Goal: Task Accomplishment & Management: Complete application form

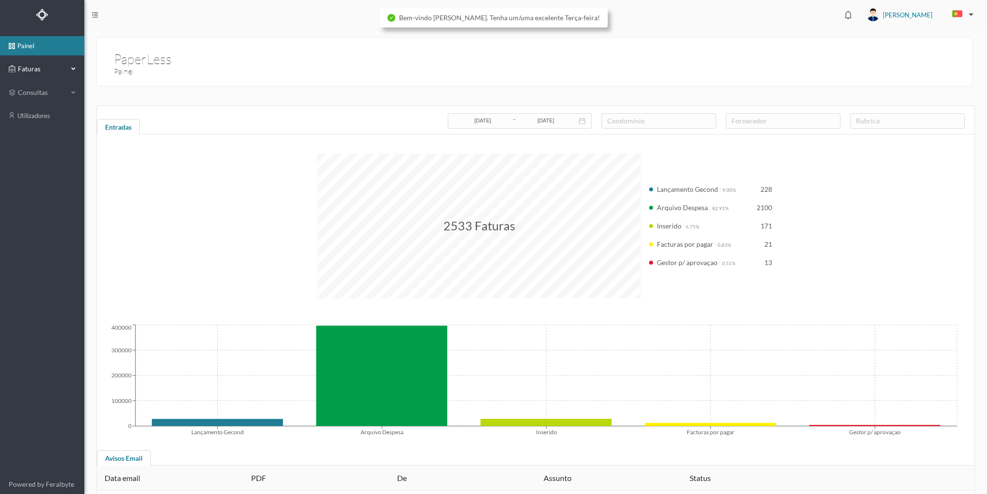
click at [35, 68] on span "Faturas" at bounding box center [41, 69] width 53 height 10
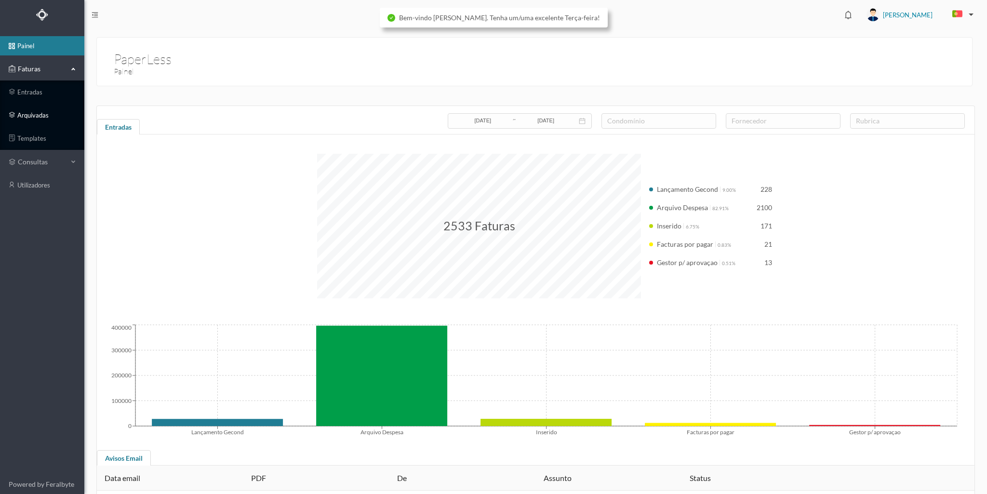
click at [37, 117] on link "arquivadas" at bounding box center [42, 115] width 84 height 19
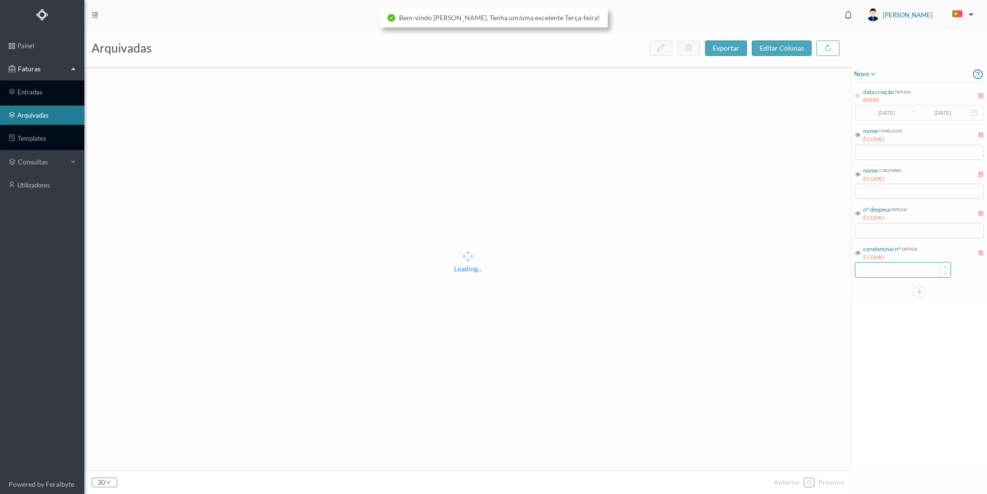
click at [906, 264] on input at bounding box center [903, 270] width 95 height 14
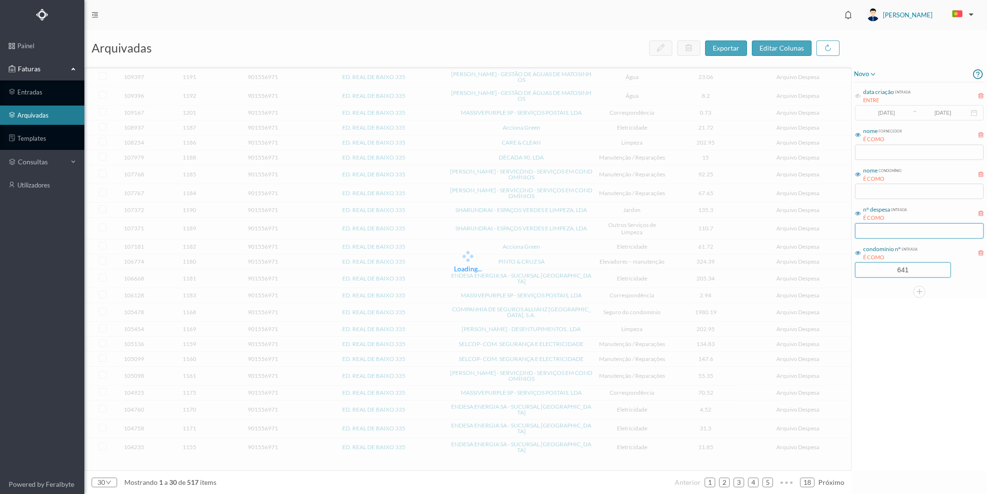
type input "641"
click at [888, 225] on input "text" at bounding box center [919, 230] width 129 height 15
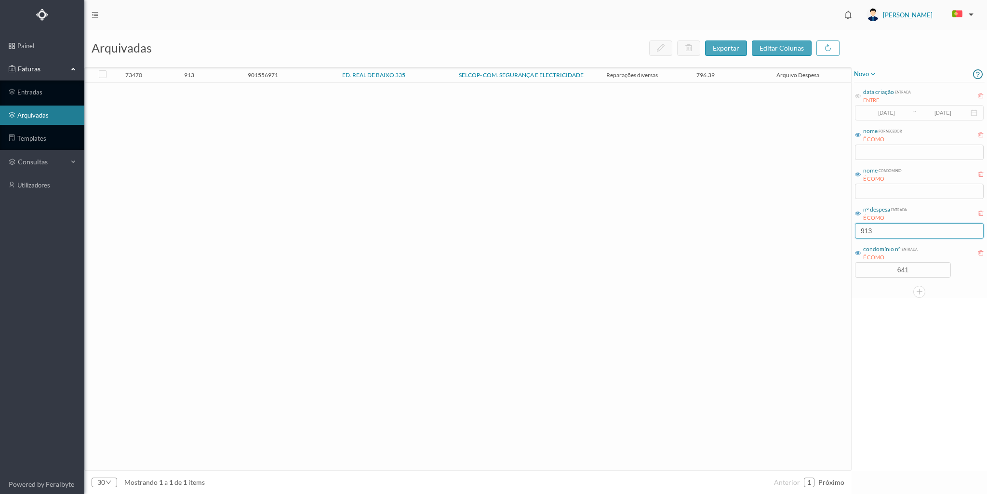
type input "913"
click at [300, 74] on td "ED. REAL DE BAIXO 335" at bounding box center [374, 75] width 148 height 15
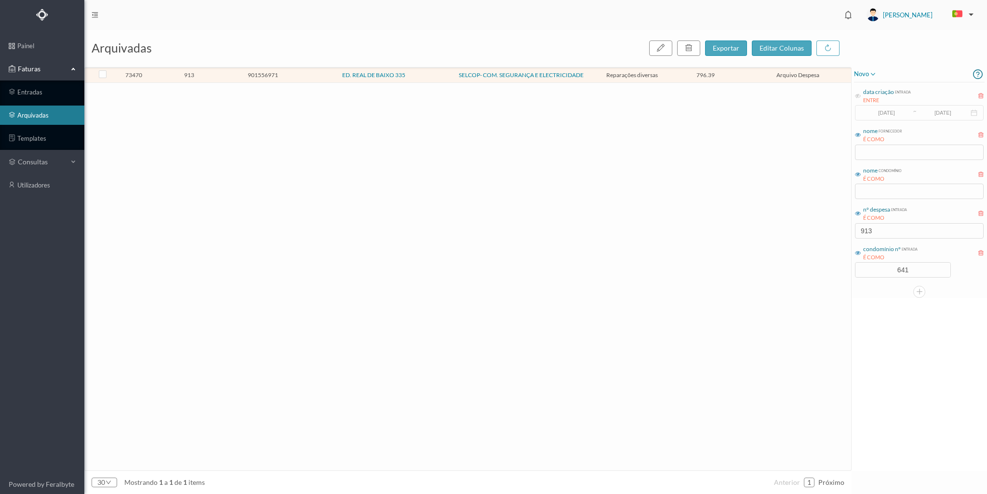
click at [300, 74] on td "ED. REAL DE BAIXO 335" at bounding box center [374, 75] width 148 height 15
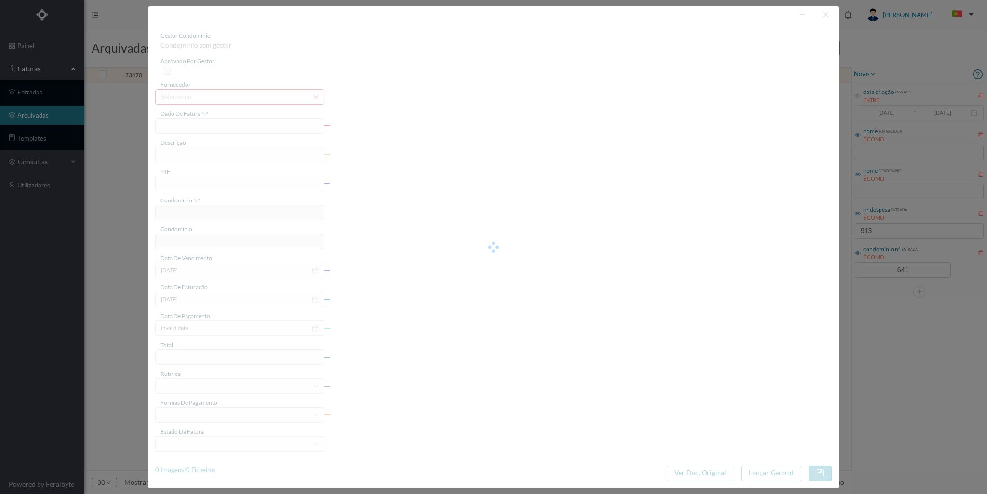
type input "FCT ER24/232"
type input "Subs bicos pato danificados"
type input "901556971"
type input "08-07-2024"
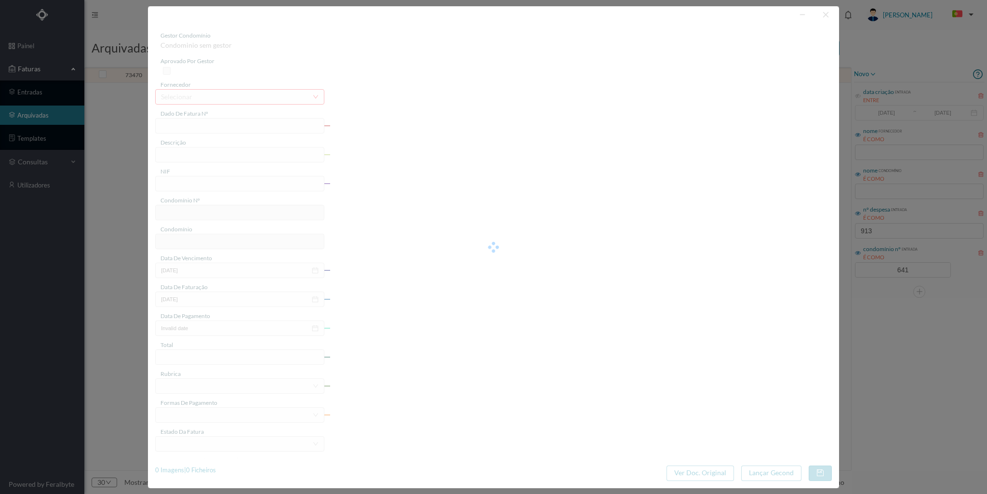
type input "10-07-2024"
type input "796.39"
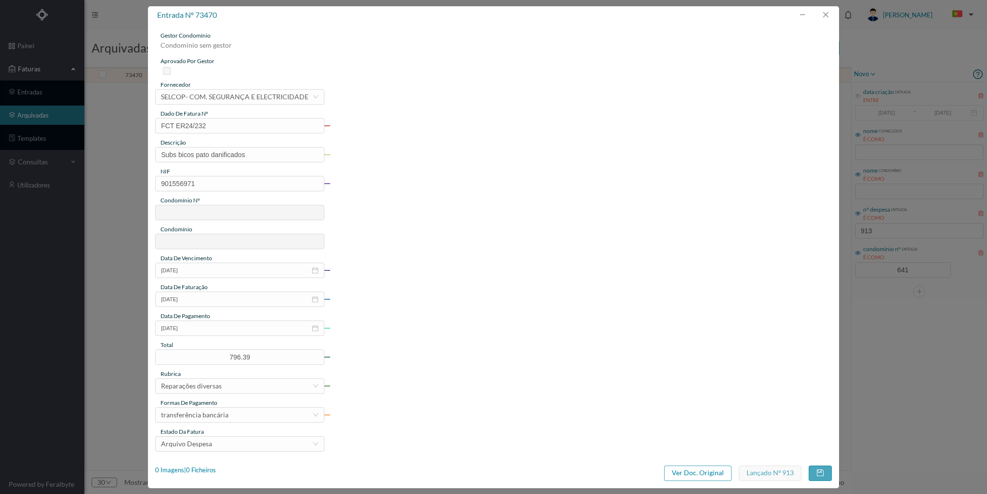
type input "641"
type input "ED. REAL DE BAIXO 335"
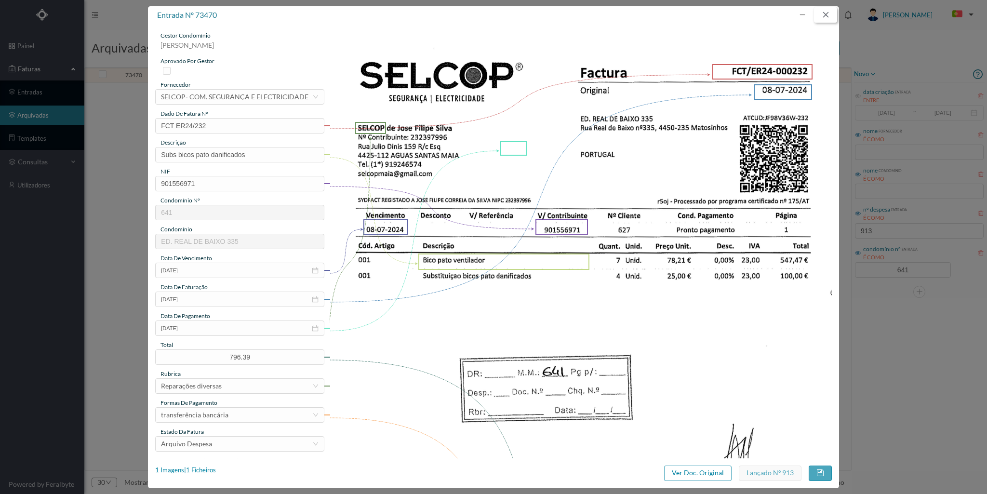
click at [825, 16] on button "button" at bounding box center [825, 14] width 23 height 15
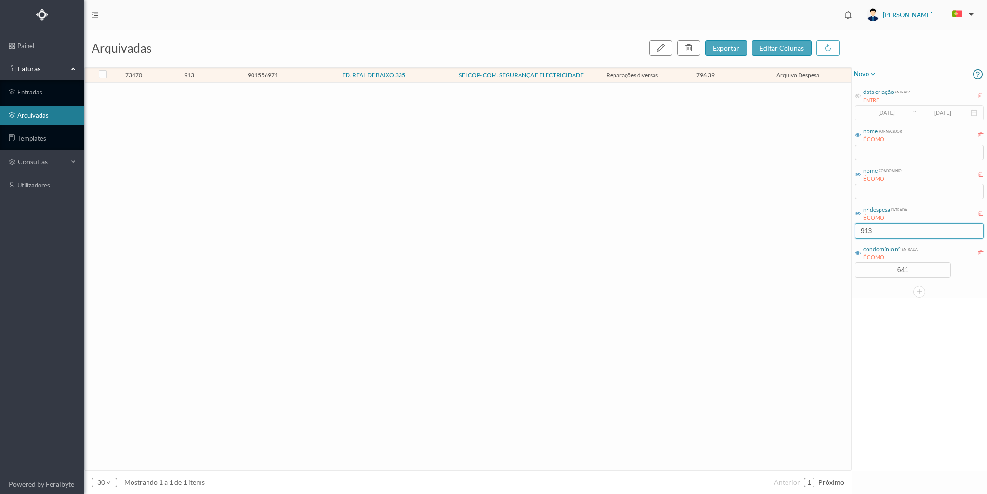
drag, startPoint x: 881, startPoint y: 228, endPoint x: 830, endPoint y: 228, distance: 51.6
click at [830, 228] on div "arquivadas exportar editar colunas 73470 913 901556971 ED. REAL DE BAIXO 335 SE…" at bounding box center [535, 262] width 903 height 465
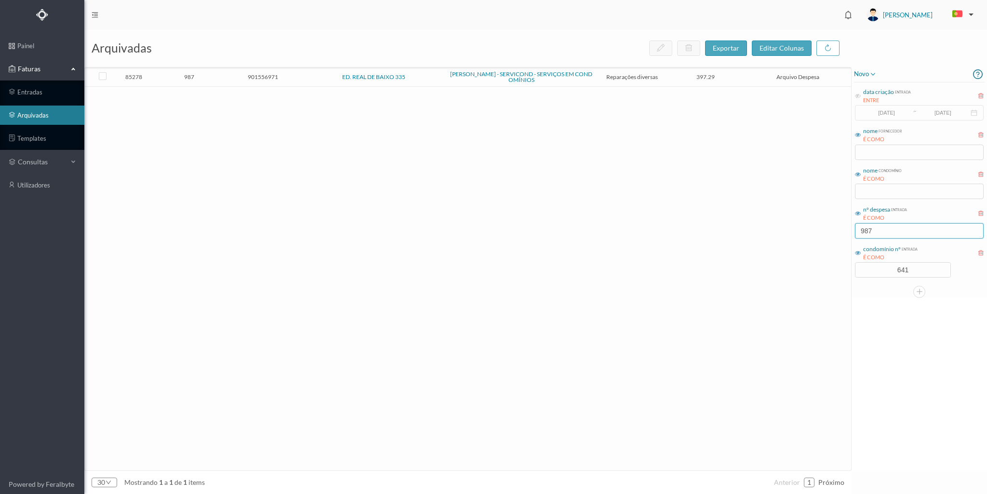
type input "987"
click at [226, 77] on td "901556971" at bounding box center [263, 77] width 74 height 19
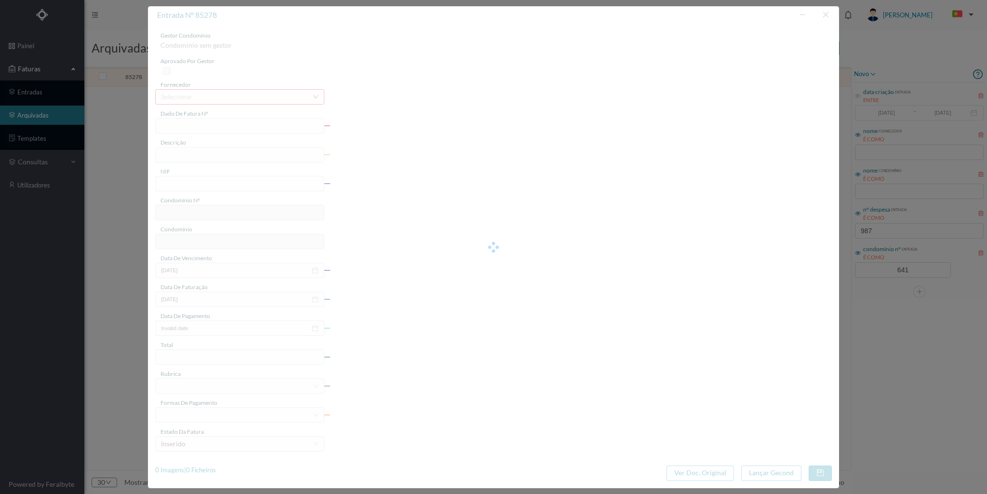
type input "FT FR.2024/1669"
type input "reparações diversas"
type input "901556971"
type input "2024-11-21"
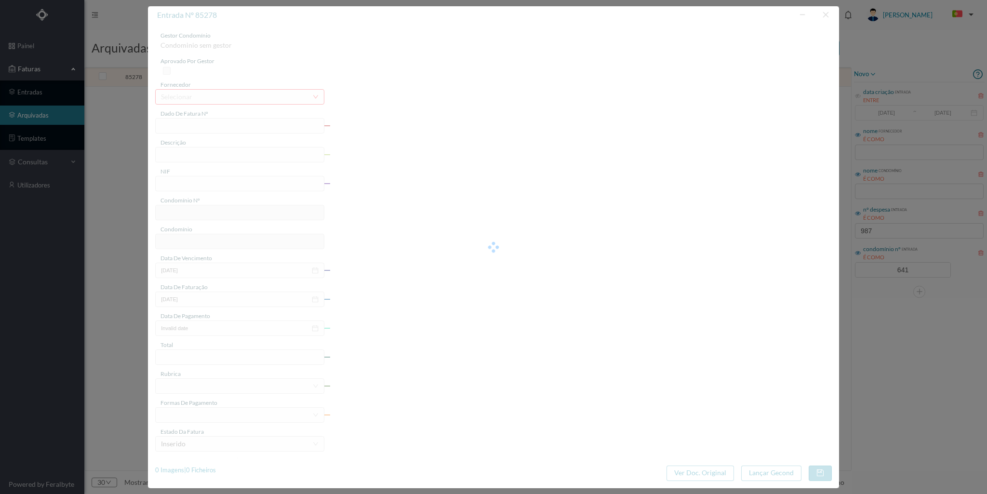
type input "2024-11-22"
type input "397.29"
type input "641"
type input "ED. REAL DE BAIXO 335"
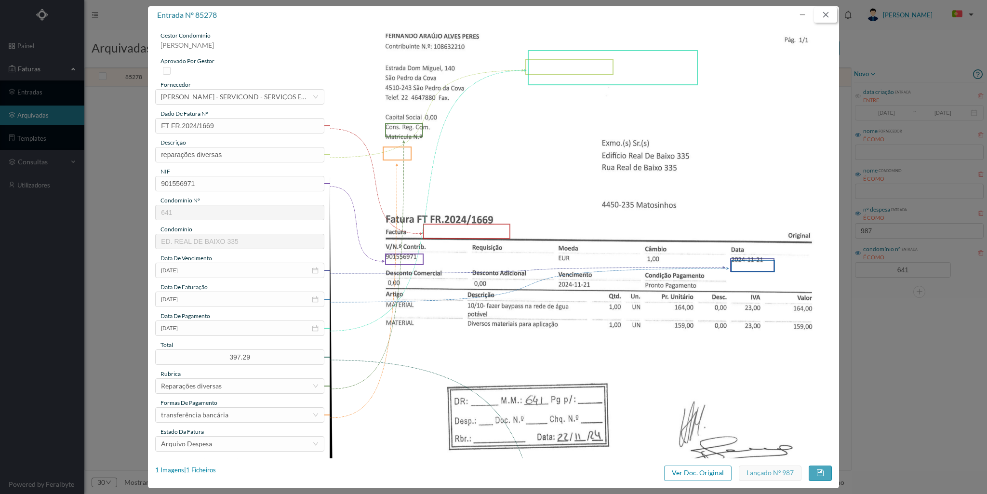
click at [825, 14] on button "button" at bounding box center [825, 14] width 23 height 15
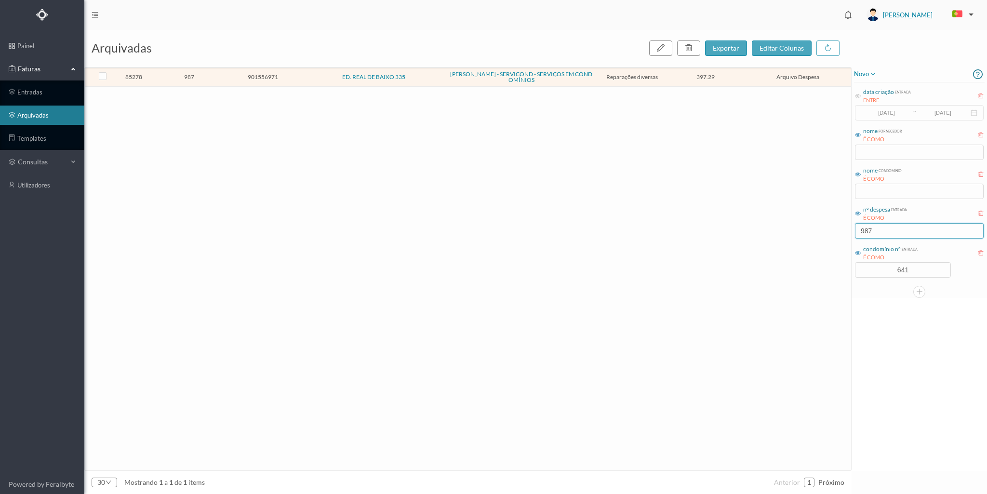
click at [883, 231] on input "987" at bounding box center [919, 230] width 129 height 15
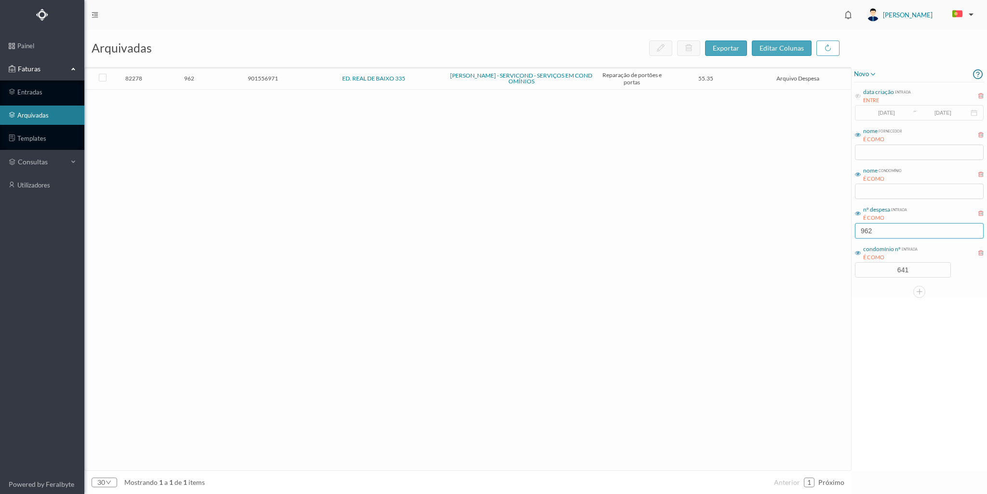
type input "962"
click at [230, 75] on span "901556971" at bounding box center [262, 78] width 69 height 7
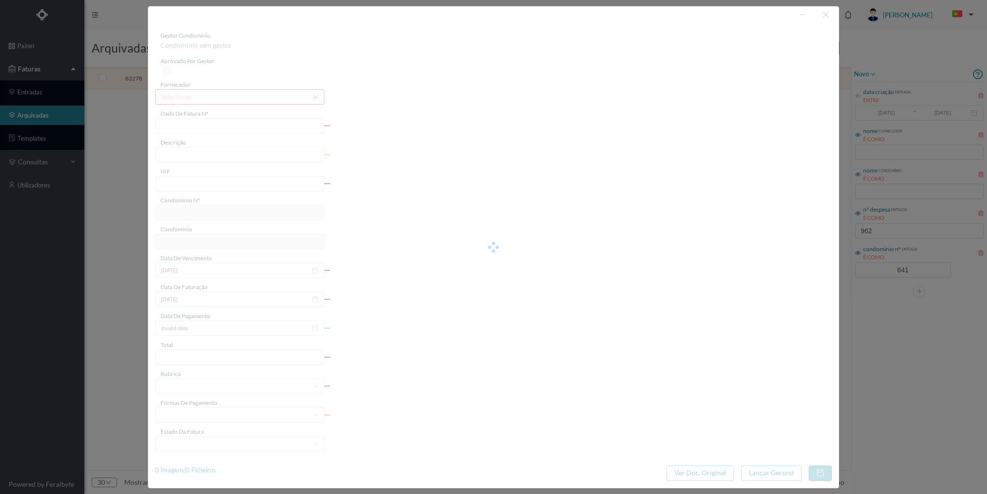
type input "FR.2024/1480"
type input "reparação portão"
type input "901556971"
type input "2024-10-17"
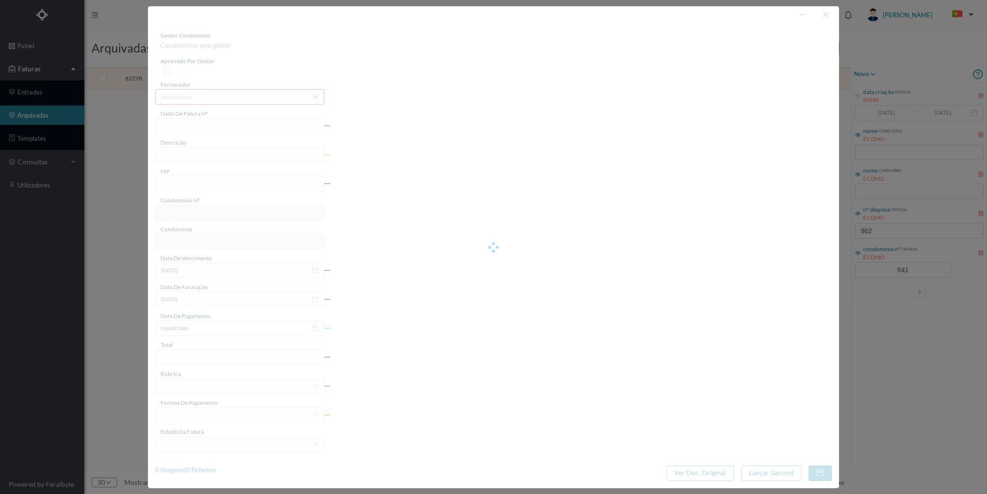
type input "2024-10-24"
type input "55.35"
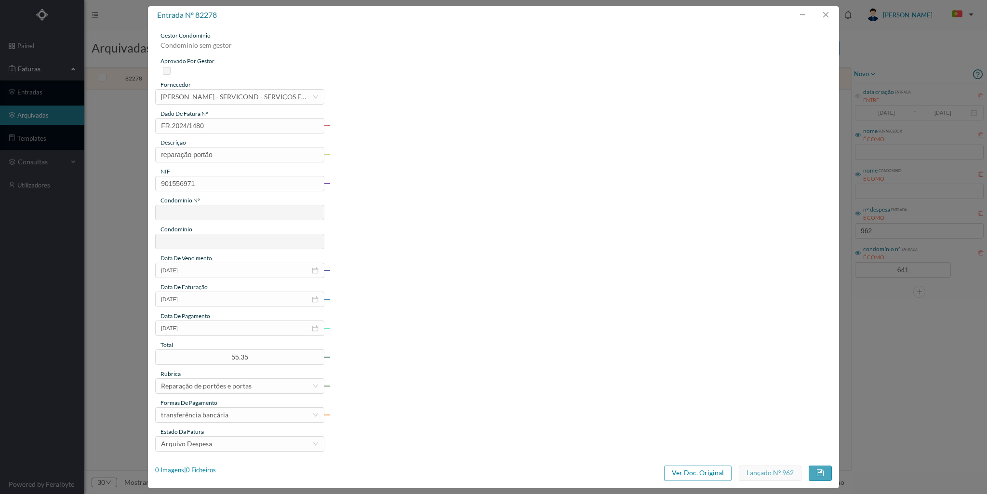
type input "641"
type input "ED. REAL DE BAIXO 335"
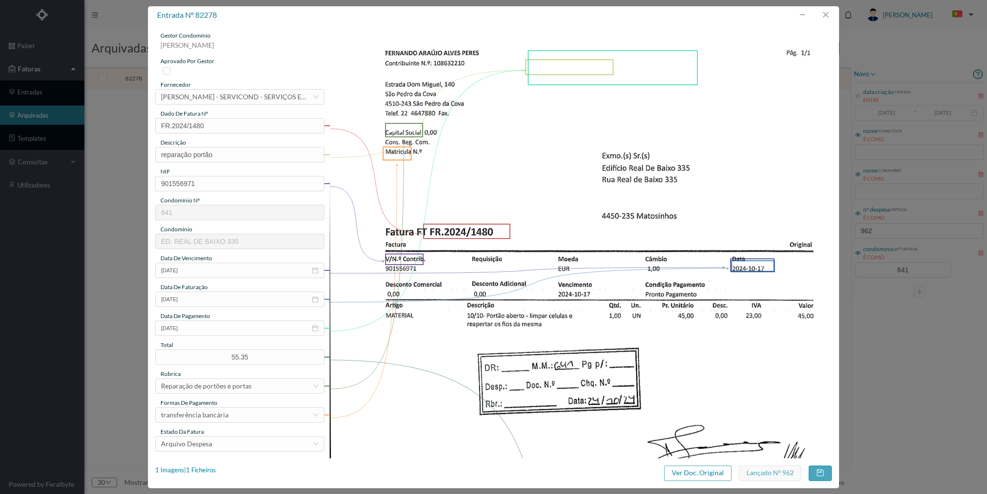
scroll to position [48, 0]
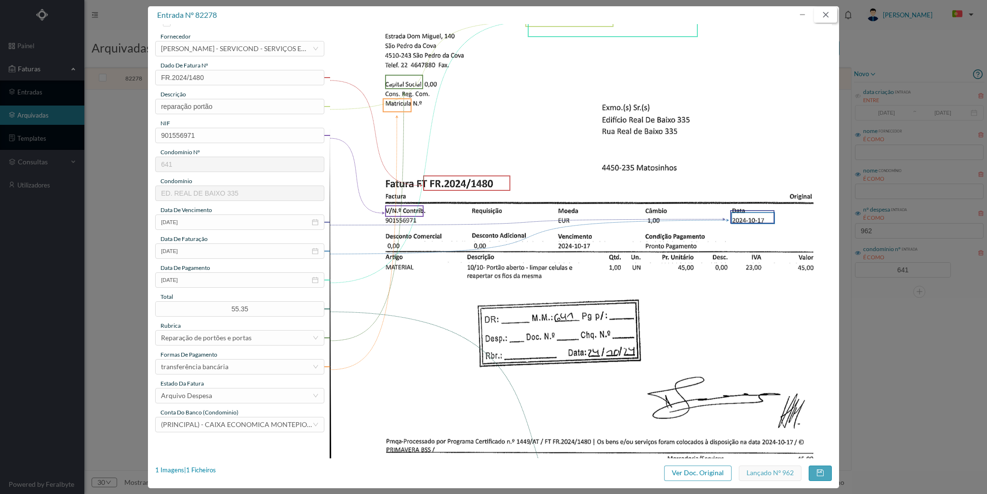
drag, startPoint x: 824, startPoint y: 13, endPoint x: 823, endPoint y: 64, distance: 51.1
click at [825, 13] on button "button" at bounding box center [825, 14] width 23 height 15
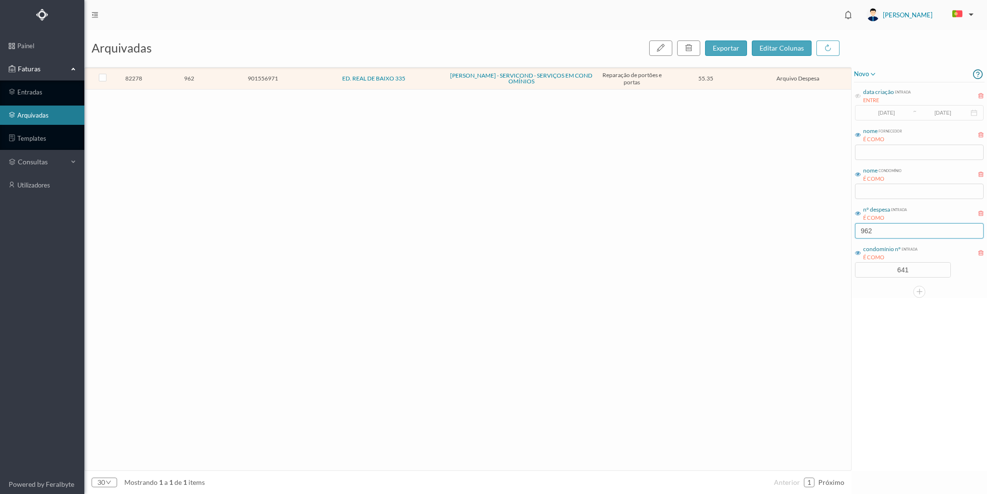
click at [880, 229] on input "962" at bounding box center [919, 230] width 129 height 15
type input "9"
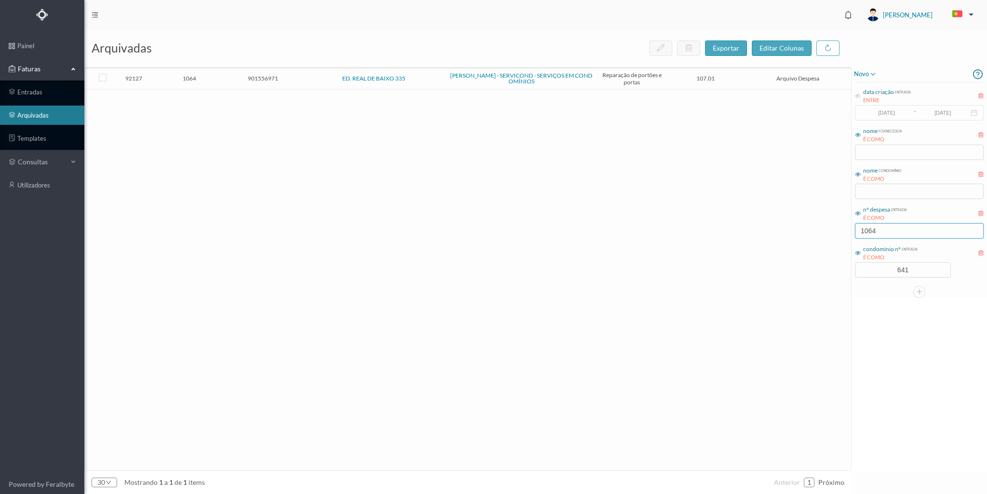
type input "1064"
click at [219, 79] on span "1064" at bounding box center [189, 78] width 69 height 7
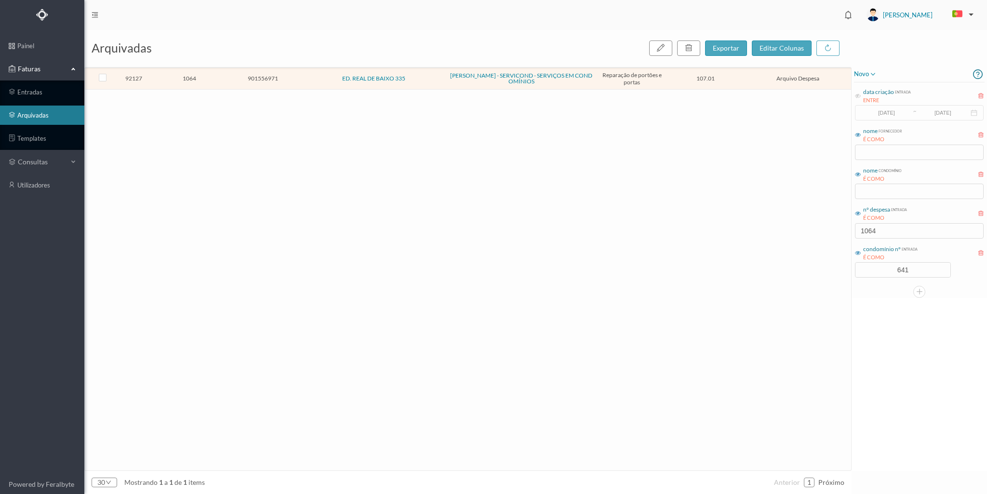
click at [219, 79] on span "1064" at bounding box center [189, 78] width 69 height 7
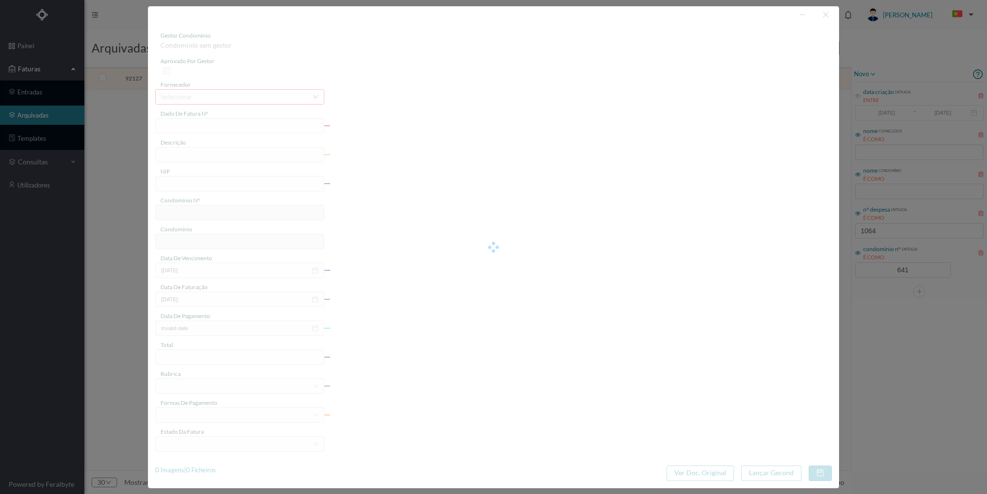
type input "FT FR.2025/1949"
type input "reparação portão"
type input "901556971"
type input "2025-01-31"
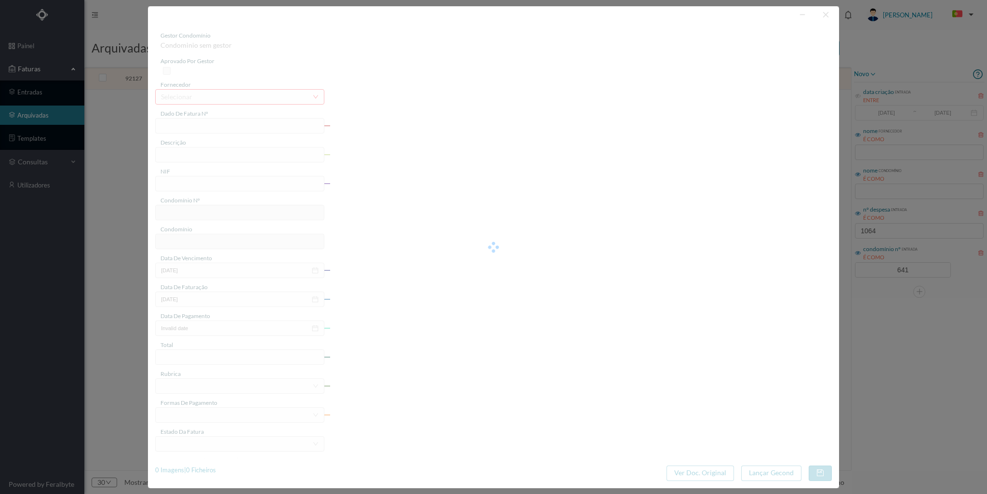
type input "2025-02-05"
type input "107.01"
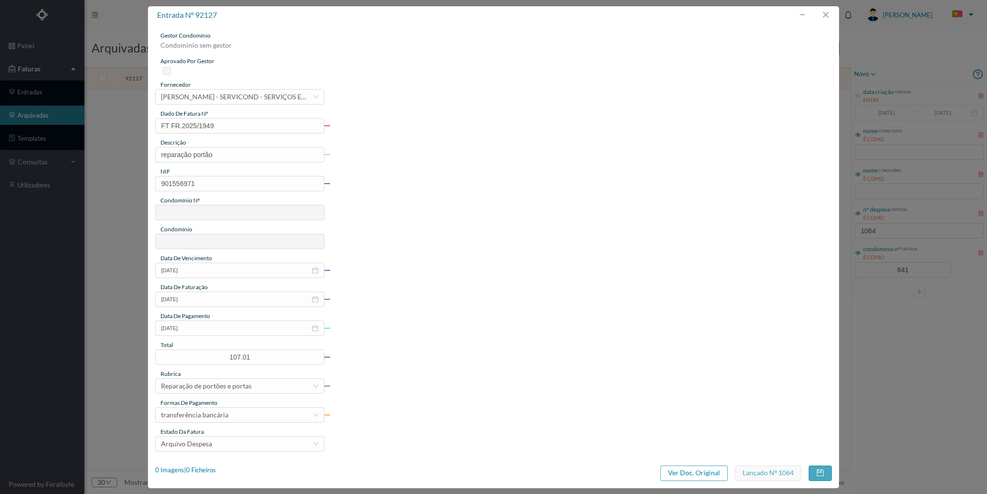
type input "641"
type input "ED. REAL DE BAIXO 335"
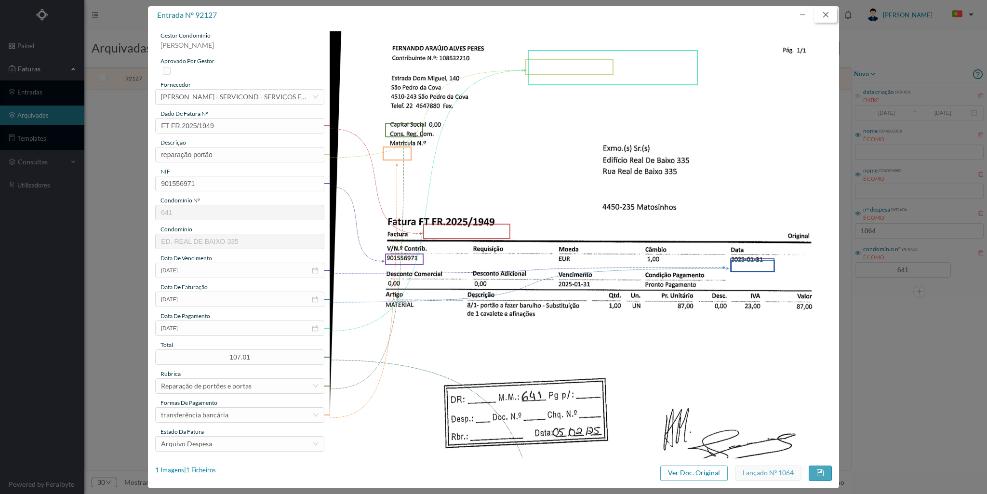
click at [824, 15] on button "button" at bounding box center [825, 14] width 23 height 15
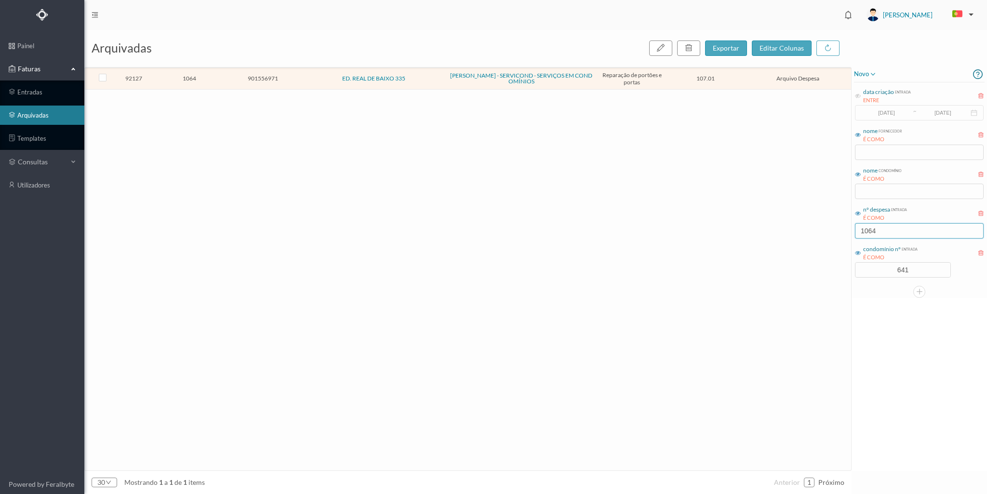
click at [888, 235] on input "1064" at bounding box center [919, 230] width 129 height 15
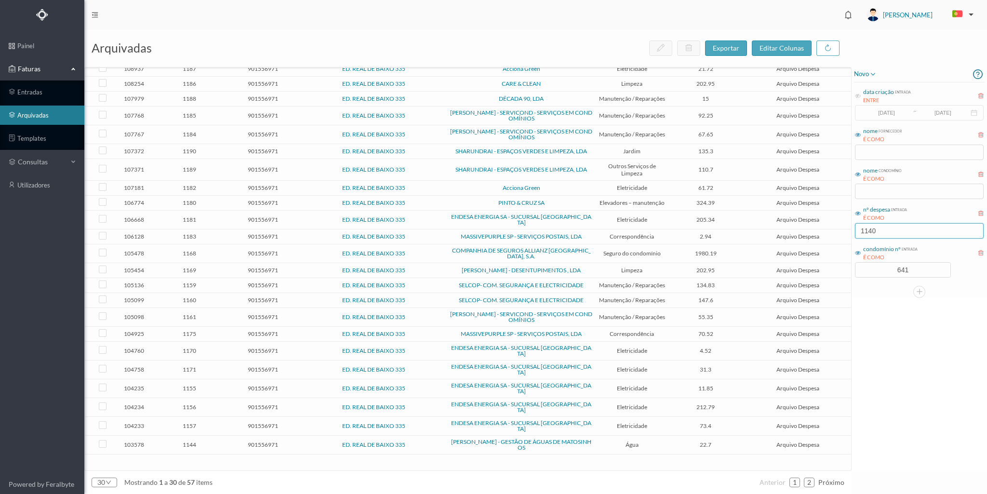
scroll to position [109, 0]
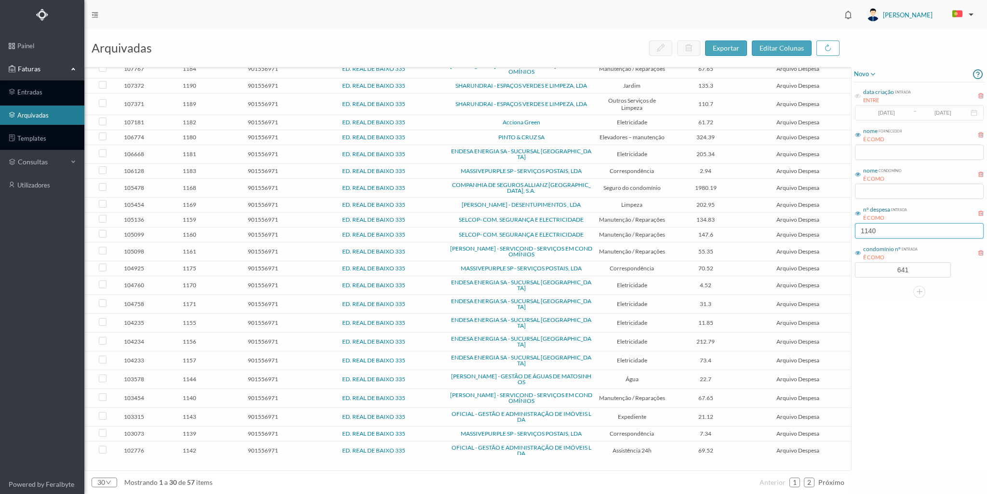
type input "1140"
click at [218, 389] on td "1140" at bounding box center [189, 398] width 74 height 19
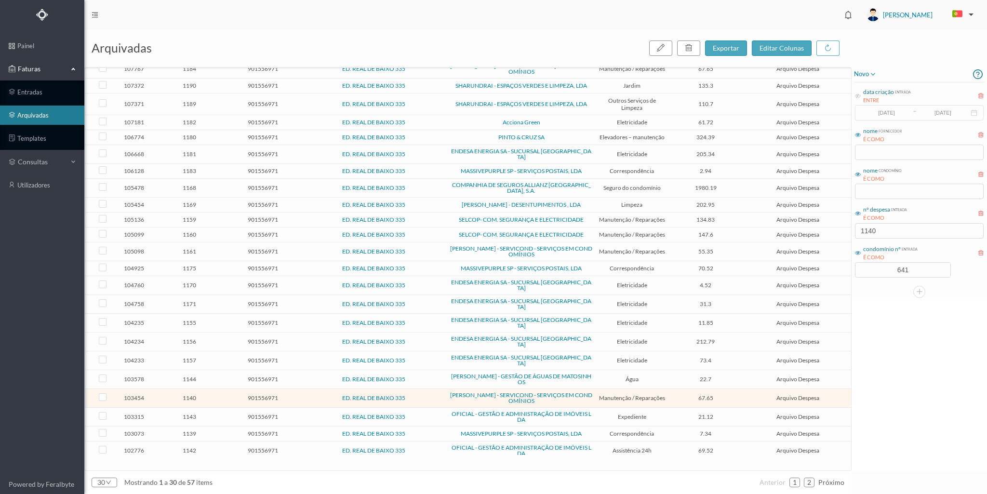
click at [218, 389] on td "1140" at bounding box center [189, 398] width 74 height 19
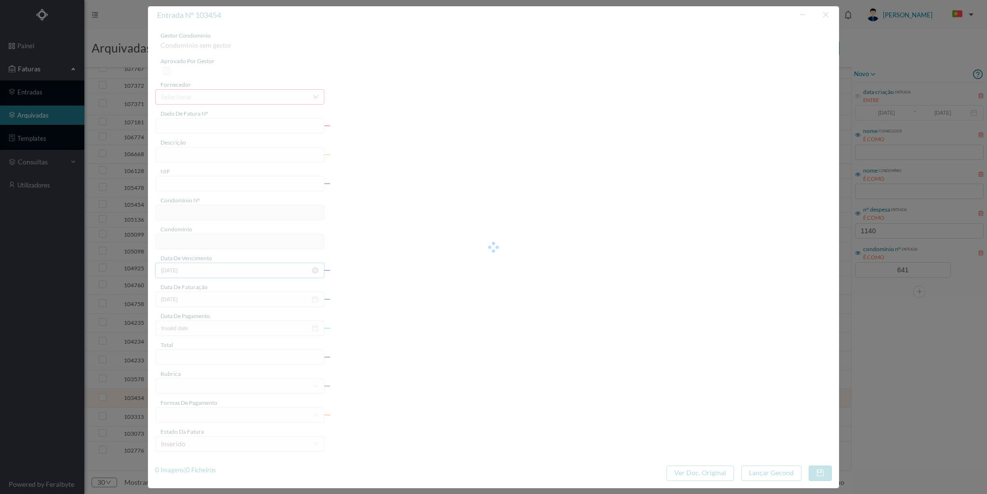
type input "FT FR.2025/2440"
type input "Portão aberto com células ativas"
type input "901556971"
type input "2025-06-04"
type input "2025-05-30"
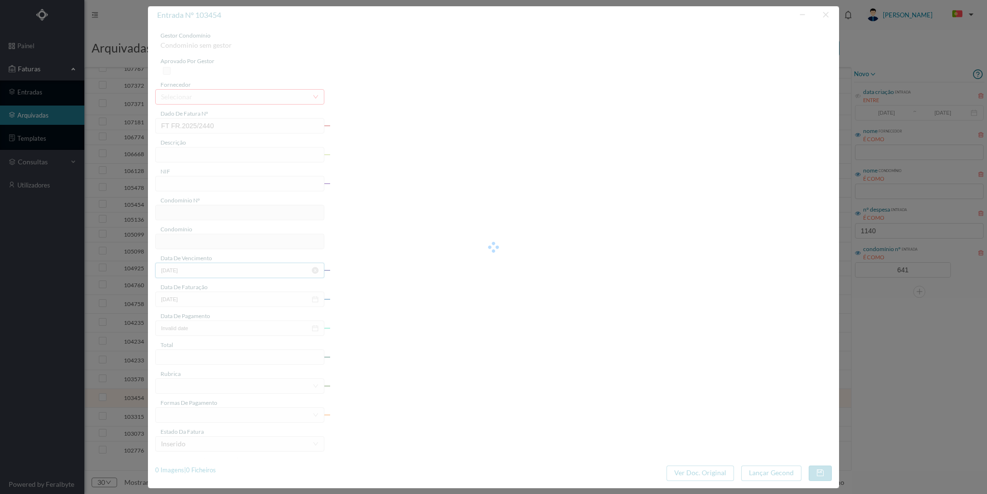
type input "2025-06-04"
type input "67.65"
type input "641"
type input "ED. REAL DE BAIXO 335"
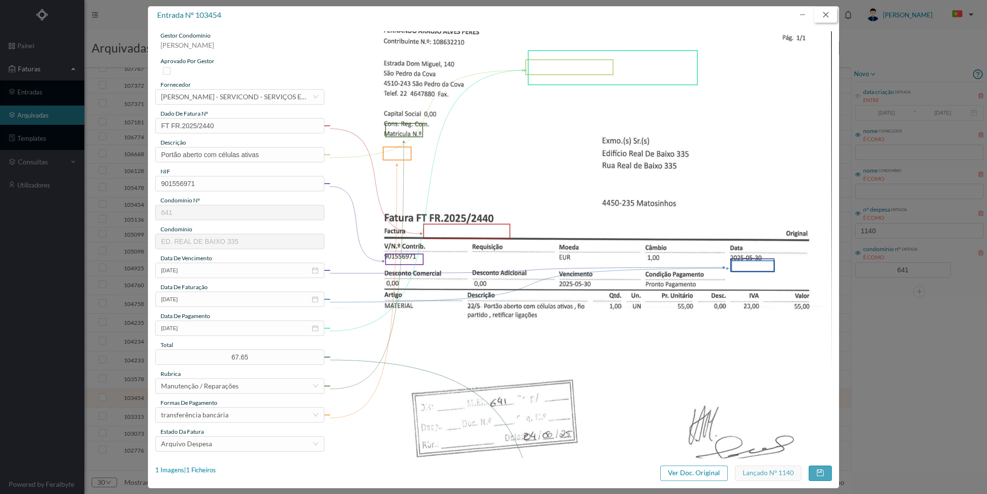
click at [827, 15] on button "button" at bounding box center [825, 14] width 23 height 15
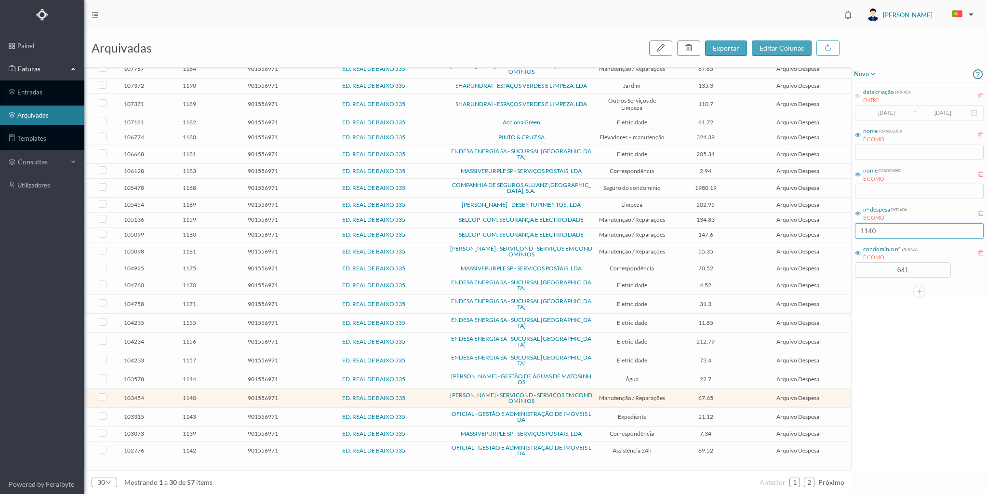
drag, startPoint x: 890, startPoint y: 231, endPoint x: 835, endPoint y: 231, distance: 55.0
click at [835, 231] on div "arquivadas exportar editar colunas 109397 1191 901556971 ED. REAL DE BAIXO 335 …" at bounding box center [535, 262] width 903 height 465
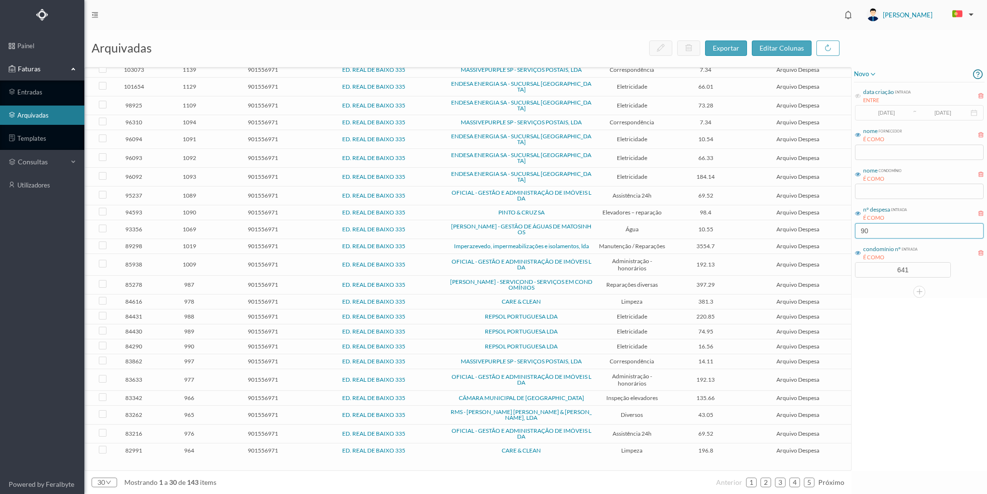
scroll to position [0, 0]
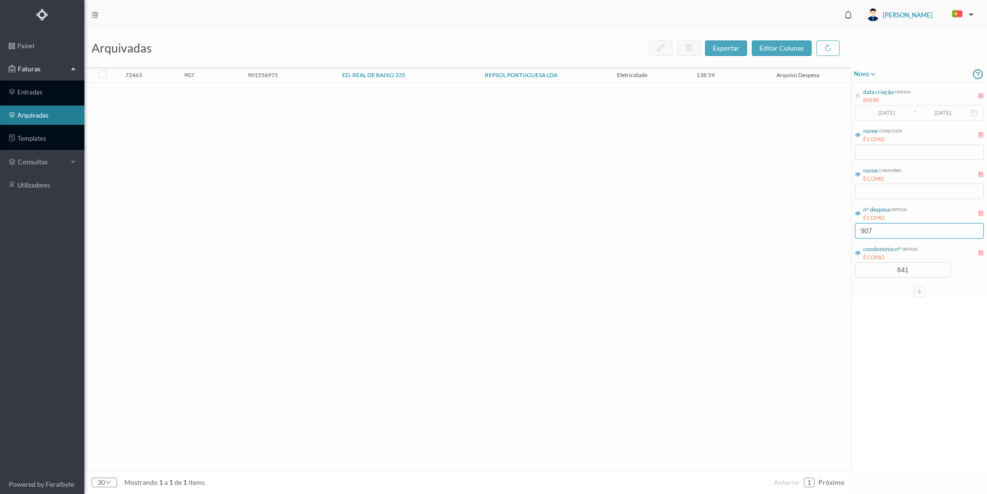
type input "907"
click at [230, 75] on span "901556971" at bounding box center [262, 74] width 69 height 7
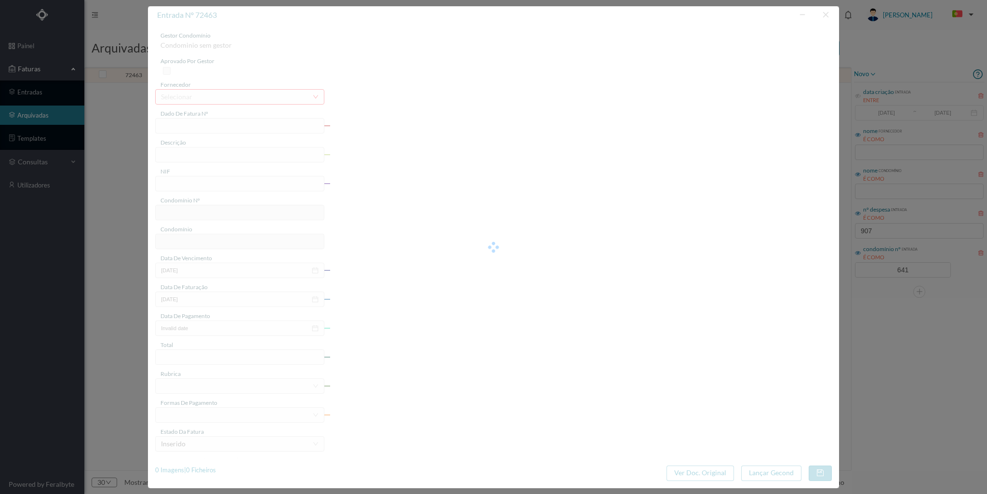
type input "FAC 0210762024/0049182561"
type input "Rua Real de Baixo 335"
type input "901556971"
type input "2024-07-01"
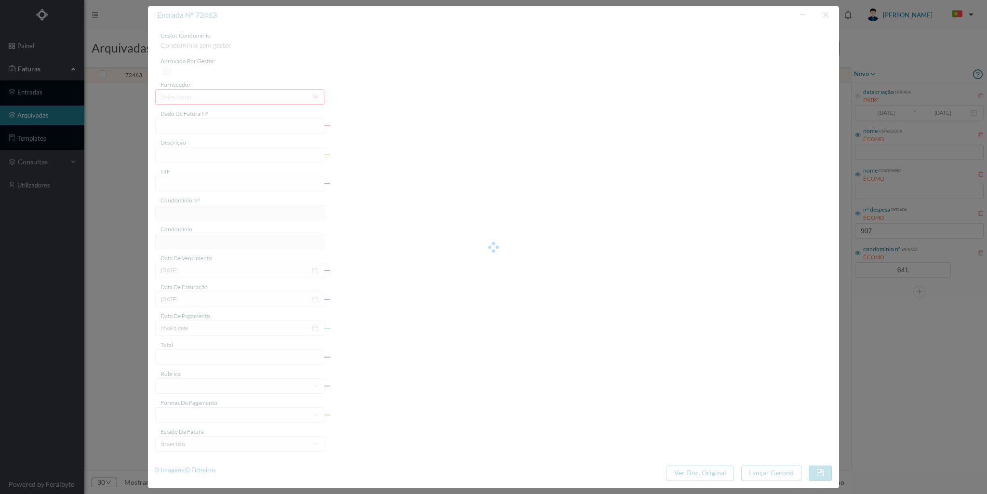
type input "2024-07-09"
type input "138.59"
type input "641"
type input "ED. REAL DE BAIXO 335"
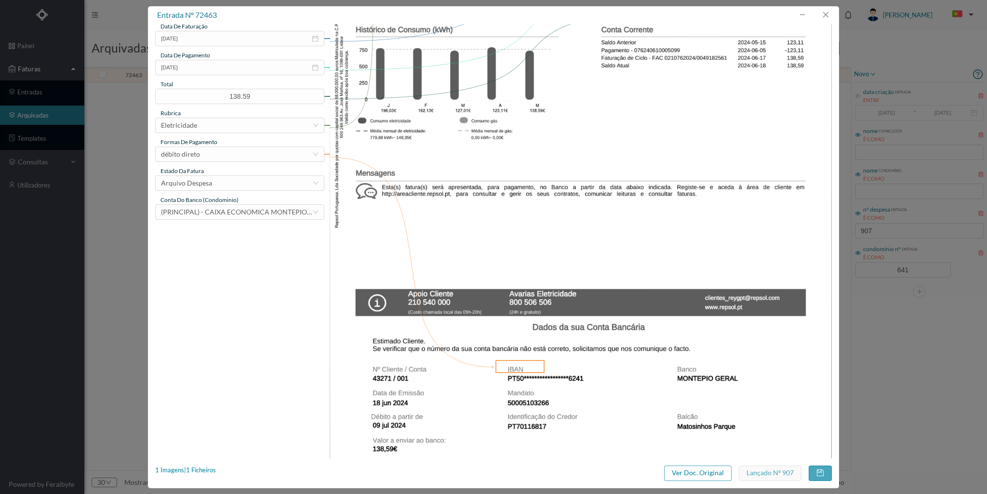
scroll to position [287, 0]
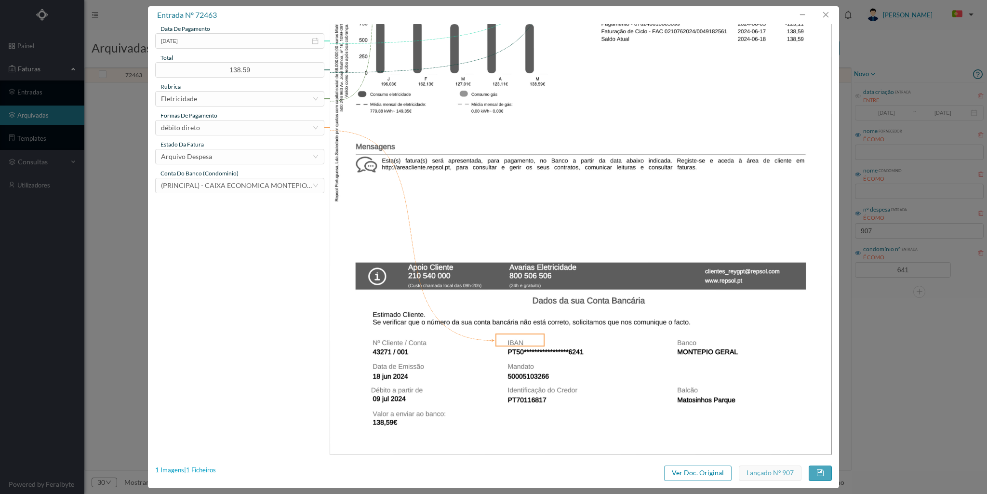
click at [213, 468] on div "1 Imagens | 1 Ficheiros" at bounding box center [185, 471] width 61 height 10
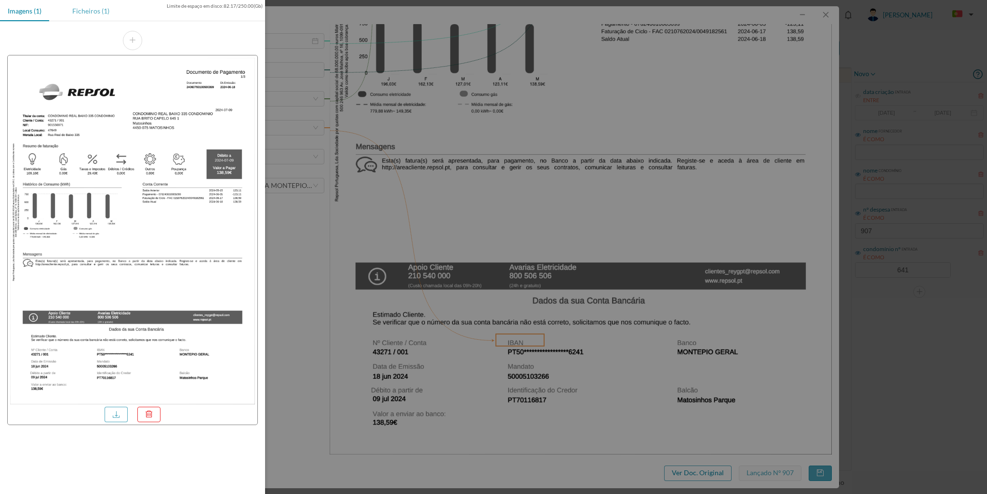
click at [73, 7] on div "Ficheiros (1)" at bounding box center [91, 11] width 53 height 22
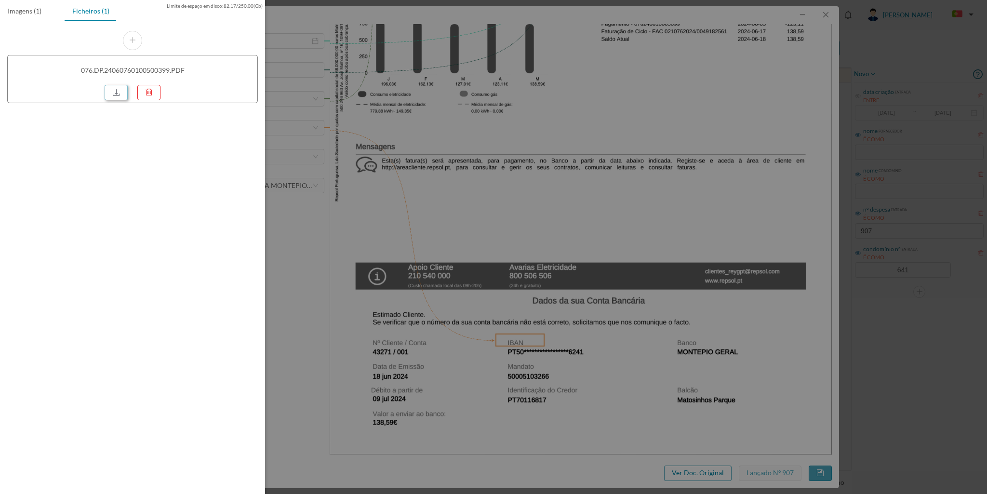
click at [116, 91] on link at bounding box center [116, 92] width 23 height 15
click at [327, 85] on div at bounding box center [493, 247] width 987 height 494
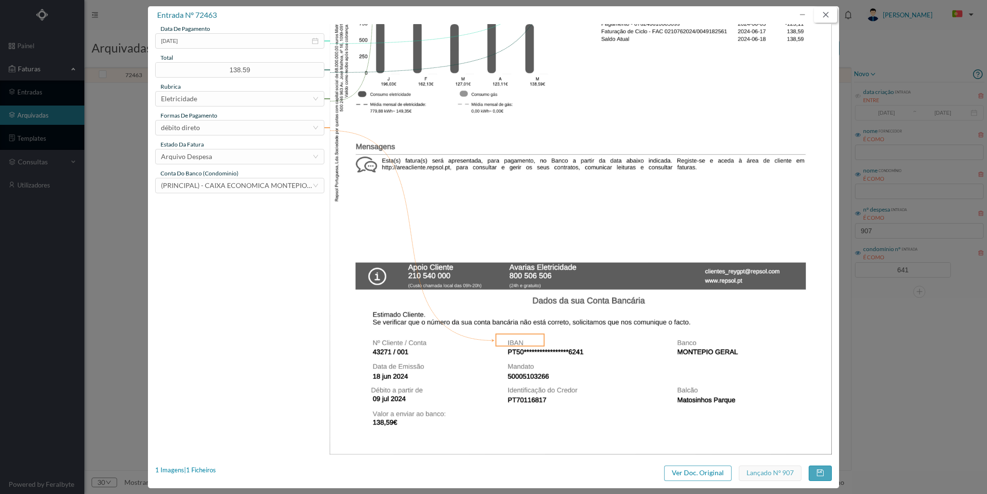
click at [821, 15] on button "button" at bounding box center [825, 14] width 23 height 15
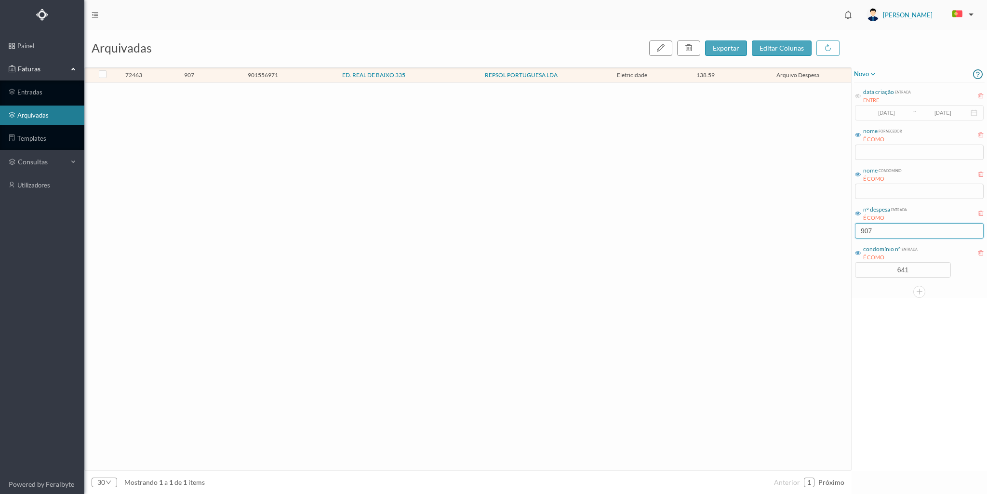
click at [880, 223] on input "907" at bounding box center [919, 230] width 129 height 15
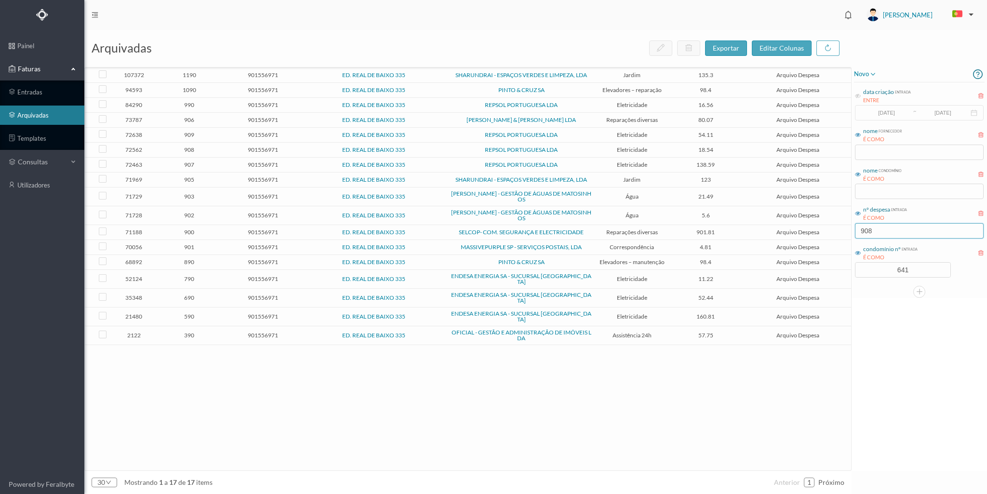
type input "908"
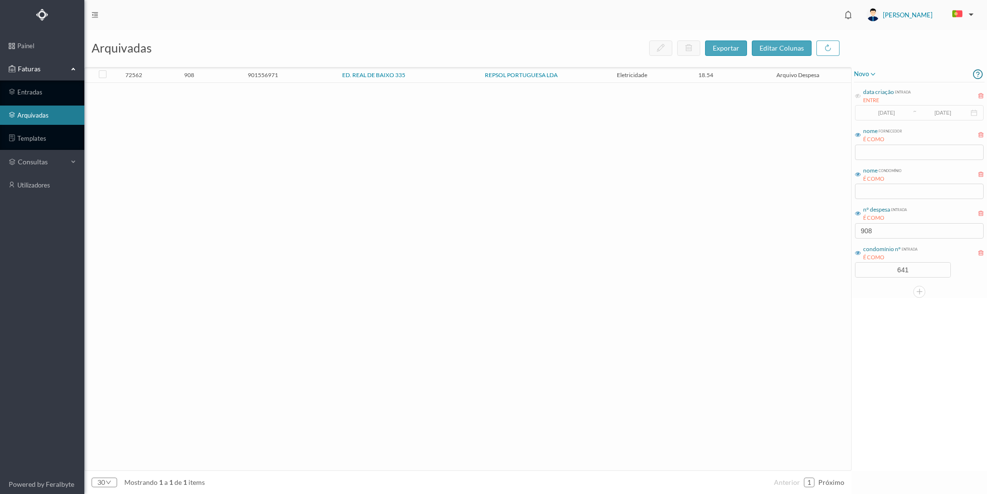
click at [222, 76] on span "908" at bounding box center [189, 74] width 69 height 7
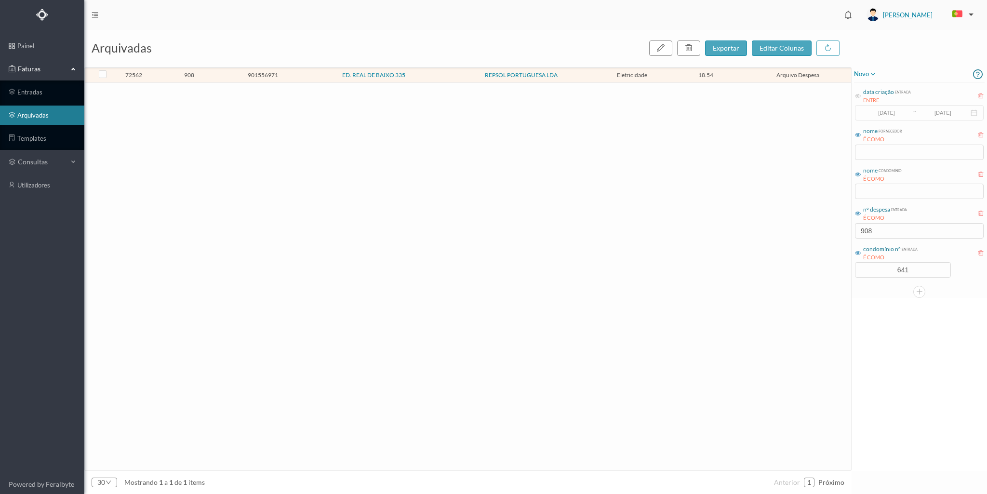
click at [222, 76] on span "908" at bounding box center [189, 74] width 69 height 7
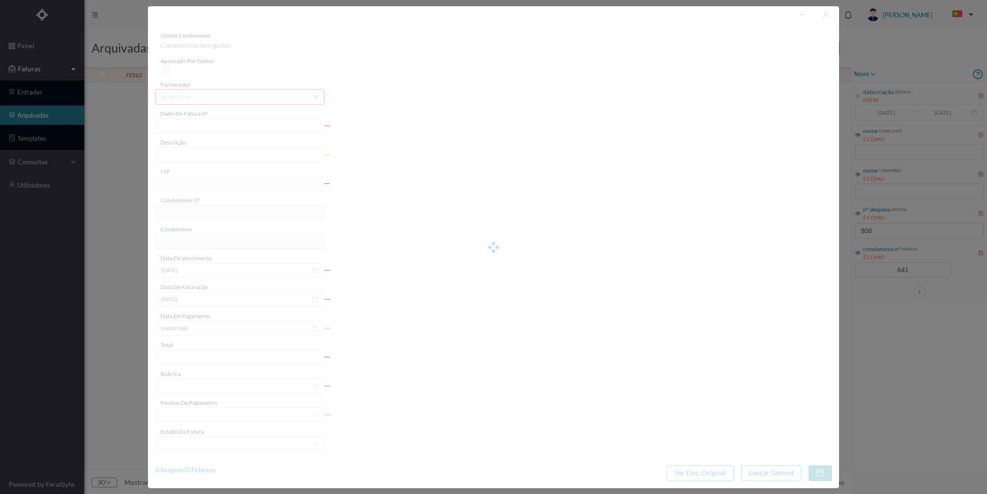
type input "FAC 0210762024/0049197788"
type input "Rua Real de Baixo 335 G ARRUMO"
type input "901556971"
type input "2024-07-01"
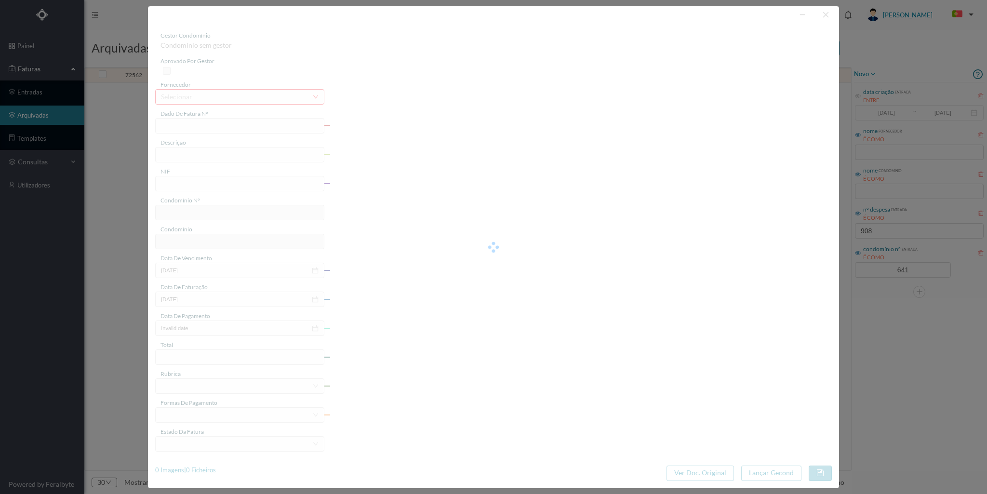
type input "2024-07-10"
type input "18.54"
type input "641"
type input "ED. REAL DE BAIXO 335"
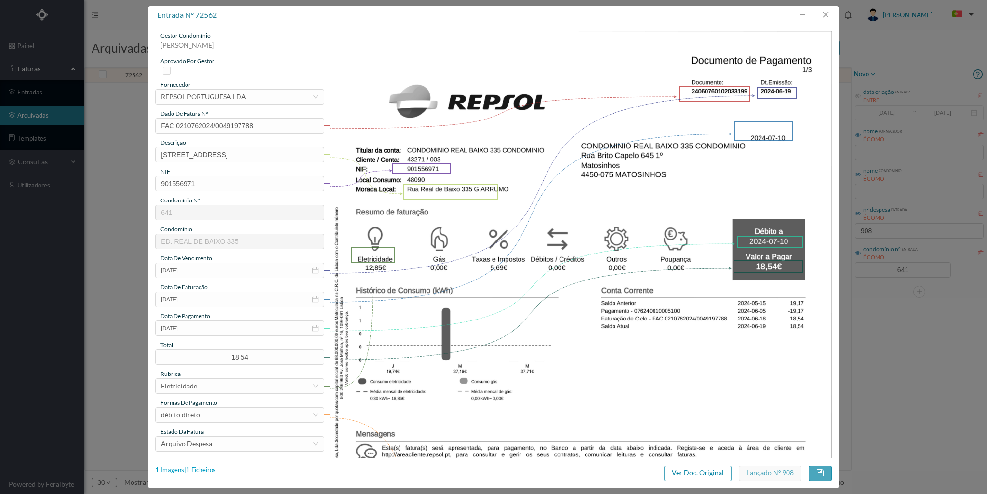
click at [215, 469] on div "1 Imagens | 1 Ficheiros" at bounding box center [185, 471] width 61 height 10
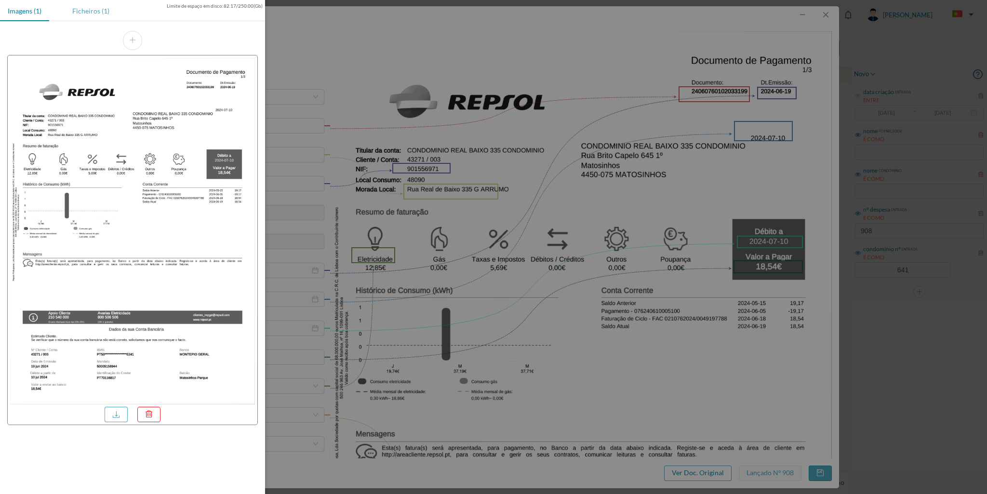
click at [79, 13] on div "Ficheiros (1)" at bounding box center [91, 11] width 53 height 22
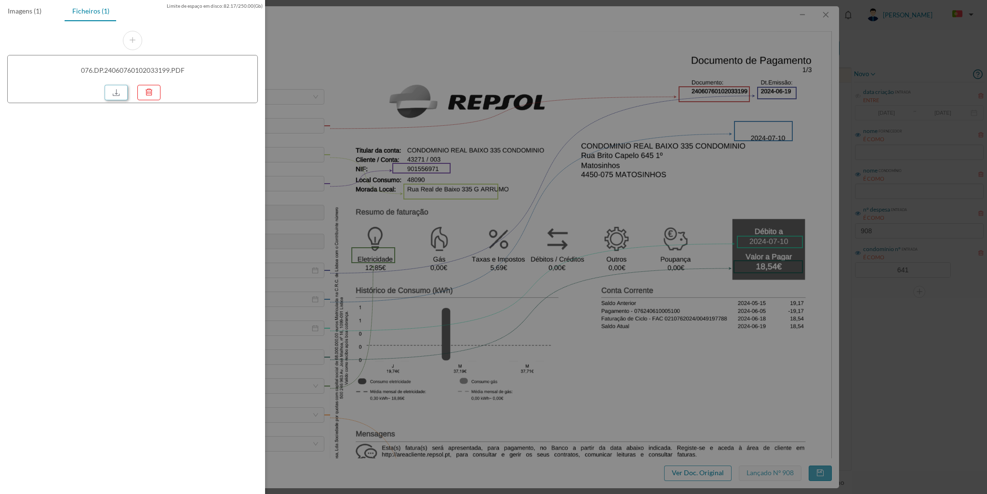
click at [117, 91] on link at bounding box center [116, 92] width 23 height 15
click at [624, 74] on div at bounding box center [493, 247] width 987 height 494
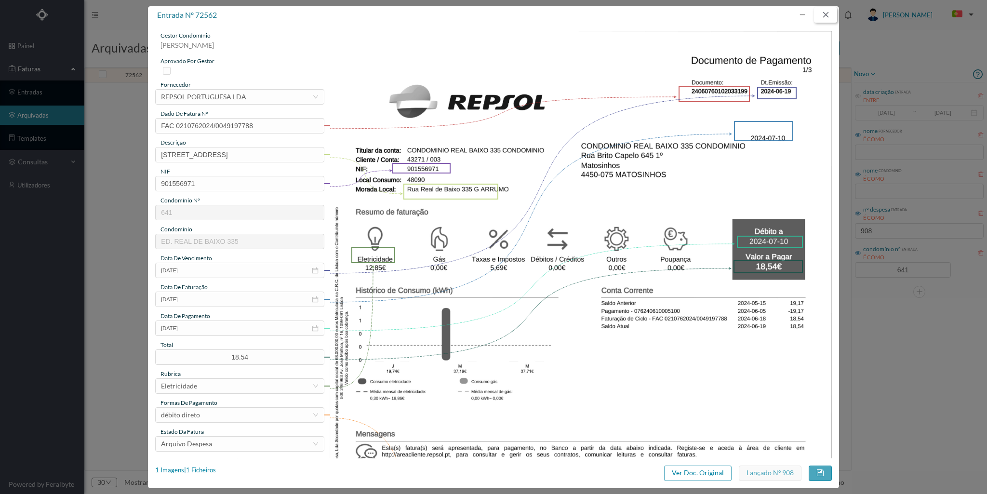
click at [826, 14] on button "button" at bounding box center [825, 14] width 23 height 15
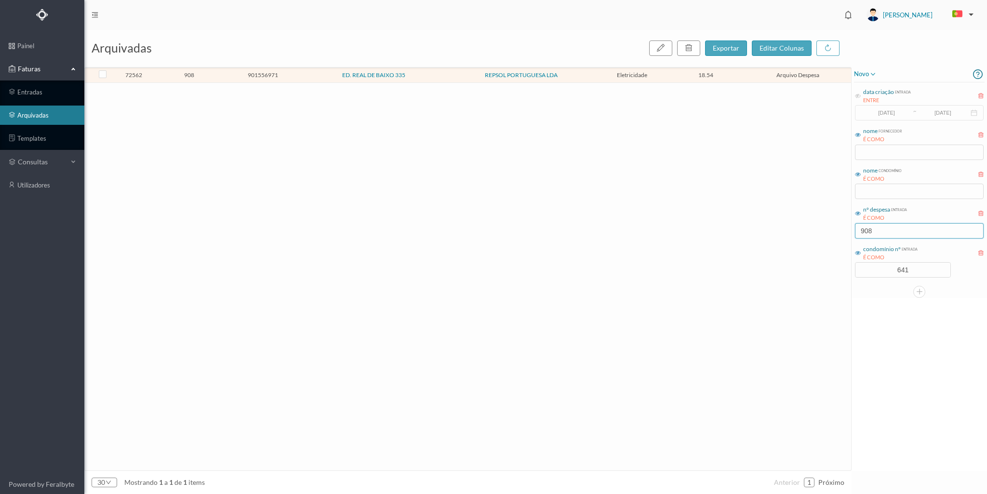
click at [880, 230] on input "908" at bounding box center [919, 230] width 129 height 15
type input "909"
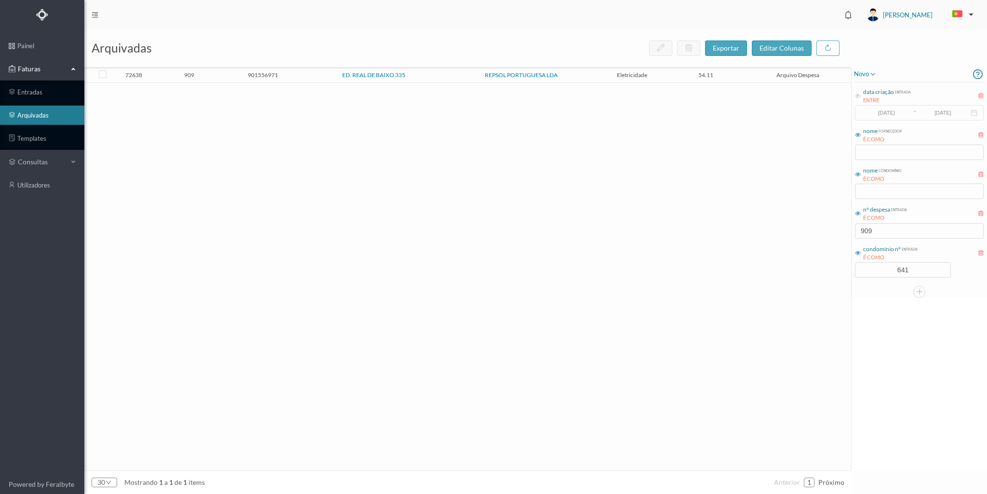
click at [316, 71] on td "ED. REAL DE BAIXO 335" at bounding box center [374, 75] width 148 height 15
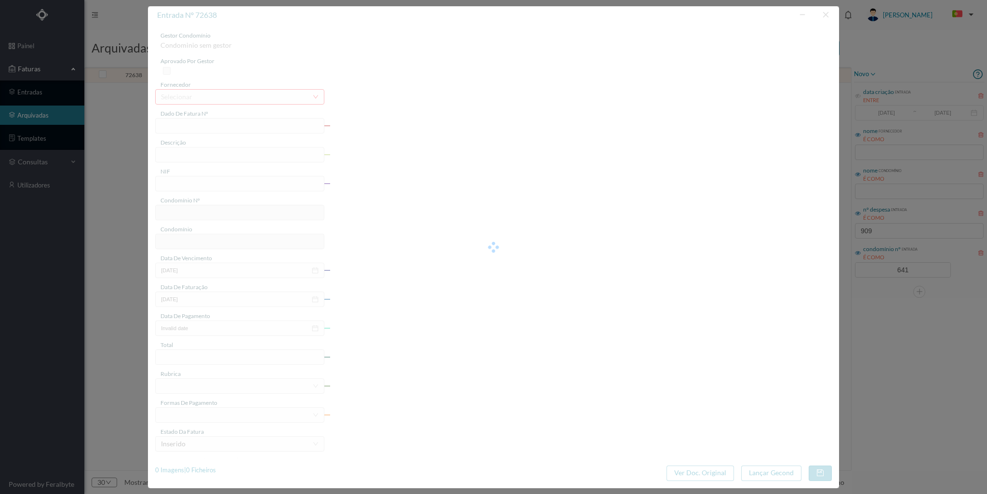
type input "FAC 0210762024/0049193950"
type input "Rua Real de Baixo 335 G GARAGE"
type input "901556971"
type input "2024-07-01"
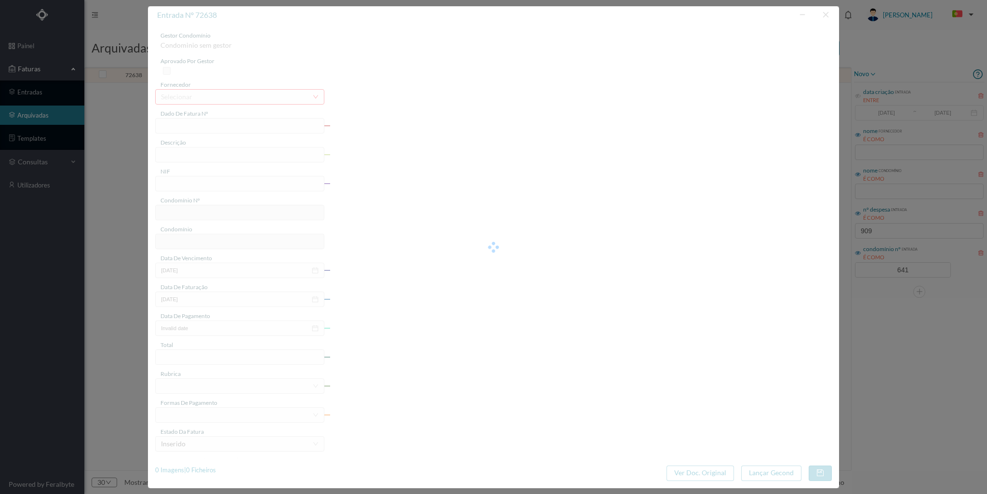
type input "2024-07-10"
type input "54.11"
type input "641"
type input "ED. REAL DE BAIXO 335"
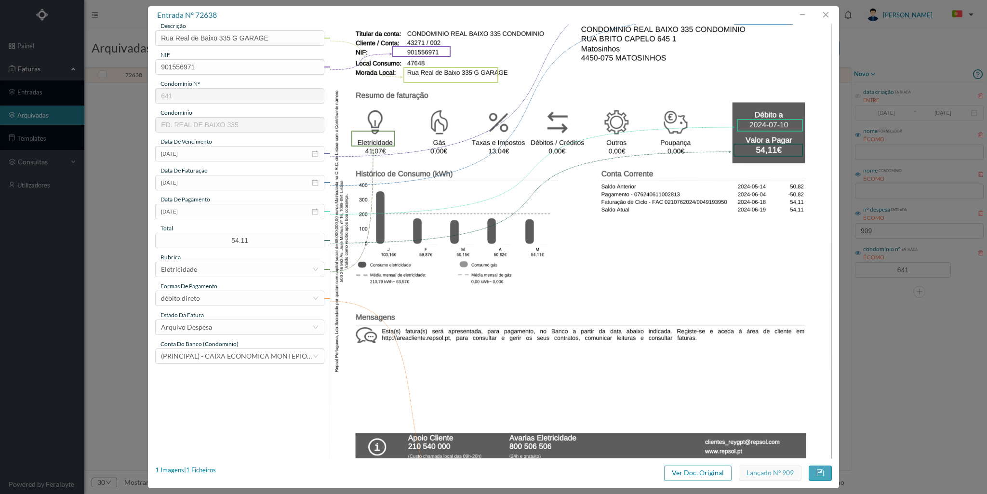
scroll to position [145, 0]
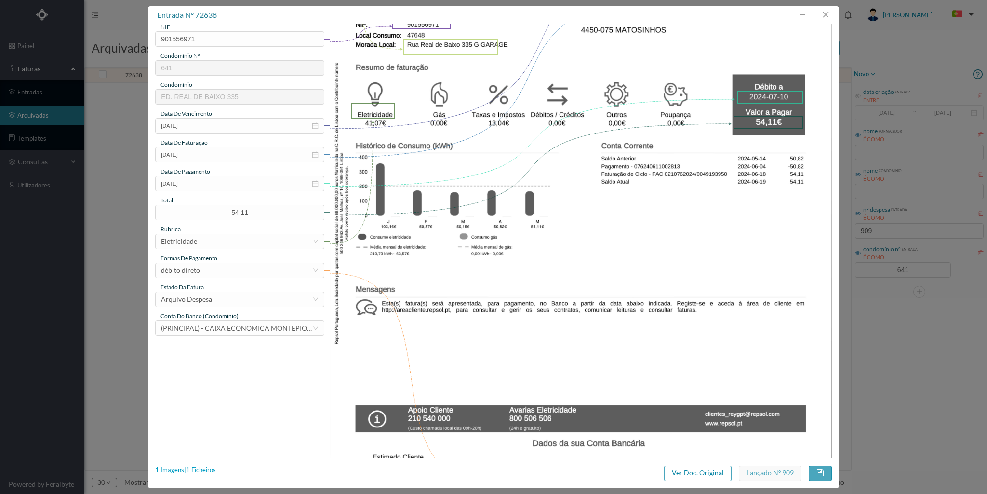
click at [210, 468] on div "1 Imagens | 1 Ficheiros" at bounding box center [185, 471] width 61 height 10
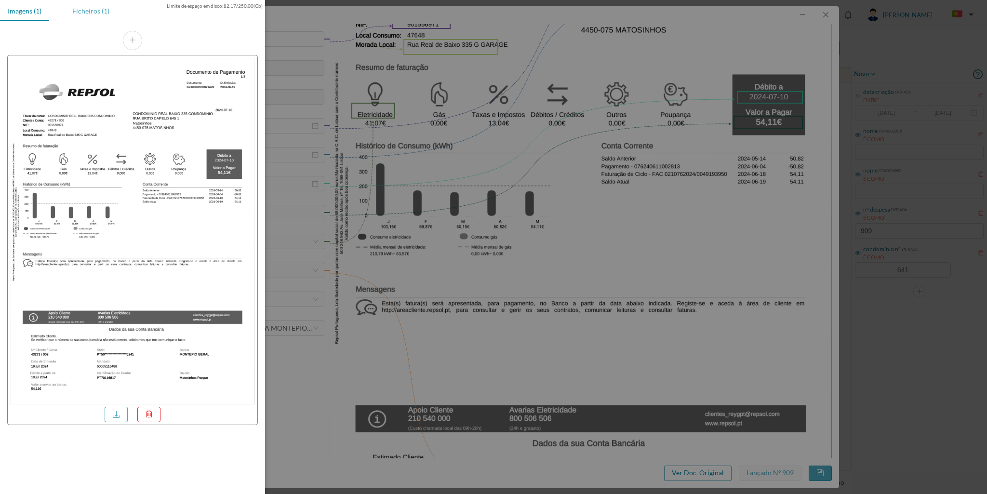
click at [96, 6] on div "Ficheiros (1)" at bounding box center [91, 11] width 53 height 22
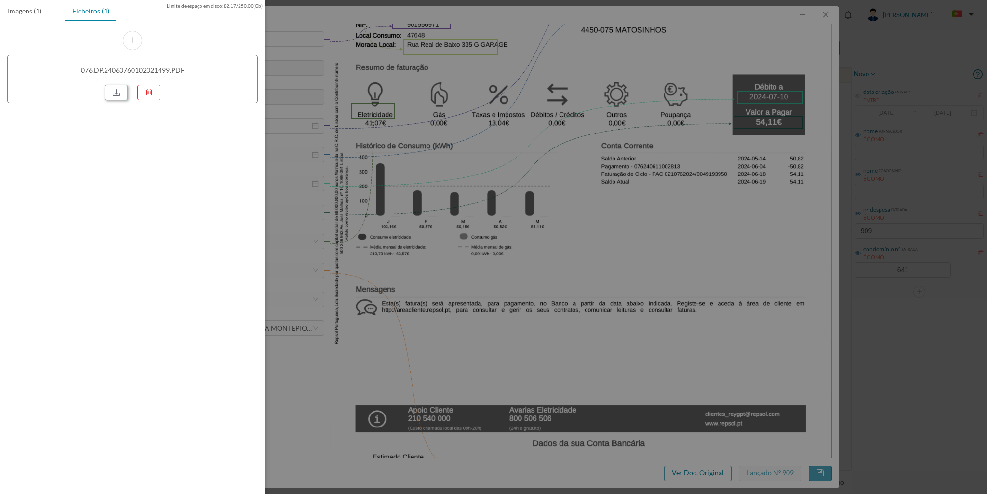
click at [110, 89] on link at bounding box center [116, 92] width 23 height 15
click at [436, 141] on div at bounding box center [493, 247] width 987 height 494
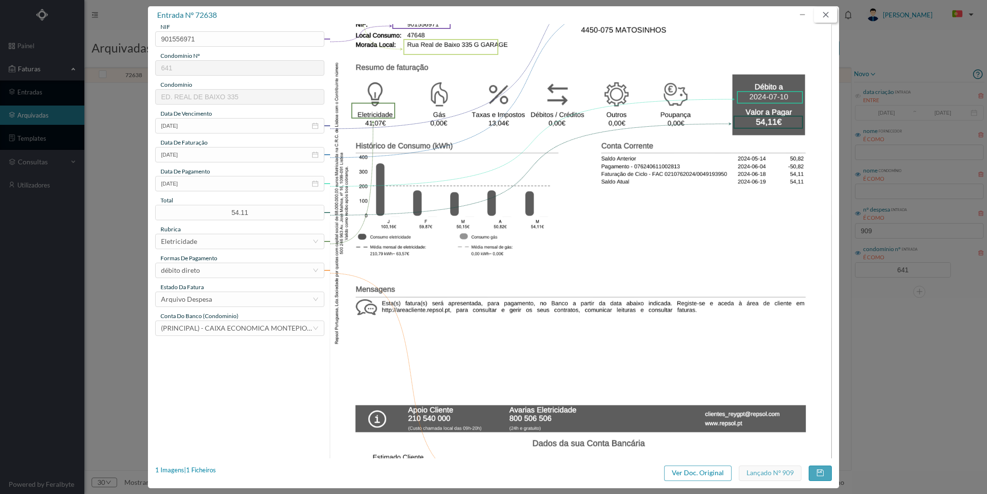
click at [823, 15] on button "button" at bounding box center [825, 14] width 23 height 15
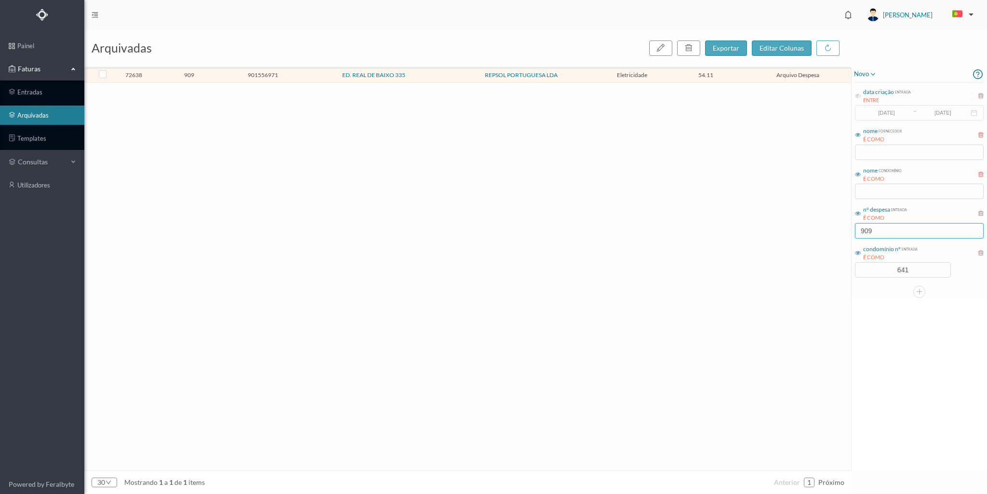
click at [893, 230] on input "909" at bounding box center [919, 230] width 129 height 15
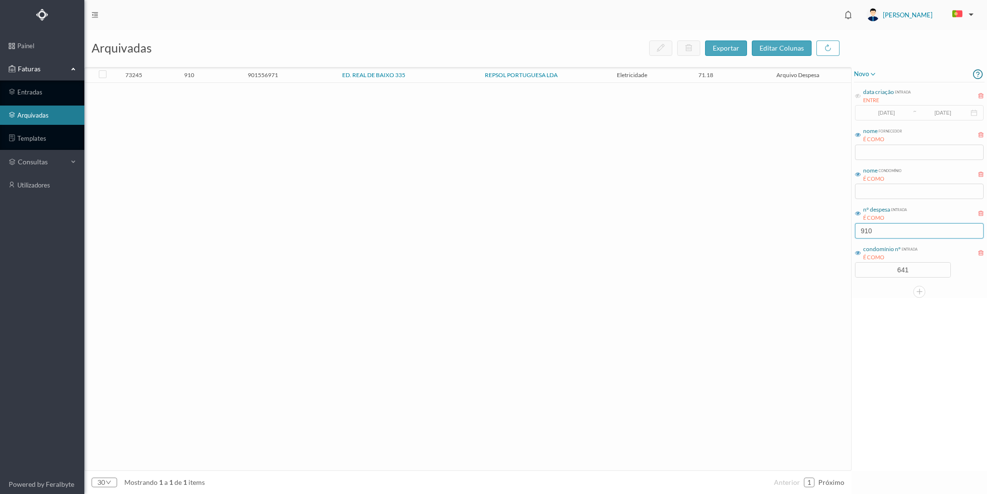
type input "910"
click at [213, 70] on td "910" at bounding box center [189, 75] width 74 height 15
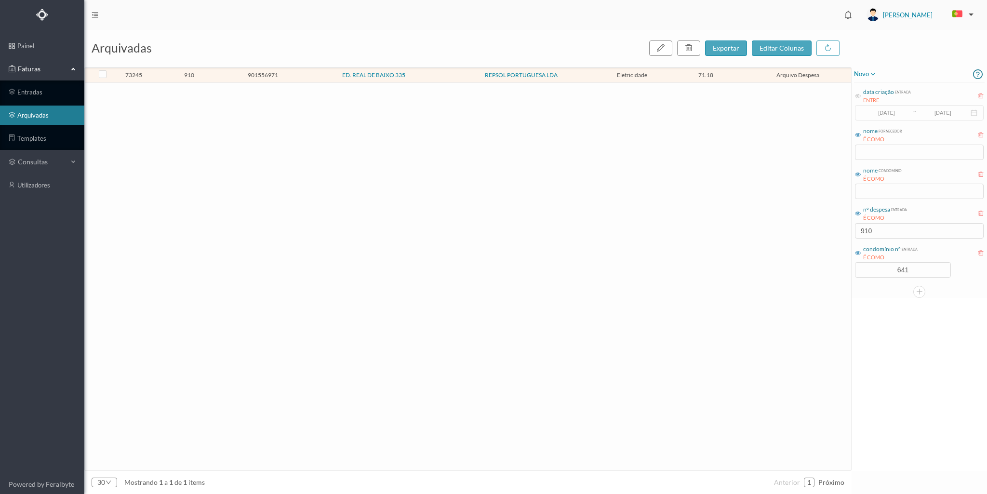
click at [228, 73] on td "901556971" at bounding box center [263, 75] width 74 height 15
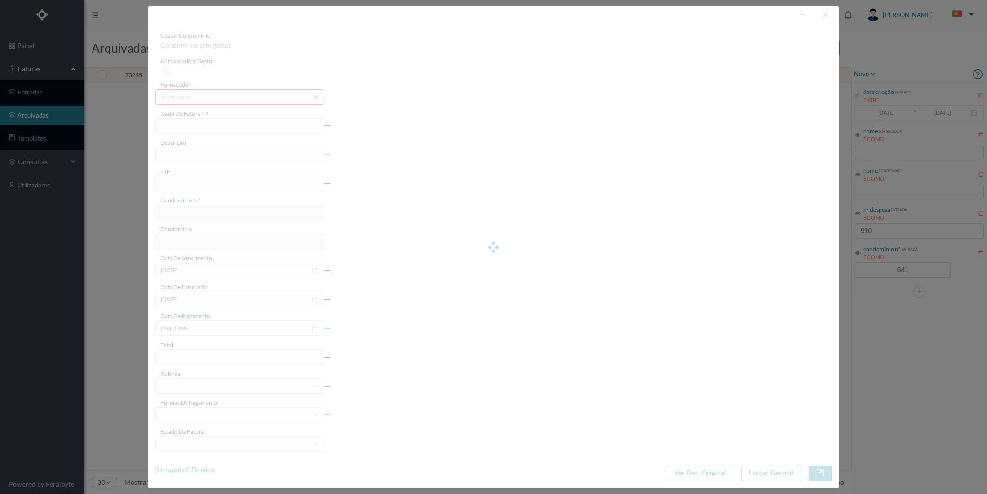
type input "FAC 0210762024/0049215365"
type input "Rua Real de Baixo 335 G GARAGE"
type input "901556971"
type input "2024-07-04"
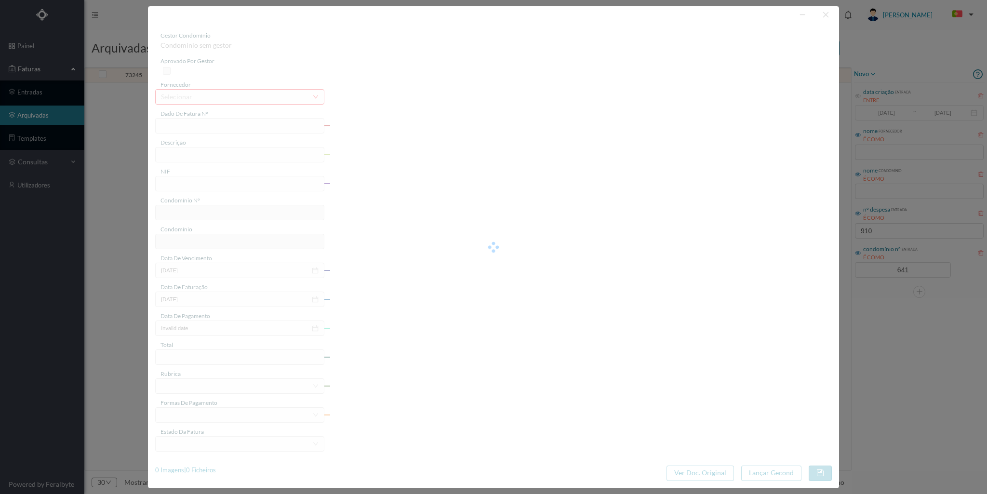
type input "2024-07-25"
type input "71.18"
type input "641"
type input "ED. REAL DE BAIXO 335"
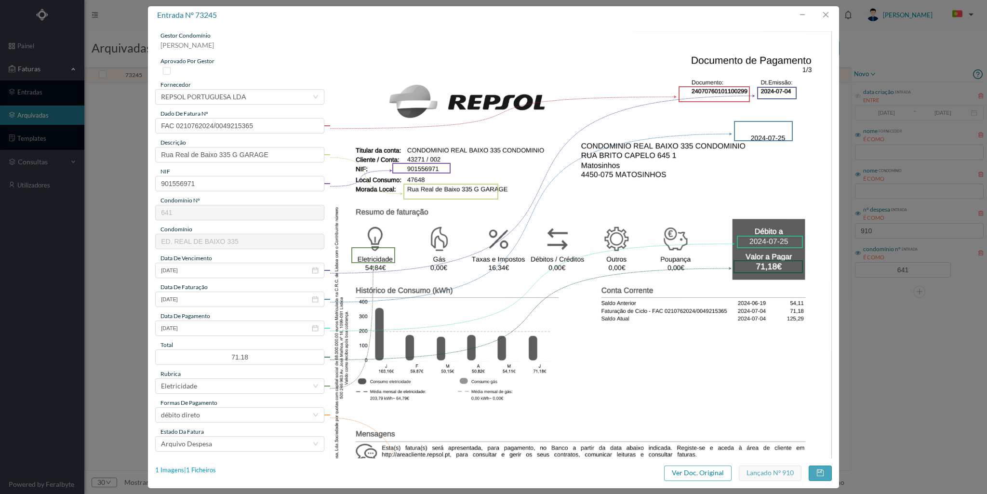
click at [193, 466] on div "1 Imagens | 1 Ficheiros" at bounding box center [185, 471] width 61 height 10
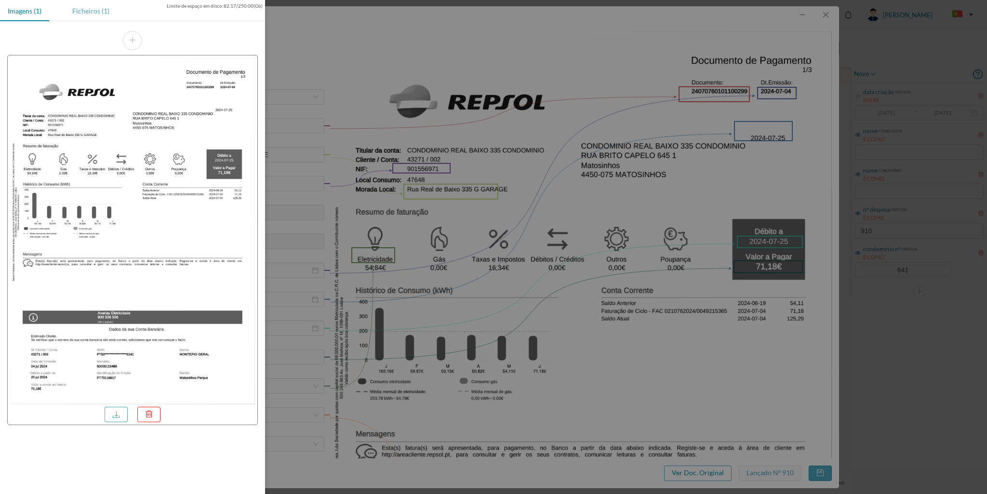
click at [90, 4] on div "Ficheiros (1)" at bounding box center [91, 11] width 53 height 22
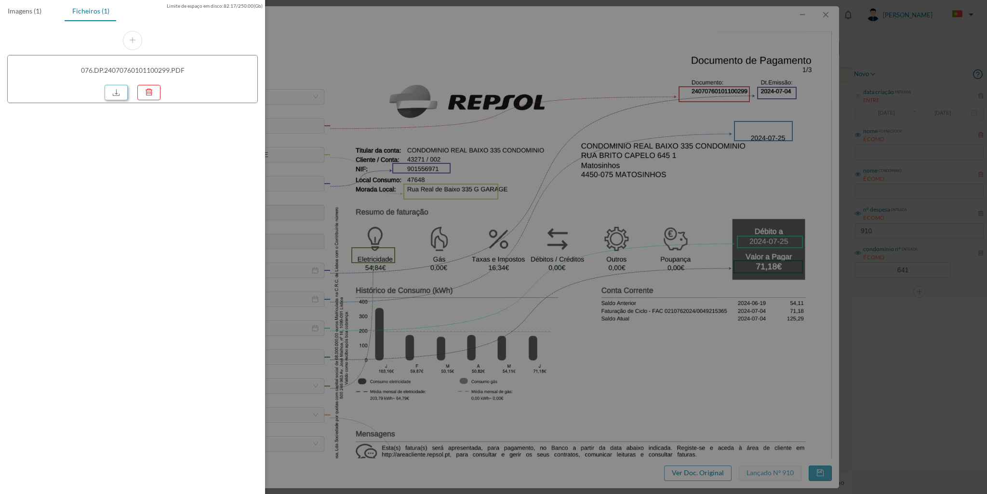
click at [121, 91] on link at bounding box center [116, 92] width 23 height 15
click at [830, 13] on div at bounding box center [493, 247] width 987 height 494
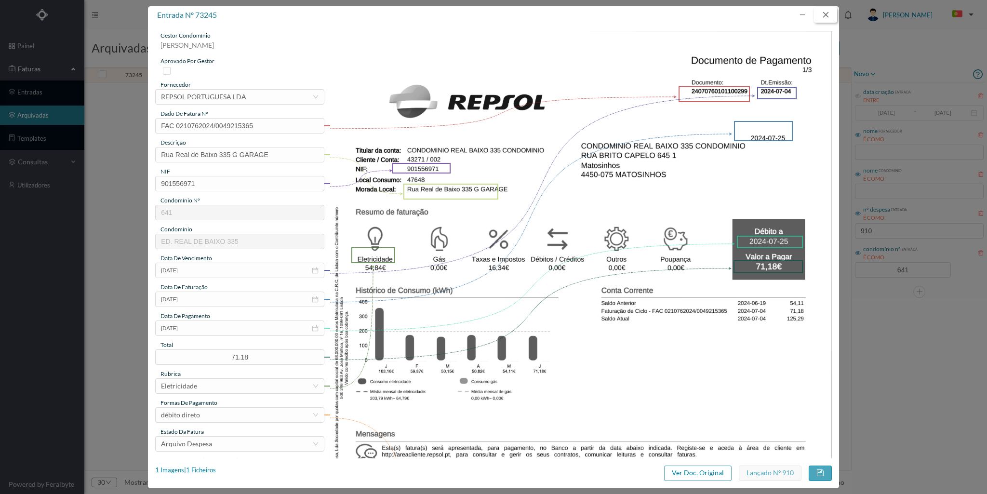
click at [825, 14] on button "button" at bounding box center [825, 14] width 23 height 15
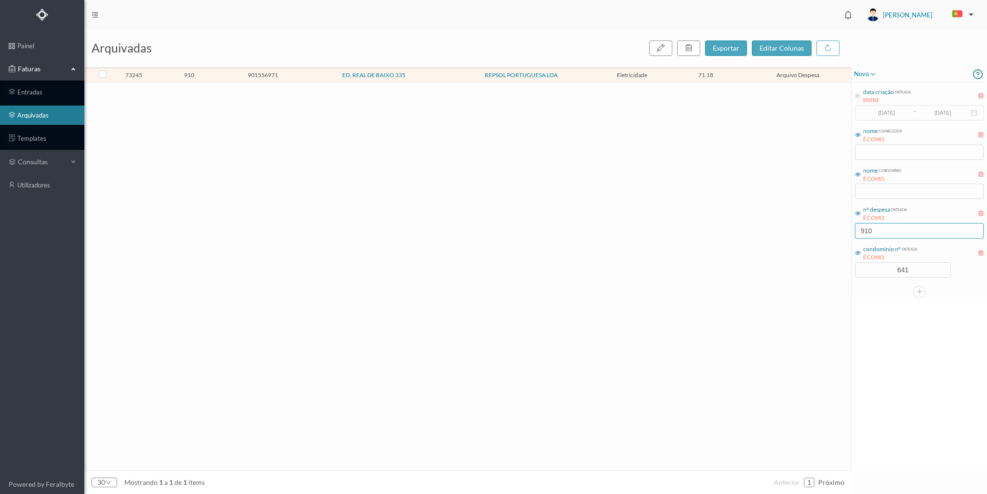
click at [874, 225] on input "910" at bounding box center [919, 230] width 129 height 15
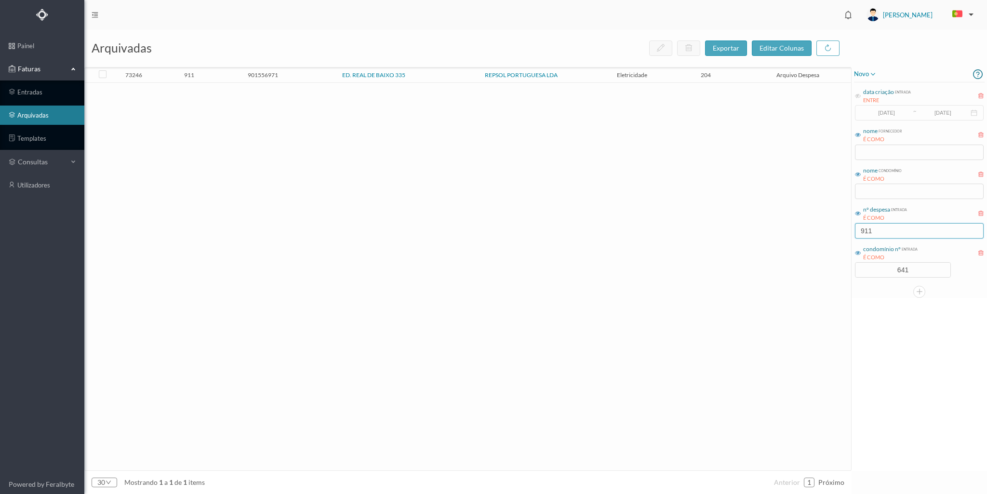
type input "911"
click at [228, 74] on td "901556971" at bounding box center [263, 75] width 74 height 15
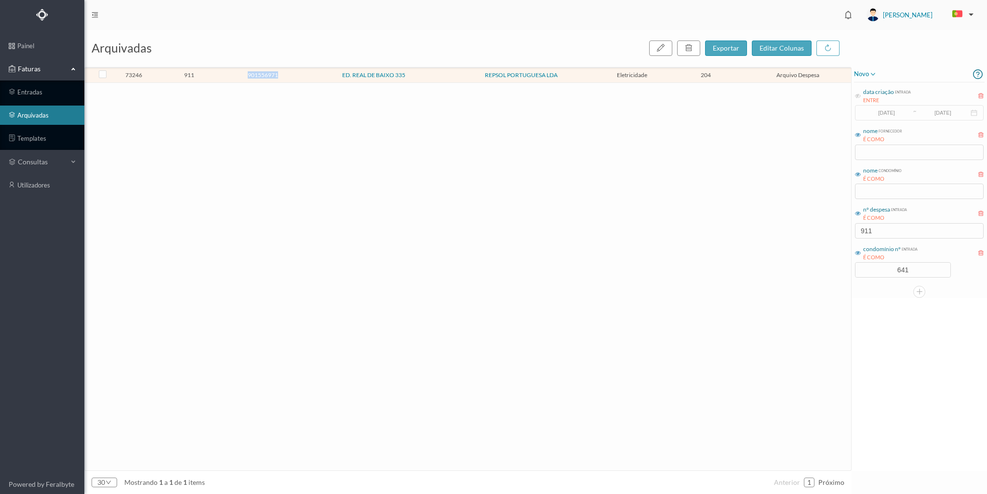
click at [228, 74] on td "901556971" at bounding box center [263, 75] width 74 height 15
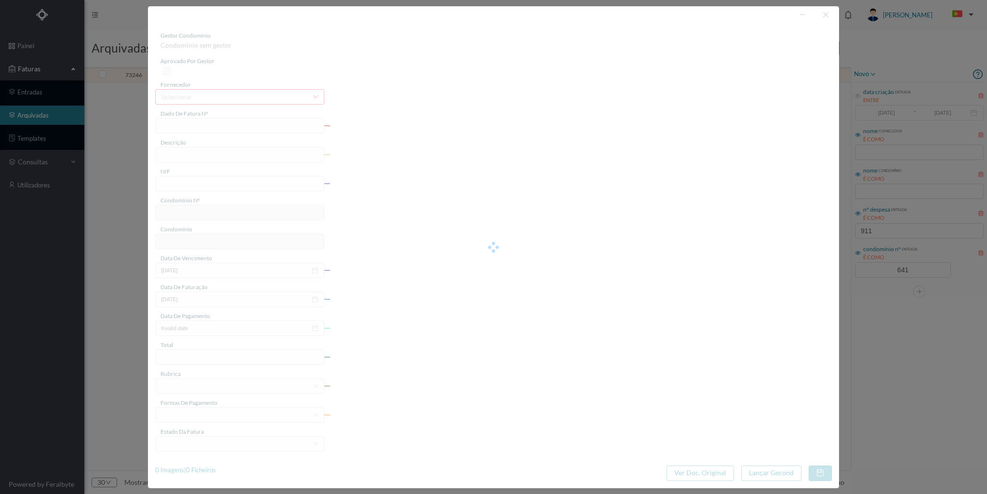
type input "FAC 0210762024/0049215176"
type input "Rua Real de Baixo 335"
type input "901556971"
type input "2024-07-04"
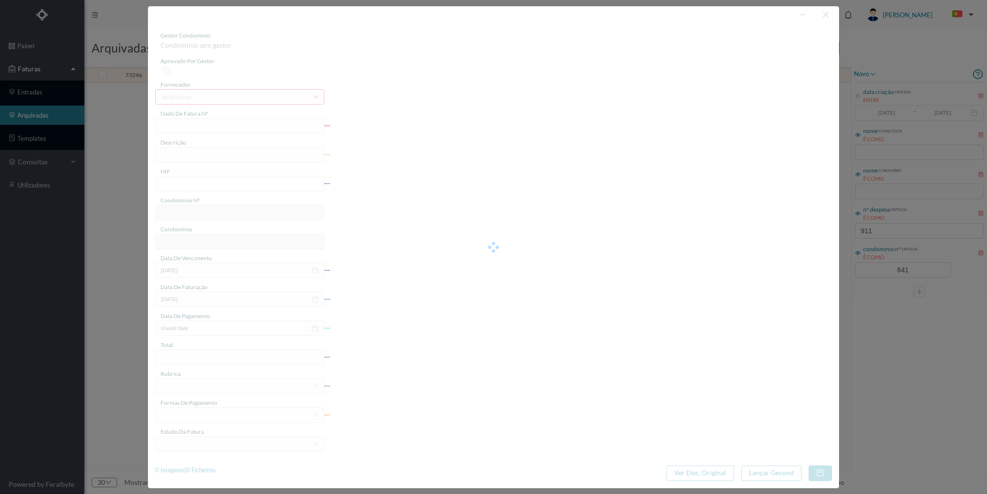
type input "2024-07-25"
type input "204.00"
type input "641"
type input "ED. REAL DE BAIXO 335"
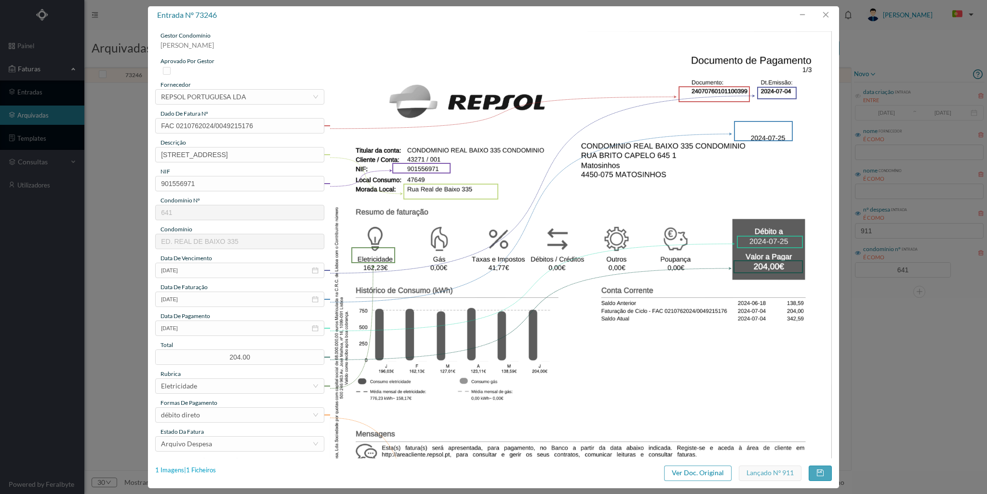
click at [213, 466] on div "1 Imagens | 1 Ficheiros" at bounding box center [185, 471] width 61 height 10
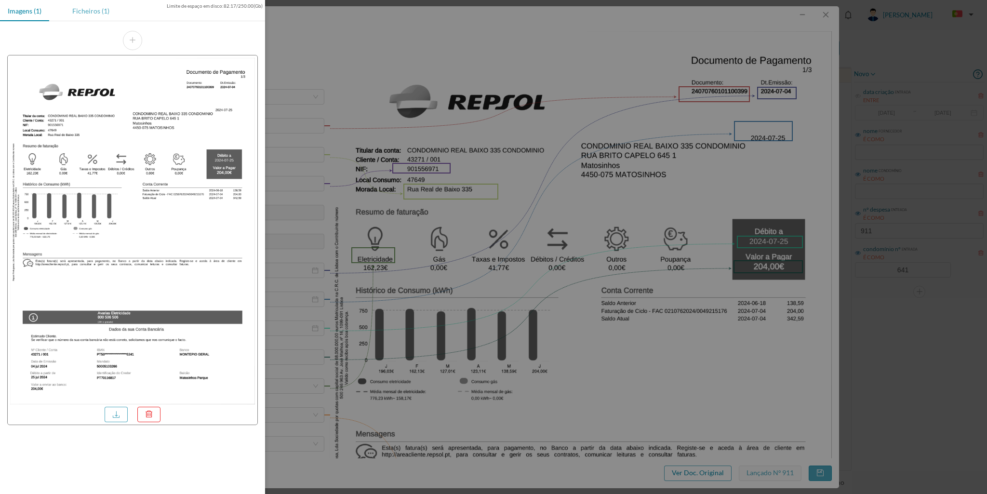
click at [95, 13] on div "Ficheiros (1)" at bounding box center [91, 11] width 53 height 22
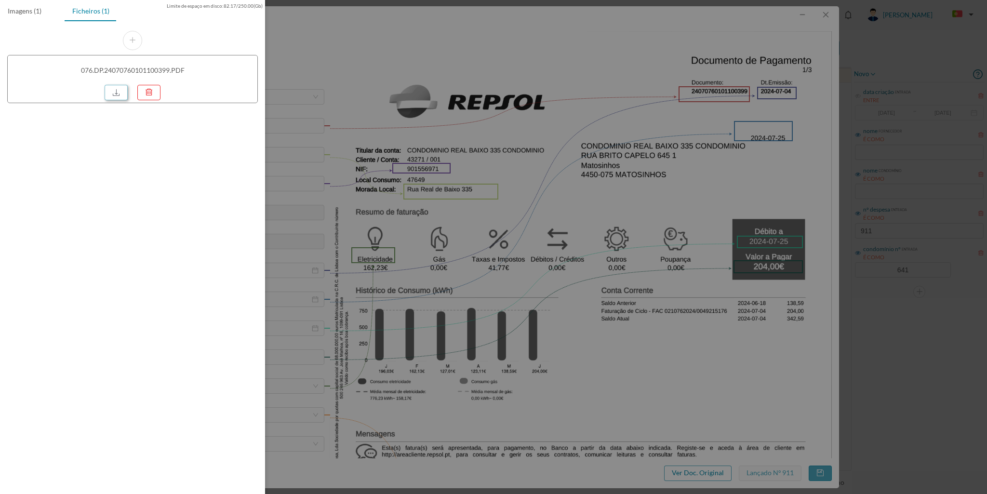
click at [107, 92] on link at bounding box center [116, 92] width 23 height 15
click at [829, 13] on div at bounding box center [493, 247] width 987 height 494
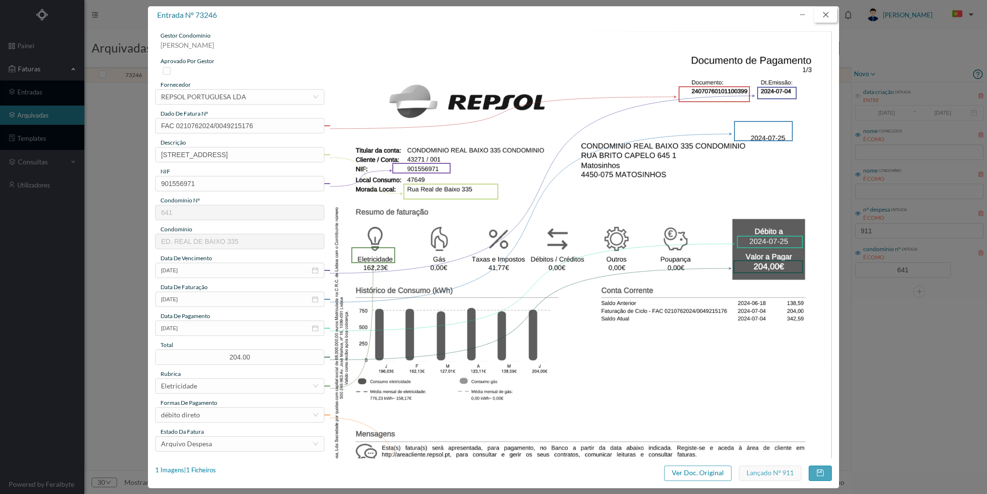
click at [825, 15] on button "button" at bounding box center [825, 14] width 23 height 15
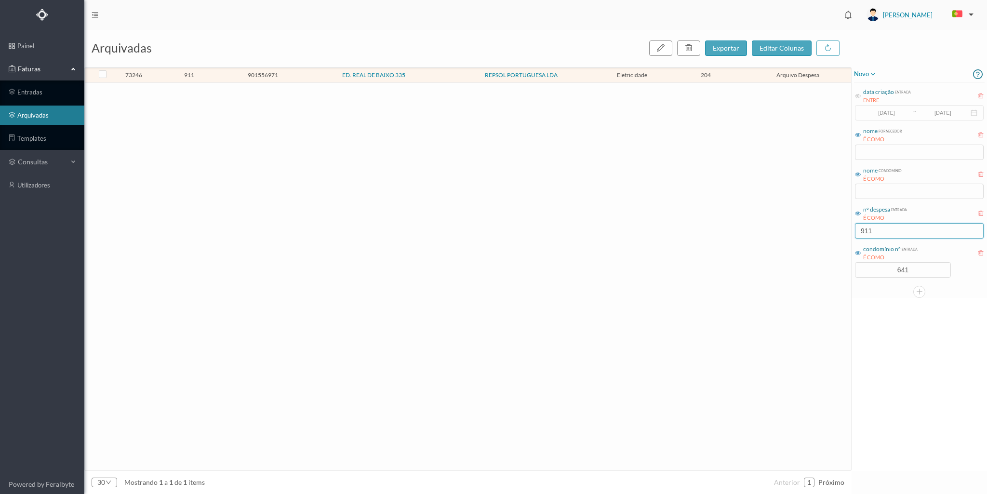
click at [883, 228] on input "911" at bounding box center [919, 230] width 129 height 15
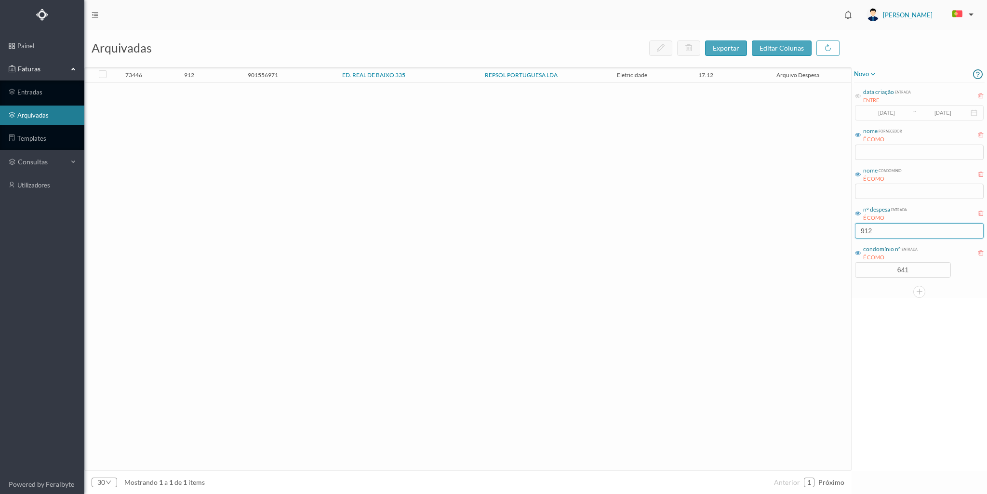
type input "912"
click at [298, 74] on td "901556971" at bounding box center [263, 75] width 74 height 15
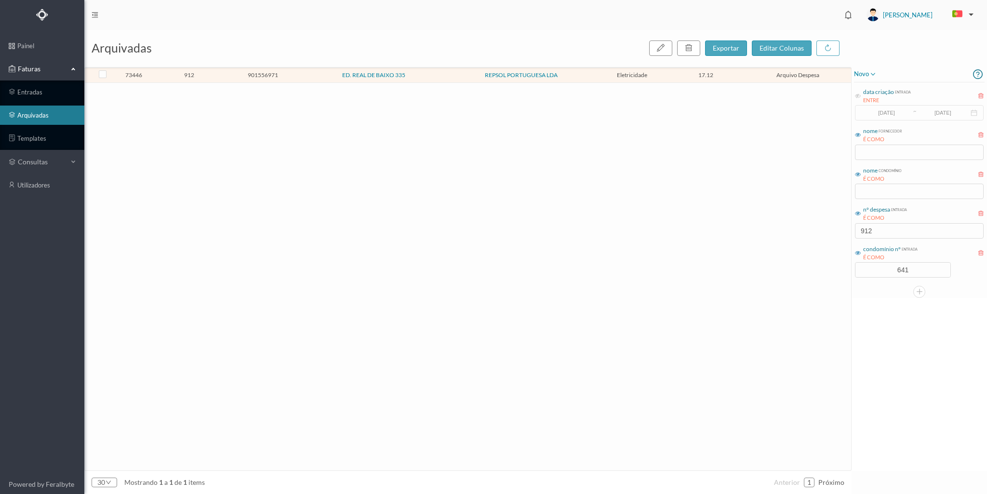
click at [298, 74] on td "901556971" at bounding box center [263, 75] width 74 height 15
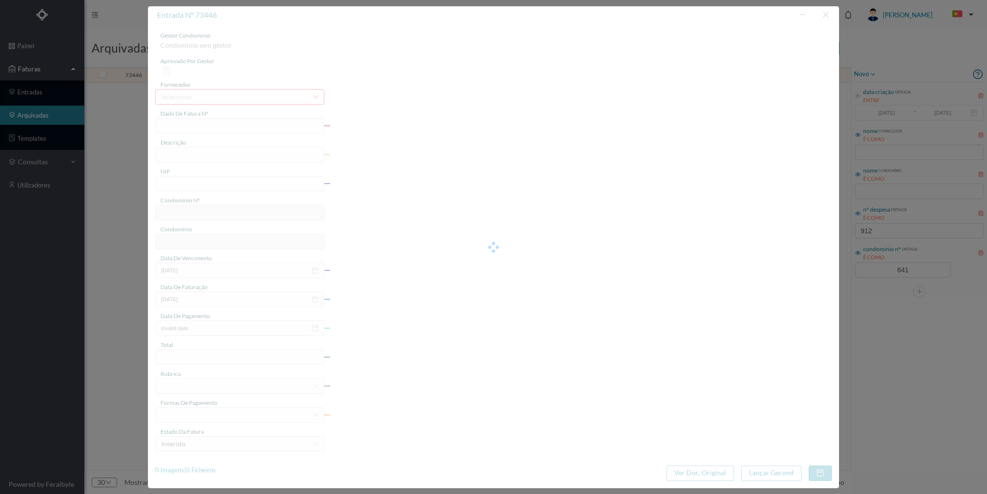
type input "FAC 0220762024/0053025992"
type input "Rua Real de Baixo 335 G ARRUMO"
type input "901556971"
type input "2024-07-08"
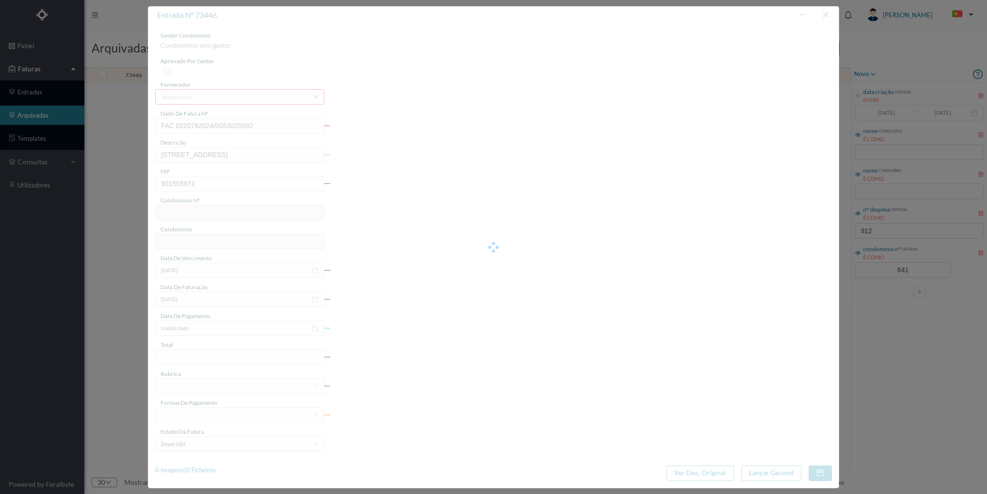
type input "2024-07-29"
type input "17.12"
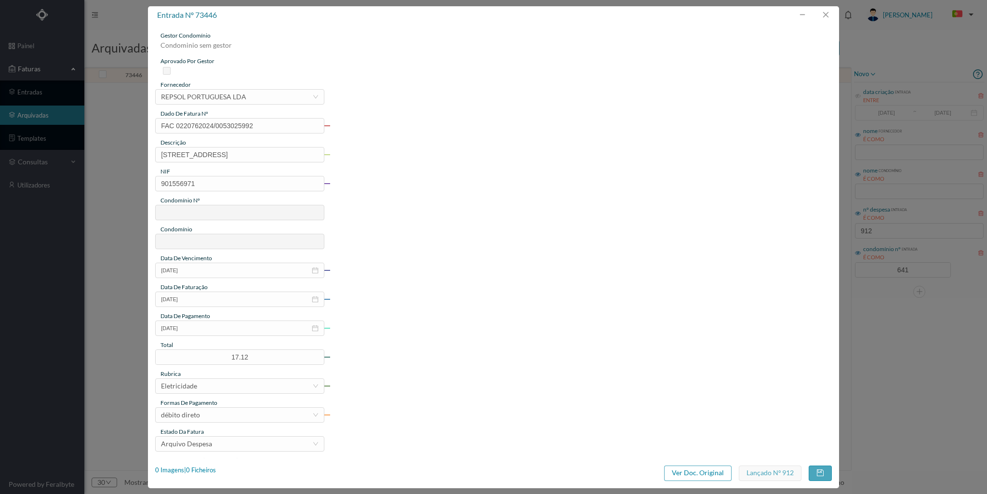
type input "641"
type input "ED. REAL DE BAIXO 335"
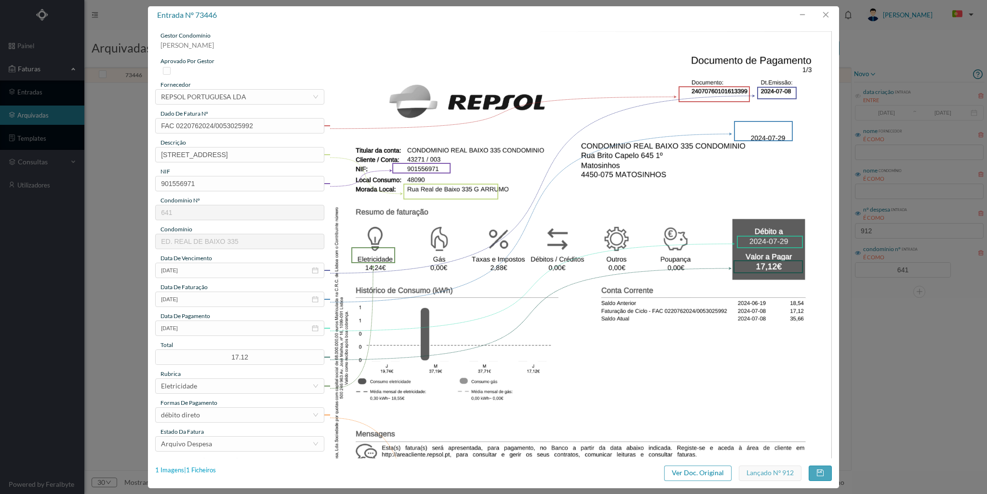
click at [211, 468] on div "1 Imagens | 1 Ficheiros" at bounding box center [185, 471] width 61 height 10
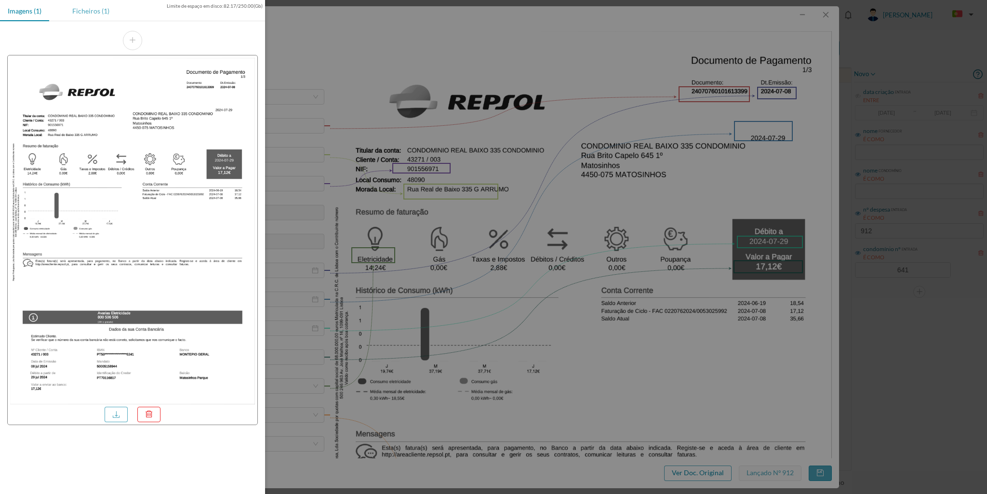
click at [89, 7] on div "Ficheiros (1)" at bounding box center [91, 11] width 53 height 22
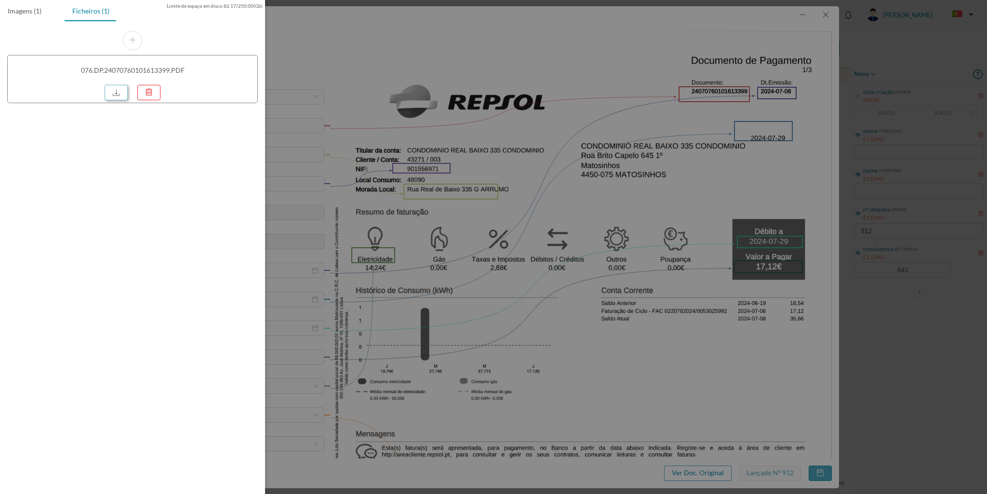
click at [113, 93] on link at bounding box center [116, 92] width 23 height 15
drag, startPoint x: 821, startPoint y: 16, endPoint x: 826, endPoint y: 15, distance: 4.9
click at [825, 16] on div at bounding box center [493, 247] width 987 height 494
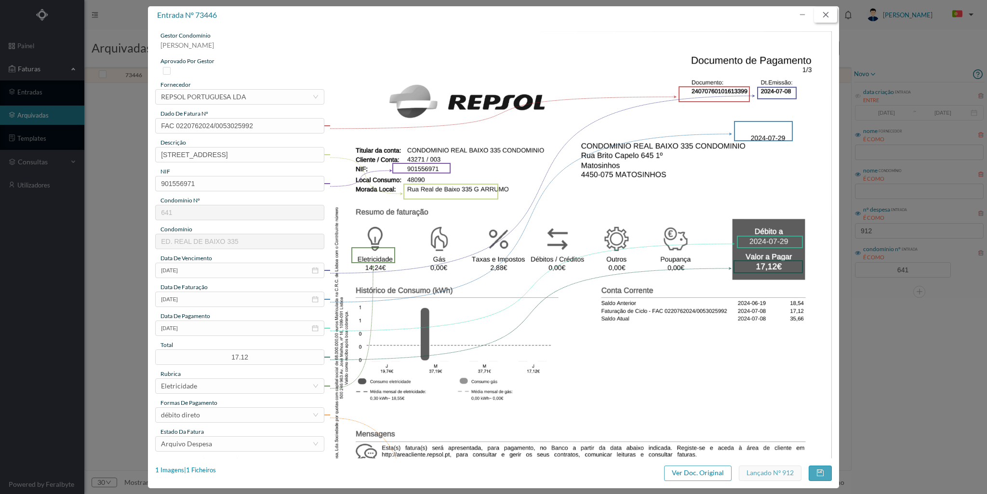
click at [830, 15] on button "button" at bounding box center [825, 14] width 23 height 15
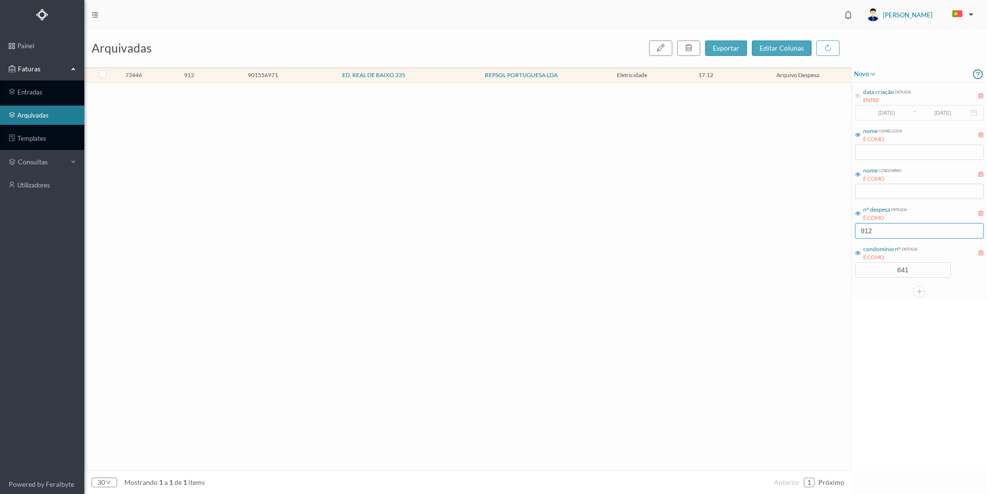
click at [886, 230] on input "912" at bounding box center [919, 230] width 129 height 15
click at [306, 73] on span "ED. REAL DE BAIXO 335" at bounding box center [373, 75] width 143 height 6
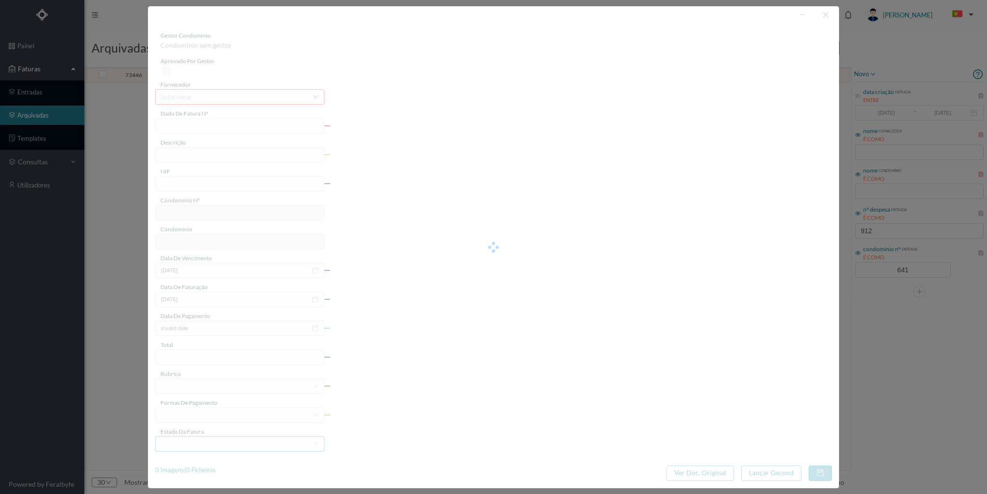
type input "FAC 0220762024/0053025992"
type input "Rua Real de Baixo 335 G ARRUMO"
type input "901556971"
type input "2024-07-08"
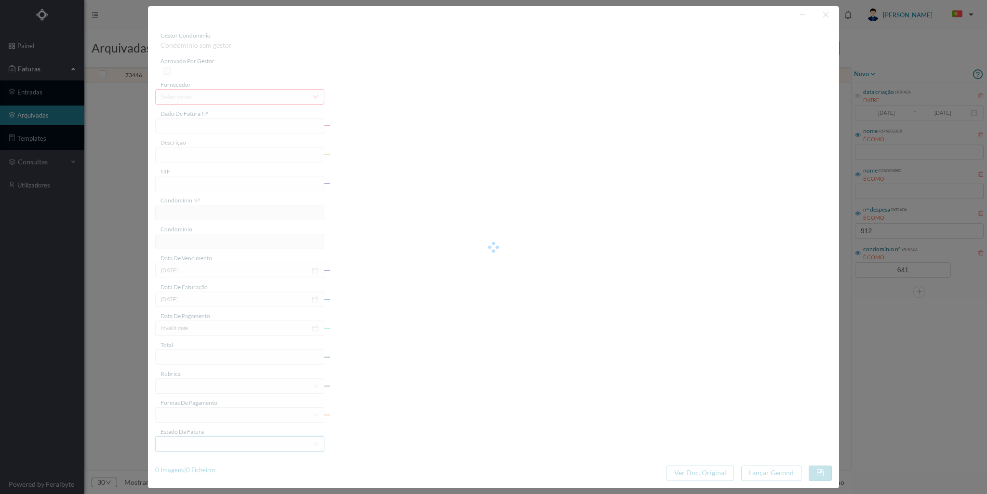
type input "2024-07-29"
type input "17.12"
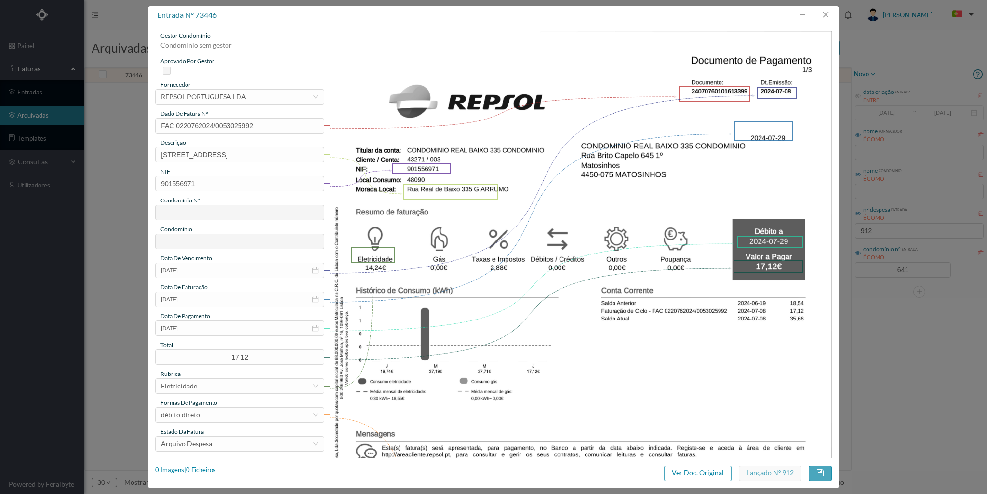
type input "641"
type input "ED. REAL DE BAIXO 335"
click at [209, 469] on div "1 Imagens | 1 Ficheiros" at bounding box center [185, 471] width 61 height 10
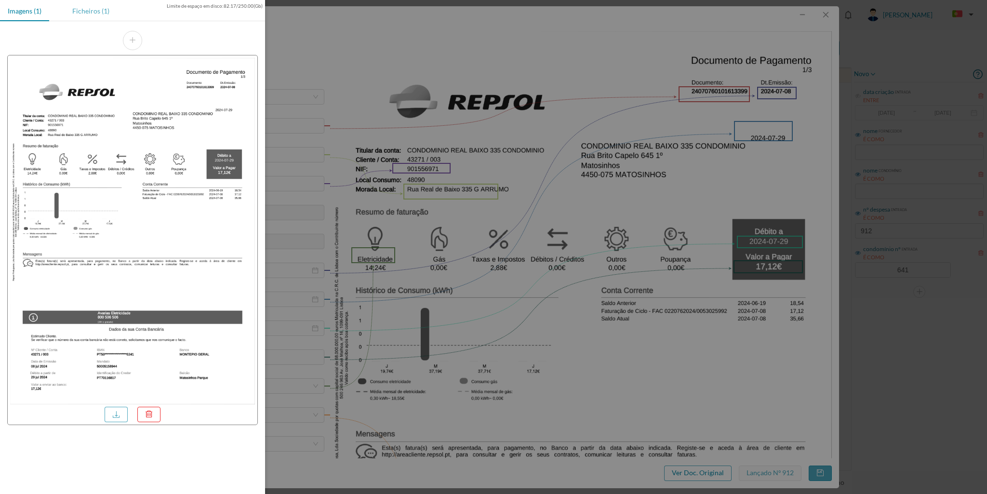
click at [100, 14] on div "Ficheiros (1)" at bounding box center [91, 11] width 53 height 22
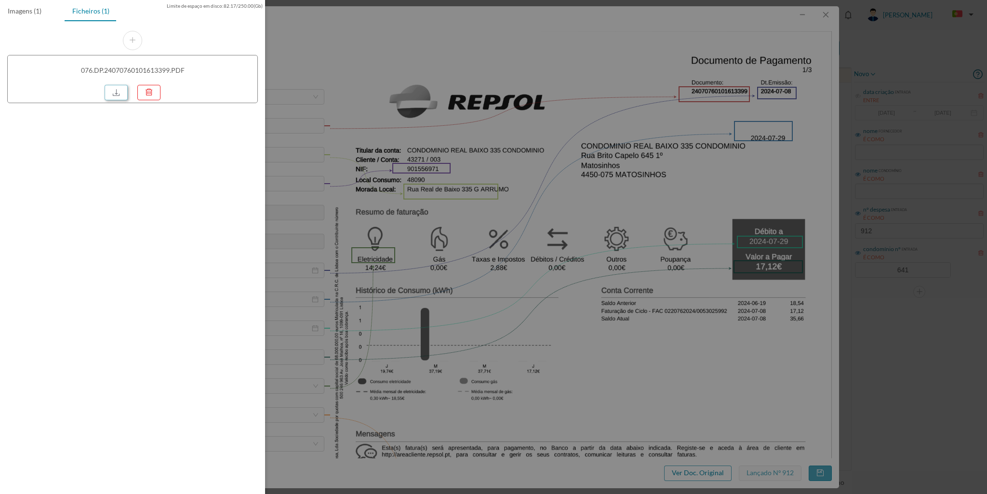
click at [108, 93] on link at bounding box center [116, 92] width 23 height 15
click at [294, 88] on div at bounding box center [493, 247] width 987 height 494
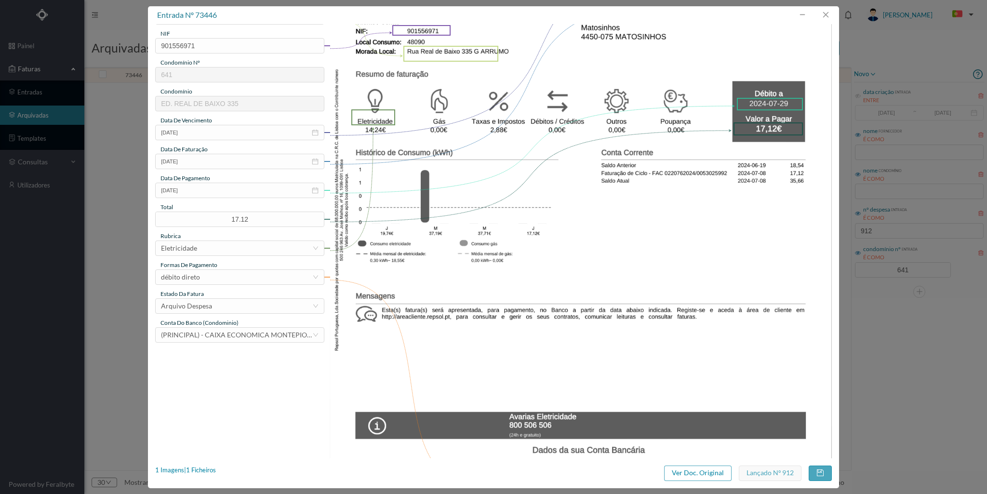
scroll to position [0, 0]
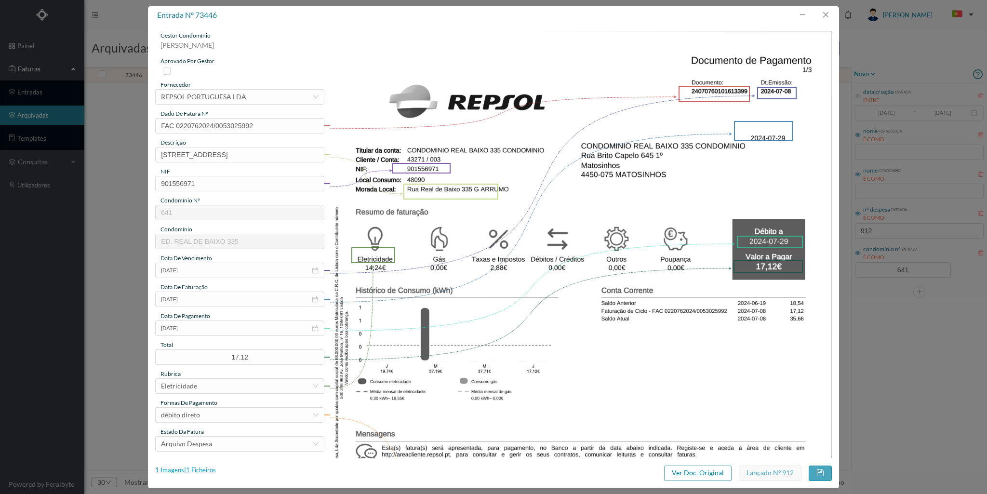
click at [196, 467] on div "1 Imagens | 1 Ficheiros" at bounding box center [185, 471] width 61 height 10
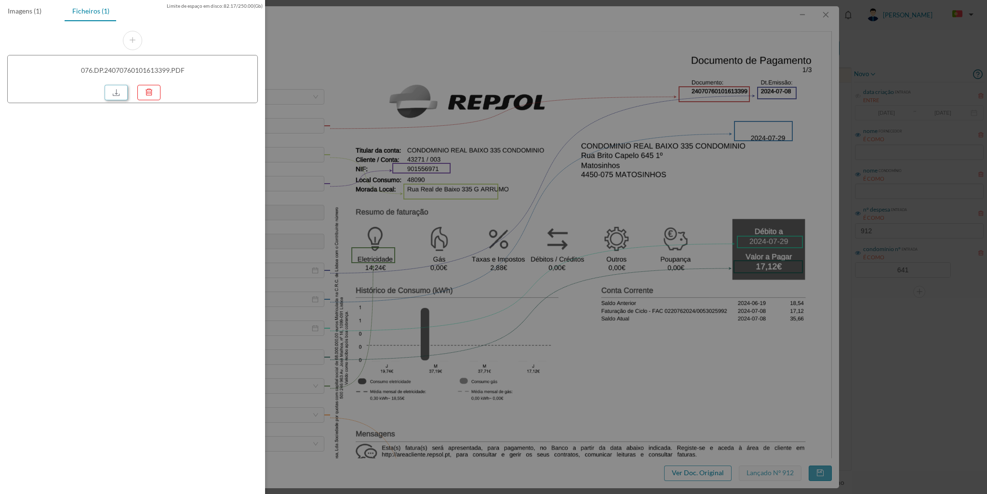
click at [121, 89] on link at bounding box center [116, 92] width 23 height 15
click at [836, 40] on div at bounding box center [493, 247] width 987 height 494
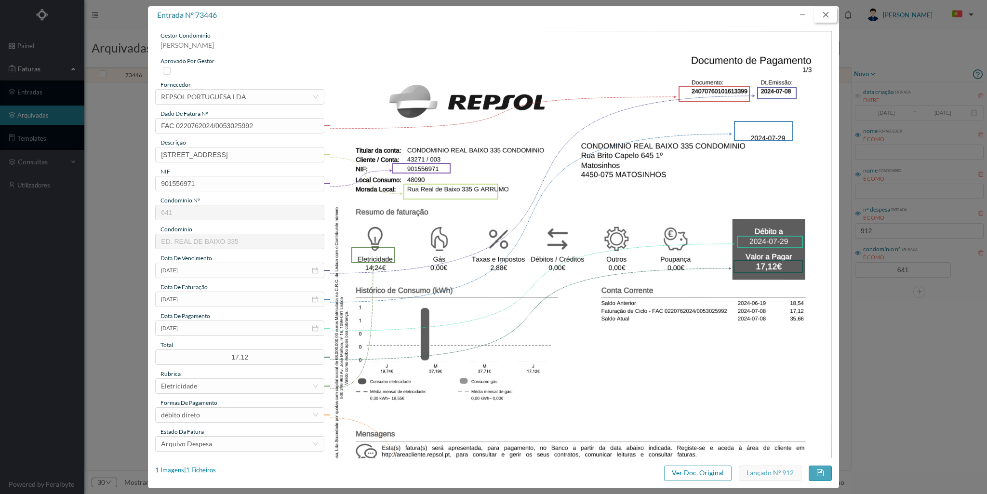
click at [825, 14] on button "button" at bounding box center [825, 14] width 23 height 15
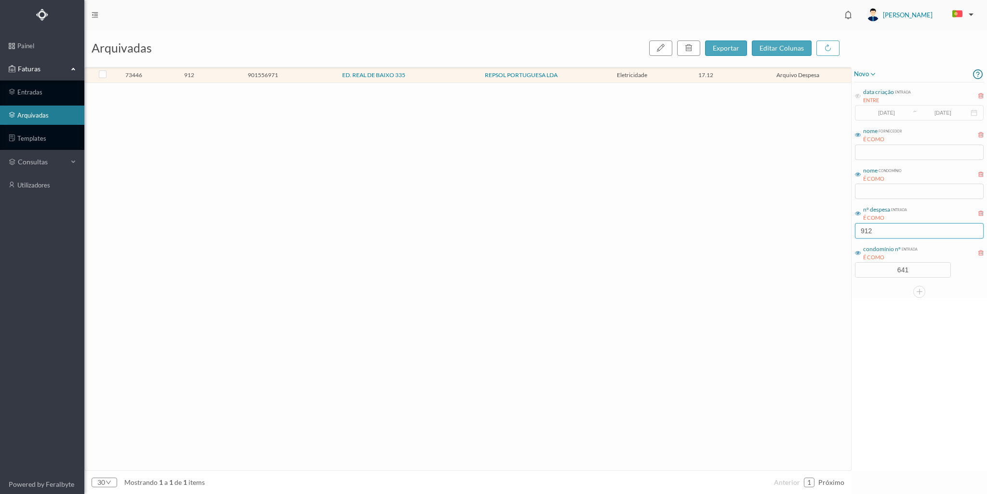
click at [873, 228] on input "912" at bounding box center [919, 230] width 129 height 15
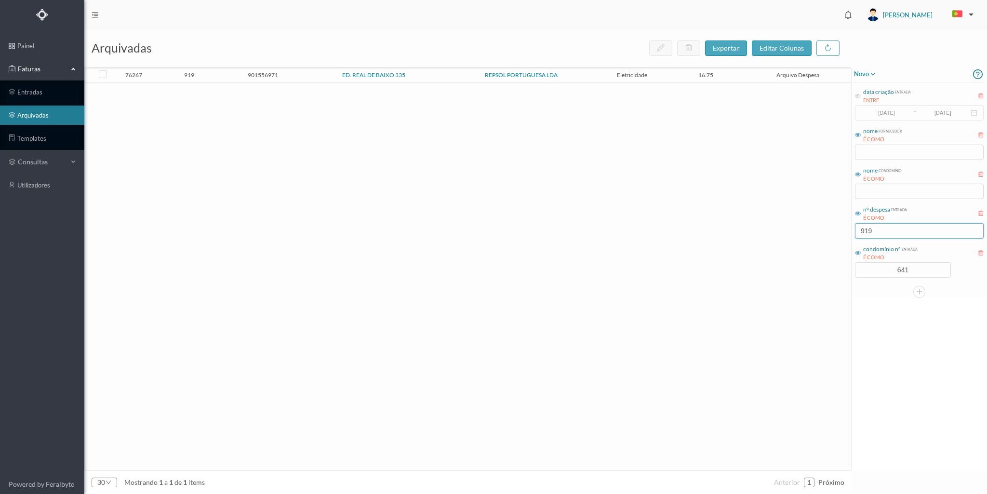
type input "919"
click at [225, 78] on td "919" at bounding box center [189, 75] width 74 height 15
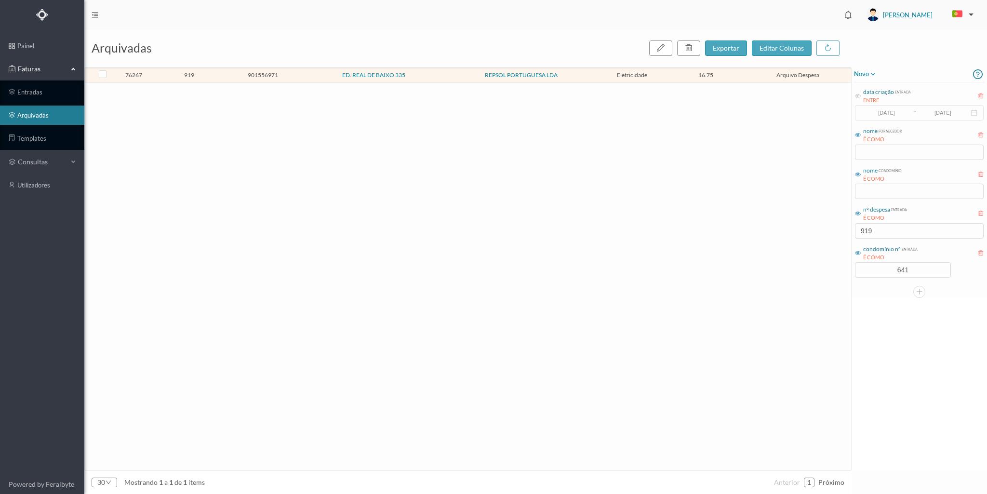
click at [225, 78] on td "919" at bounding box center [189, 75] width 74 height 15
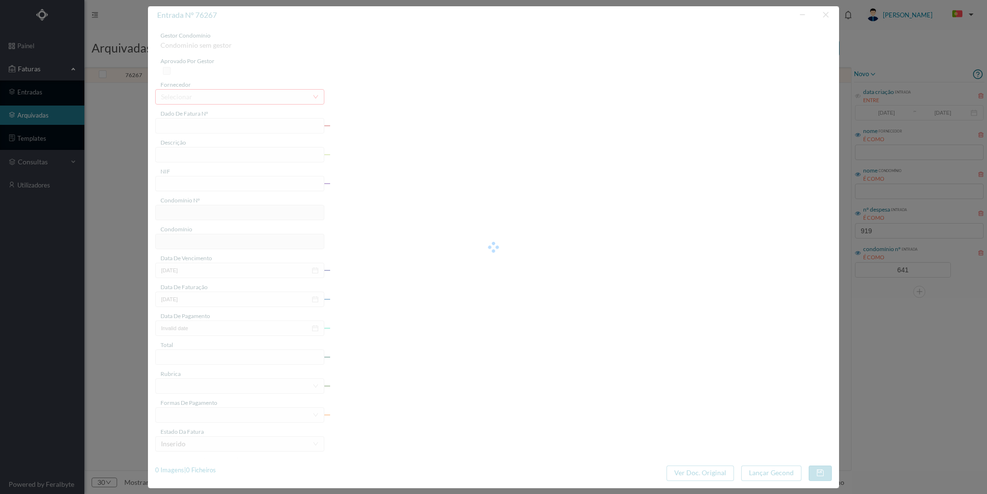
type input "FAC 0220762024/0053053538"
type input "Rua Real de Baixo 335 G ARRU (02/07/2024 a 31/07/2024)"
type input "901556971"
type input "2024-08-06"
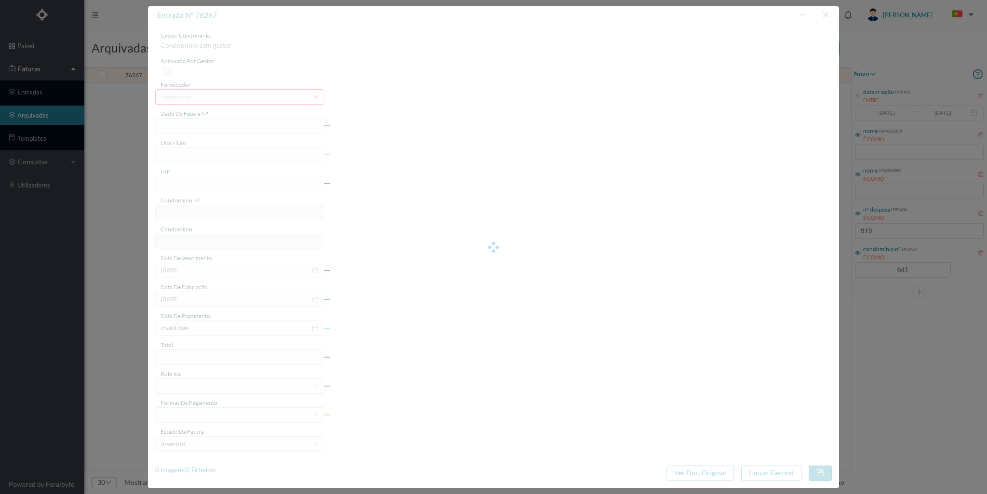
type input "2024-08-27"
type input "16.75"
type input "641"
type input "ED. REAL DE BAIXO 335"
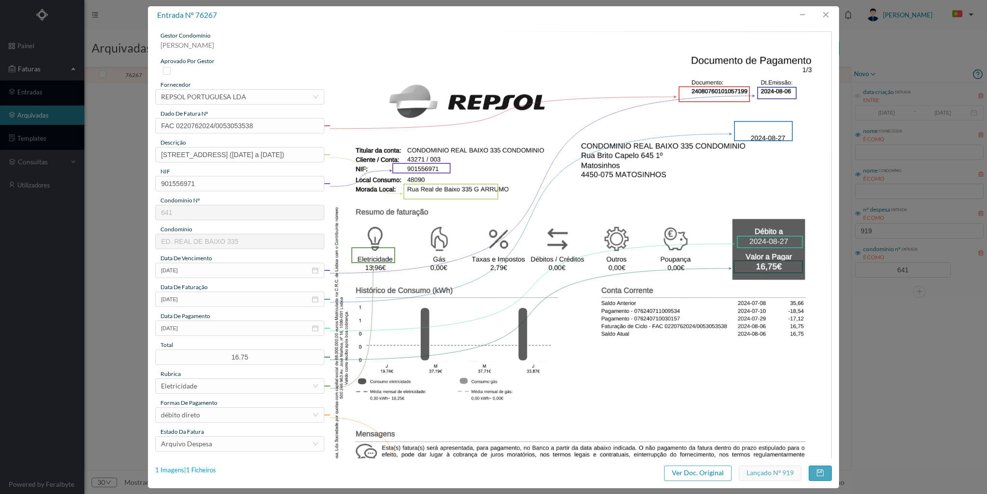
click at [206, 470] on div "1 Imagens | 1 Ficheiros" at bounding box center [185, 471] width 61 height 10
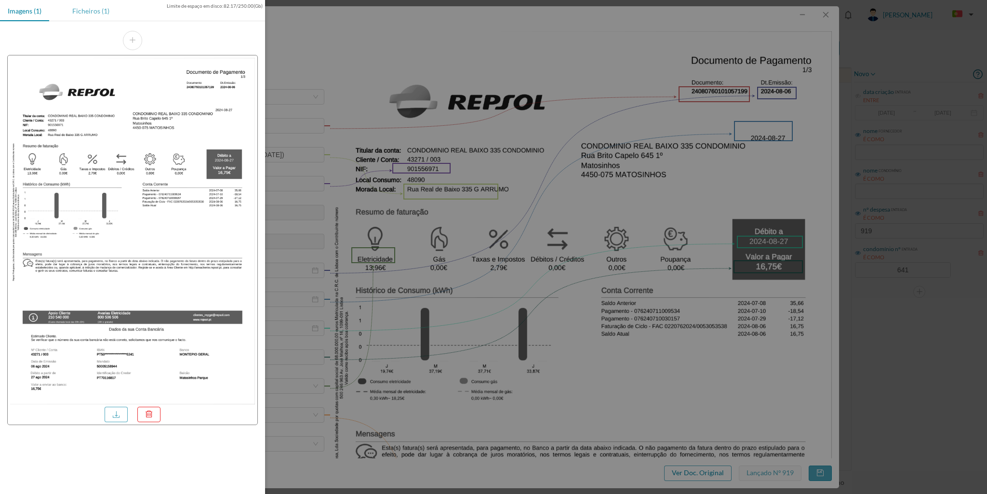
click at [95, 11] on div "Ficheiros (1)" at bounding box center [91, 11] width 53 height 22
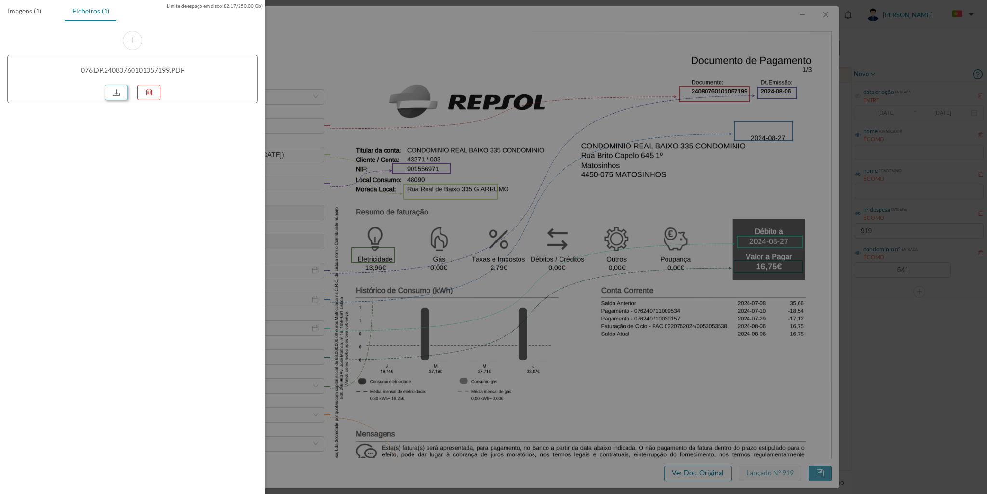
click at [120, 86] on link at bounding box center [116, 92] width 23 height 15
click at [820, 12] on div at bounding box center [493, 247] width 987 height 494
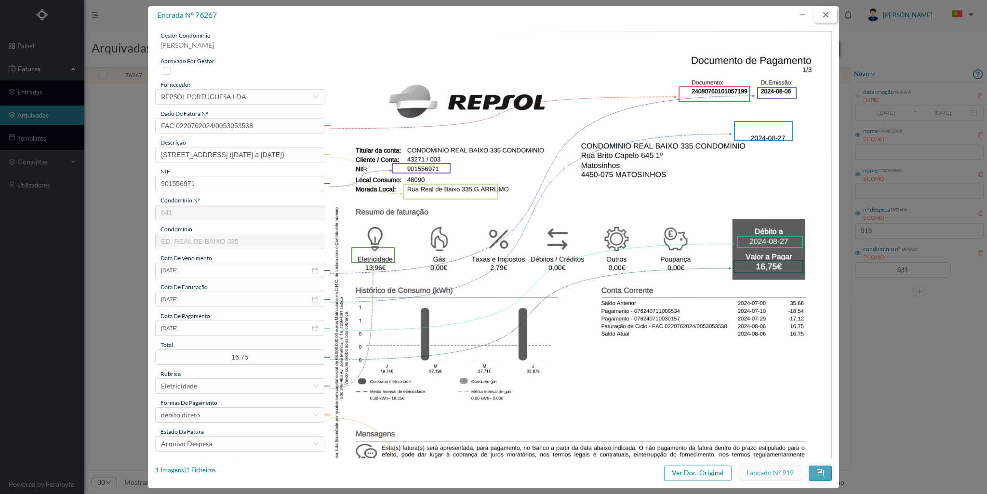
drag, startPoint x: 822, startPoint y: 15, endPoint x: 840, endPoint y: 54, distance: 42.7
click at [822, 15] on button "button" at bounding box center [825, 14] width 23 height 15
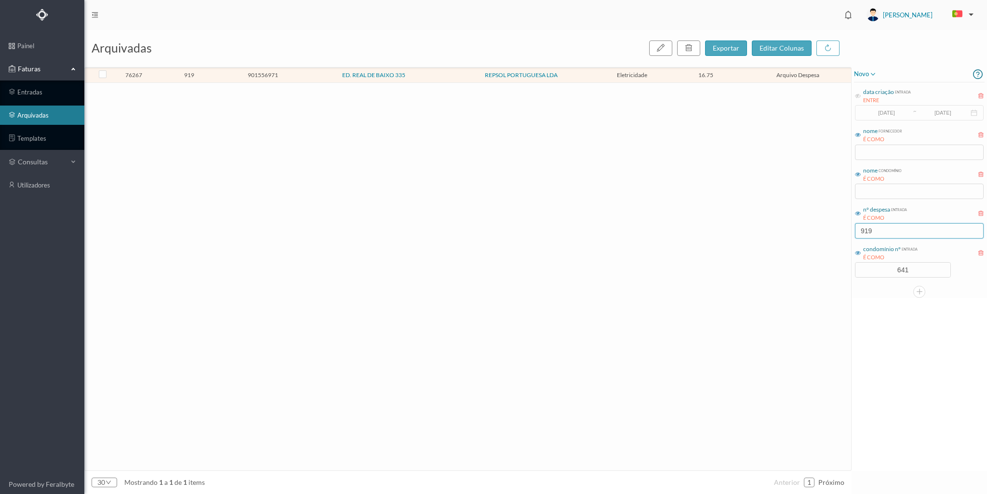
click at [880, 228] on input "919" at bounding box center [919, 230] width 129 height 15
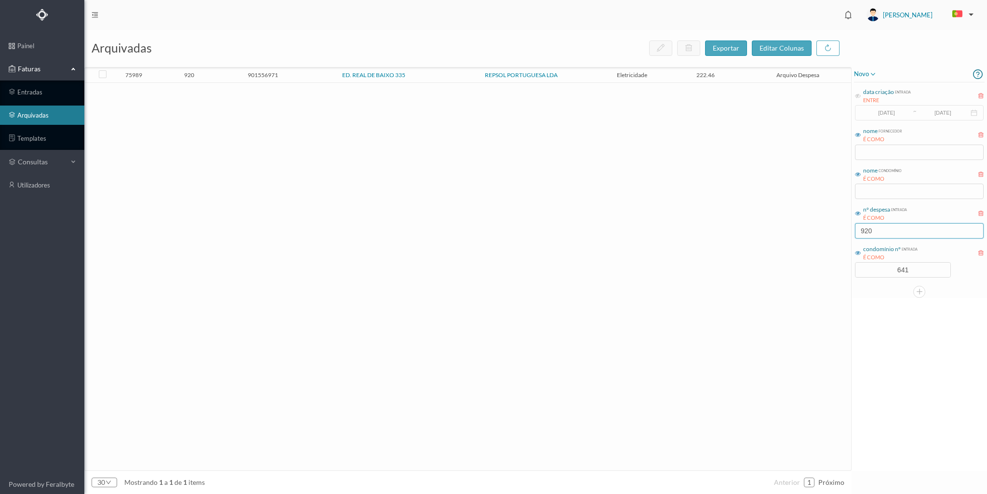
type input "920"
click at [217, 76] on span "920" at bounding box center [189, 74] width 69 height 7
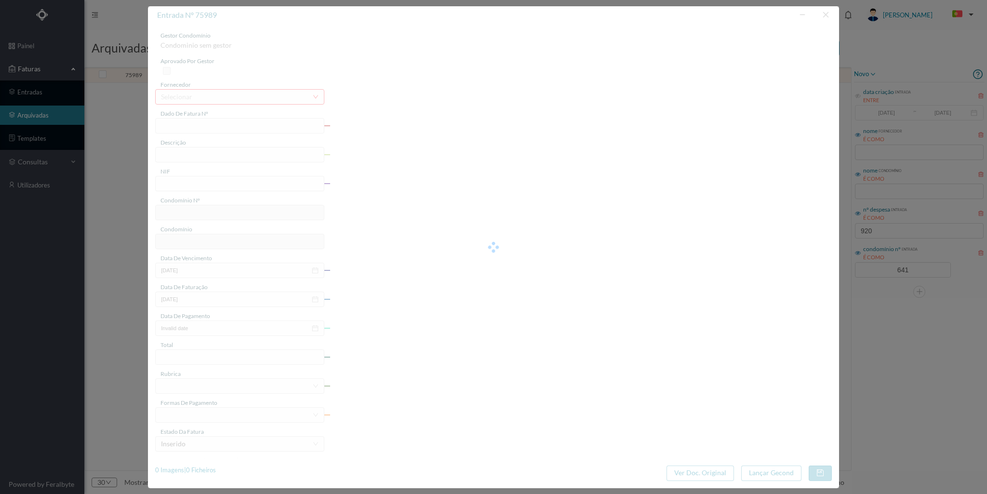
type input "FAC 0210762024/0049243237"
type input "Rua Real de Baixo 335 (30/06/2024 a 29/07/2024)"
type input "901556971"
type input "2024-08-05"
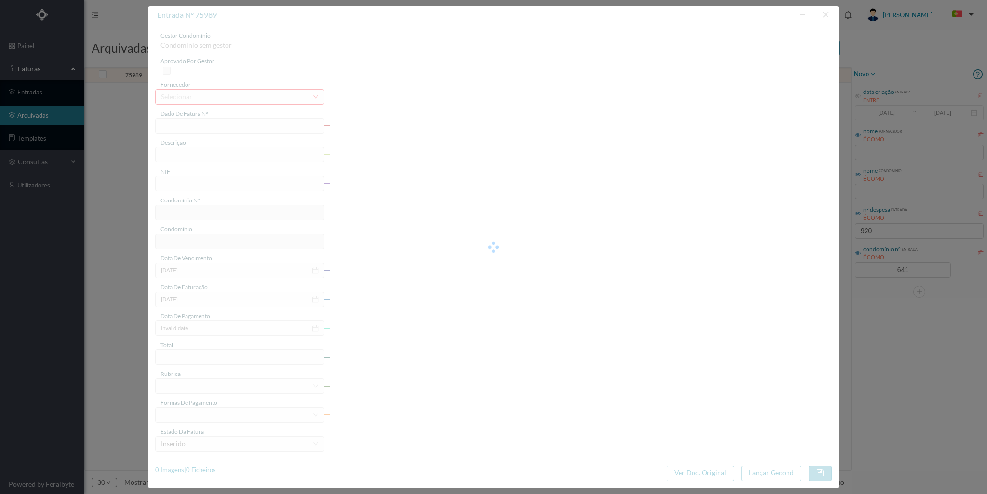
type input "2024-08-26"
type input "222.46"
type input "641"
type input "ED. REAL DE BAIXO 335"
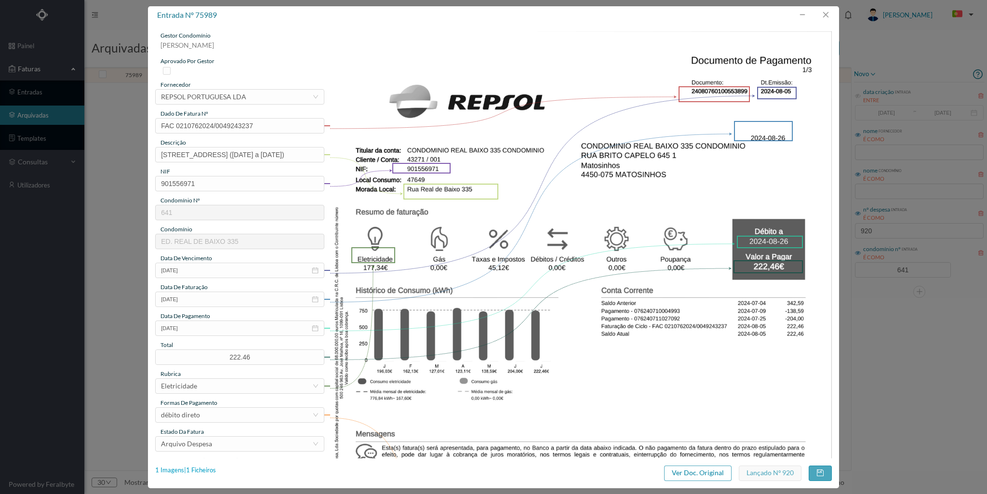
click at [210, 472] on div "1 Imagens | 1 Ficheiros" at bounding box center [185, 471] width 61 height 10
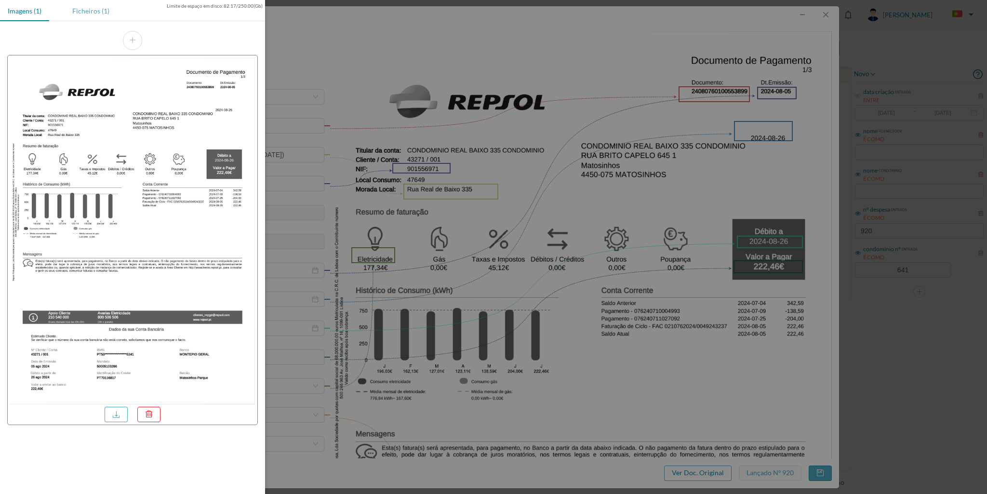
click at [82, 7] on div "Ficheiros (1)" at bounding box center [91, 11] width 53 height 22
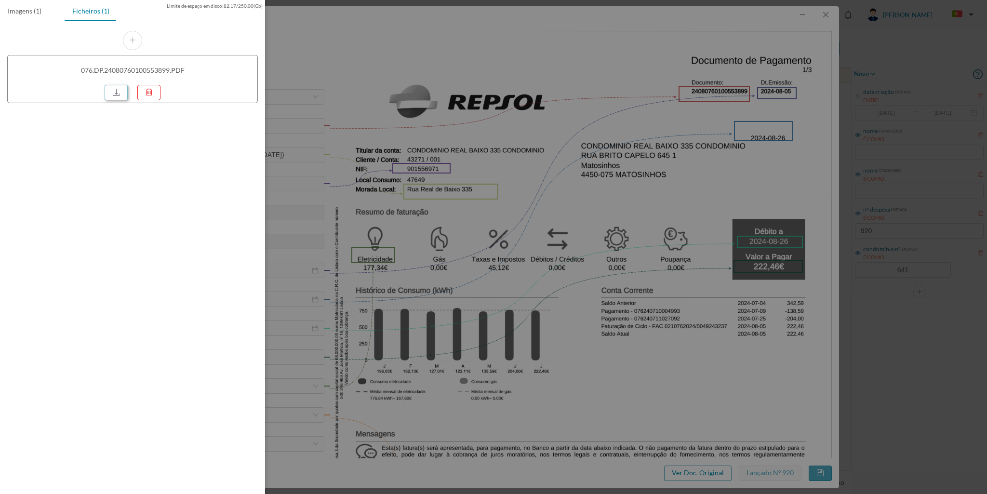
click at [114, 89] on link at bounding box center [116, 92] width 23 height 15
click at [824, 16] on div at bounding box center [493, 247] width 987 height 494
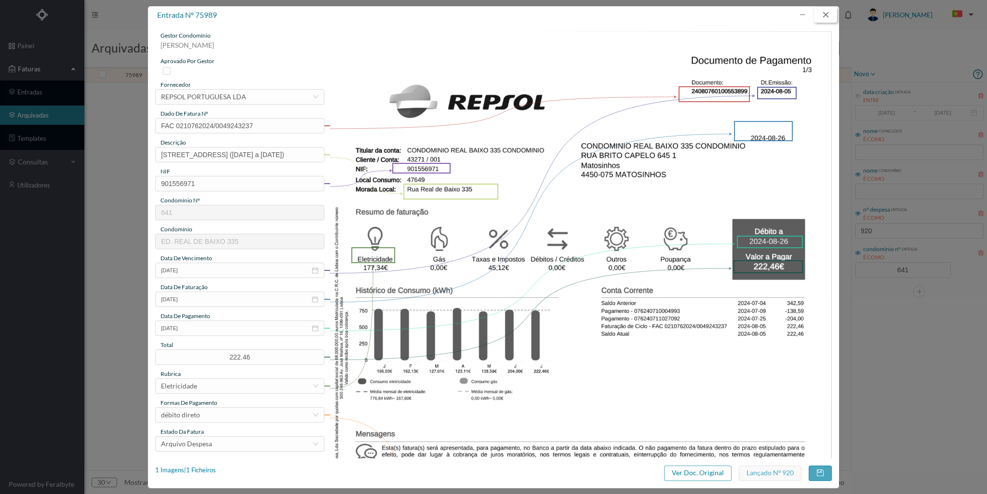
click at [824, 14] on button "button" at bounding box center [825, 14] width 23 height 15
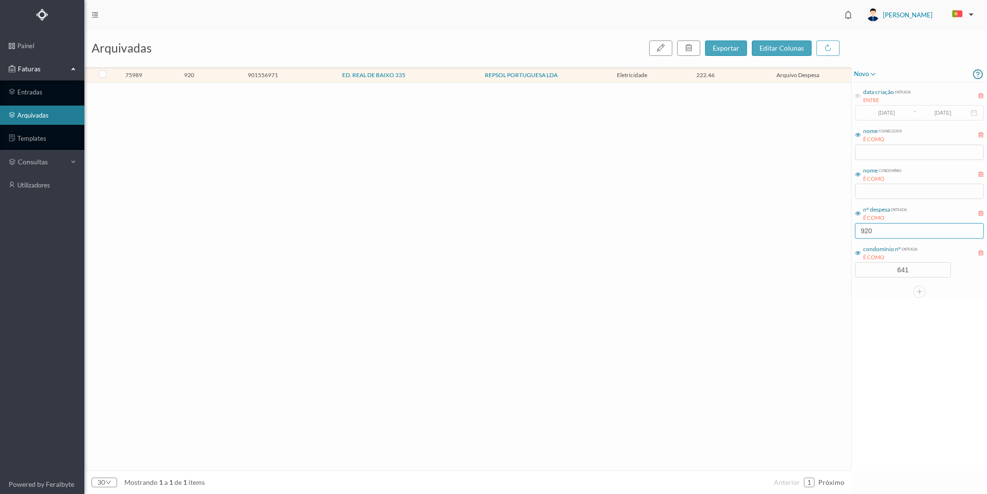
click at [877, 226] on input "920" at bounding box center [919, 230] width 129 height 15
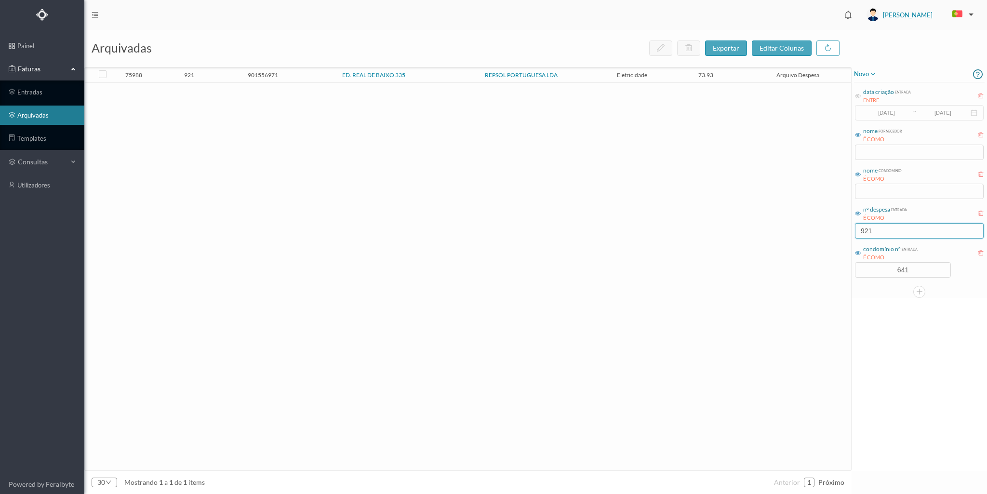
type input "921"
click at [315, 69] on td "ED. REAL DE BAIXO 335" at bounding box center [374, 75] width 148 height 15
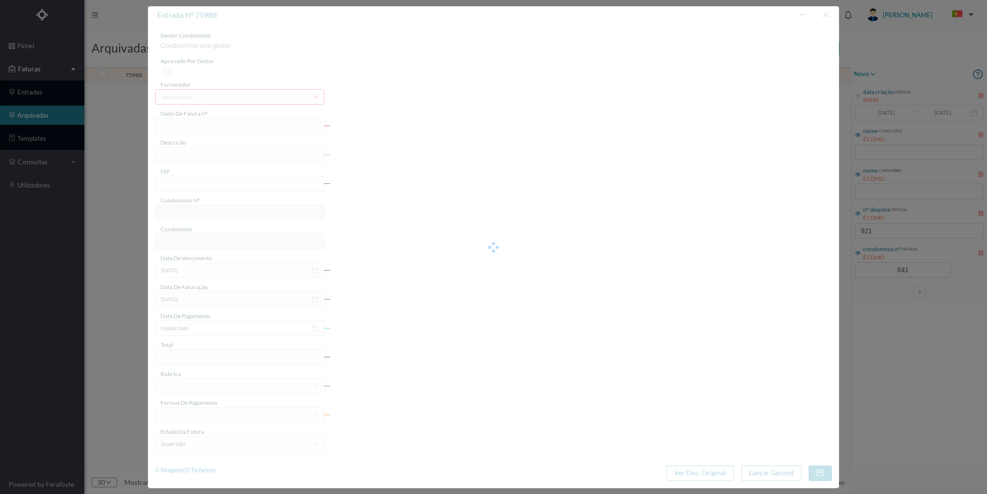
type input "FAC 0210762024/0049244046"
type input "Rua Real de Baixo 335 G GARA (30/06/2024 a 29/07/2024)"
type input "901556971"
type input "2024-08-05"
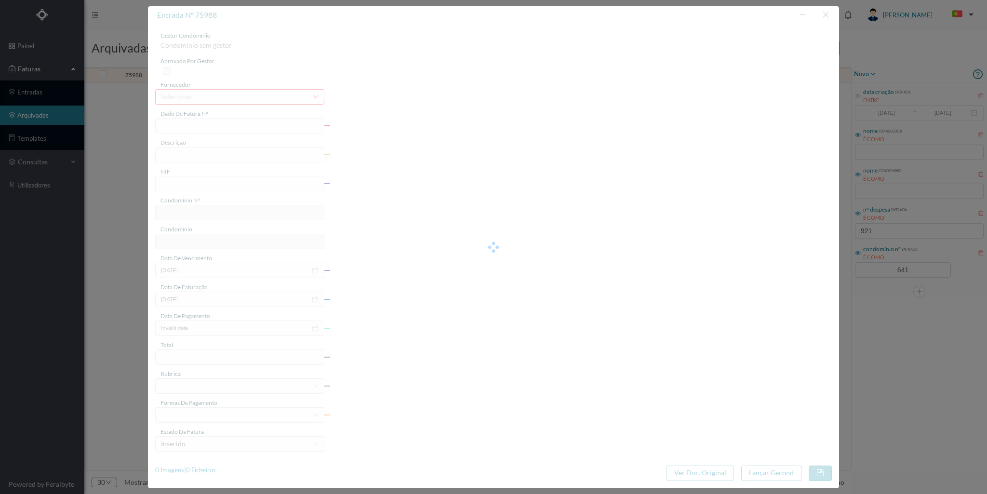
type input "2024-08-26"
type input "73.93"
type input "641"
type input "ED. REAL DE BAIXO 335"
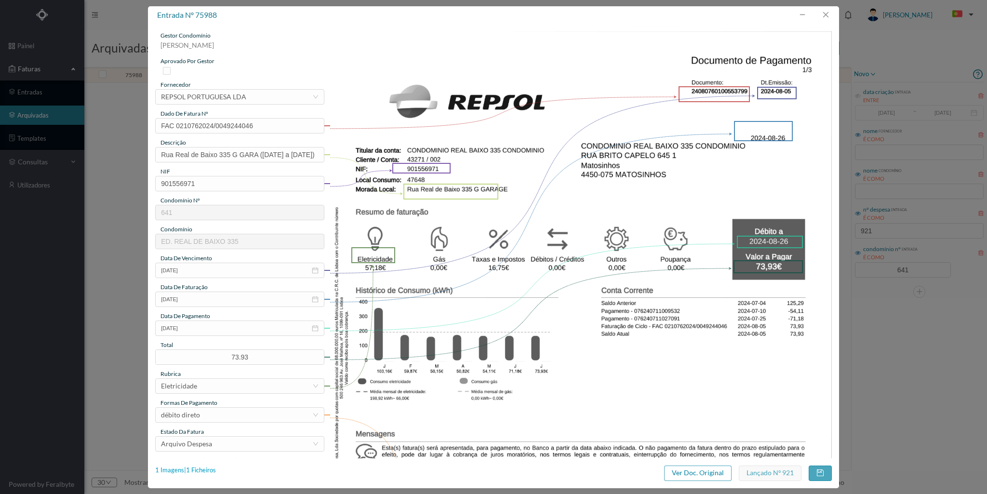
click at [209, 469] on div "1 Imagens | 1 Ficheiros" at bounding box center [185, 471] width 61 height 10
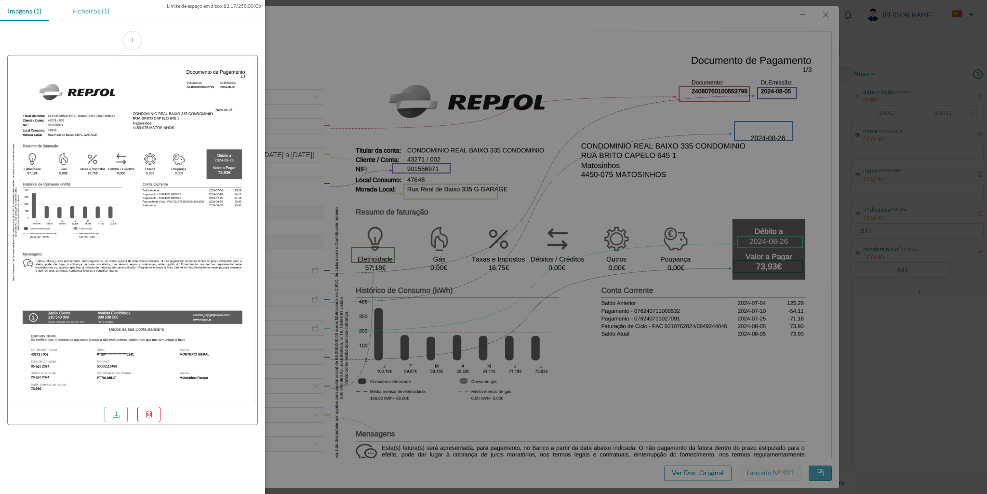
click at [87, 10] on div "Ficheiros (1)" at bounding box center [91, 11] width 53 height 22
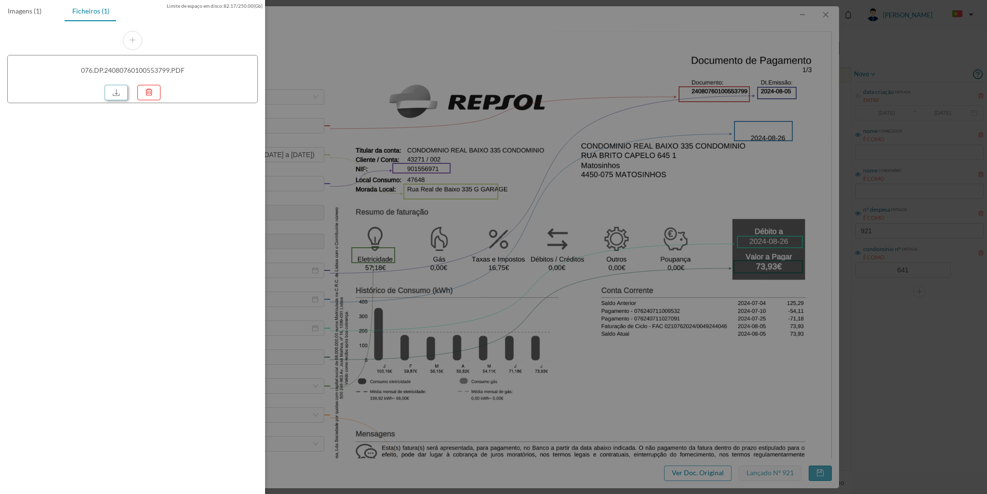
click at [116, 94] on link at bounding box center [116, 92] width 23 height 15
click at [826, 17] on div at bounding box center [493, 247] width 987 height 494
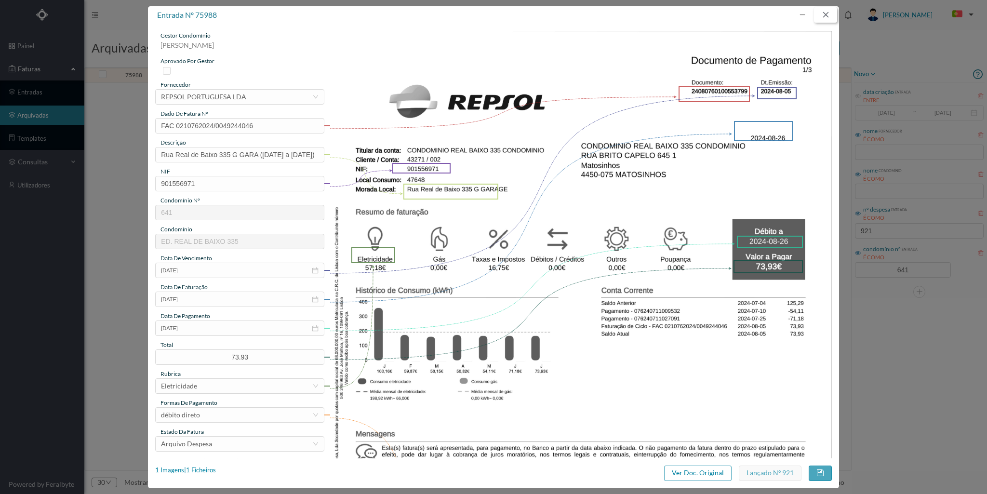
click at [829, 14] on button "button" at bounding box center [825, 14] width 23 height 15
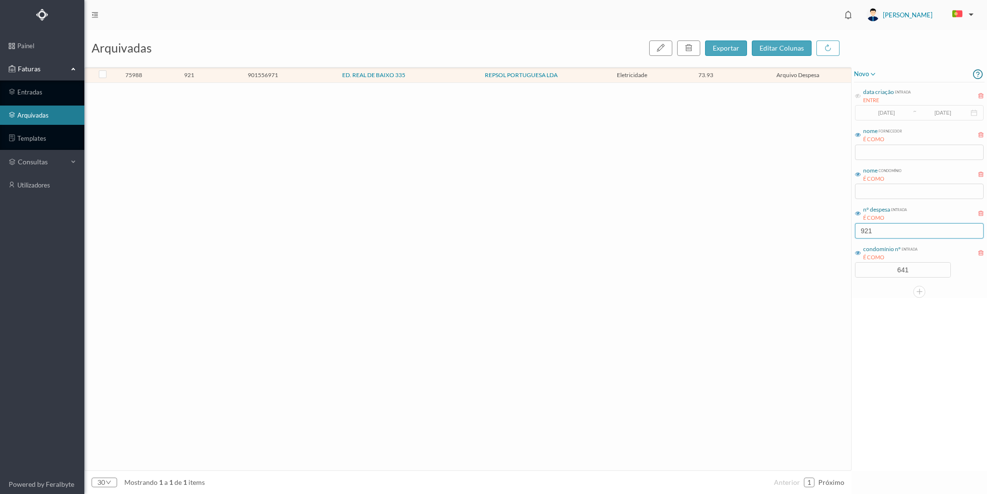
click at [877, 228] on input "921" at bounding box center [919, 230] width 129 height 15
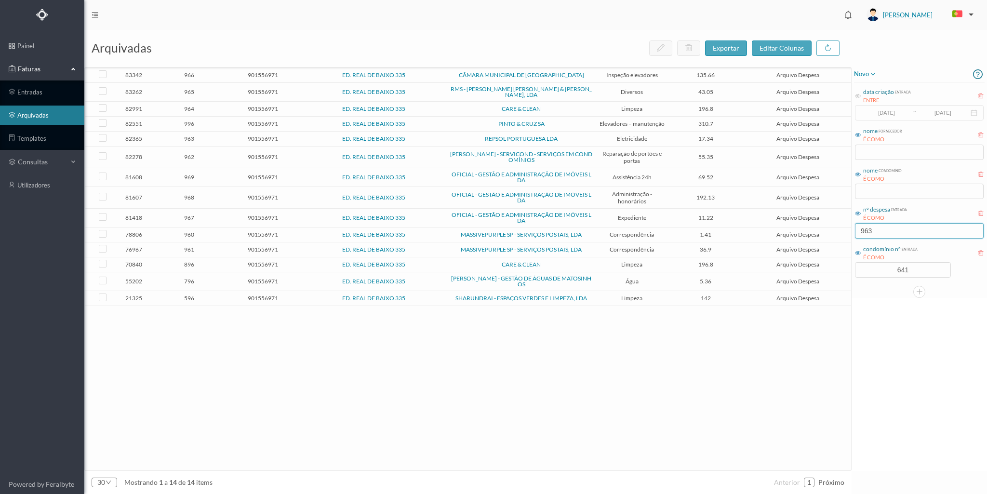
type input "963"
click at [209, 135] on span "963" at bounding box center [189, 138] width 69 height 7
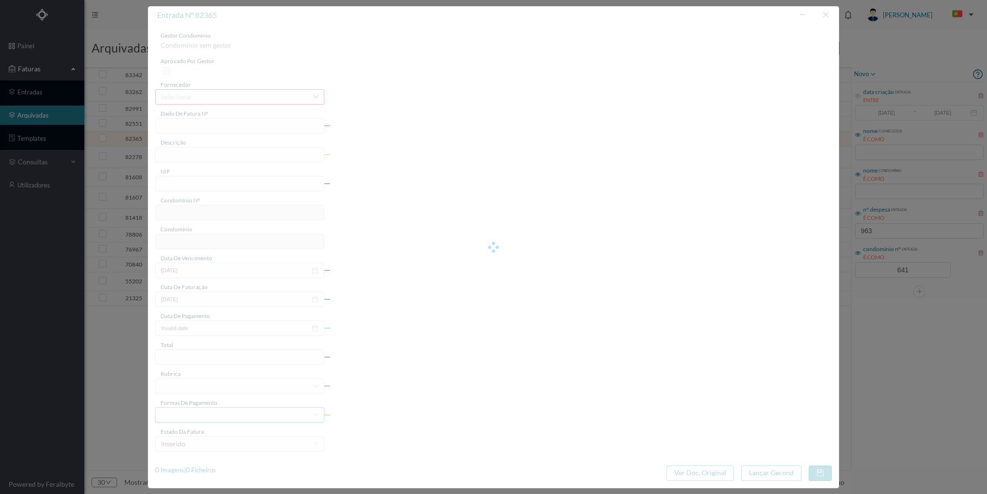
type input "0210762024/0049324226"
type input "01/09/2024 a 01/10/2024- garagem"
type input "901556971"
type input "2024-11-14"
type input "2024-10-24"
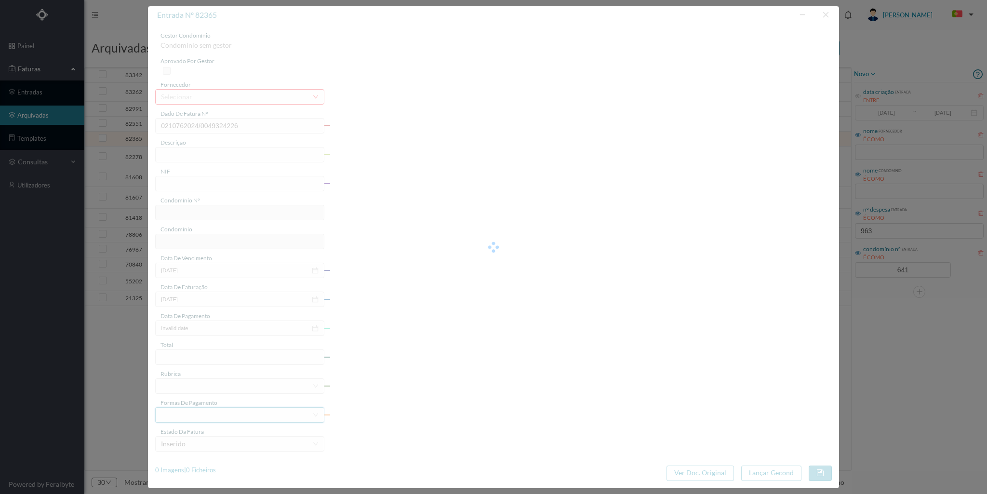
type input "2024-11-14"
type input "17.34"
type input "641"
type input "ED. REAL DE BAIXO 335"
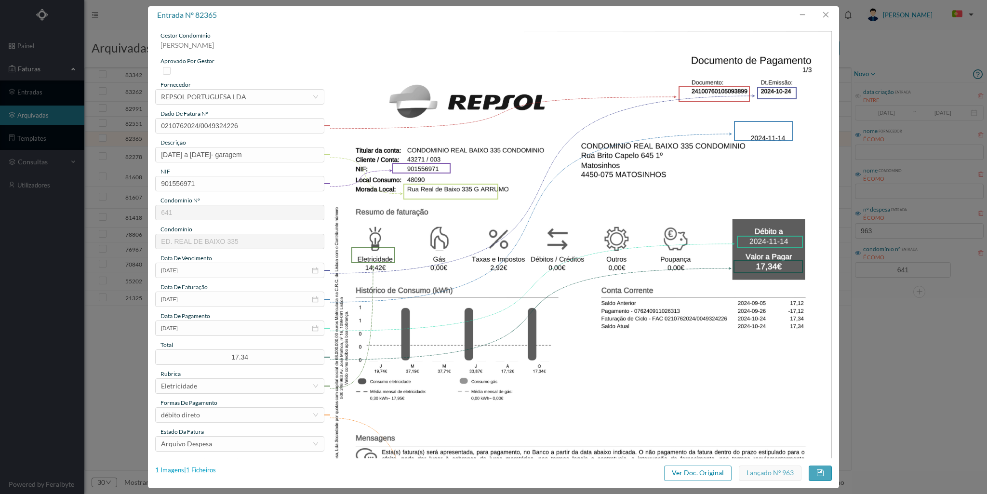
click at [208, 470] on div "1 Imagens | 1 Ficheiros" at bounding box center [185, 471] width 61 height 10
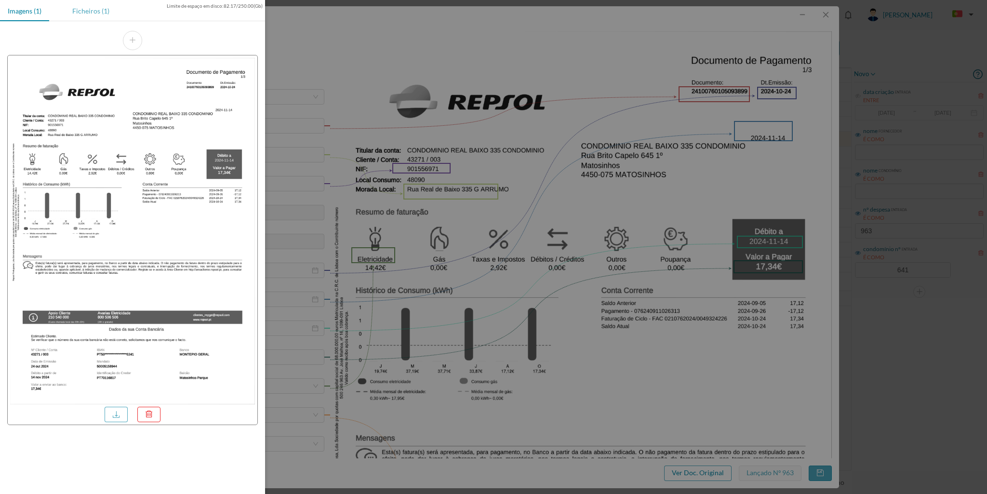
click at [89, 17] on div "Ficheiros (1)" at bounding box center [91, 11] width 53 height 22
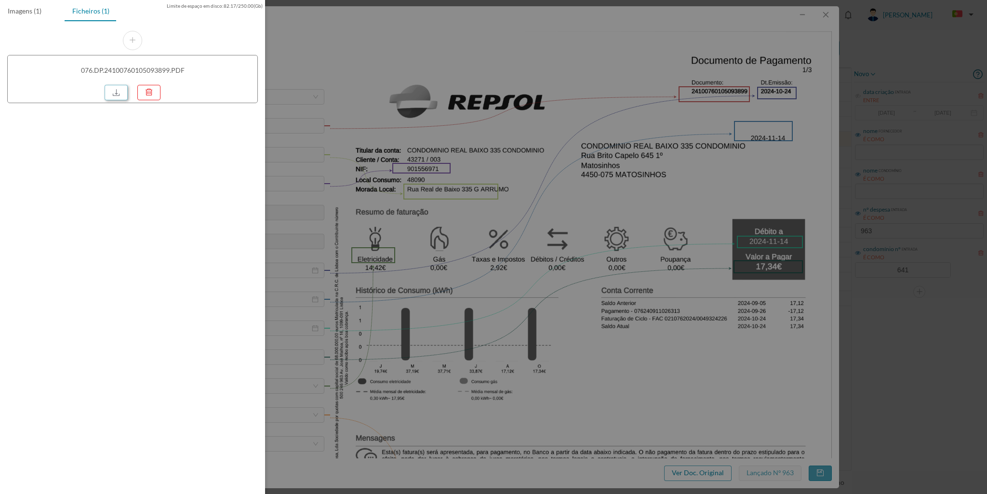
click at [116, 97] on link at bounding box center [116, 92] width 23 height 15
click at [829, 18] on div at bounding box center [493, 247] width 987 height 494
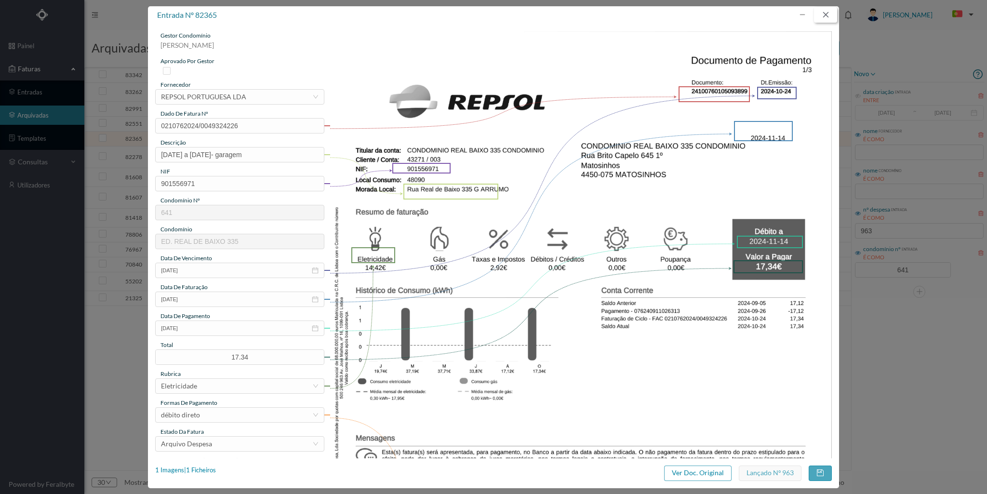
click at [827, 13] on button "button" at bounding box center [825, 14] width 23 height 15
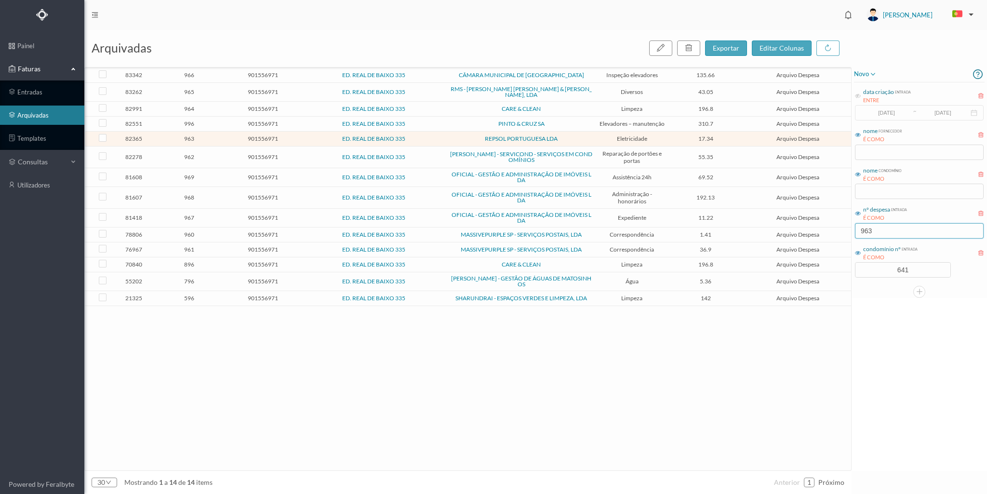
click at [881, 232] on input "963" at bounding box center [919, 230] width 129 height 15
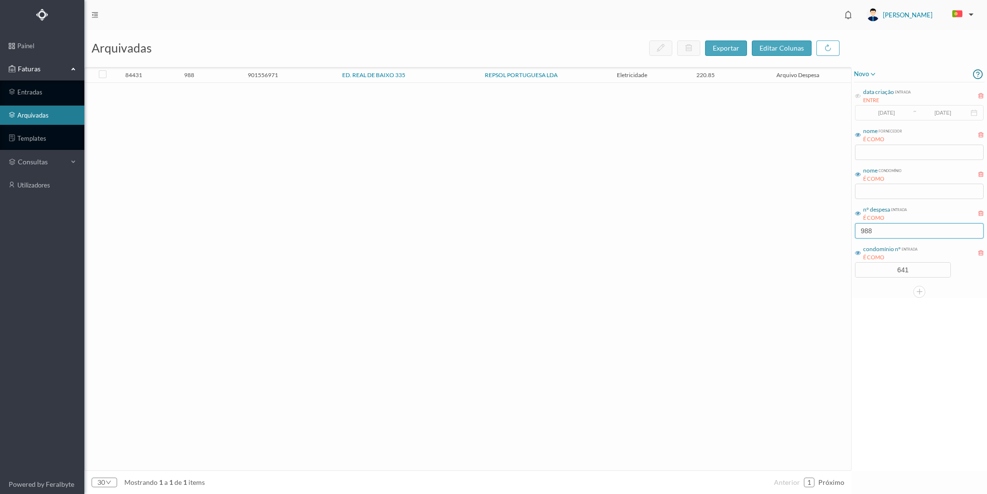
type input "988"
click at [255, 76] on span "901556971" at bounding box center [262, 74] width 69 height 7
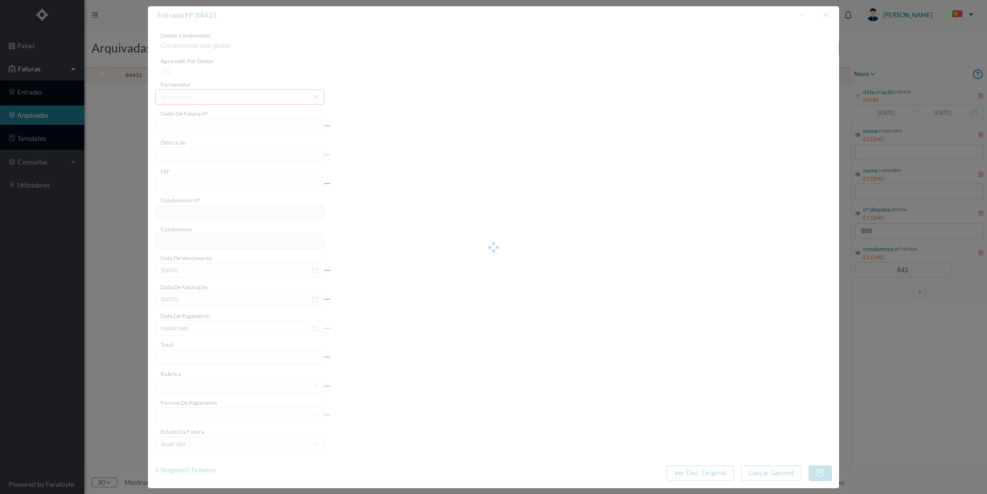
type input "FAC 0210762024/0049333162"
type input "eletricidade"
type input "901556971"
type input "[DATE]"
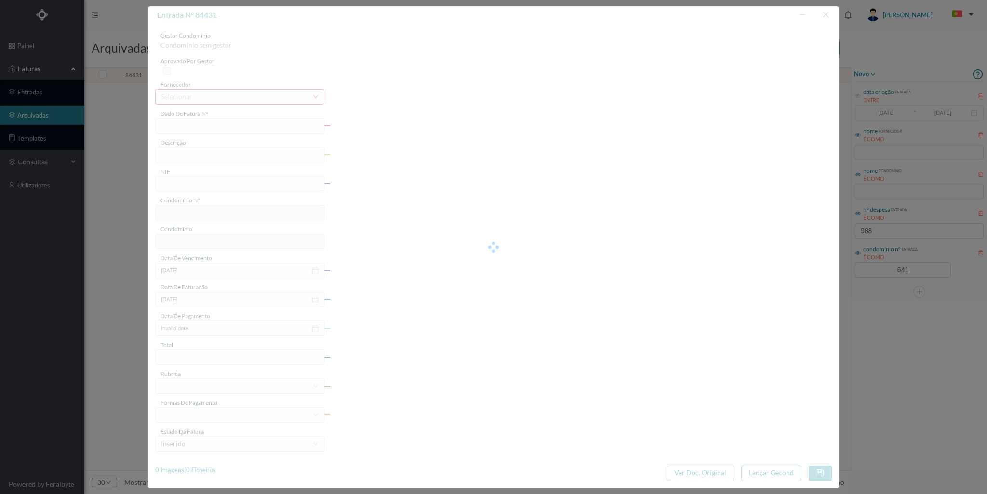
type input "[DATE]"
type input "220.85"
type input "641"
type input "ED. REAL DE BAIXO 335"
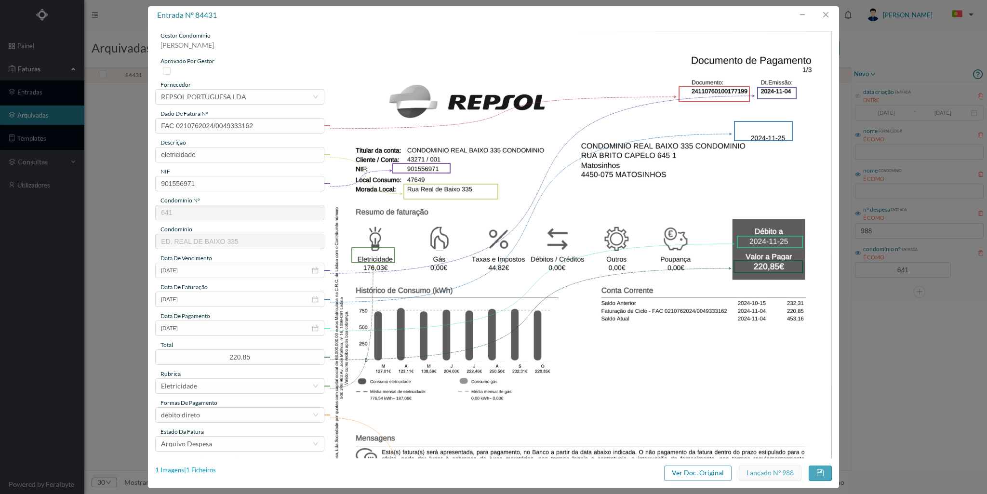
click at [213, 469] on div "1 Imagens | 1 Ficheiros" at bounding box center [185, 471] width 61 height 10
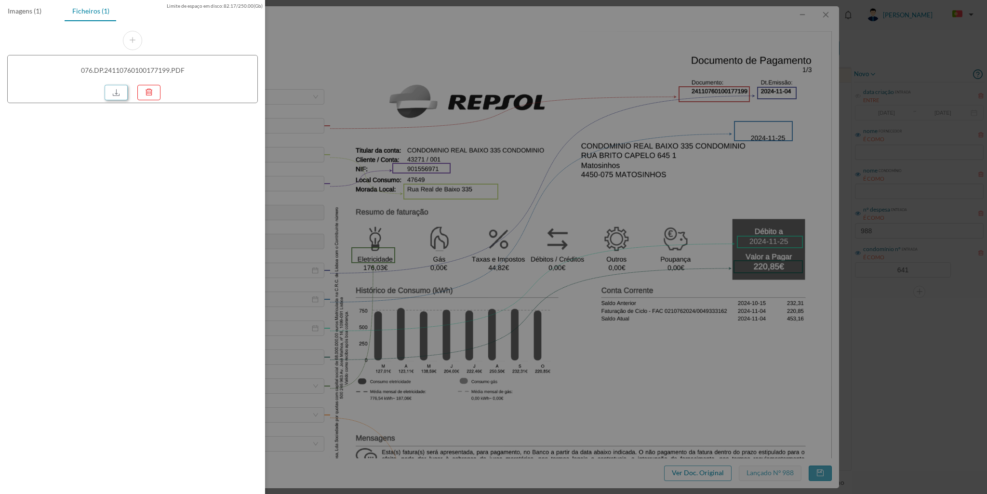
click at [108, 94] on link at bounding box center [116, 92] width 23 height 15
click at [822, 16] on div at bounding box center [493, 247] width 987 height 494
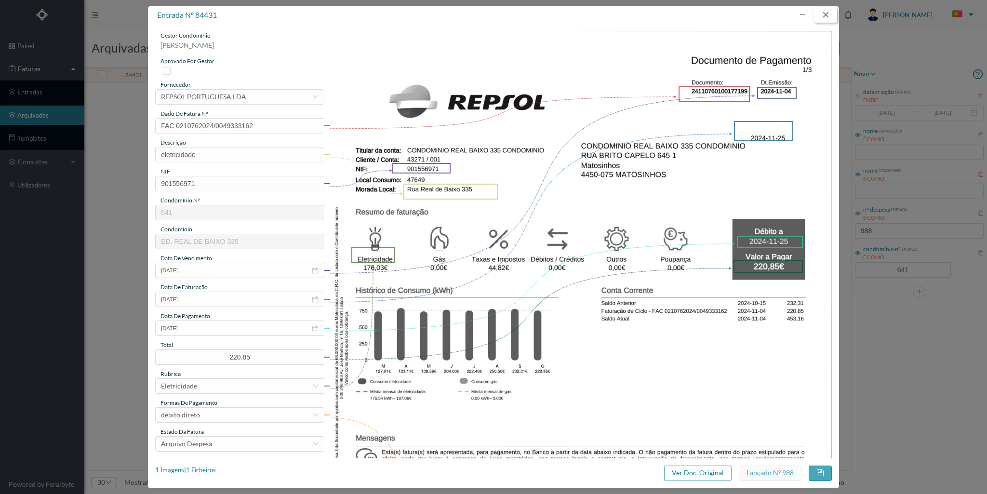
click at [827, 13] on button "button" at bounding box center [825, 14] width 23 height 15
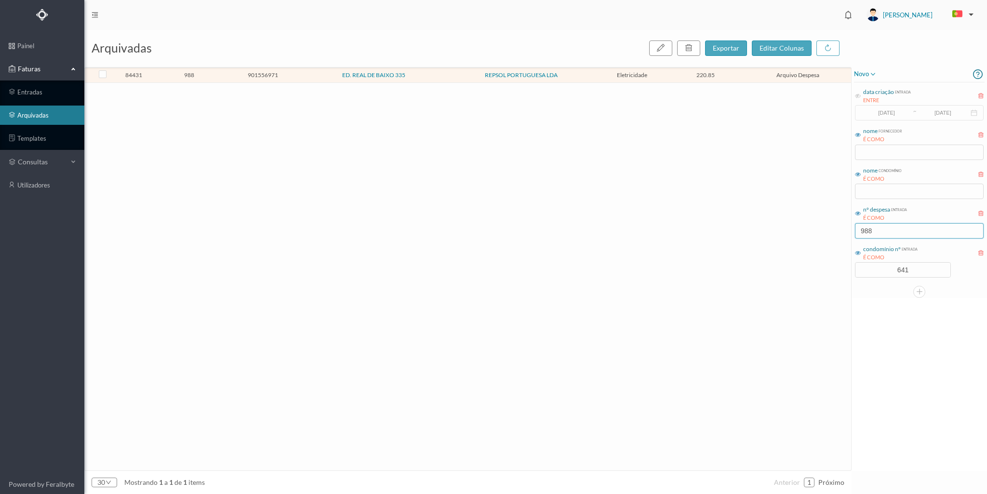
click at [881, 232] on input "988" at bounding box center [919, 230] width 129 height 15
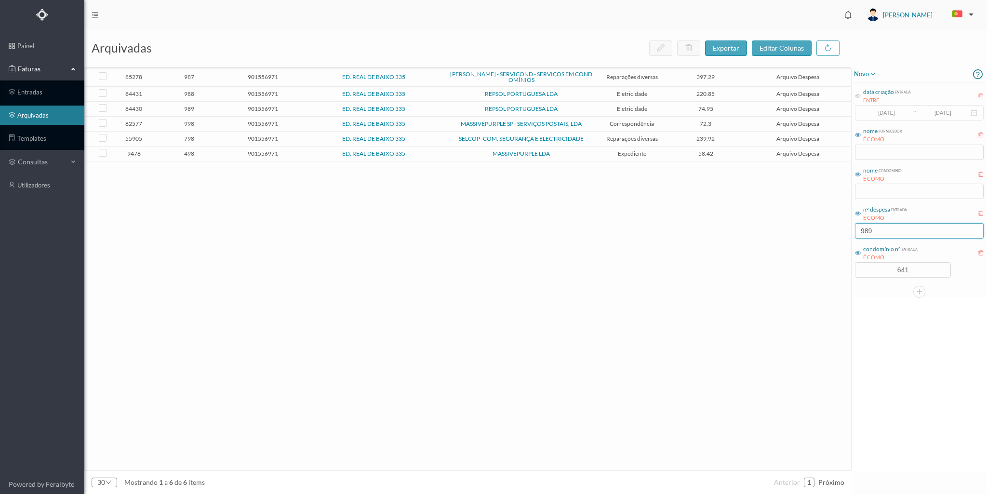
type input "989"
click at [216, 105] on span "989" at bounding box center [189, 108] width 69 height 7
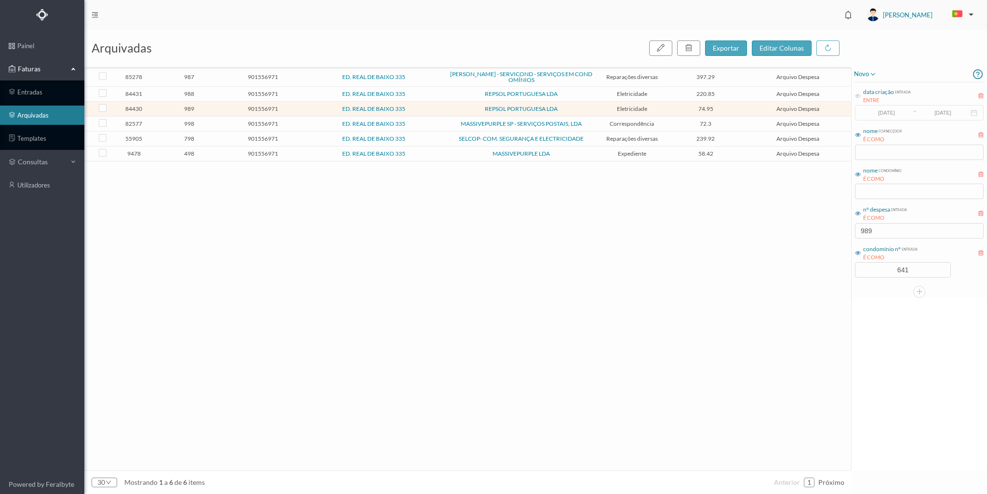
click at [216, 105] on span "989" at bounding box center [189, 108] width 69 height 7
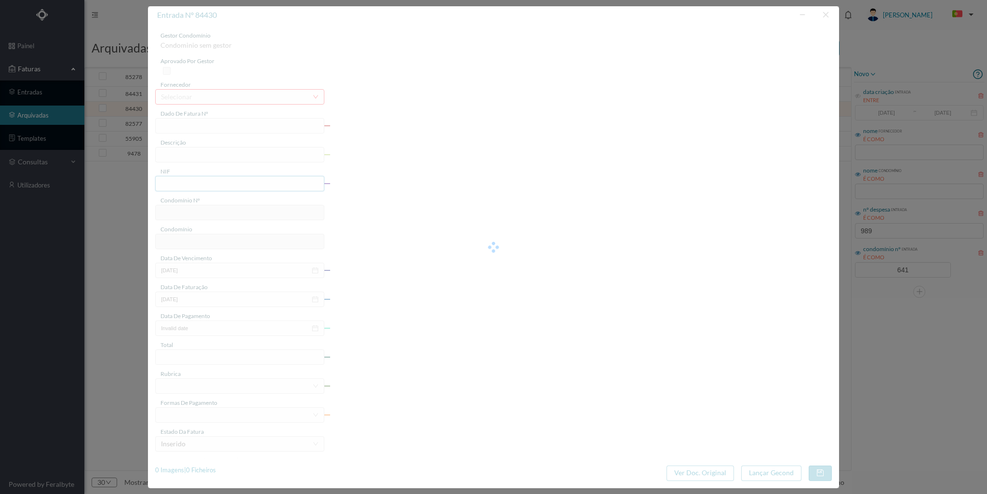
type input "FAC 0210762024/0049334841"
type input "eletricidade"
type input "901556971"
type input "[DATE]"
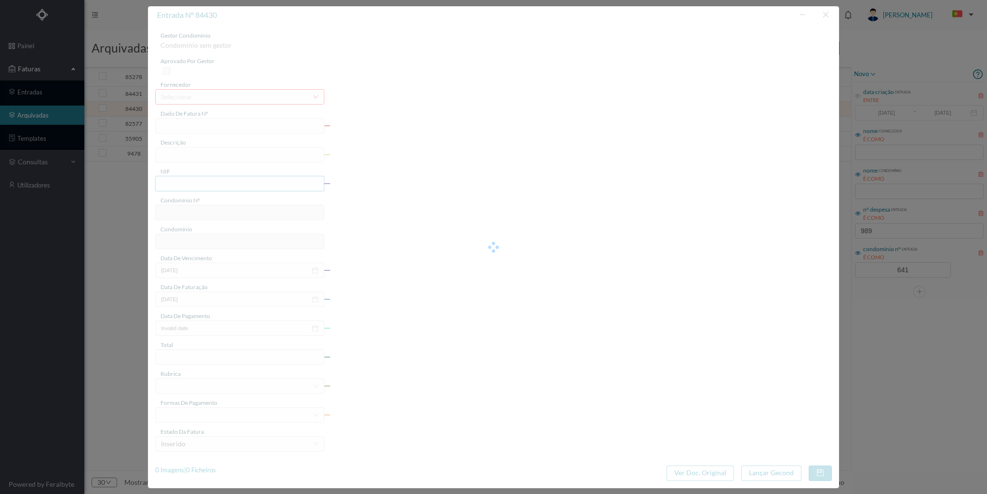
type input "[DATE]"
type input "74.95"
type input "641"
type input "ED. REAL DE BAIXO 335"
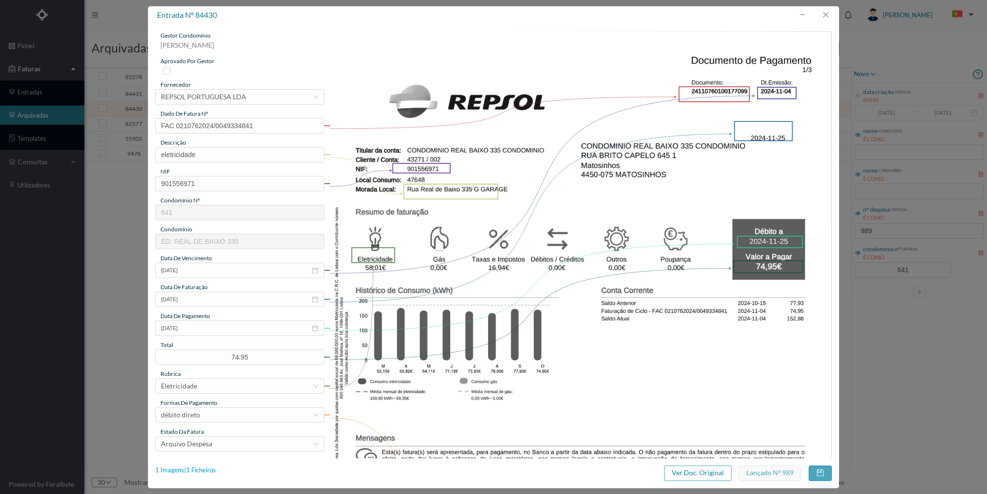
click at [205, 470] on div "1 Imagens | 1 Ficheiros" at bounding box center [185, 471] width 61 height 10
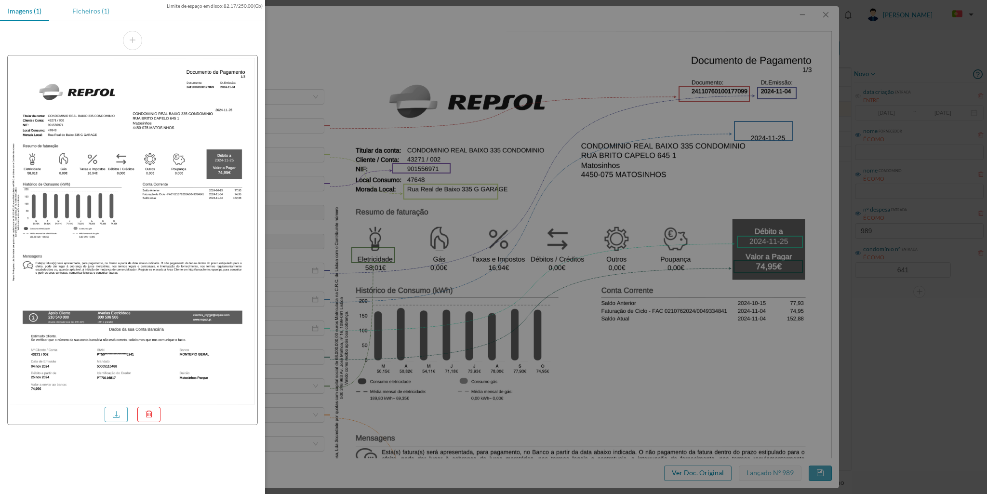
click at [93, 5] on div "Ficheiros (1)" at bounding box center [91, 11] width 53 height 22
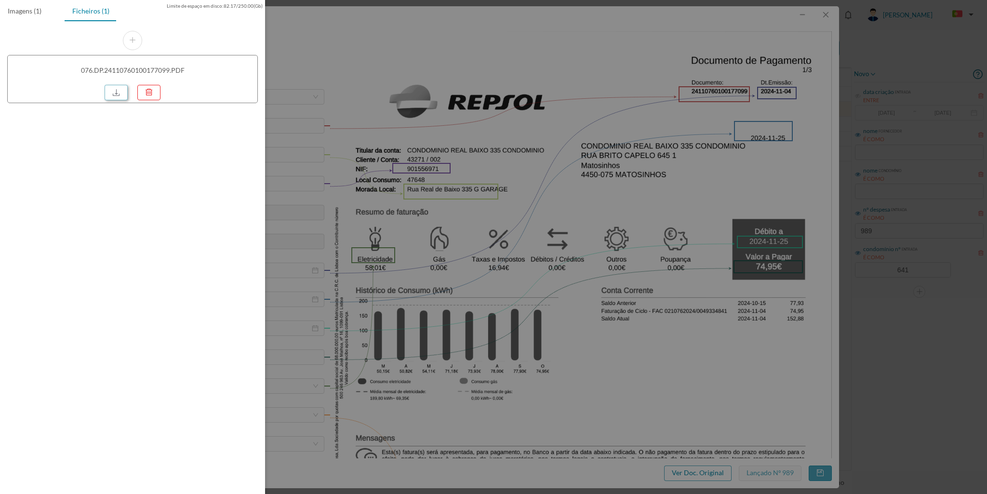
click at [117, 91] on link at bounding box center [116, 92] width 23 height 15
click at [828, 13] on div at bounding box center [493, 247] width 987 height 494
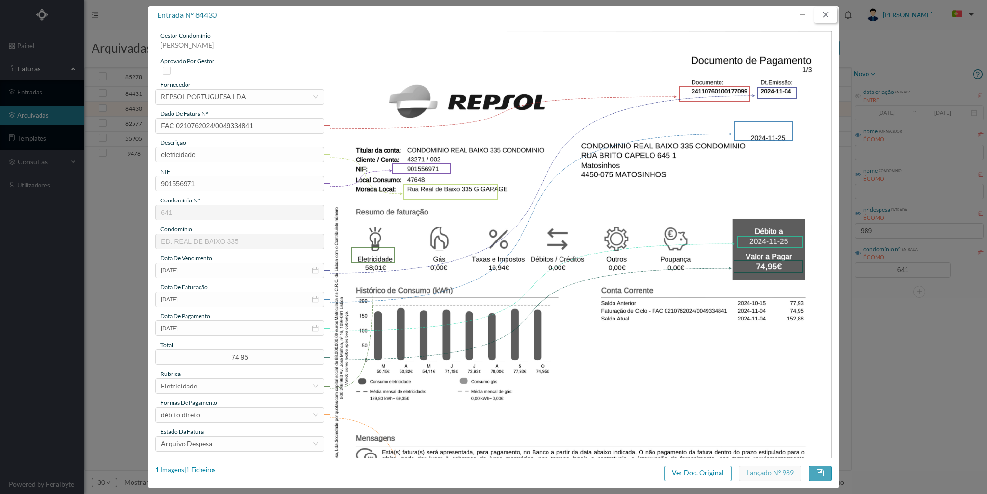
click at [827, 14] on button "button" at bounding box center [825, 14] width 23 height 15
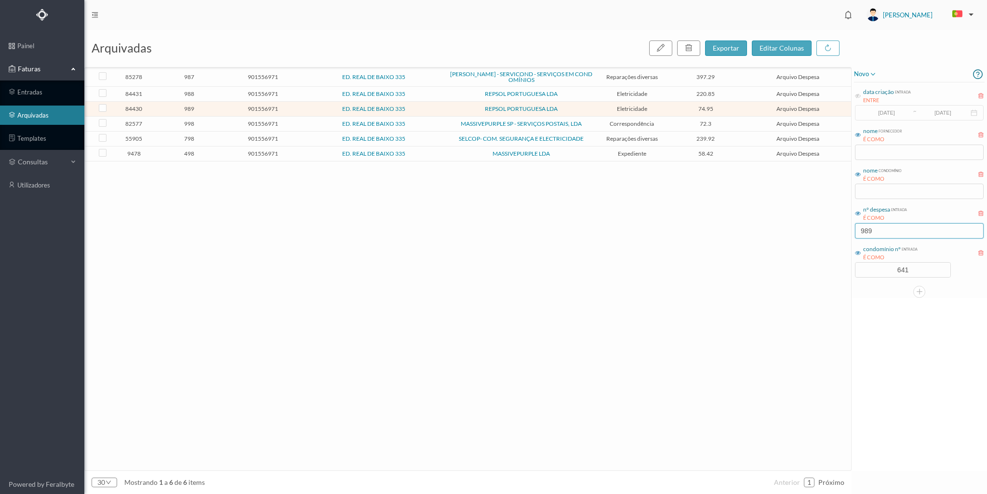
click at [894, 229] on input "989" at bounding box center [919, 230] width 129 height 15
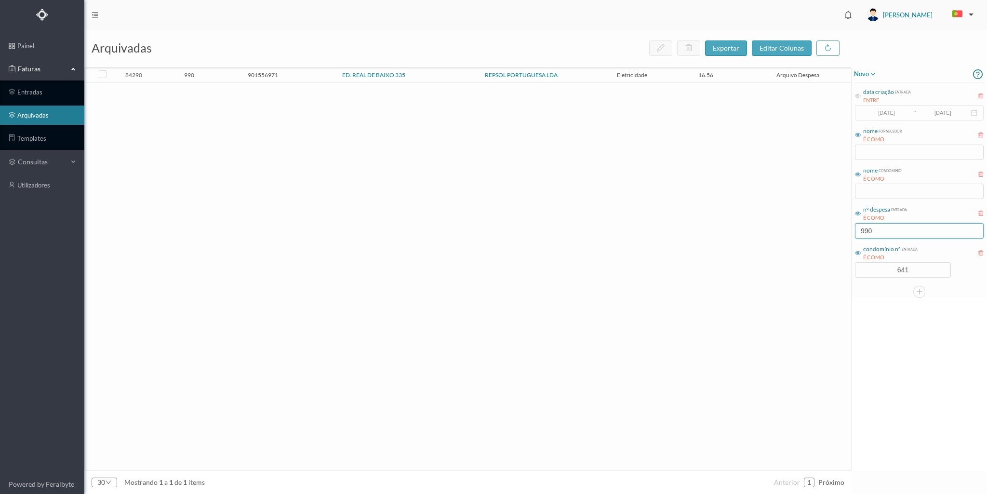
type input "990"
click at [225, 73] on td "990" at bounding box center [189, 75] width 74 height 15
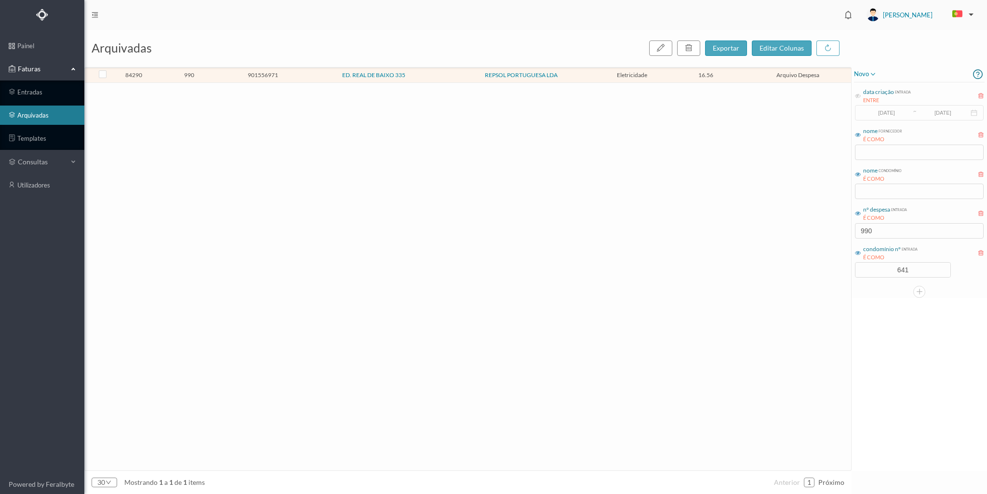
click at [225, 73] on td "990" at bounding box center [189, 75] width 74 height 15
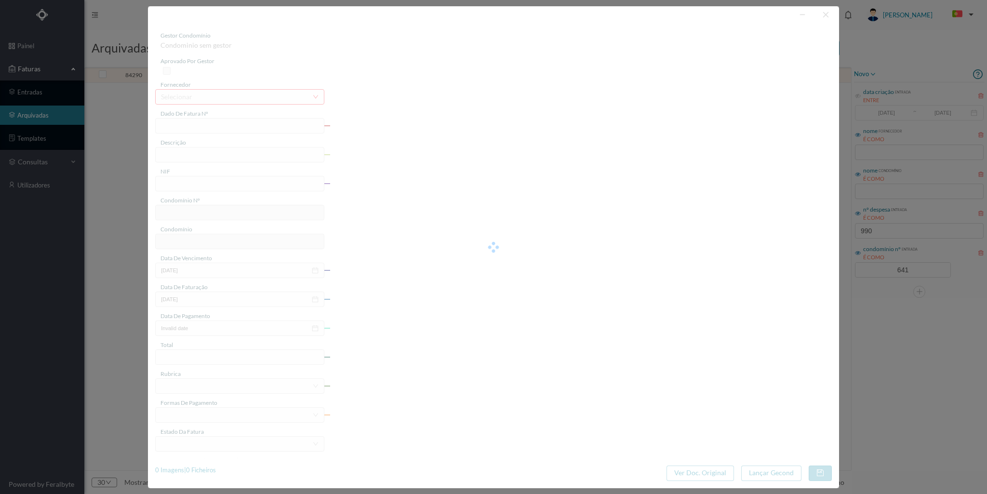
type input "FAC 0210762024/0049338576"
type input "eletricidade"
type input "901556971"
type input "[DATE]"
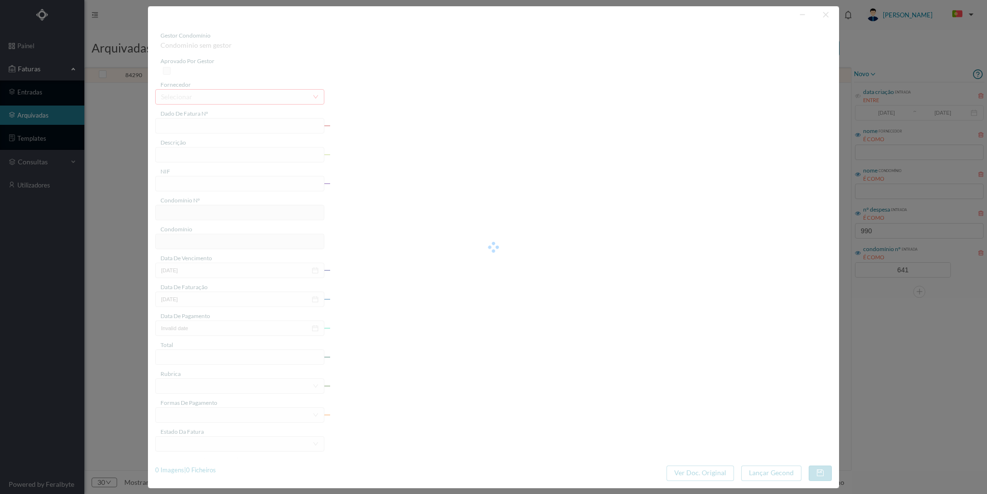
type input "[DATE]"
type input "16.56"
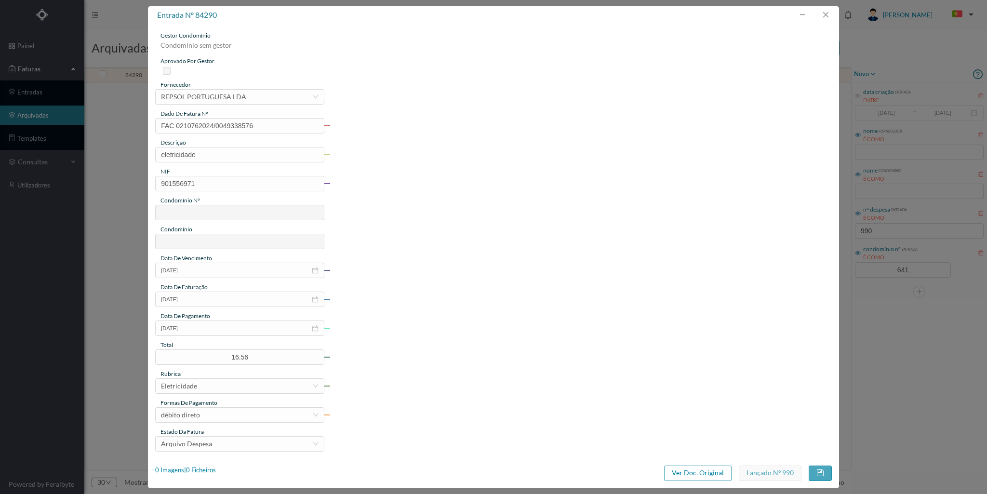
type input "641"
type input "ED. REAL DE BAIXO 335"
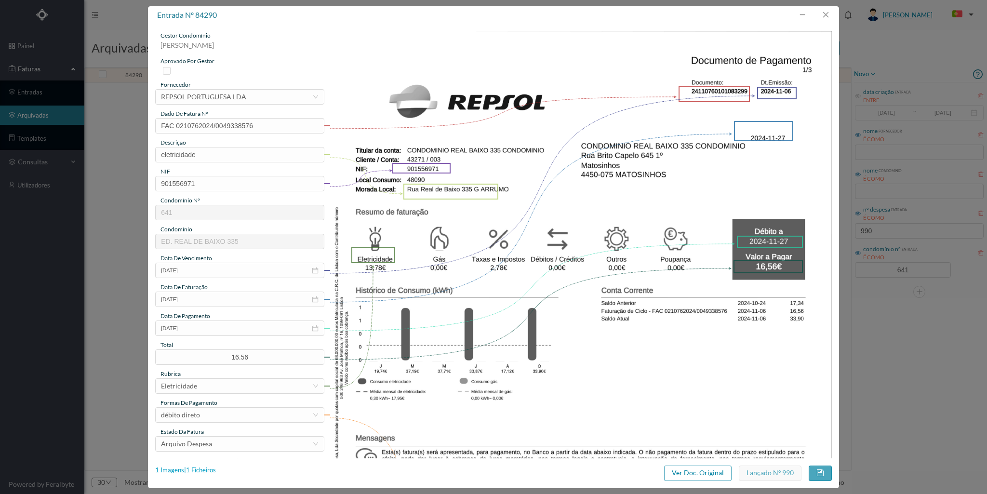
click at [200, 467] on div "1 Imagens | 1 Ficheiros" at bounding box center [185, 471] width 61 height 10
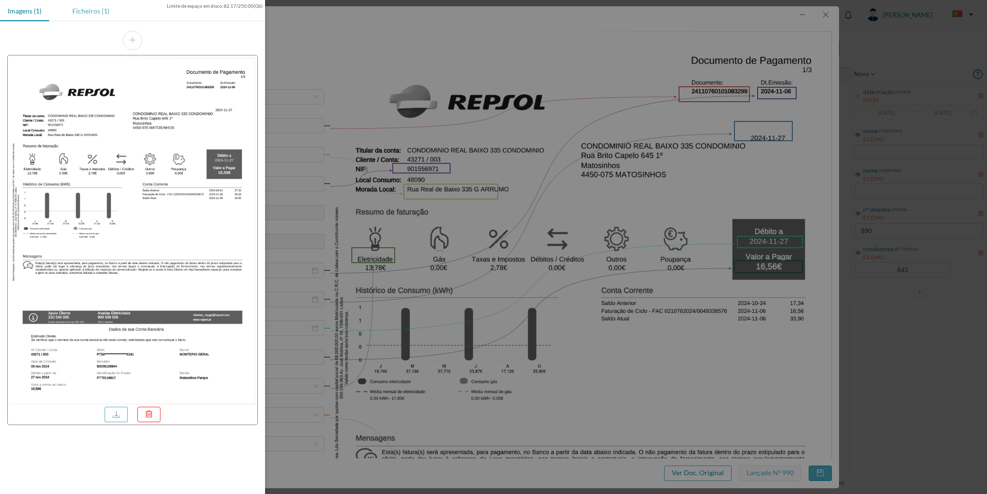
click at [93, 14] on div "Ficheiros (1)" at bounding box center [91, 11] width 53 height 22
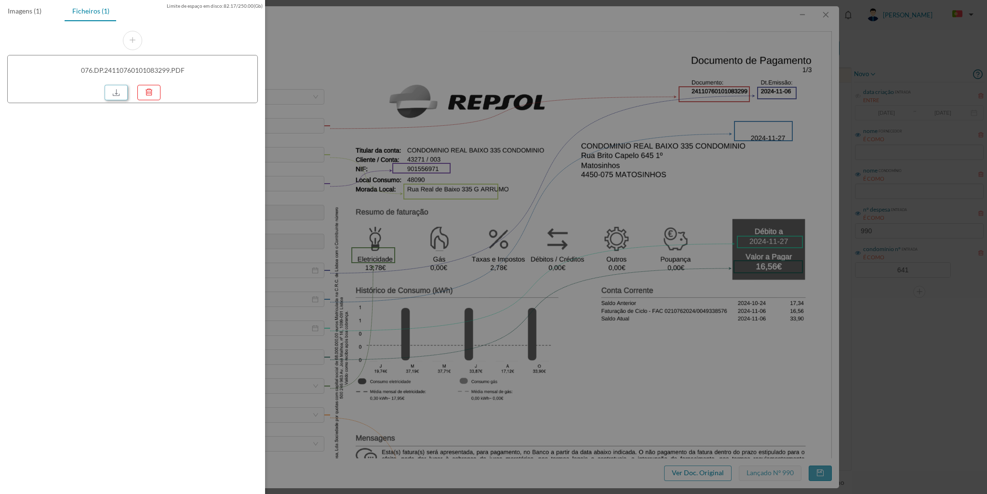
click at [120, 89] on link at bounding box center [116, 92] width 23 height 15
click at [828, 21] on div at bounding box center [493, 247] width 987 height 494
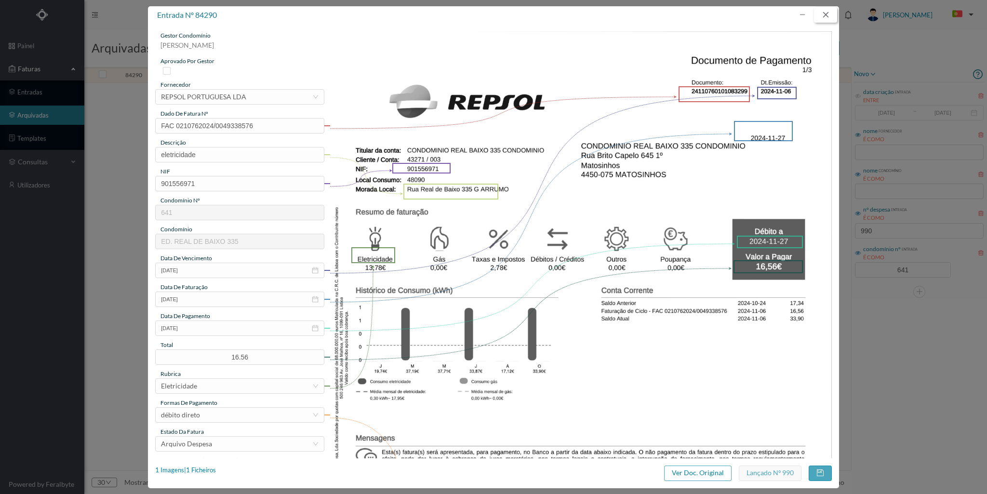
click at [827, 13] on button "button" at bounding box center [825, 14] width 23 height 15
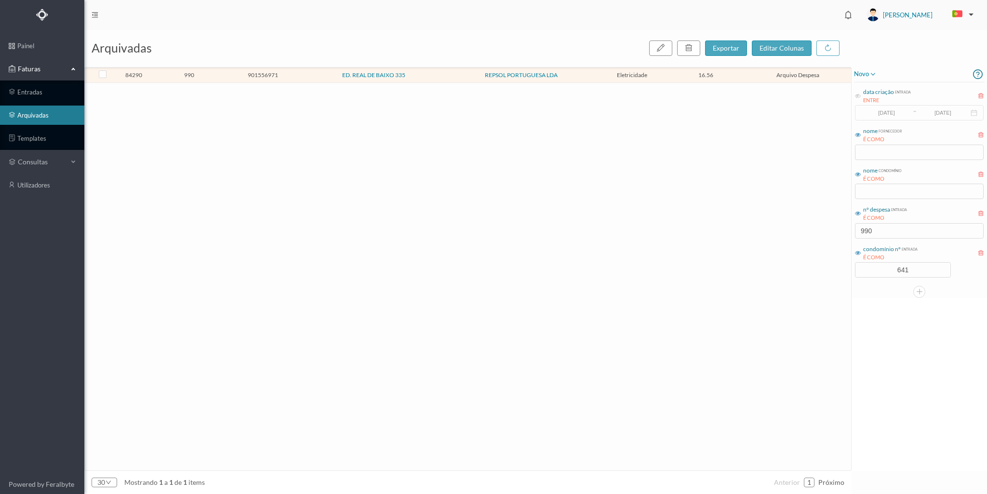
click at [880, 241] on div "data criação entrada ENTRE [DATE] ~ [DATE] nome fornecedor É COMO nome condomín…" at bounding box center [919, 180] width 131 height 197
click at [879, 236] on input "990" at bounding box center [919, 230] width 129 height 15
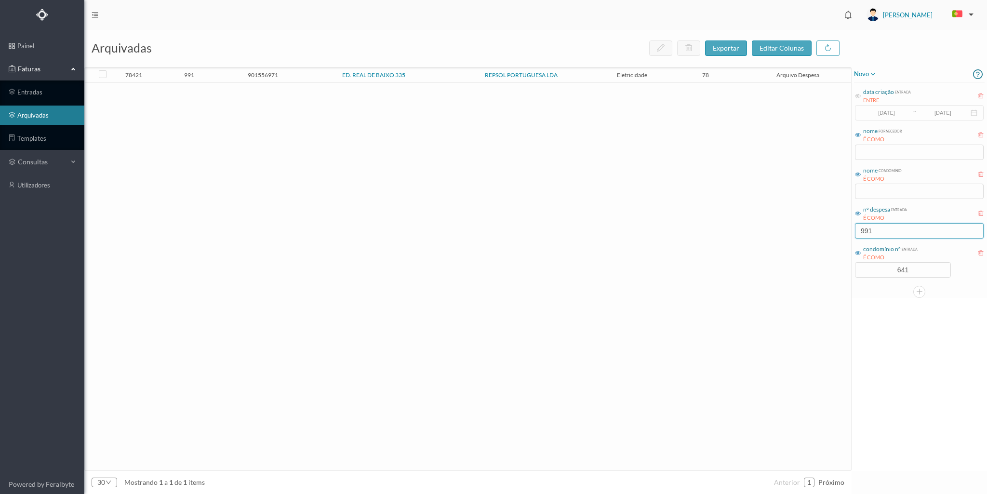
type input "991"
click at [309, 78] on span "ED. REAL DE BAIXO 335" at bounding box center [373, 75] width 143 height 6
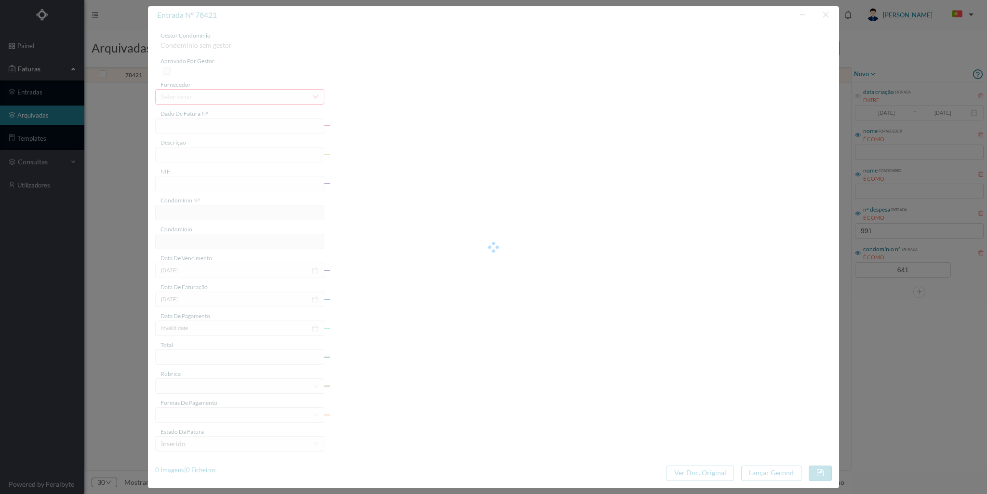
type input "FAC 0210762024/0049274030"
type input "eletricidade"
type input "901556971"
type input "[DATE]"
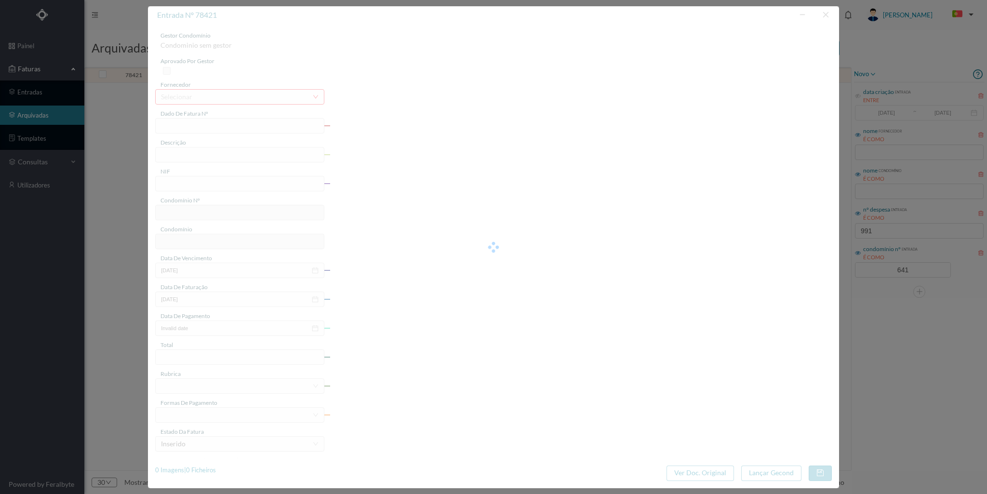
type input "[DATE]"
type input "78.00"
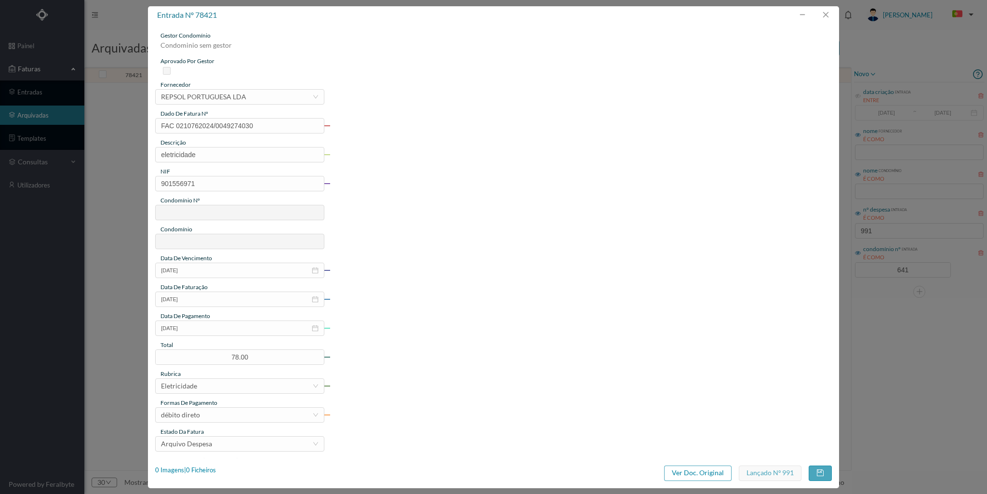
type input "641"
type input "ED. REAL DE BAIXO 335"
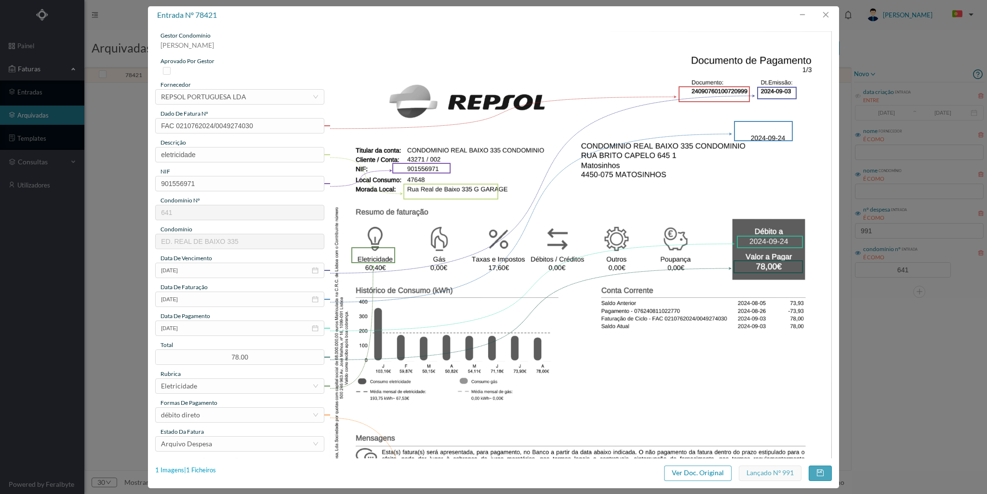
click at [211, 469] on div "1 Imagens | 1 Ficheiros" at bounding box center [185, 471] width 61 height 10
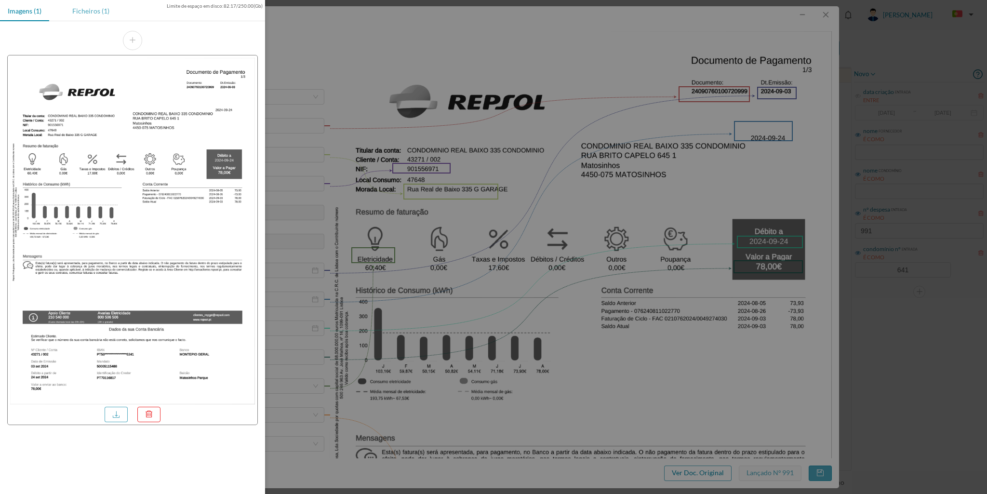
click at [96, 13] on div "Ficheiros (1)" at bounding box center [91, 11] width 53 height 22
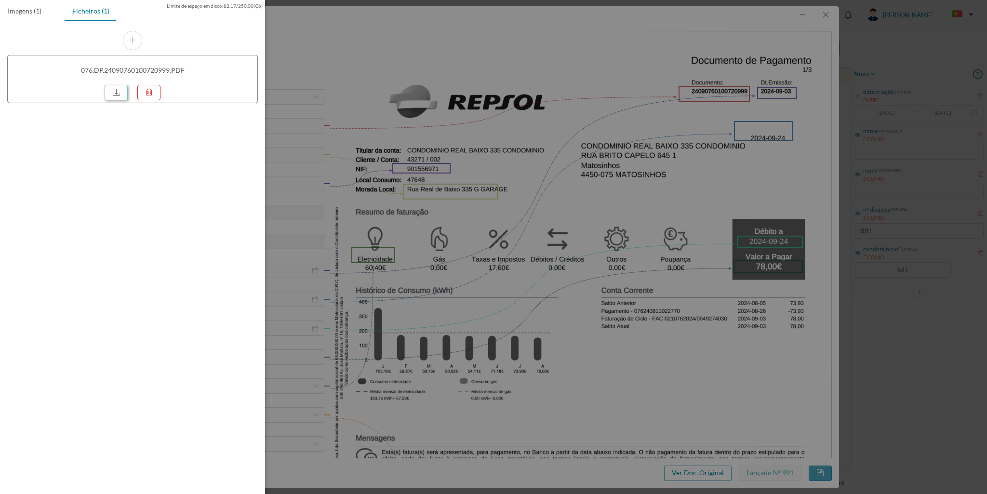
click at [118, 94] on link at bounding box center [116, 92] width 23 height 15
click at [832, 10] on div at bounding box center [493, 247] width 987 height 494
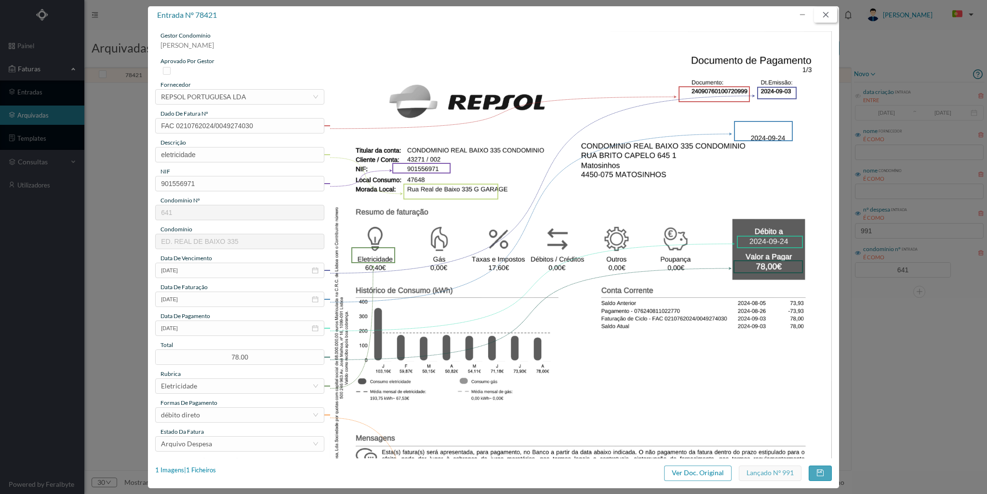
click at [825, 13] on button "button" at bounding box center [825, 14] width 23 height 15
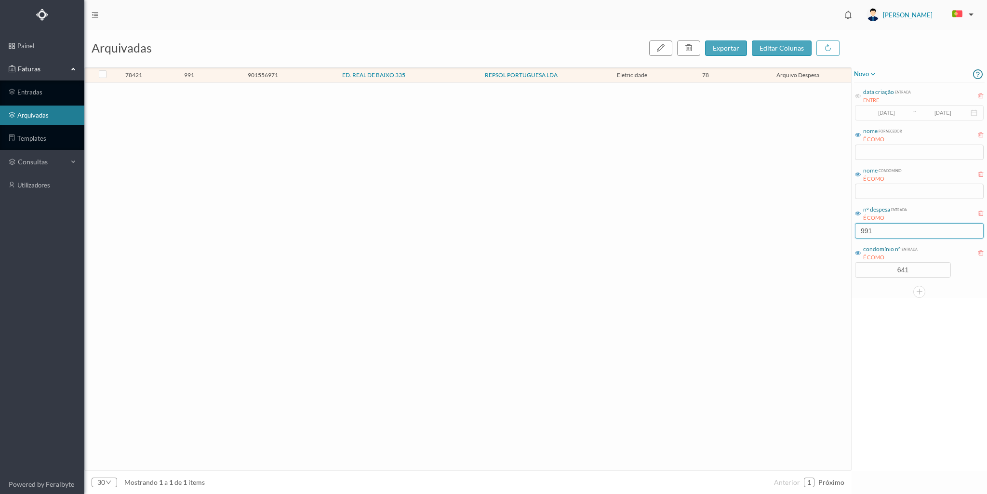
click at [880, 225] on input "991" at bounding box center [919, 230] width 129 height 15
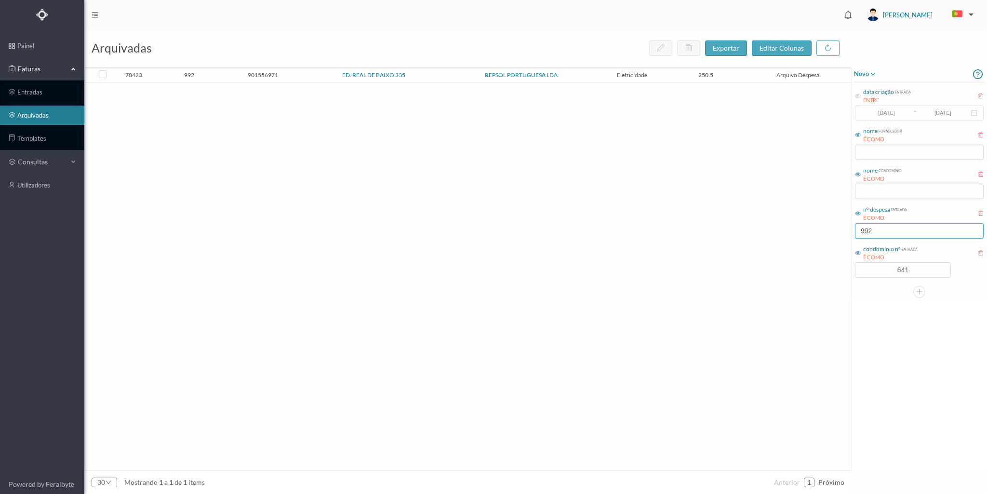
type input "992"
click at [219, 71] on span "992" at bounding box center [189, 74] width 69 height 7
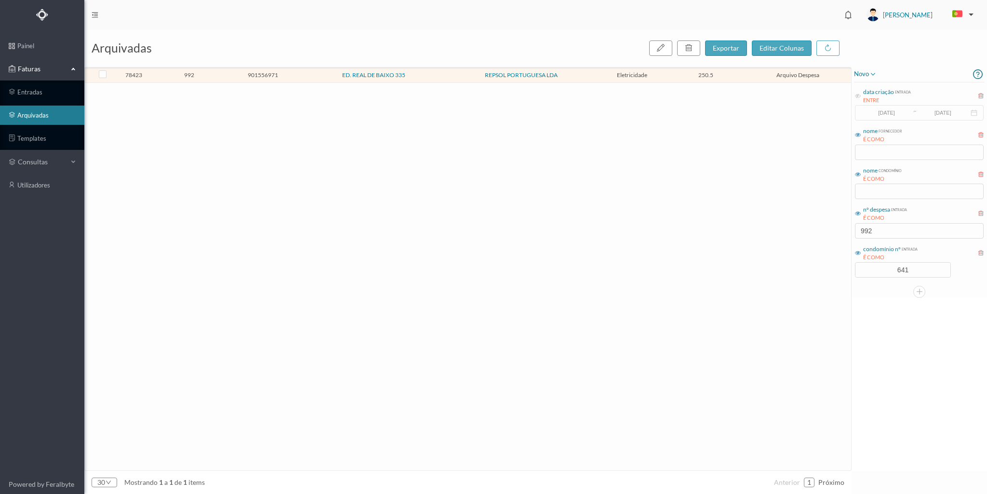
click at [219, 71] on span "992" at bounding box center [189, 74] width 69 height 7
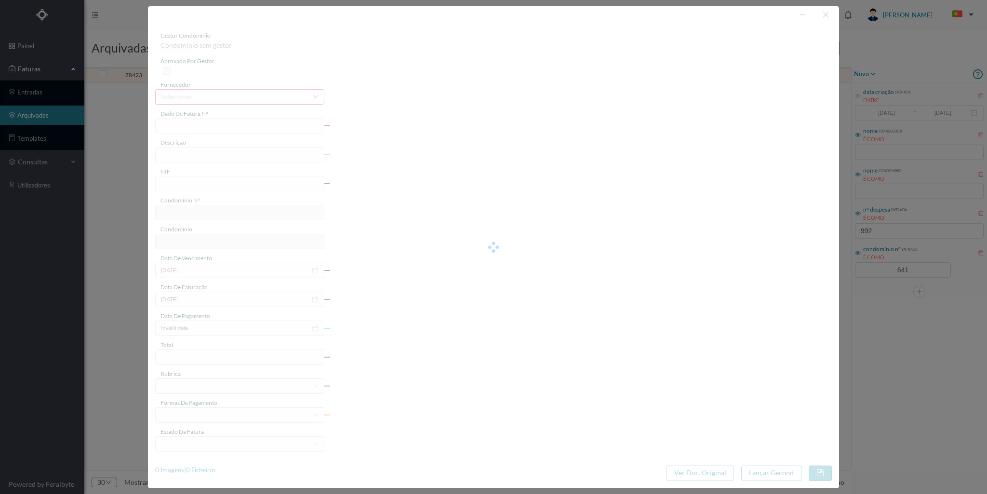
type input "FAC 0210762024/0049273654"
type input "eletricidade"
type input "901556971"
type input "[DATE]"
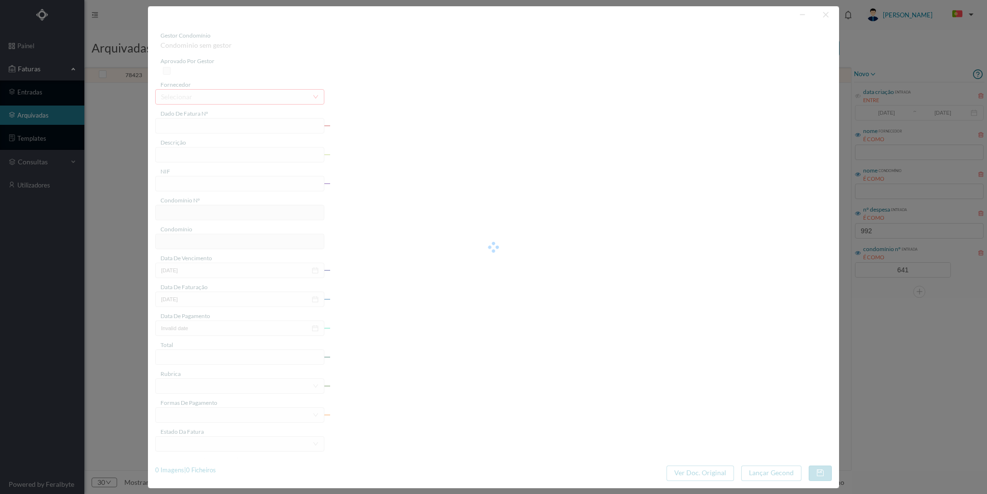
type input "[DATE]"
type input "250.50"
type input "641"
type input "ED. REAL DE BAIXO 335"
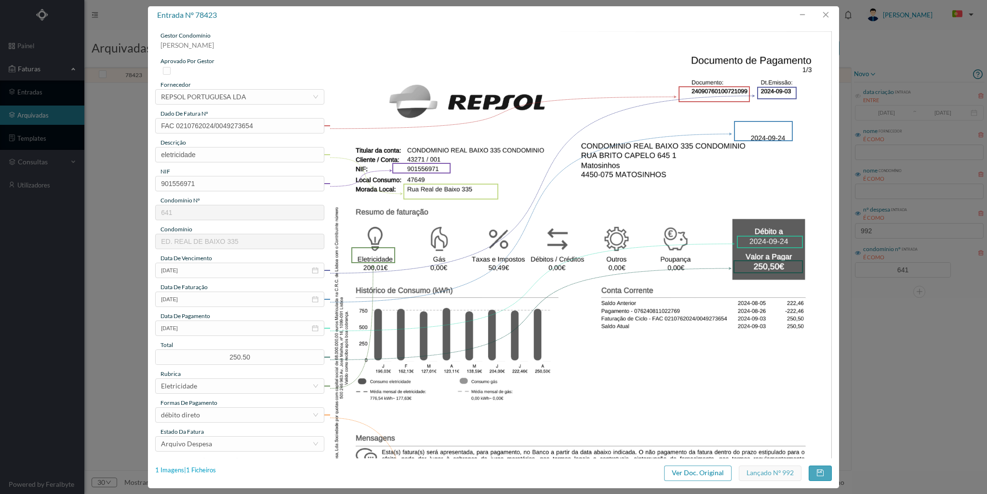
click at [200, 469] on div "1 Imagens | 1 Ficheiros" at bounding box center [185, 471] width 61 height 10
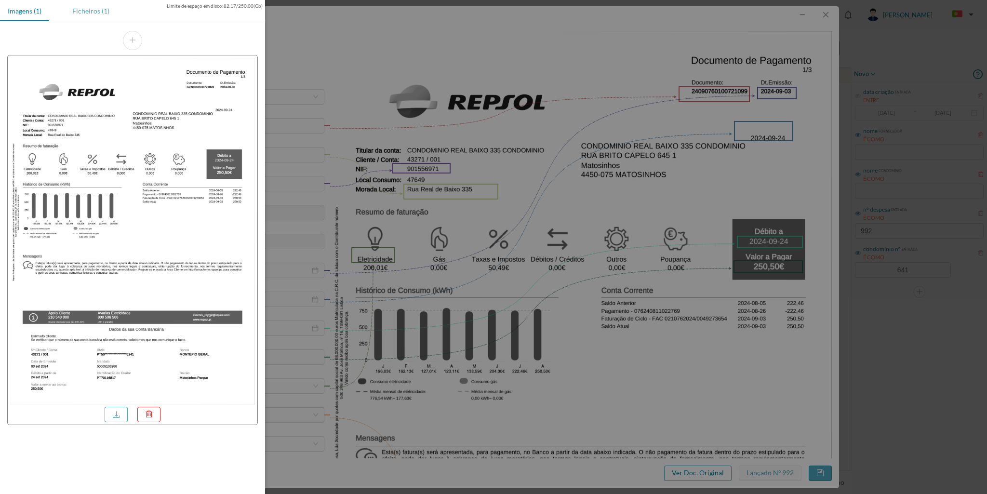
click at [85, 15] on div "Ficheiros (1)" at bounding box center [91, 11] width 53 height 22
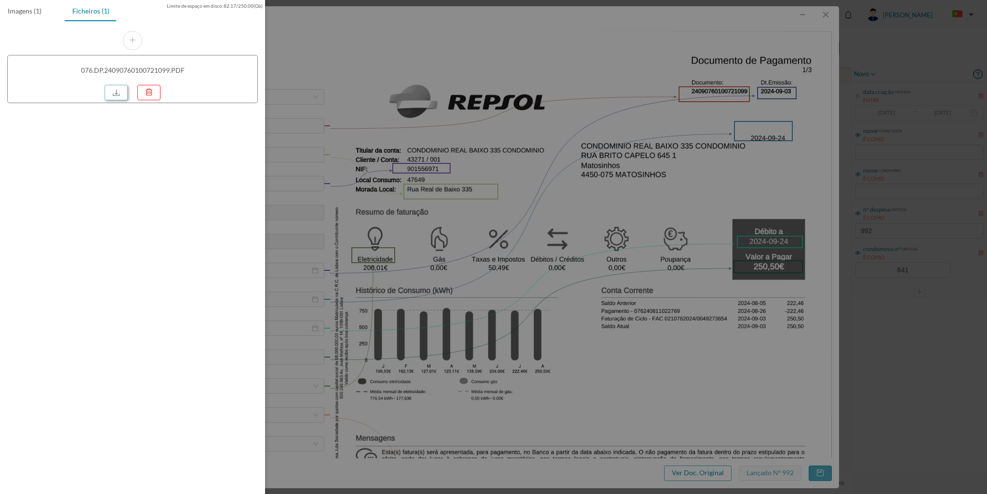
click at [116, 92] on link at bounding box center [116, 92] width 23 height 15
drag, startPoint x: 837, startPoint y: 14, endPoint x: 832, endPoint y: 14, distance: 5.3
click at [833, 14] on div at bounding box center [493, 247] width 987 height 494
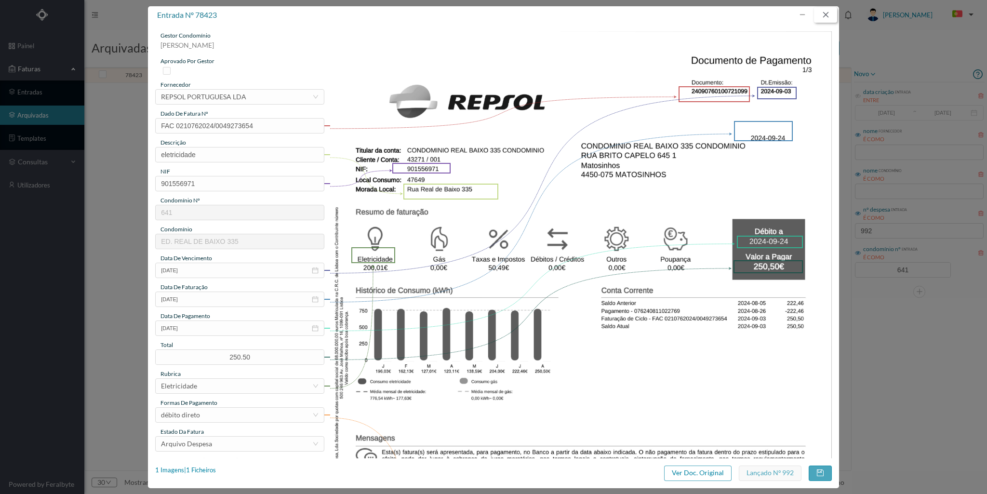
click at [829, 13] on button "button" at bounding box center [825, 14] width 23 height 15
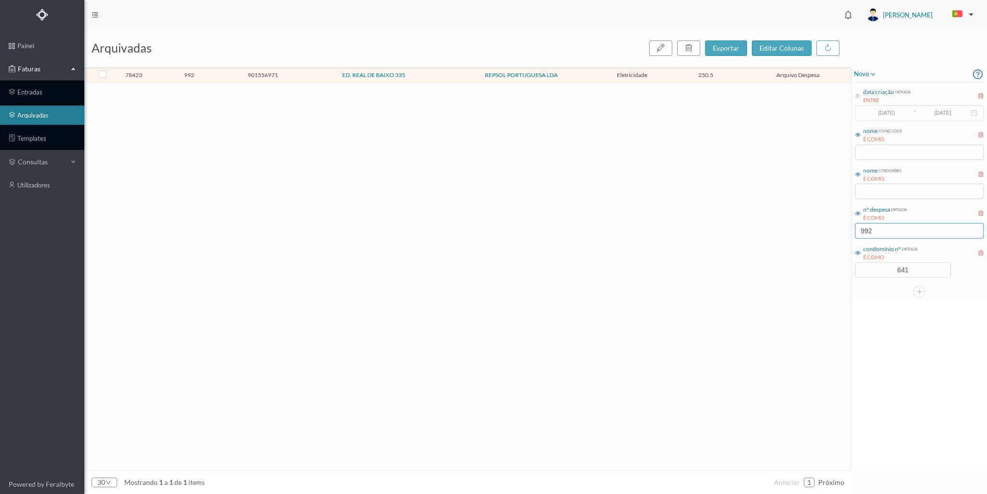
click at [880, 231] on input "992" at bounding box center [919, 230] width 129 height 15
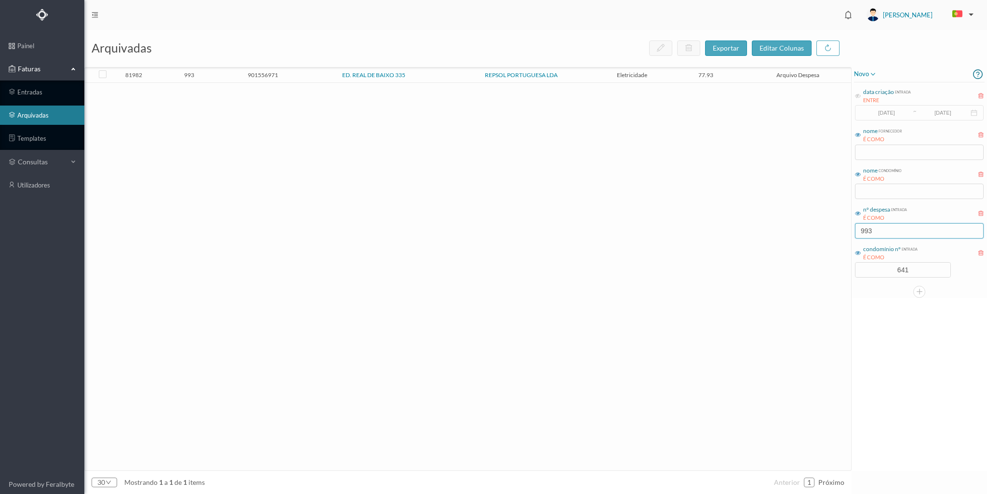
type input "993"
click at [312, 70] on td "ED. REAL DE BAIXO 335" at bounding box center [374, 75] width 148 height 15
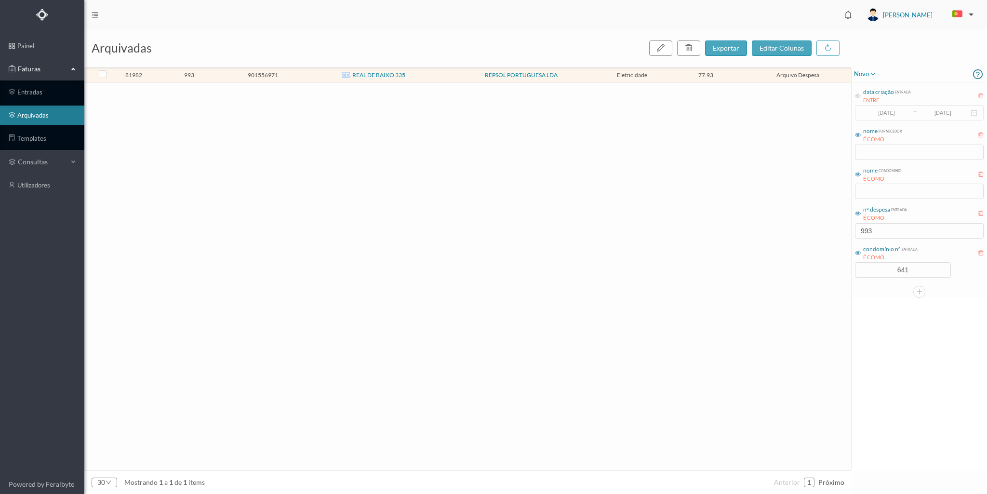
click at [312, 70] on td "ED. REAL DE BAIXO 335" at bounding box center [374, 75] width 148 height 15
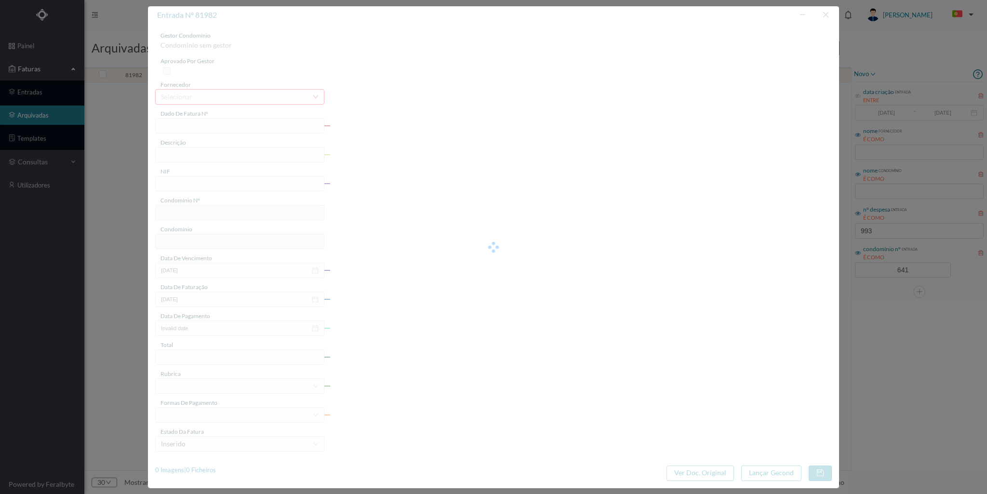
type input "FAC 0210762024/0049310088"
type input "eletricidade"
type input "901556971"
type input "[DATE]"
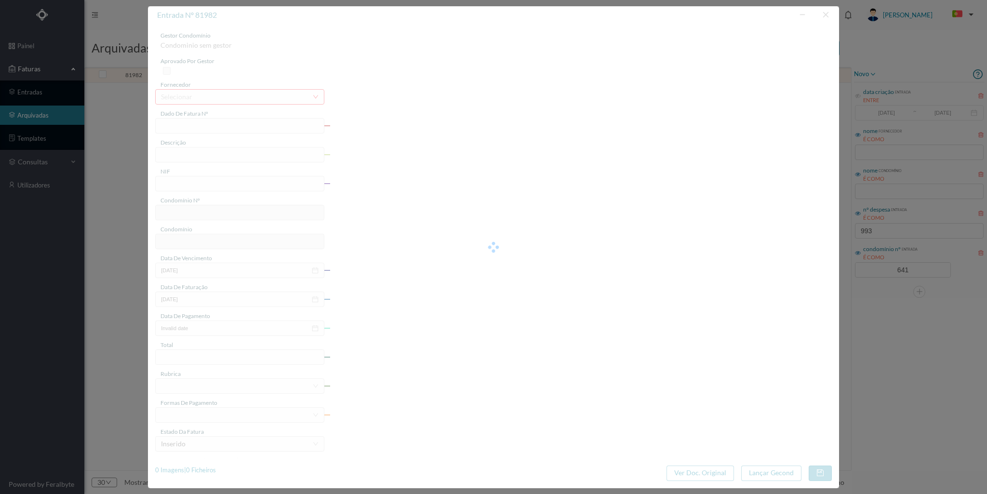
type input "[DATE]"
type input "77.93"
type input "641"
type input "ED. REAL DE BAIXO 335"
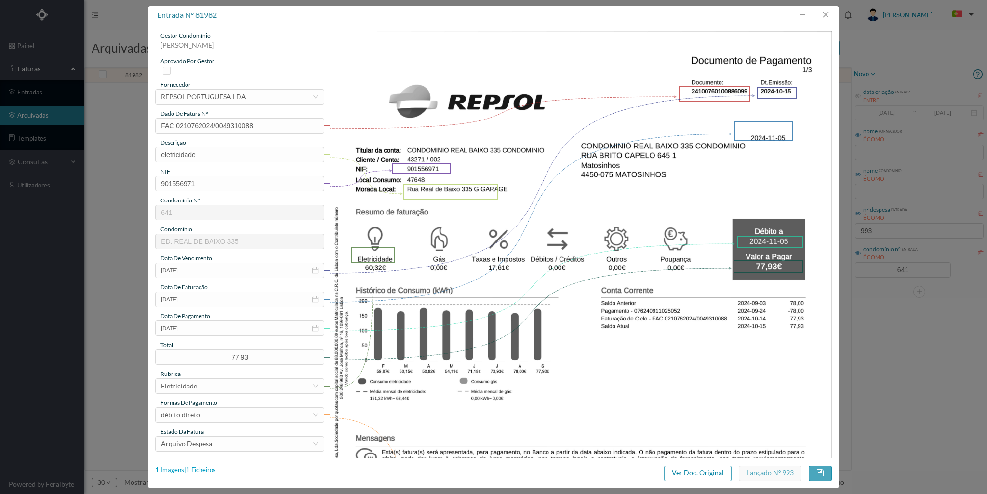
click at [194, 473] on div "1 Imagens | 1 Ficheiros" at bounding box center [185, 471] width 61 height 10
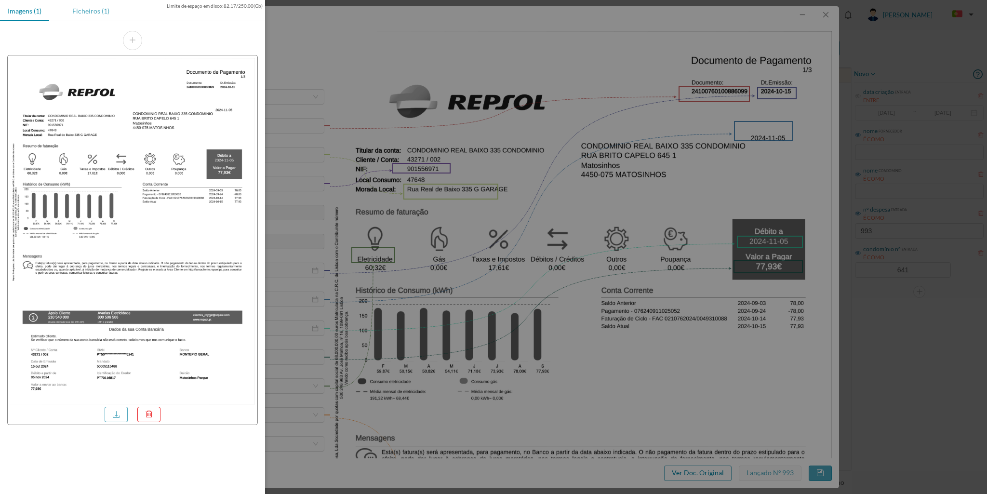
click at [105, 17] on div "Ficheiros (1)" at bounding box center [91, 11] width 53 height 22
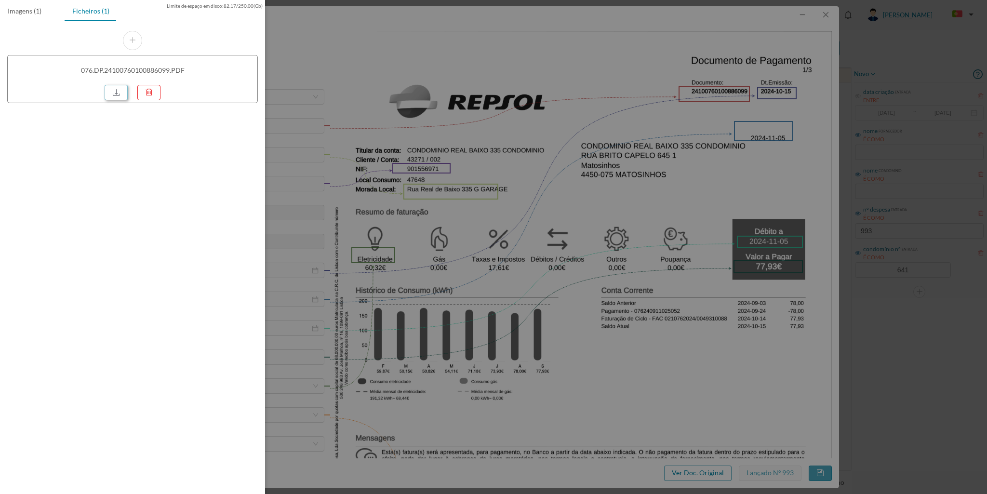
click at [112, 88] on link at bounding box center [116, 92] width 23 height 15
click at [827, 16] on div at bounding box center [493, 247] width 987 height 494
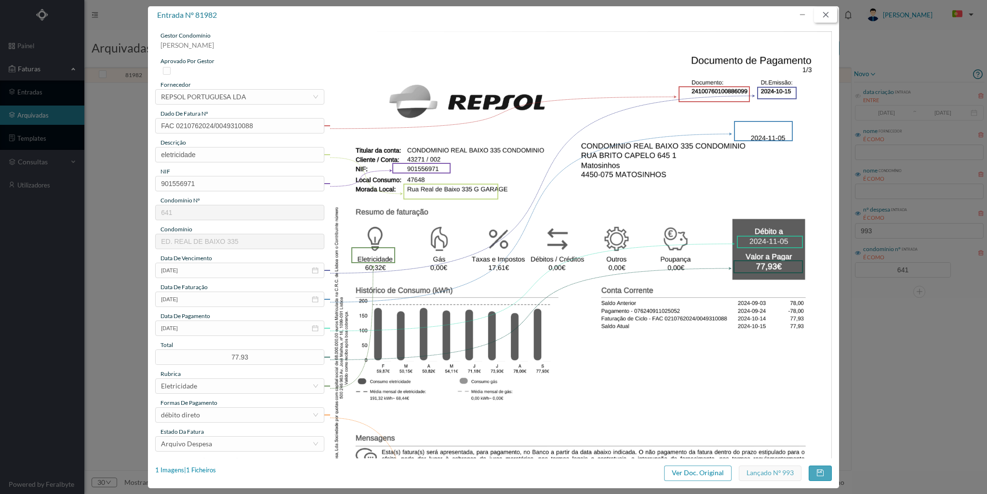
click at [827, 13] on button "button" at bounding box center [825, 14] width 23 height 15
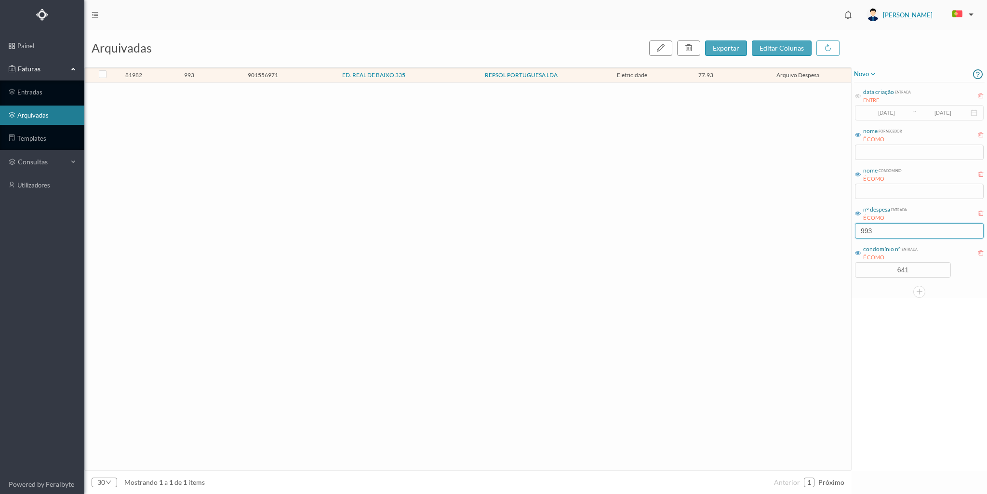
click at [883, 229] on input "993" at bounding box center [919, 230] width 129 height 15
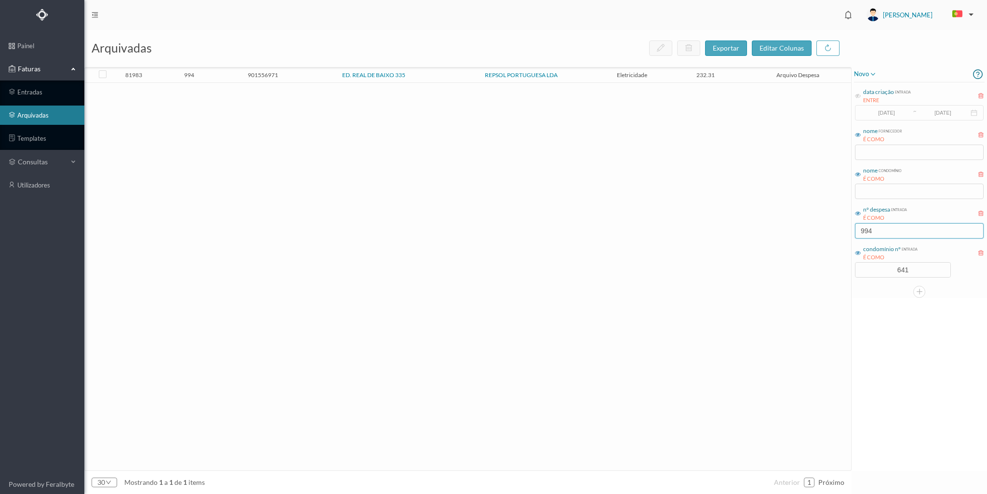
type input "994"
click at [234, 74] on span "901556971" at bounding box center [262, 74] width 69 height 7
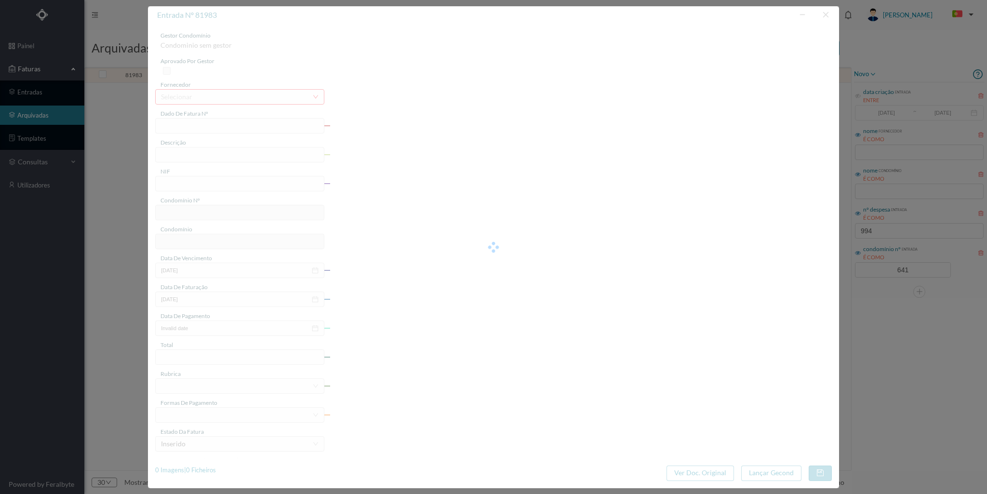
type input "FAC 0210762024/0049304580"
type input "eletricidade"
type input "901556971"
type input "[DATE]"
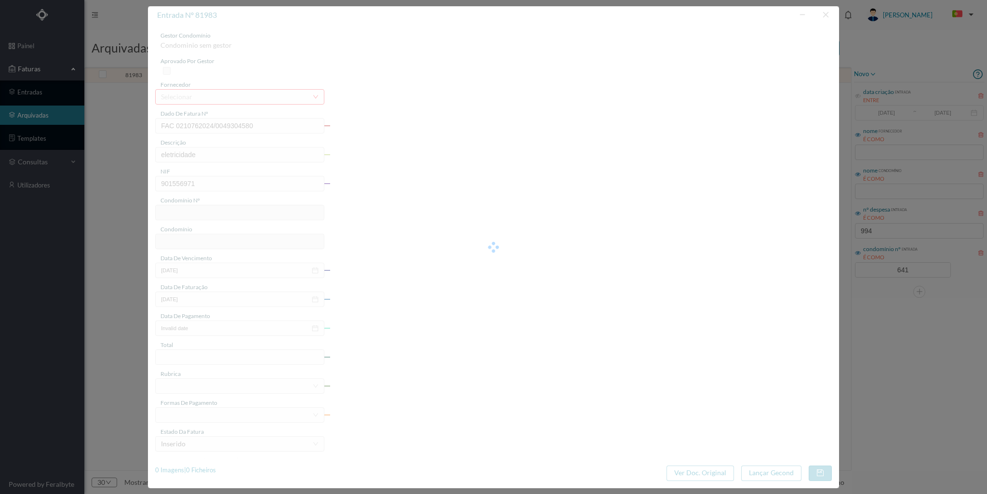
type input "[DATE]"
type input "232.31"
type input "641"
type input "ED. REAL DE BAIXO 335"
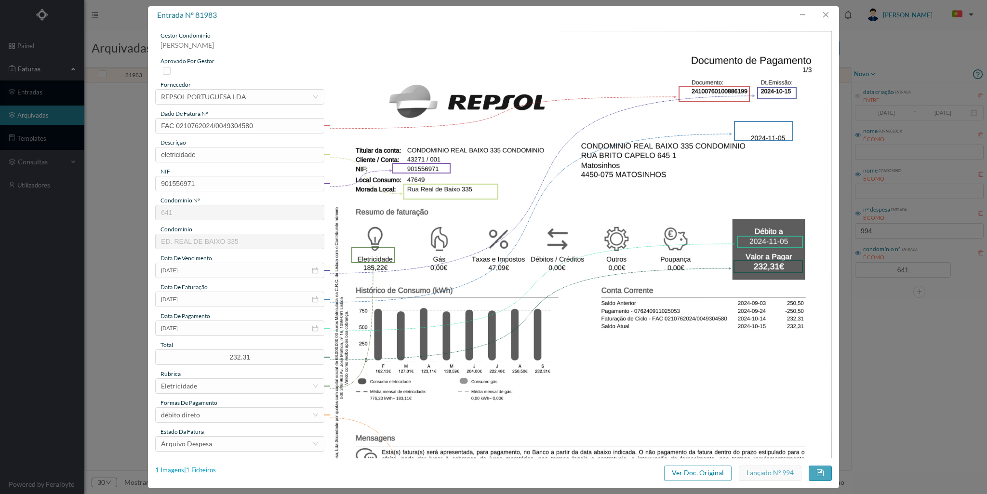
click at [202, 470] on div "1 Imagens | 1 Ficheiros" at bounding box center [185, 471] width 61 height 10
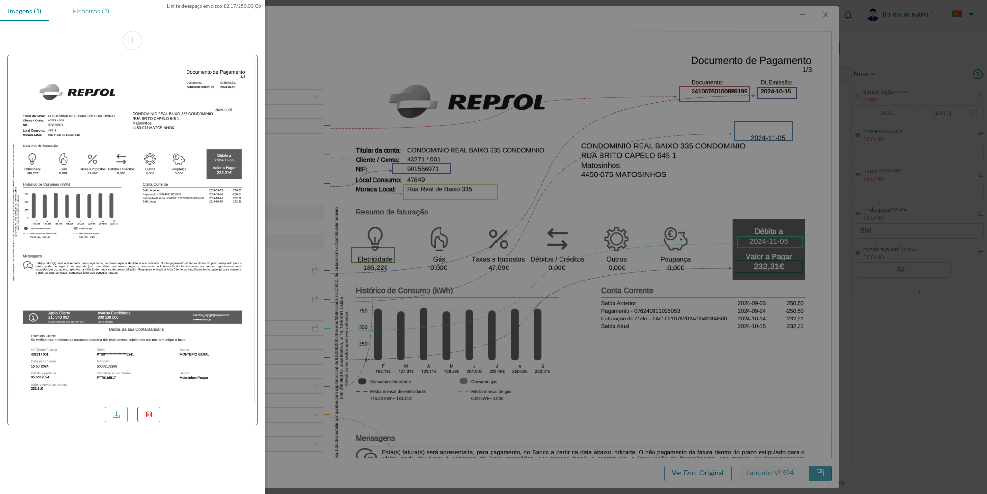
click at [90, 14] on div "Ficheiros (1)" at bounding box center [91, 11] width 53 height 22
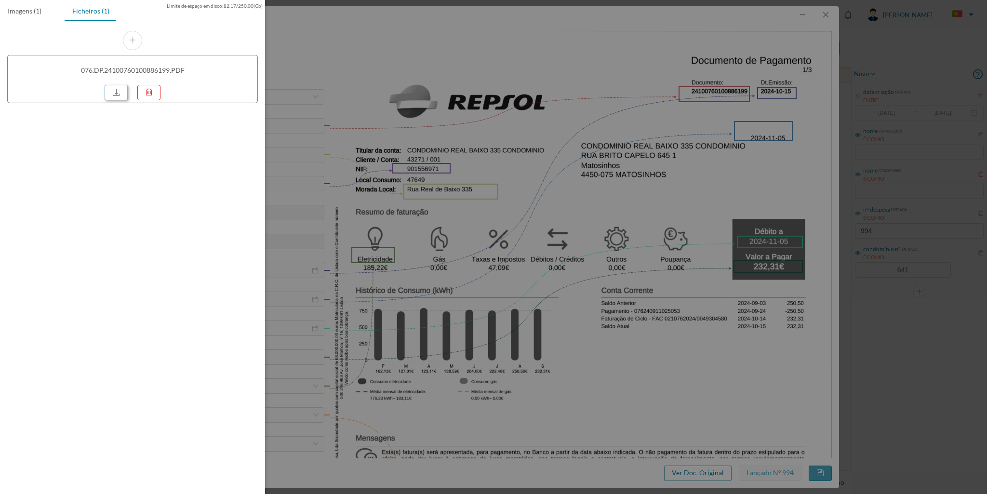
click at [117, 95] on link at bounding box center [116, 92] width 23 height 15
click at [830, 14] on div at bounding box center [493, 247] width 987 height 494
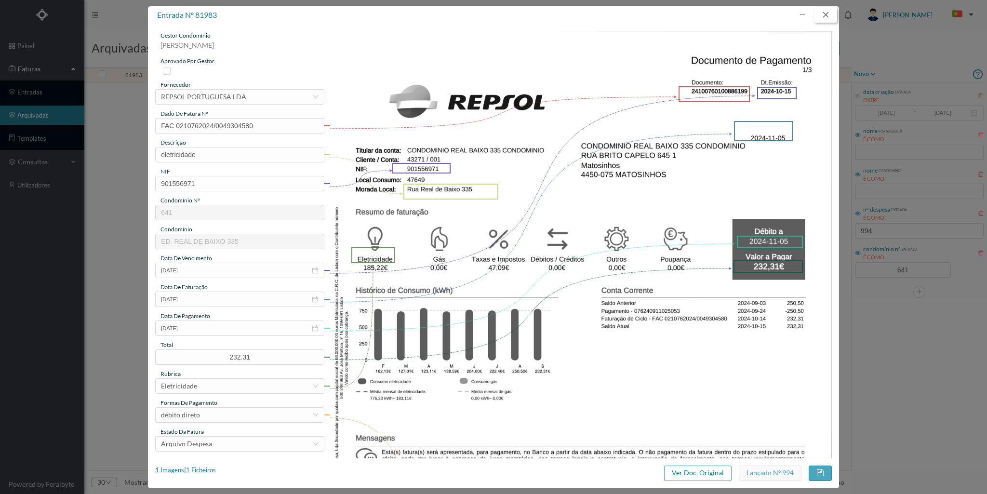
click at [826, 14] on button "button" at bounding box center [825, 14] width 23 height 15
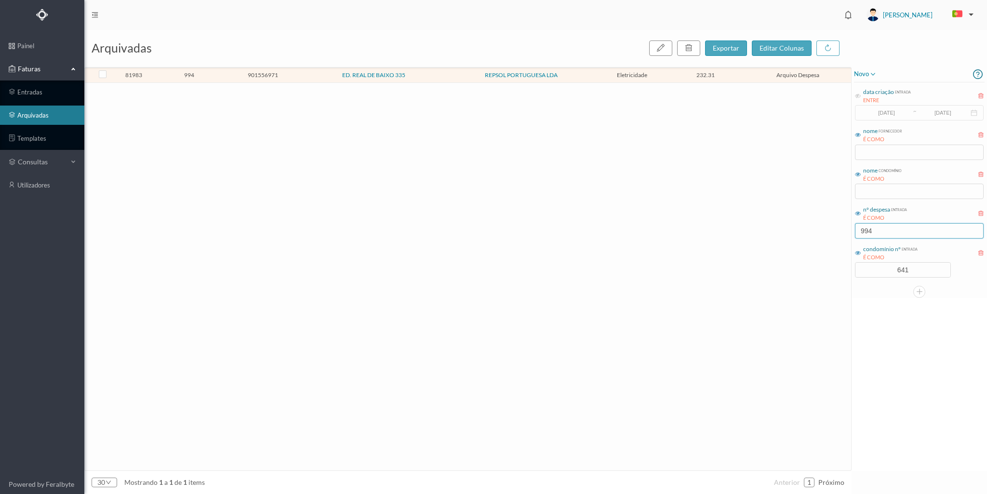
click at [876, 229] on input "994" at bounding box center [919, 230] width 129 height 15
type input "9"
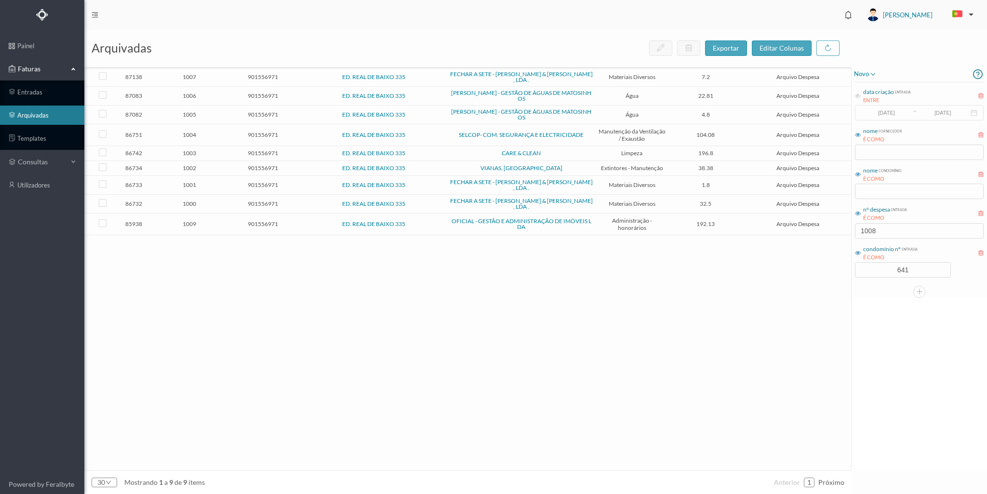
click at [233, 270] on div "87138 1007 901556971 ED. REAL DE BAIXO 335 FECHAR A SETE - [PERSON_NAME] & [PER…" at bounding box center [469, 261] width 768 height 387
click at [879, 232] on input "1008" at bounding box center [919, 230] width 129 height 15
click at [881, 234] on input "1008" at bounding box center [919, 230] width 129 height 15
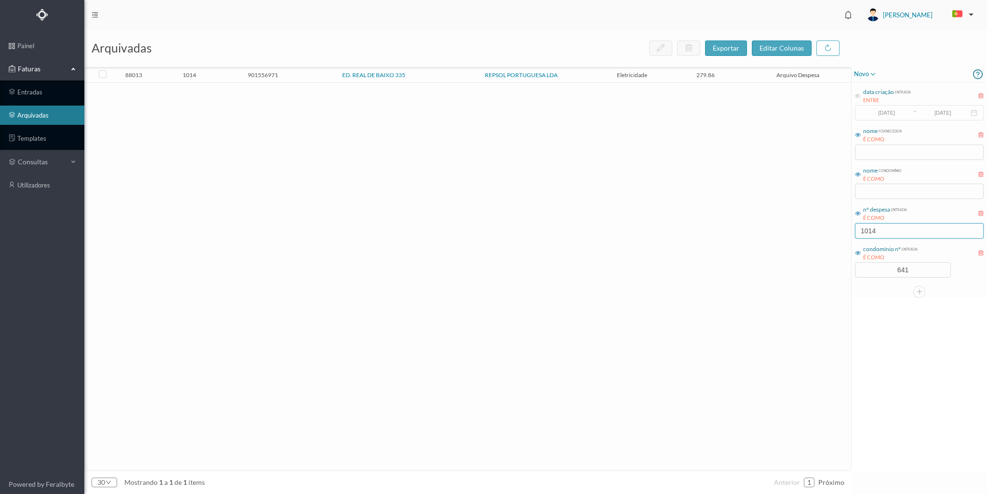
type input "1014"
click at [230, 71] on span "901556971" at bounding box center [262, 74] width 69 height 7
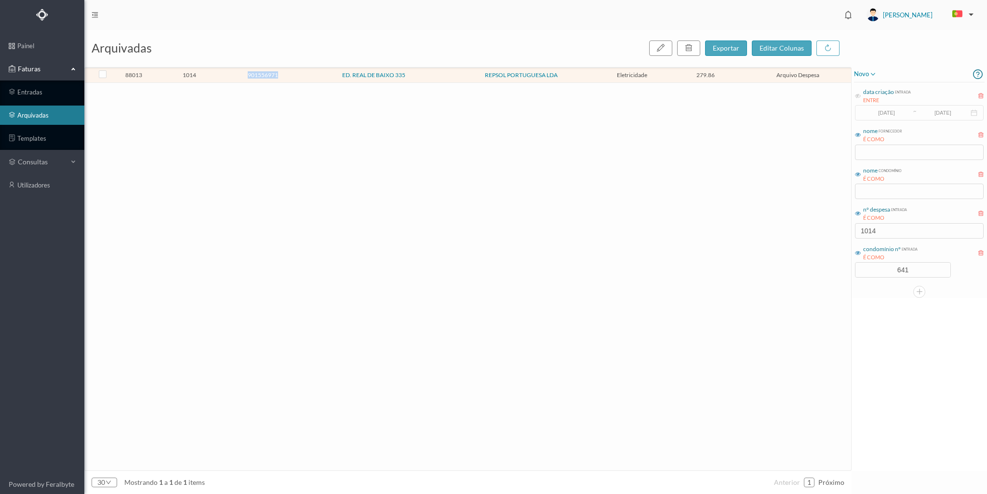
click at [230, 71] on span "901556971" at bounding box center [262, 74] width 69 height 7
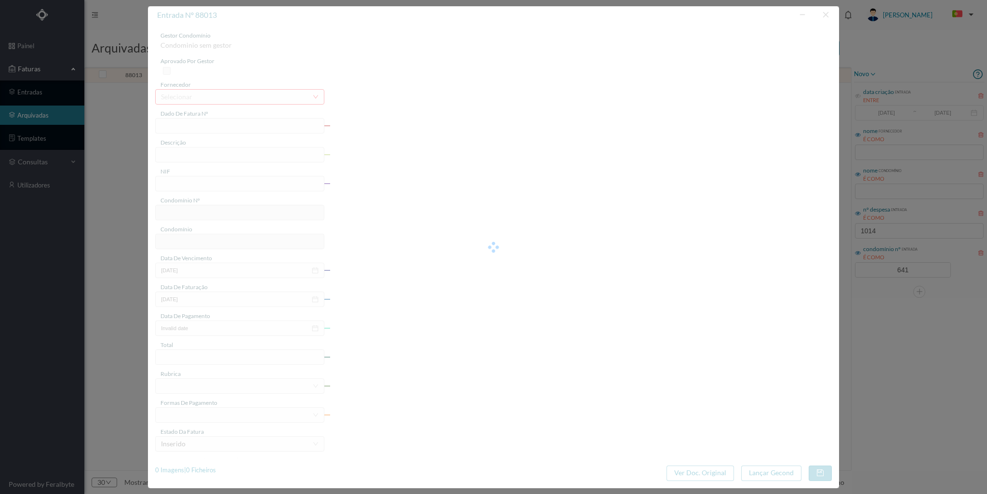
type input "FAC 0220762024/0053182134"
type input "eletricidade ([DATE] a [DATE])"
type input "901556971"
type input "[DATE]"
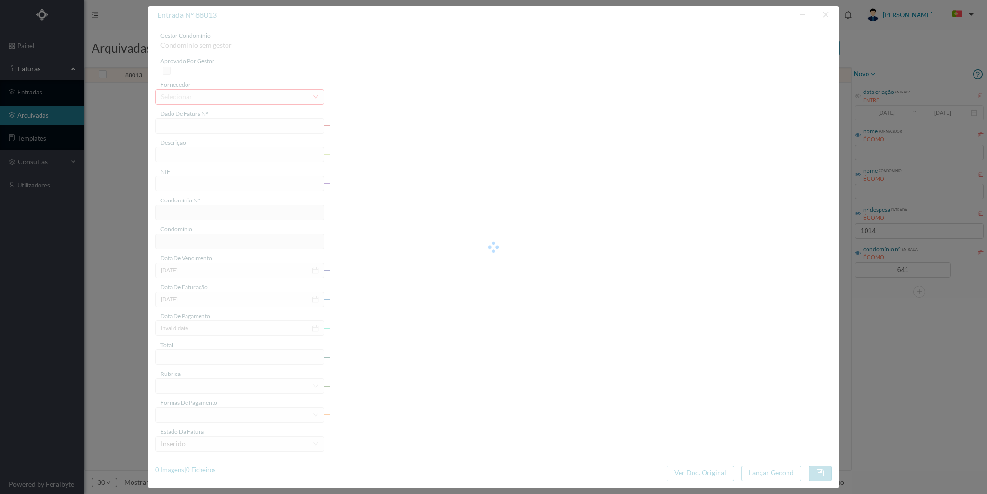
type input "[DATE]"
type input "279.86"
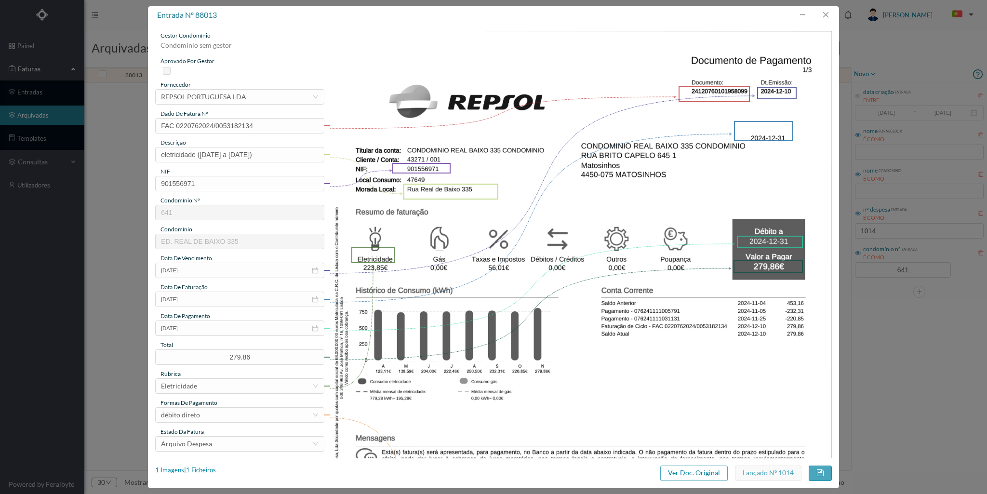
type input "641"
type input "ED. REAL DE BAIXO 335"
click at [215, 466] on div "1 Imagens | 1 Ficheiros" at bounding box center [185, 471] width 61 height 10
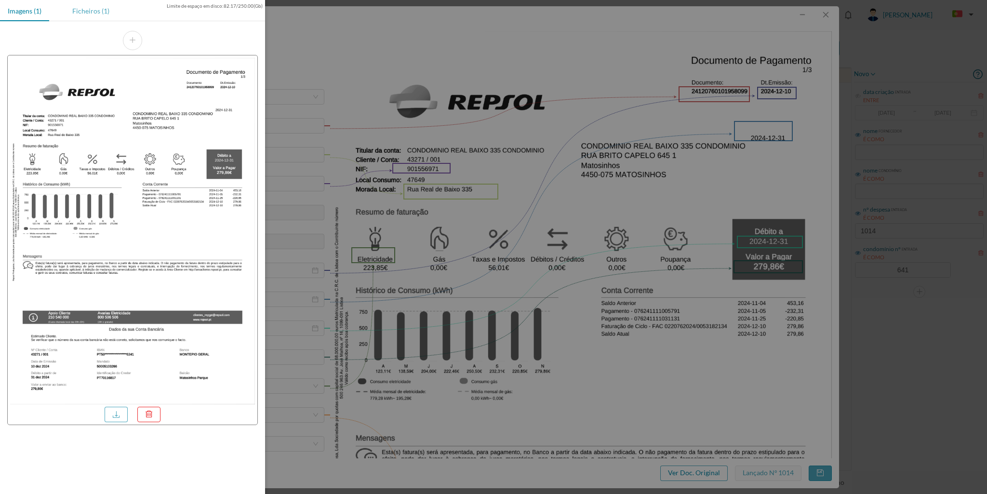
click at [87, 16] on div "Ficheiros (1)" at bounding box center [91, 11] width 53 height 22
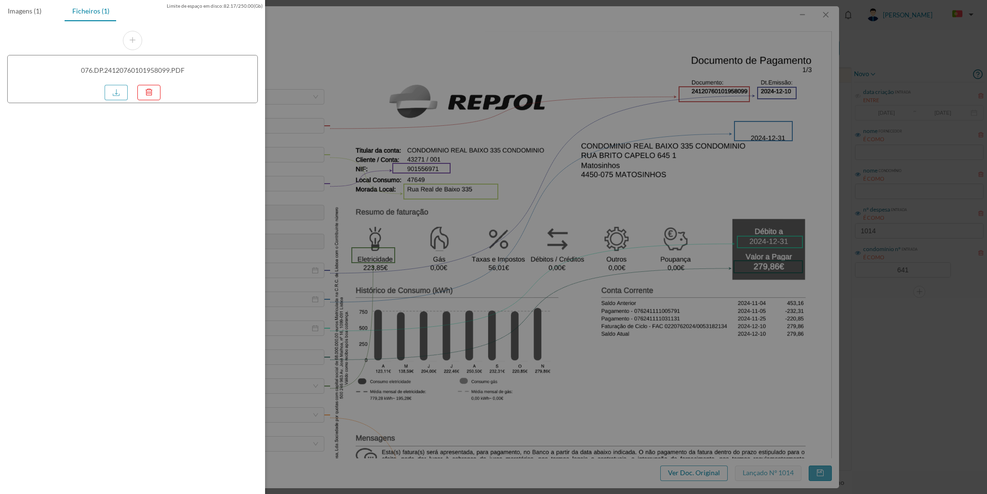
click at [108, 102] on div "076.DP.24120760101958099.PDF" at bounding box center [132, 79] width 251 height 48
click at [113, 89] on link at bounding box center [116, 92] width 23 height 15
drag, startPoint x: 725, startPoint y: 39, endPoint x: 799, endPoint y: 40, distance: 74.3
click at [746, 39] on div at bounding box center [493, 247] width 987 height 494
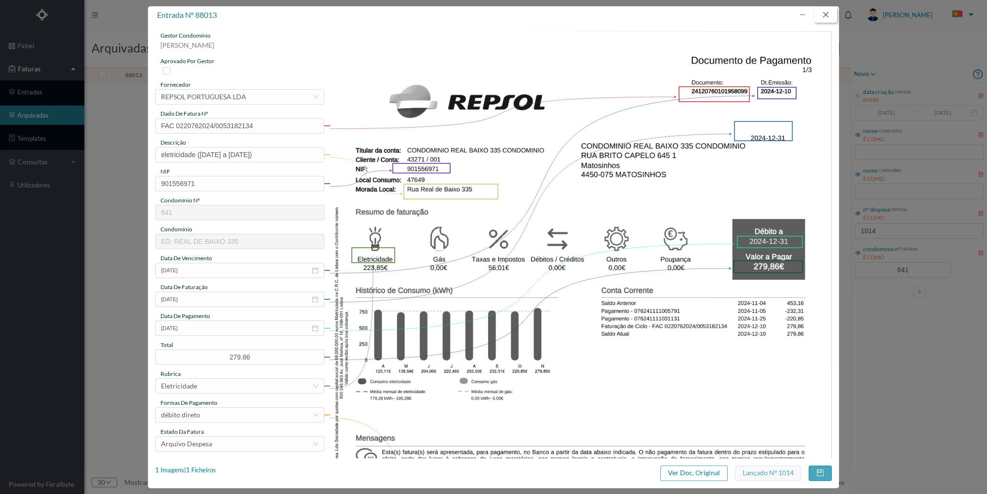
click at [828, 14] on button "button" at bounding box center [825, 14] width 23 height 15
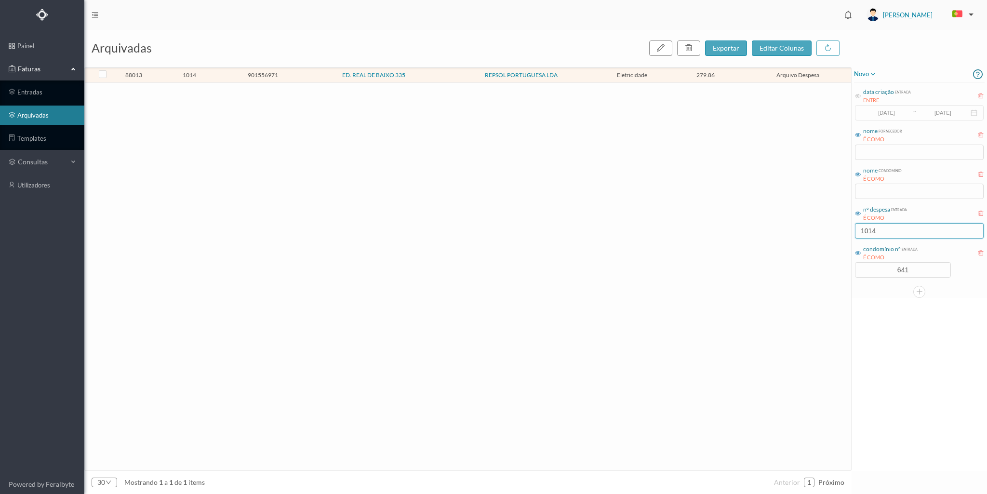
click at [892, 230] on input "1014" at bounding box center [919, 230] width 129 height 15
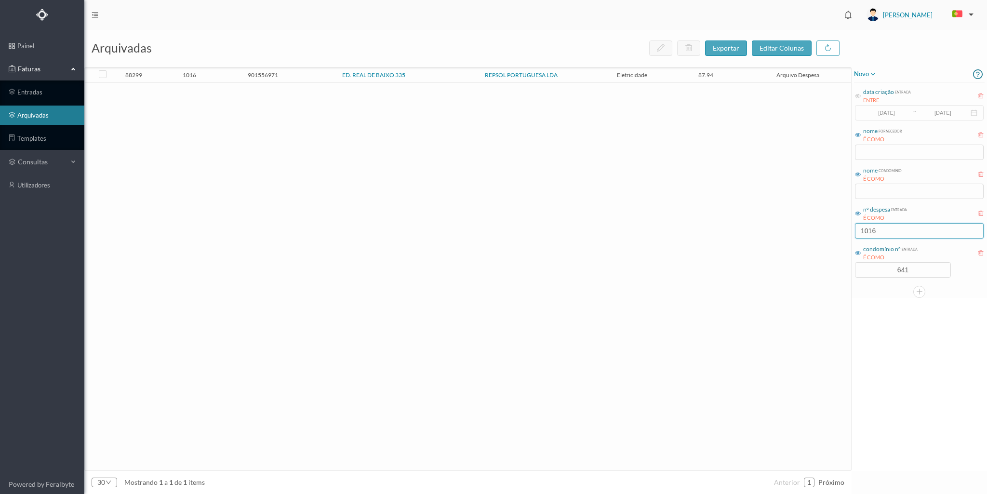
type input "1016"
click at [218, 72] on span "1016" at bounding box center [189, 74] width 69 height 7
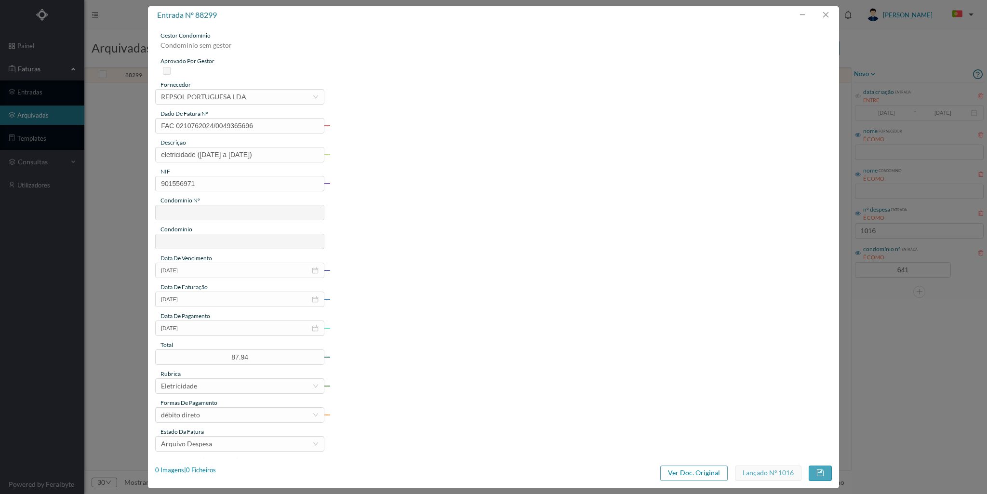
type input "FAC 0210762024/0049365696"
type input "eletricidade ([DATE] a [DATE])"
type input "901556971"
type input "[DATE]"
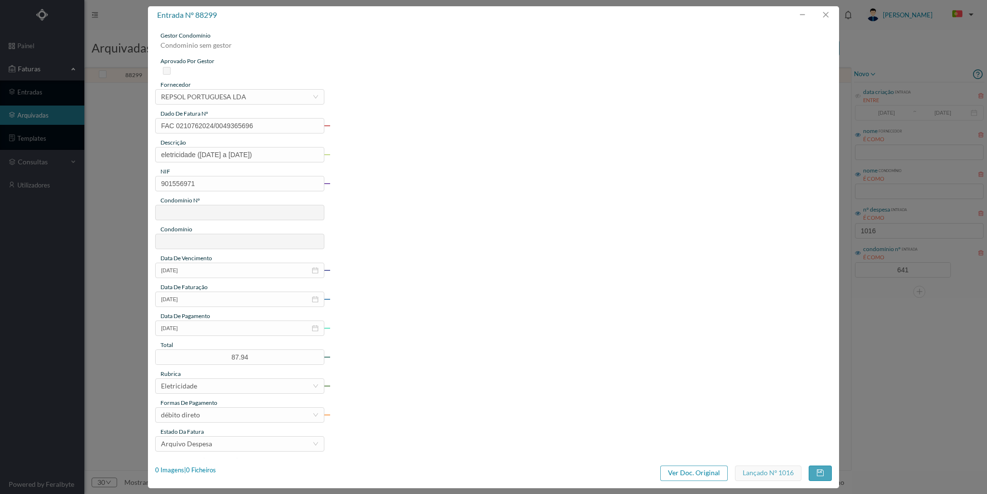
type input "[DATE]"
type input "87.94"
type input "641"
type input "ED. REAL DE BAIXO 335"
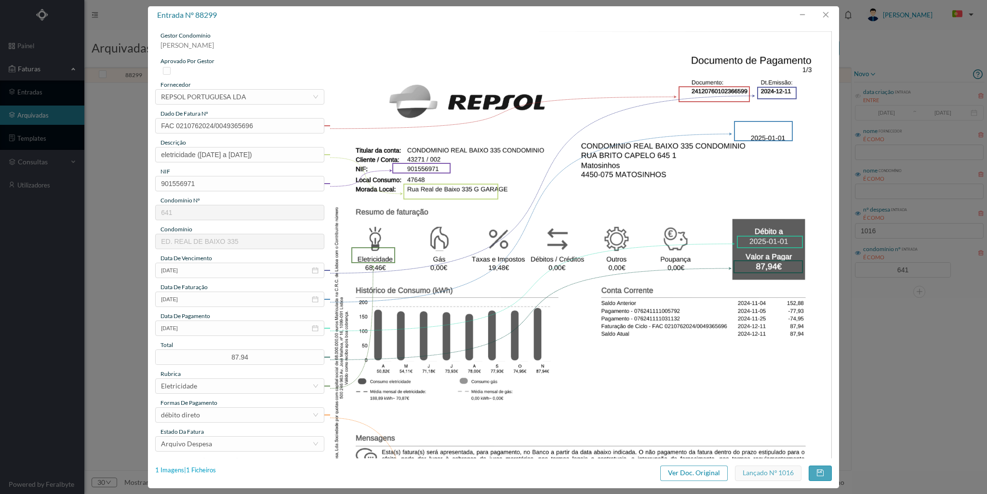
click at [203, 468] on div "1 Imagens | 1 Ficheiros" at bounding box center [185, 471] width 61 height 10
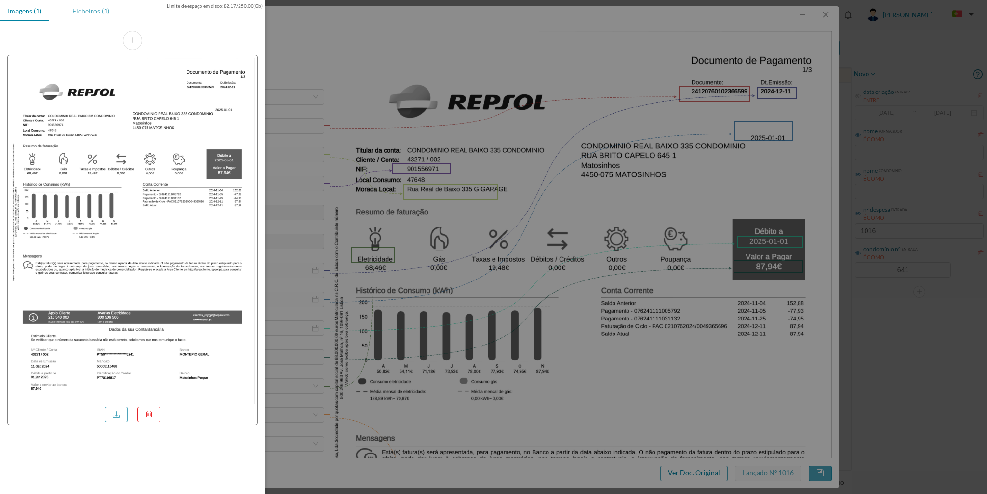
click at [91, 9] on div "Ficheiros (1)" at bounding box center [91, 11] width 53 height 22
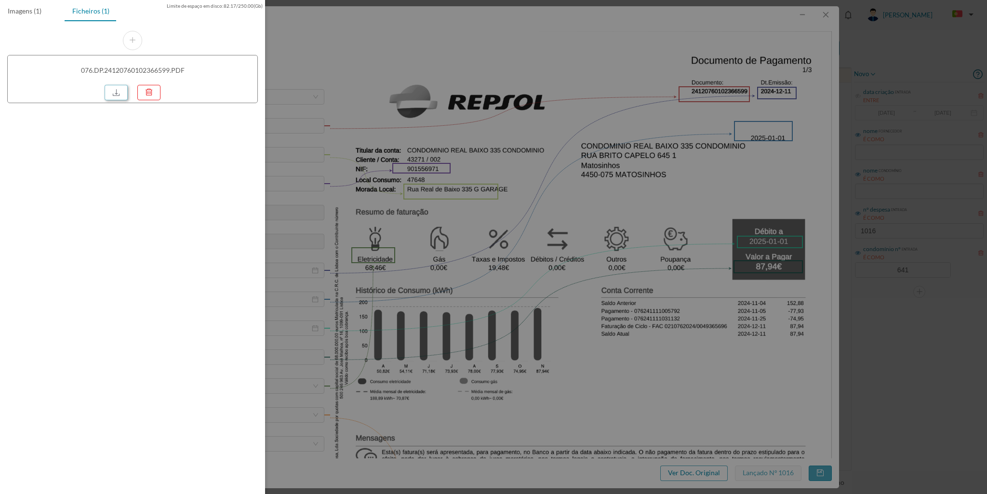
click at [120, 92] on link at bounding box center [116, 92] width 23 height 15
click at [828, 9] on div at bounding box center [493, 247] width 987 height 494
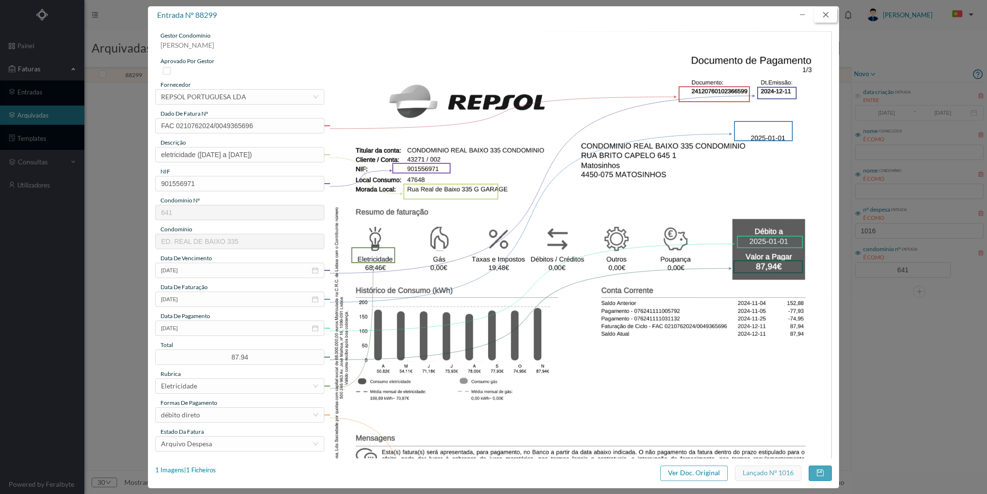
click at [823, 13] on button "button" at bounding box center [825, 14] width 23 height 15
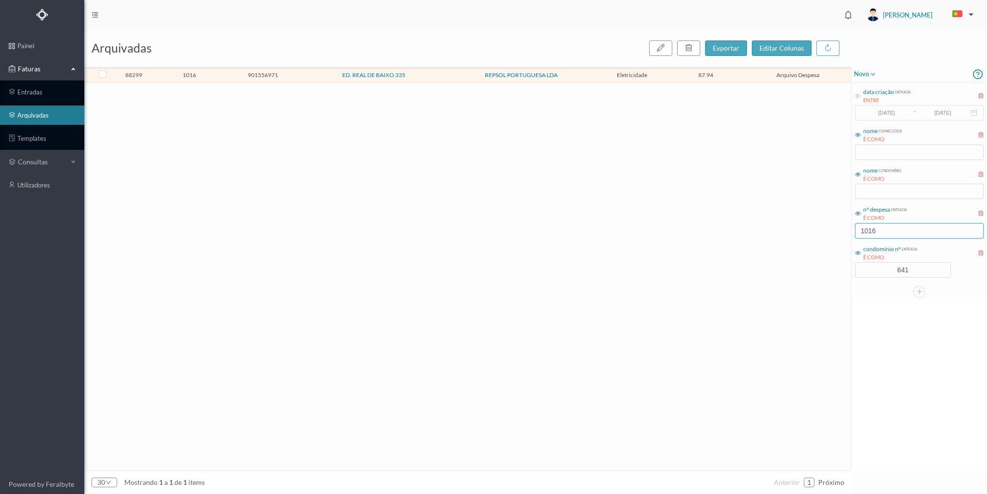
click at [884, 227] on input "1016" at bounding box center [919, 230] width 129 height 15
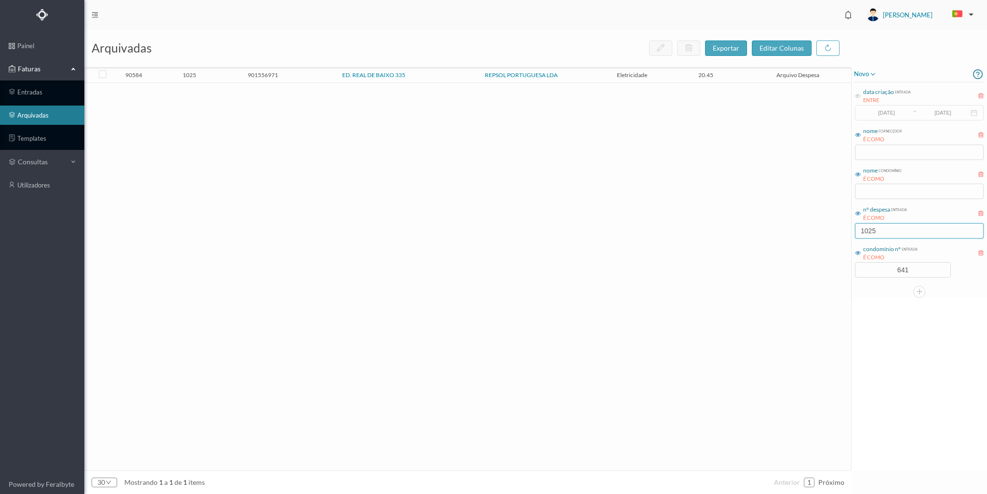
type input "1025"
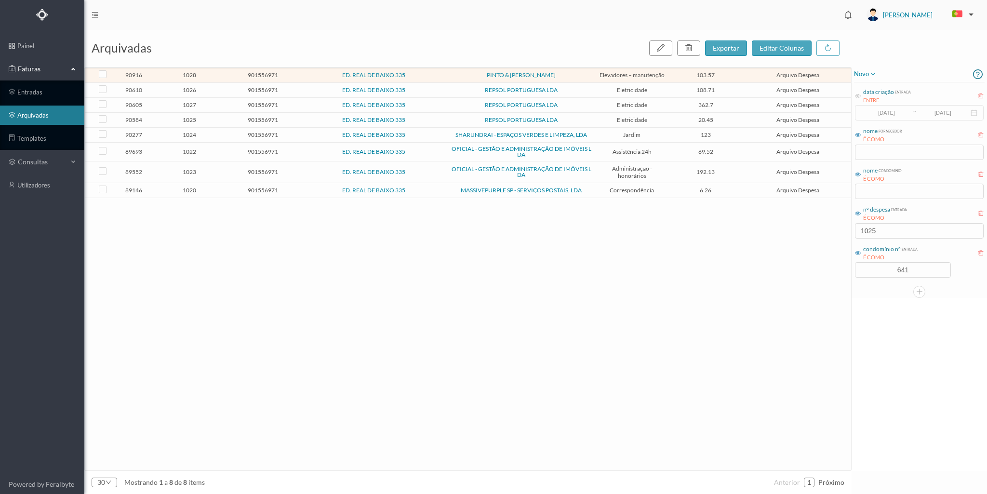
click at [206, 68] on td "1028" at bounding box center [189, 75] width 74 height 15
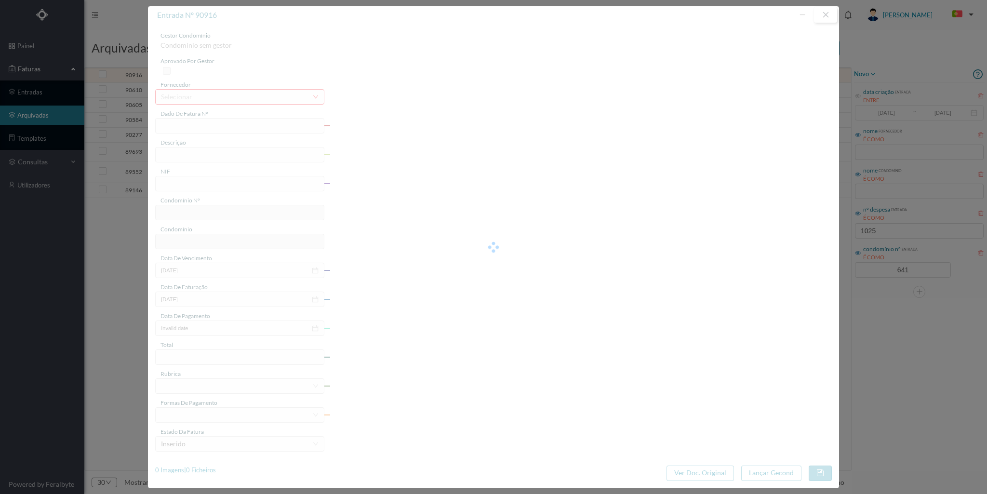
type input "FT FAM.A/245482"
type input "manutenção elevadores Março 2025"
type input "901556971"
type input "[DATE]"
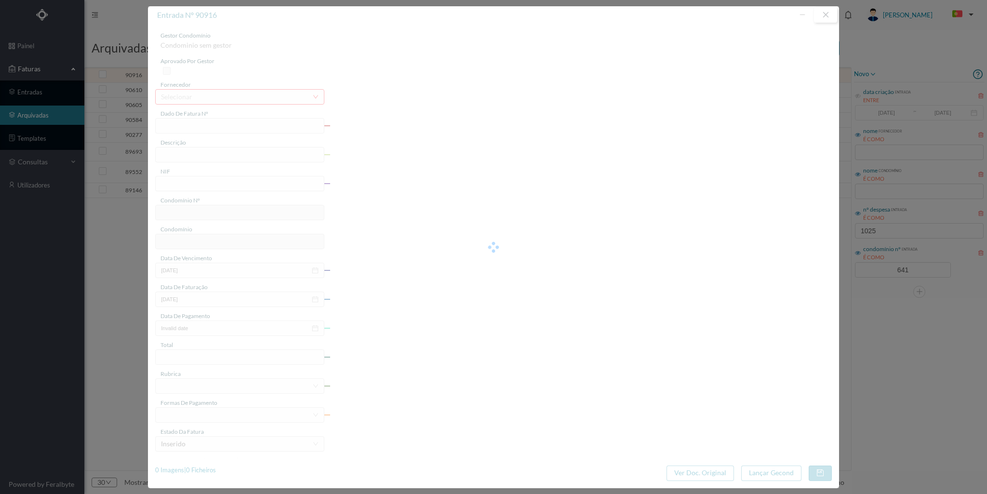
type input "103.57"
type input "641"
type input "ED. REAL DE BAIXO 335"
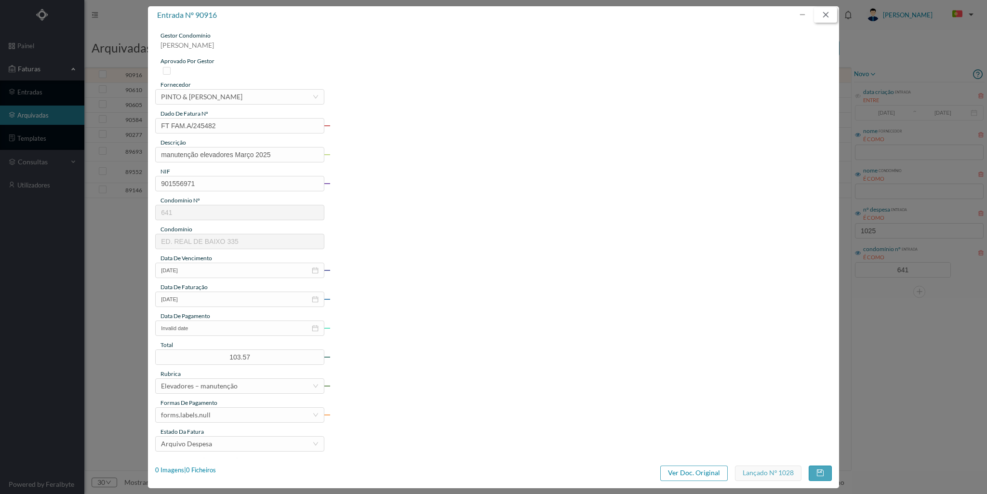
click at [832, 12] on button "button" at bounding box center [825, 14] width 23 height 15
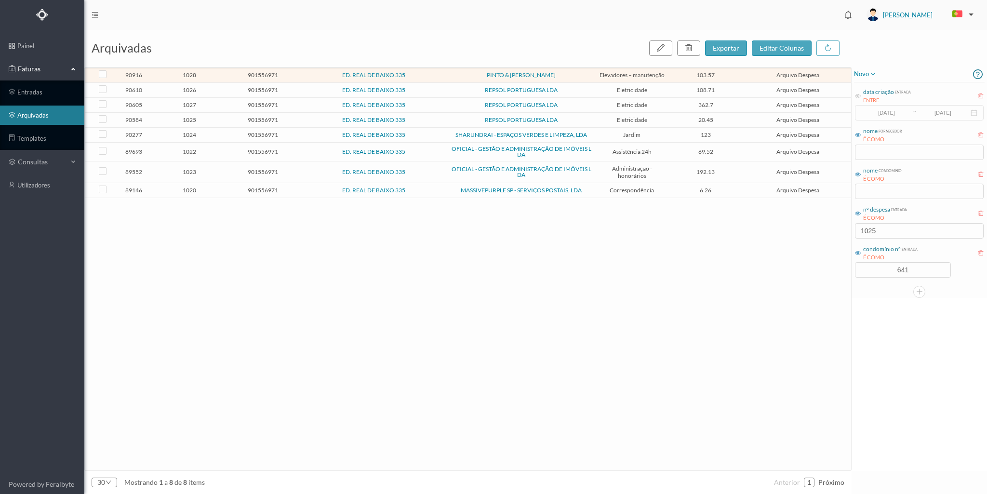
click at [216, 117] on span "1025" at bounding box center [189, 119] width 69 height 7
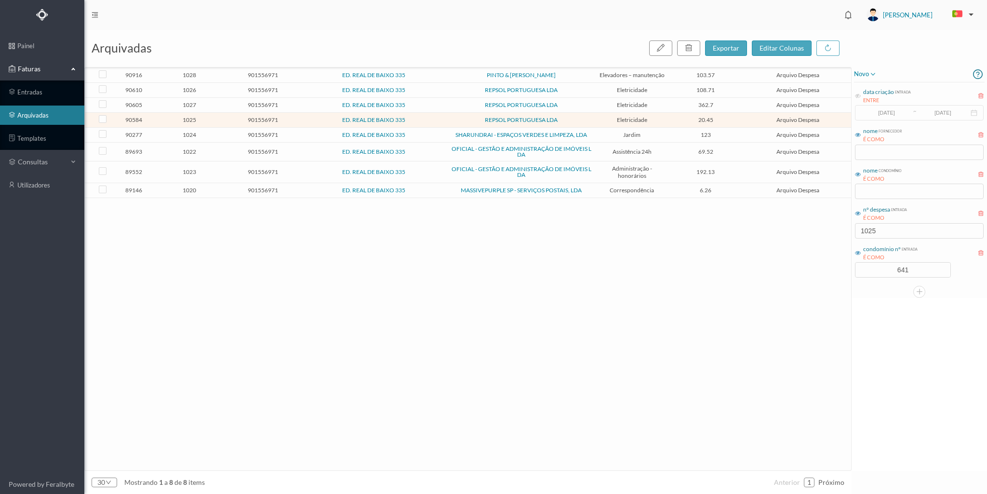
click at [216, 117] on span "1025" at bounding box center [189, 119] width 69 height 7
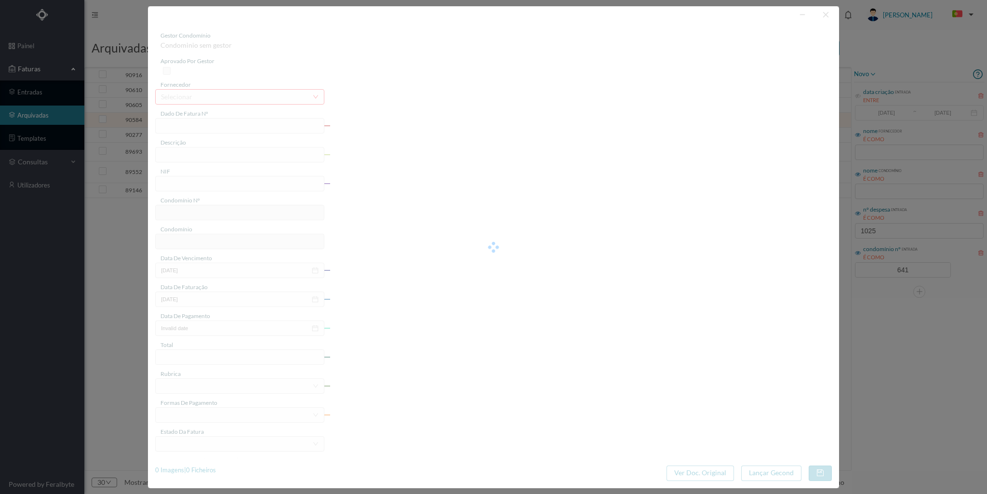
type input "FAC 0220762025/0053018633"
type input "335 G arrumo ([DATE] a [DATE])"
type input "901556971"
type input "[DATE]"
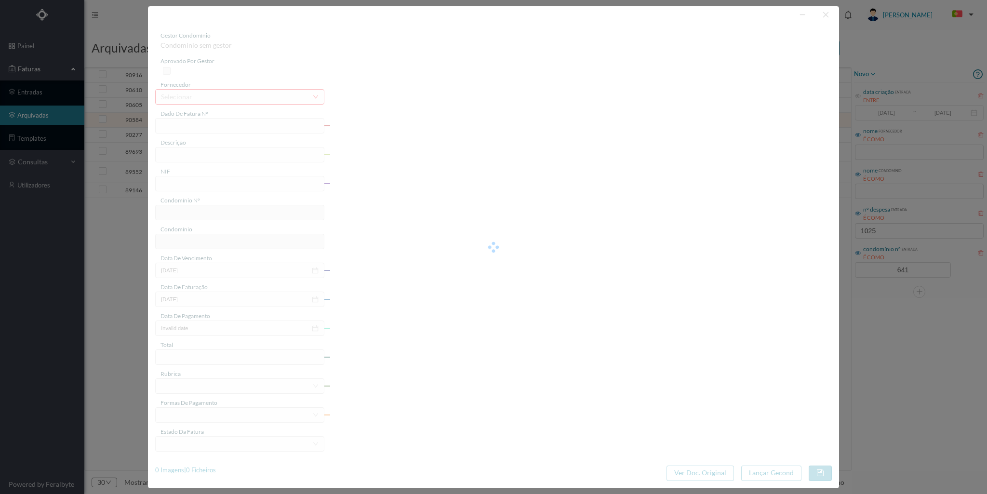
type input "[DATE]"
type input "20.45"
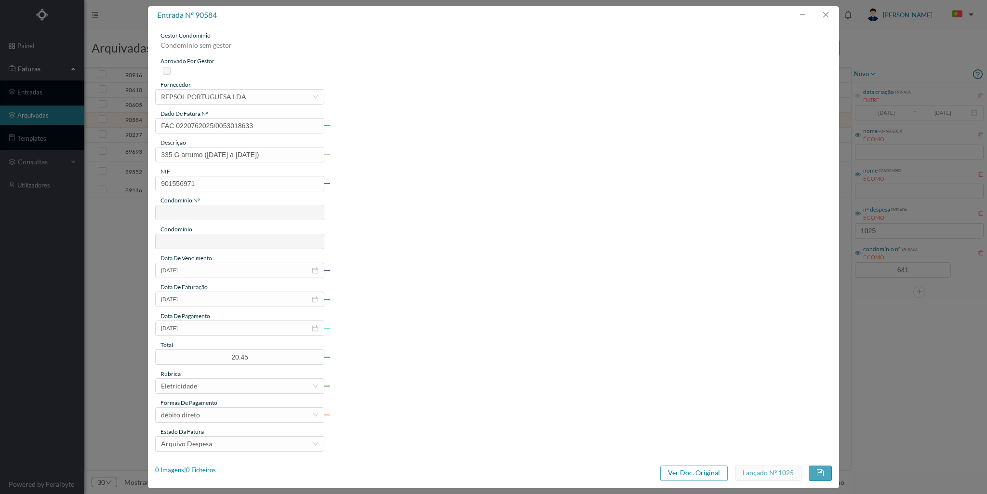
type input "641"
type input "ED. REAL DE BAIXO 335"
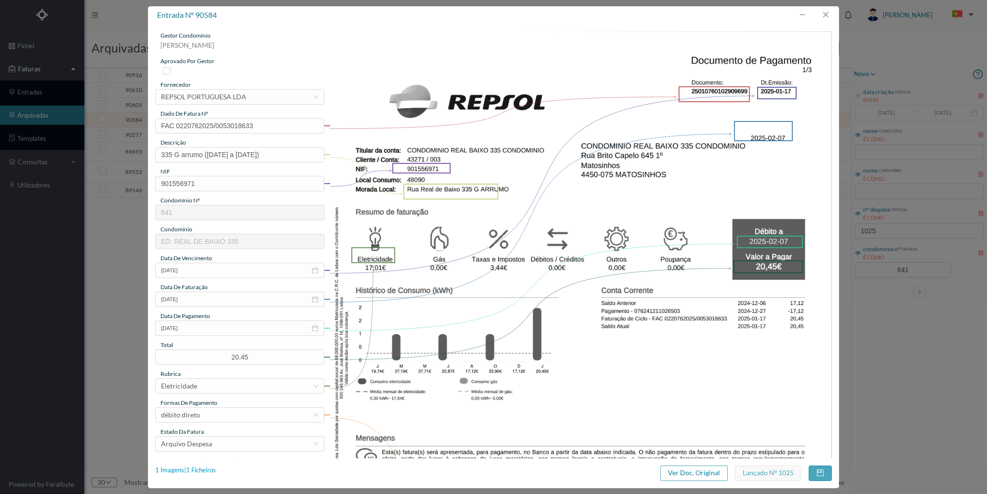
click at [206, 466] on div "1 Imagens | 1 Ficheiros" at bounding box center [185, 471] width 61 height 10
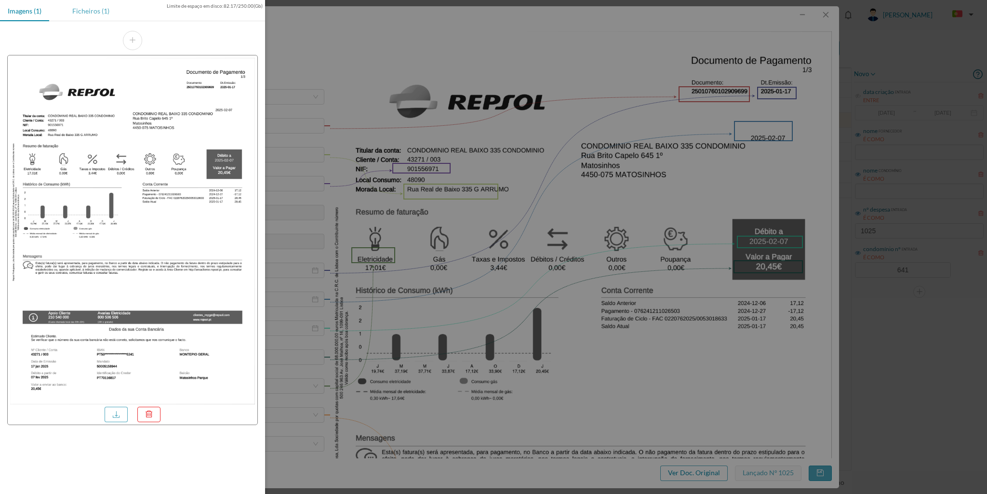
click at [95, 10] on div "Ficheiros (1)" at bounding box center [91, 11] width 53 height 22
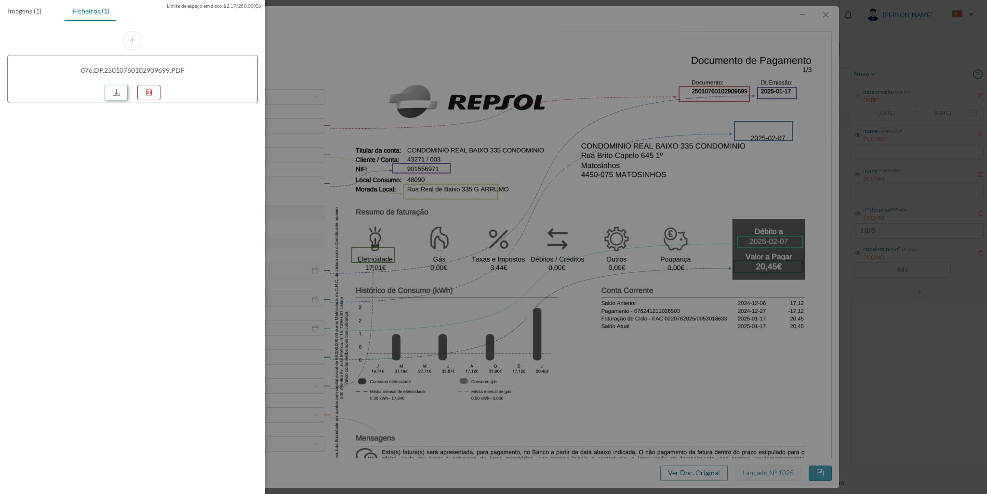
click at [113, 90] on link at bounding box center [116, 92] width 23 height 15
click at [830, 19] on div at bounding box center [493, 247] width 987 height 494
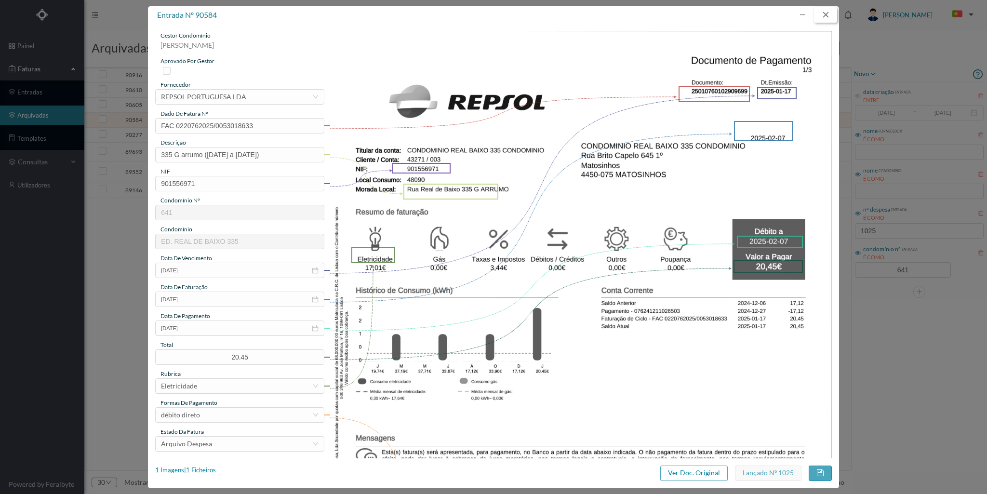
click at [828, 14] on button "button" at bounding box center [825, 14] width 23 height 15
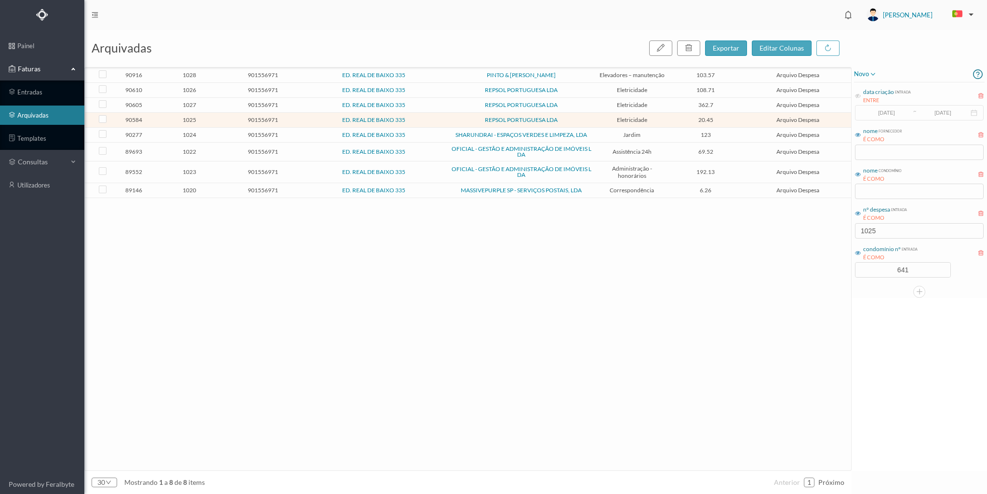
click at [208, 89] on span "1026" at bounding box center [189, 89] width 69 height 7
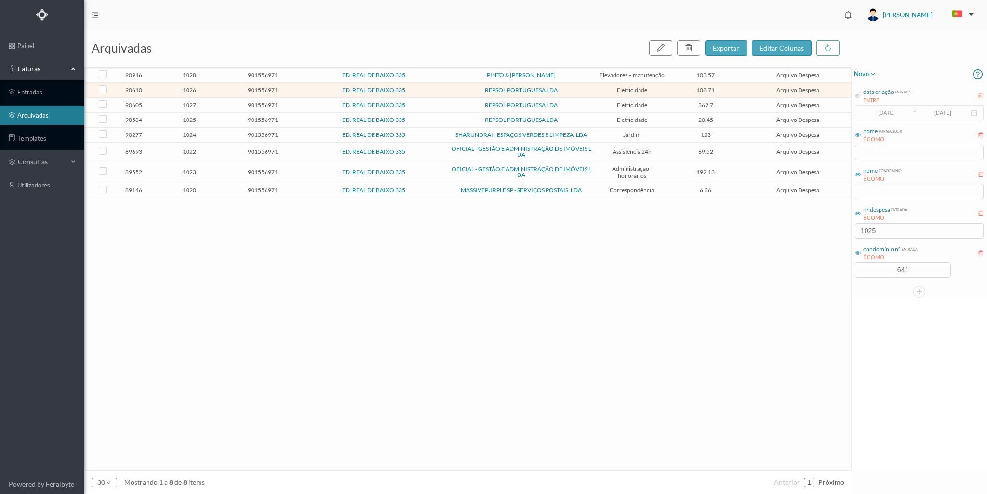
click at [208, 89] on span "1026" at bounding box center [189, 89] width 69 height 7
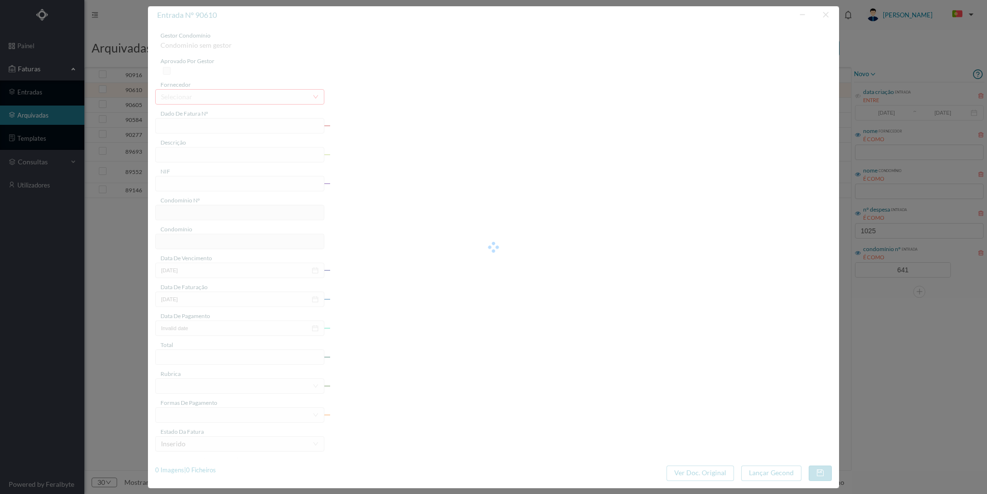
type input "FAC 0210762025/0049007774"
type input "335 G Garagem ([DATE] a [DATE])"
type input "901556971"
type input "[DATE]"
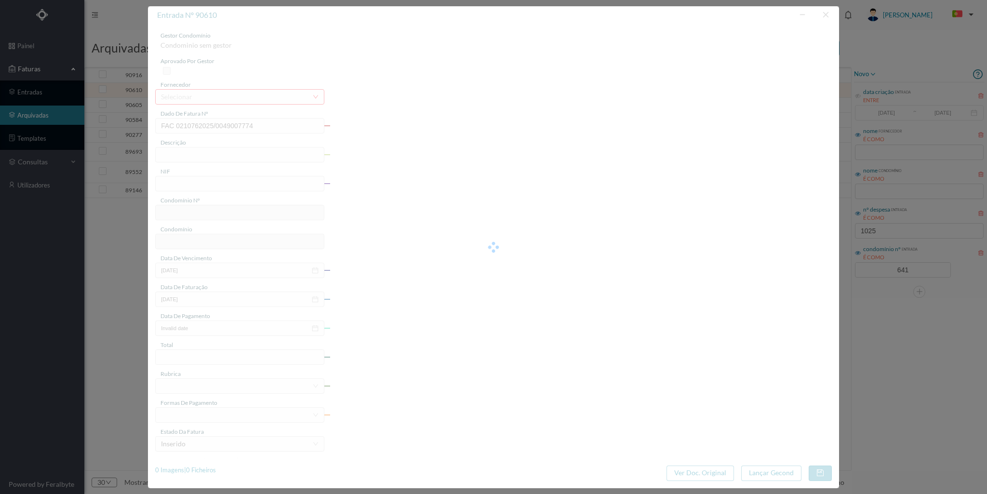
type input "[DATE]"
type input "108.71"
type input "641"
type input "ED. REAL DE BAIXO 335"
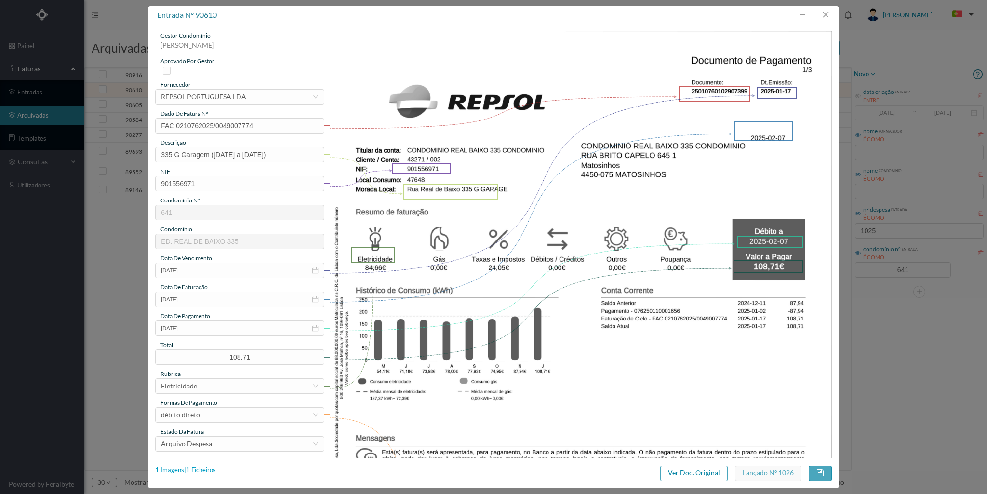
click at [207, 468] on div "1 Imagens | 1 Ficheiros" at bounding box center [185, 471] width 61 height 10
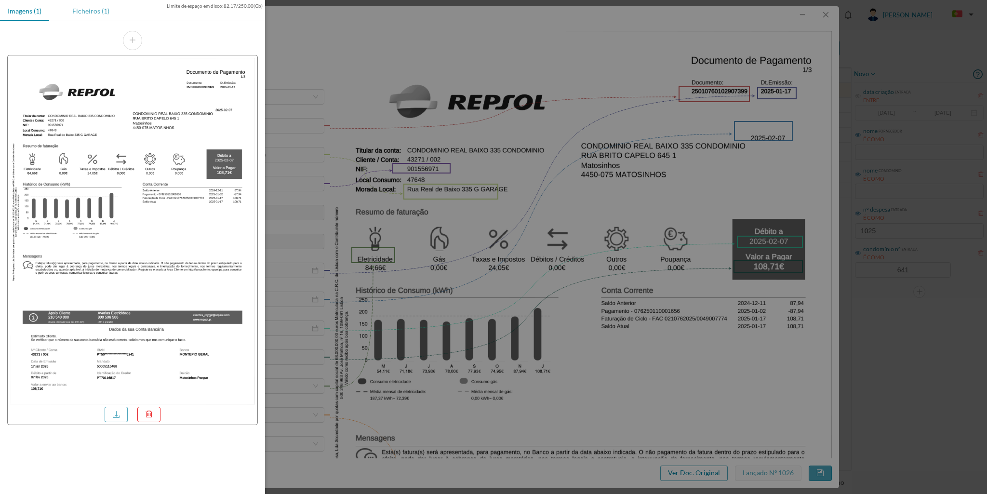
click at [80, 6] on div "Ficheiros (1)" at bounding box center [91, 11] width 53 height 22
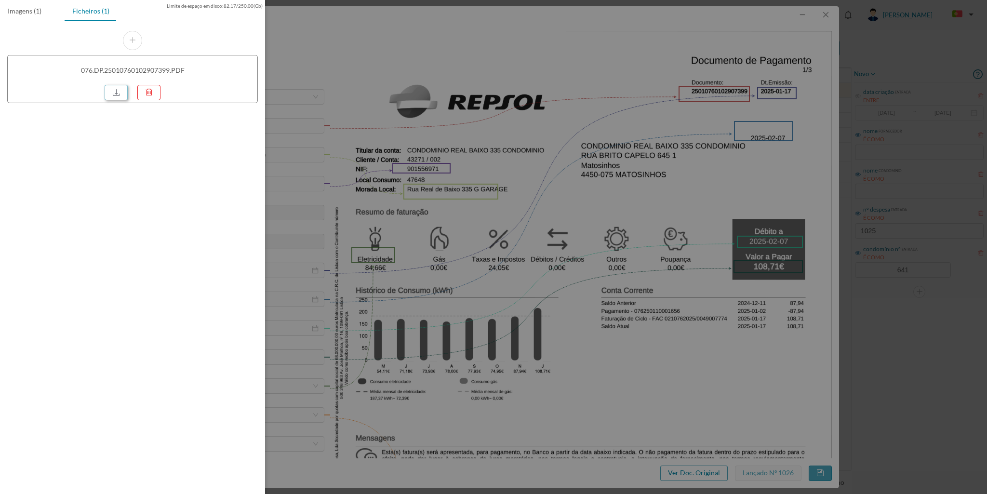
click at [121, 89] on link at bounding box center [116, 92] width 23 height 15
click at [830, 13] on div at bounding box center [493, 247] width 987 height 494
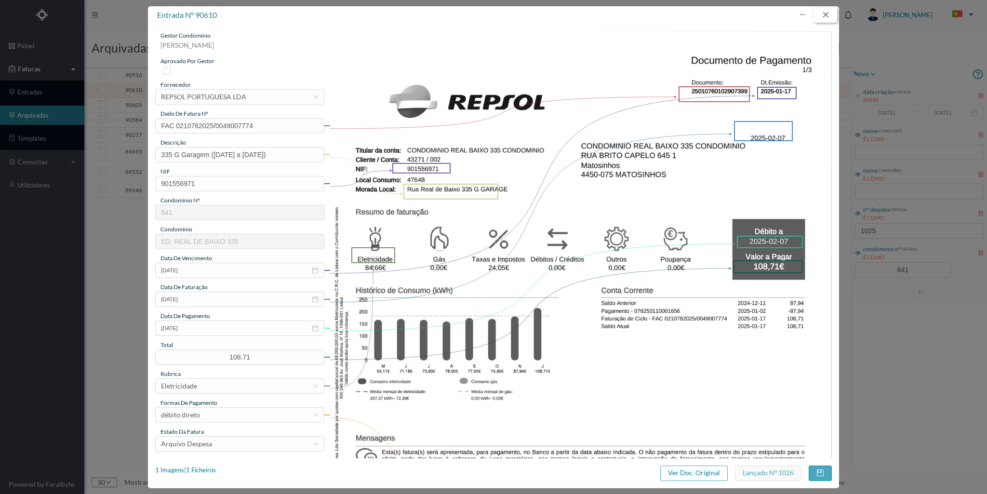
click at [828, 13] on button "button" at bounding box center [825, 14] width 23 height 15
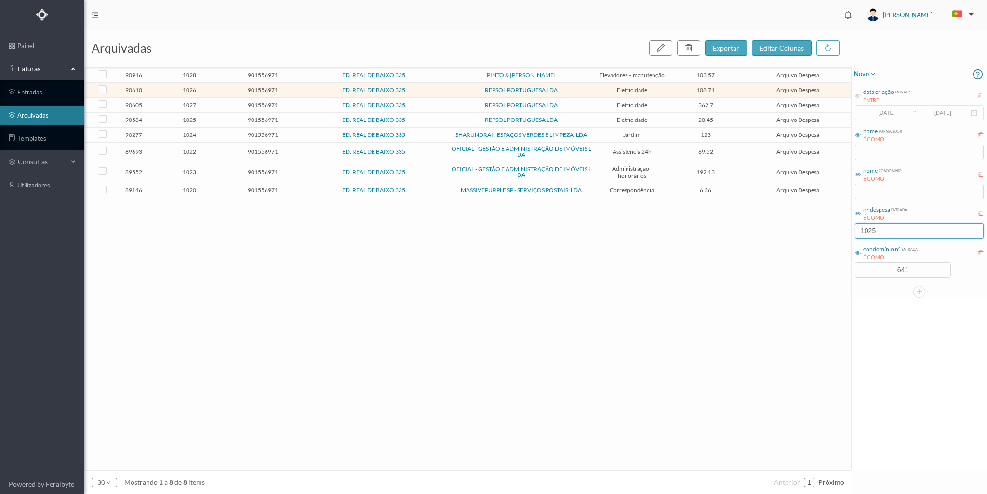
click at [882, 231] on input "1025" at bounding box center [919, 230] width 129 height 15
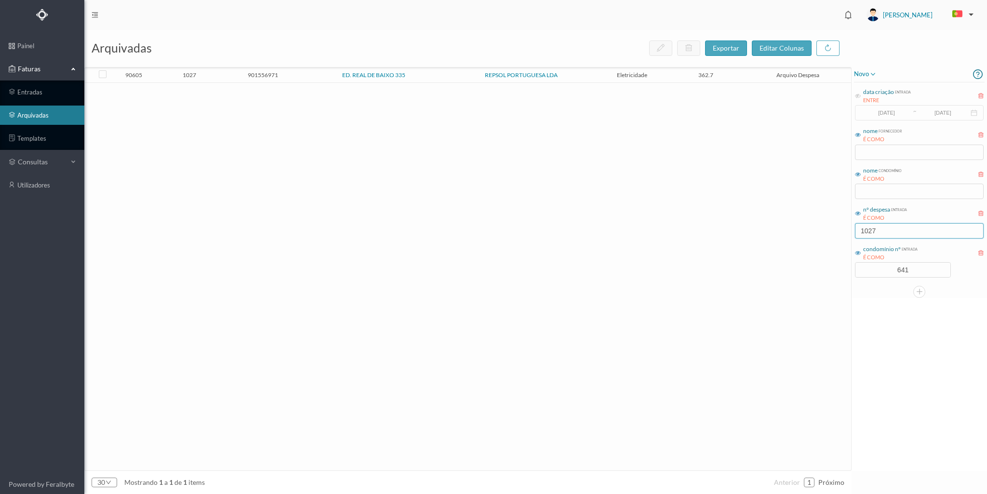
type input "1027"
click at [227, 69] on td "901556971" at bounding box center [263, 75] width 74 height 15
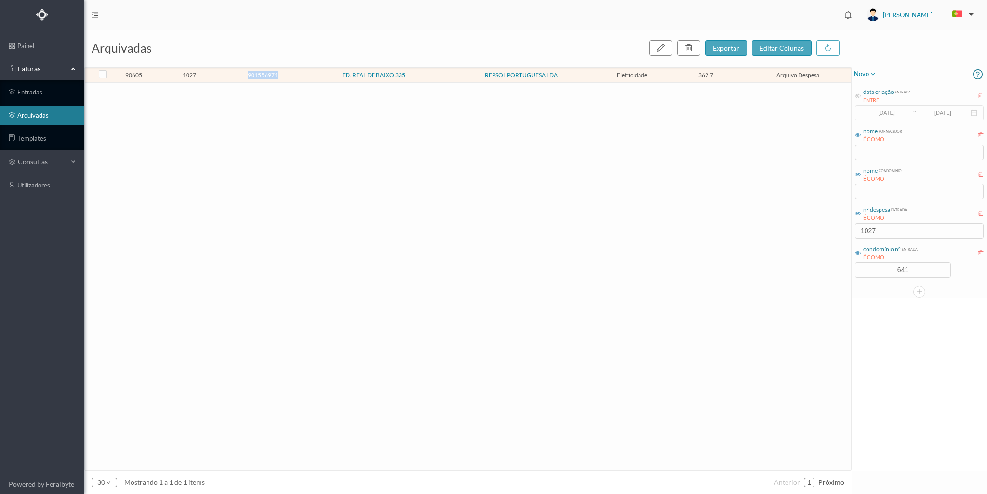
click at [227, 69] on td "901556971" at bounding box center [263, 75] width 74 height 15
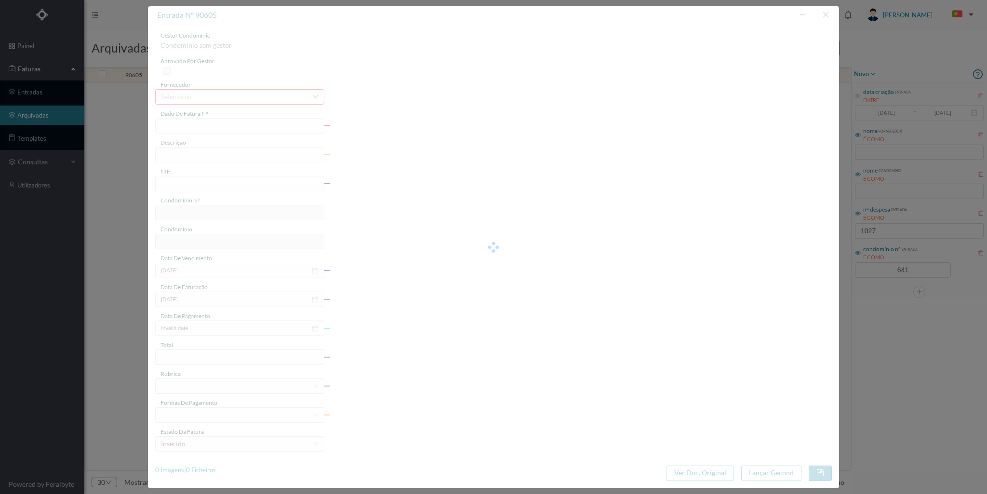
type input "FAC 0210762025/0049008389"
type input "335 ([DATE] a [DATE])"
type input "901556971"
type input "[DATE]"
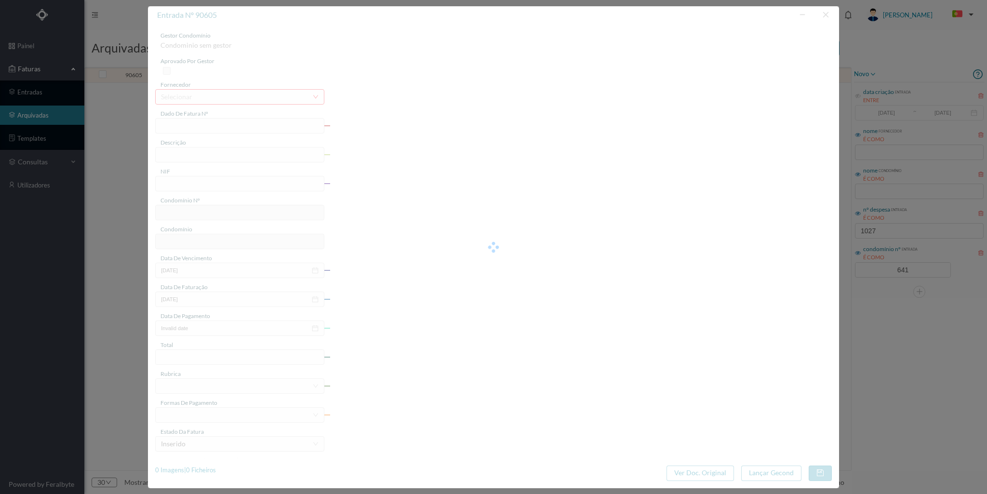
type input "[DATE]"
type input "362.70"
type input "641"
type input "ED. REAL DE BAIXO 335"
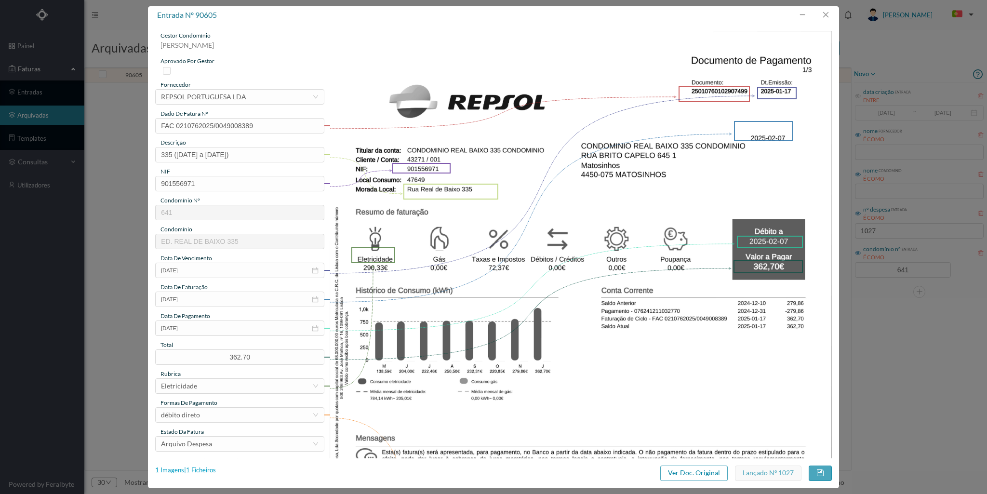
click at [210, 468] on div "1 Imagens | 1 Ficheiros" at bounding box center [185, 471] width 61 height 10
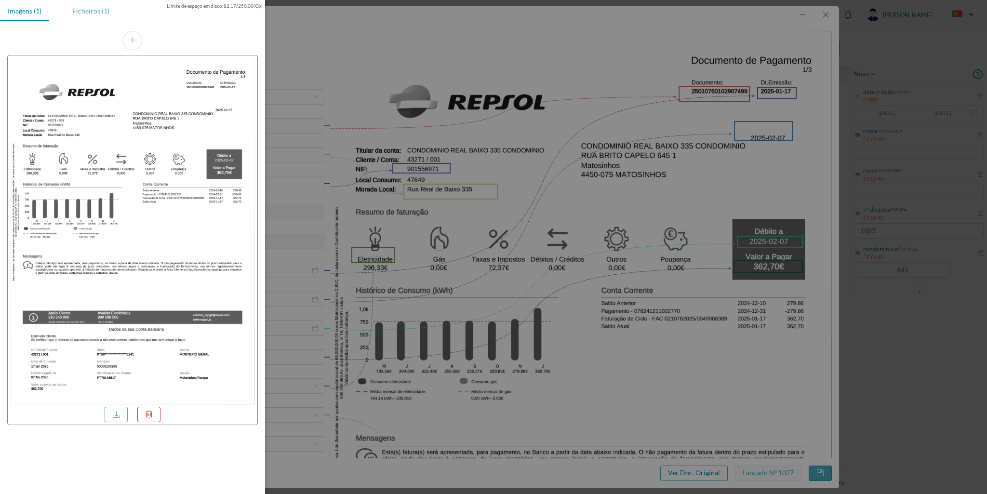
click at [90, 4] on div "Ficheiros (1)" at bounding box center [91, 11] width 53 height 22
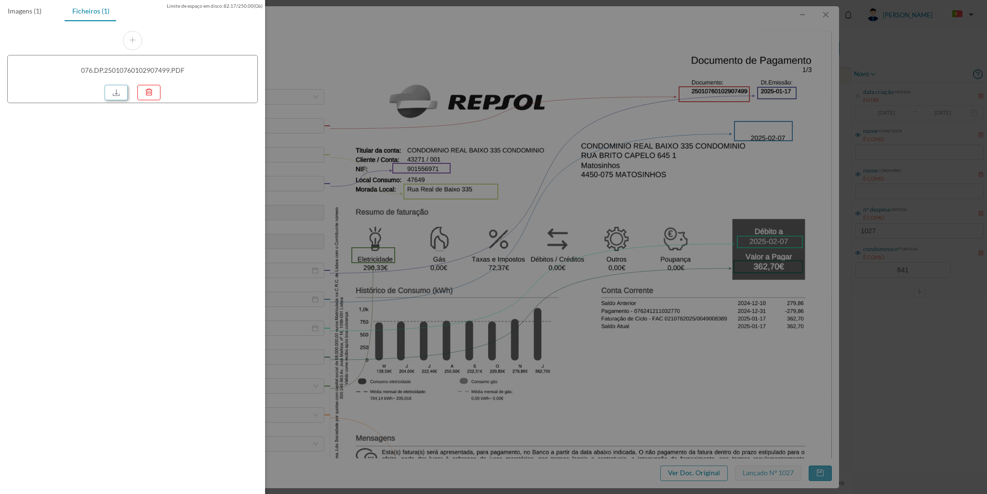
click at [113, 97] on link at bounding box center [116, 92] width 23 height 15
click at [829, 13] on div at bounding box center [493, 247] width 987 height 494
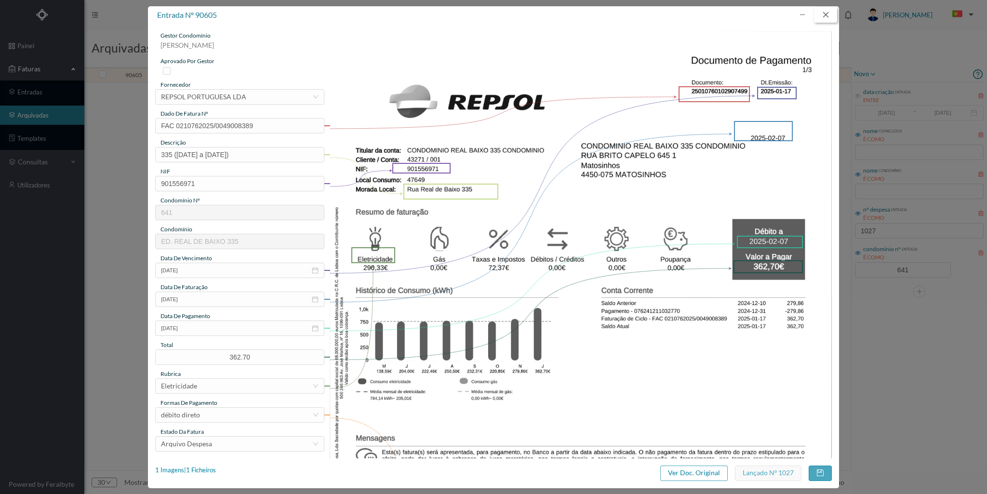
click at [827, 14] on button "button" at bounding box center [825, 14] width 23 height 15
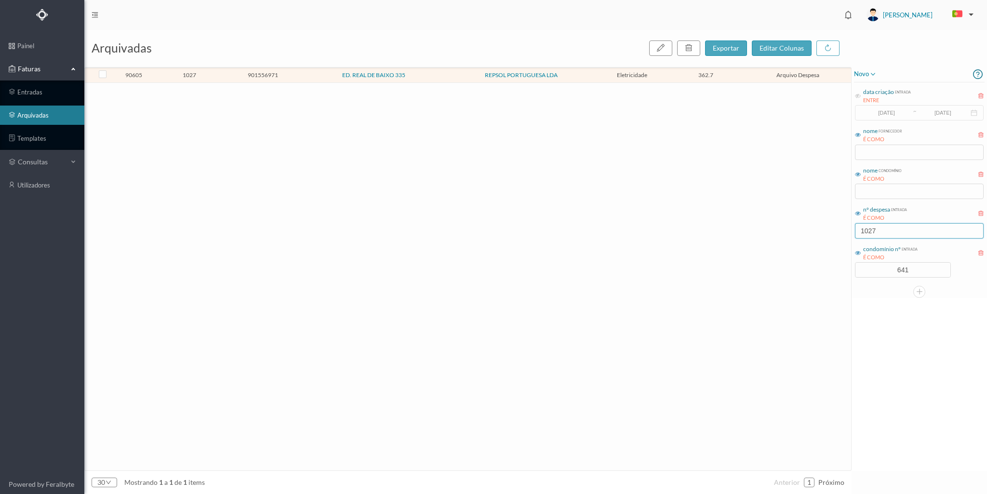
click at [882, 231] on input "1027" at bounding box center [919, 230] width 129 height 15
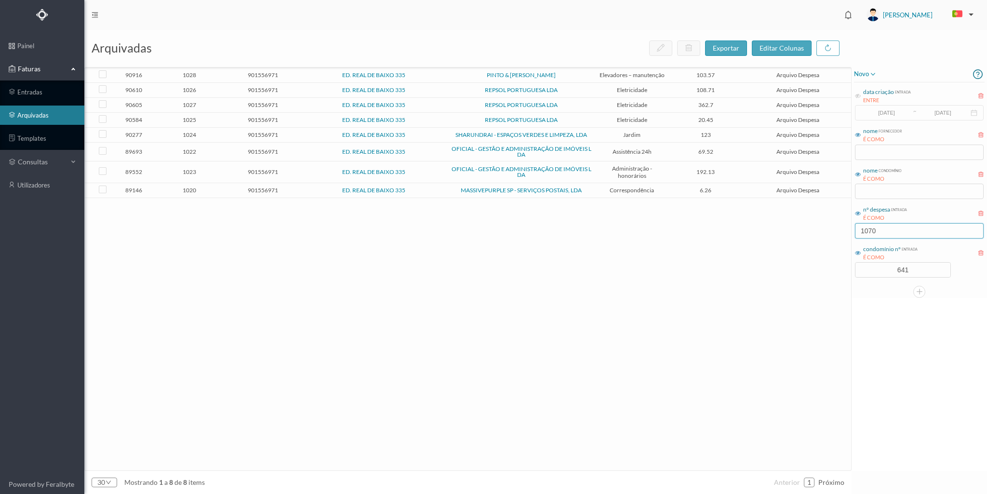
click at [878, 229] on input "1070" at bounding box center [919, 230] width 129 height 15
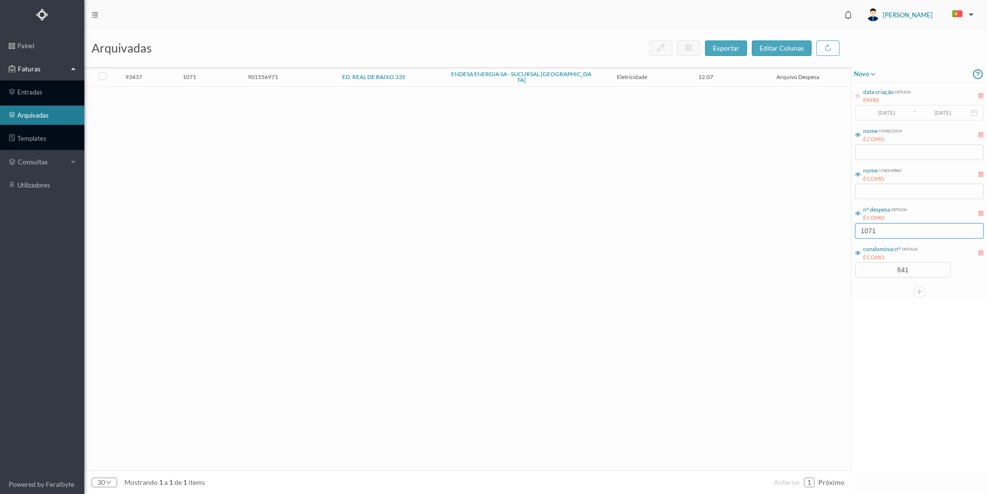
type input "1071"
click at [237, 78] on span "901556971" at bounding box center [262, 76] width 69 height 7
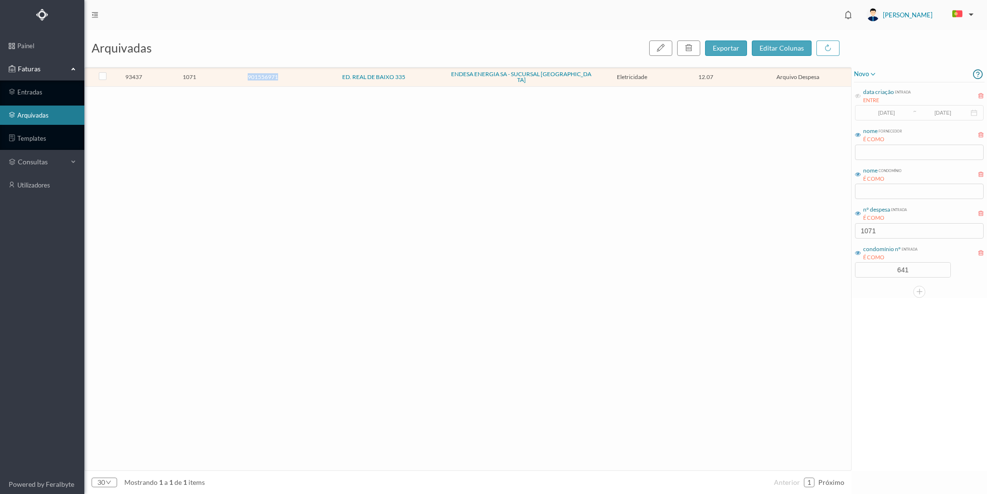
click at [237, 78] on span "901556971" at bounding box center [262, 76] width 69 height 7
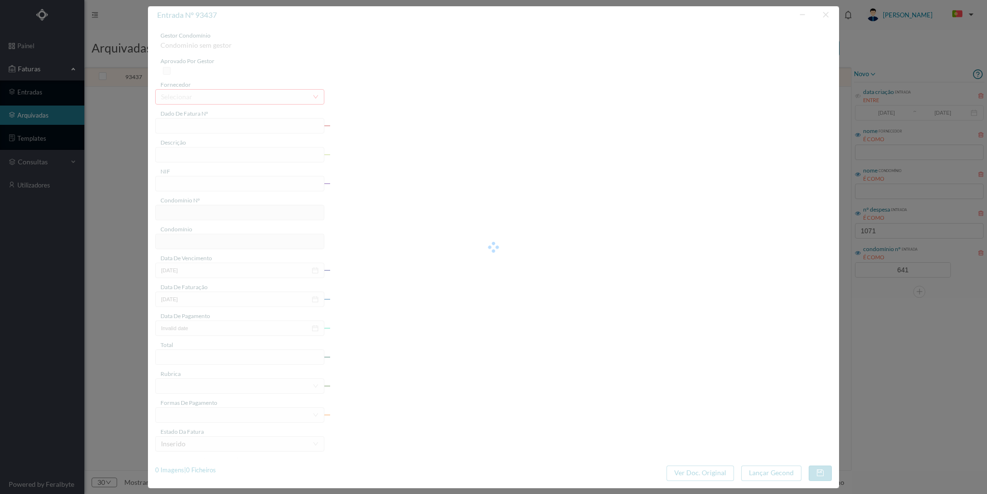
type input "FAC 0240312025/0061084147"
type input "335 G ARRUMO ([DATE] a 07 fev 2025)"
type input "901556971"
type input "[DATE]"
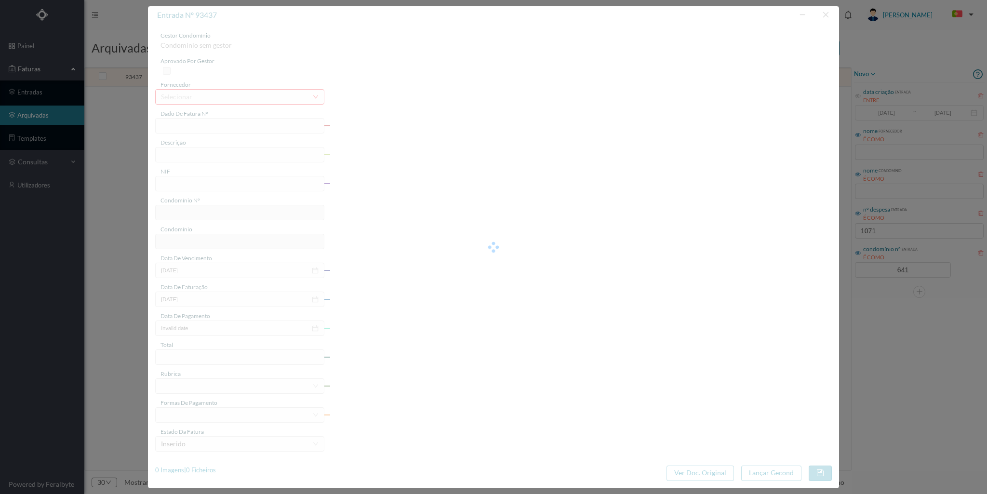
type input "[DATE]"
type input "12.07"
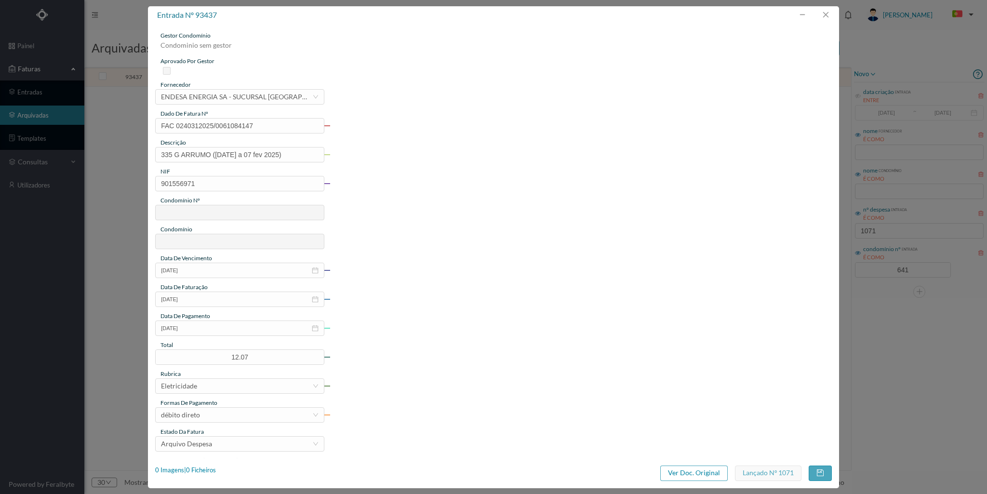
type input "641"
type input "ED. REAL DE BAIXO 335"
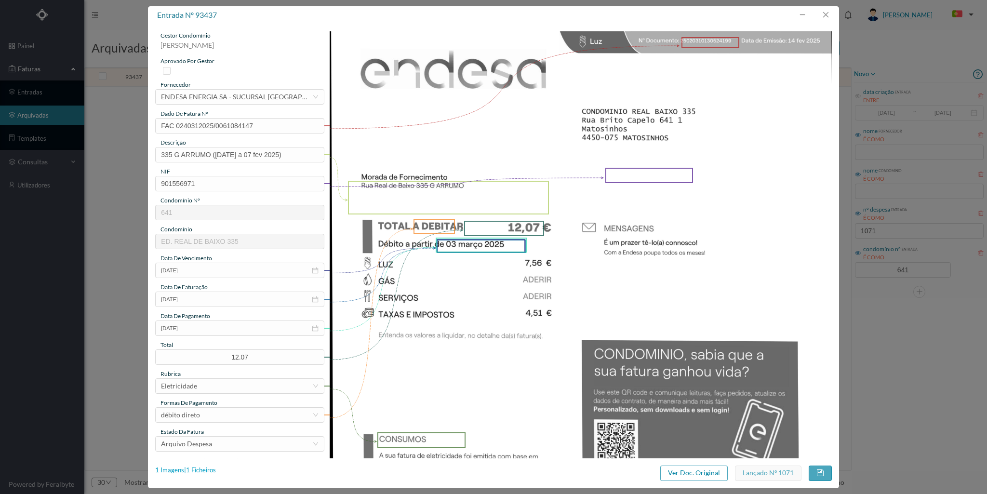
click at [204, 468] on div "1 Imagens | 1 Ficheiros" at bounding box center [185, 471] width 61 height 10
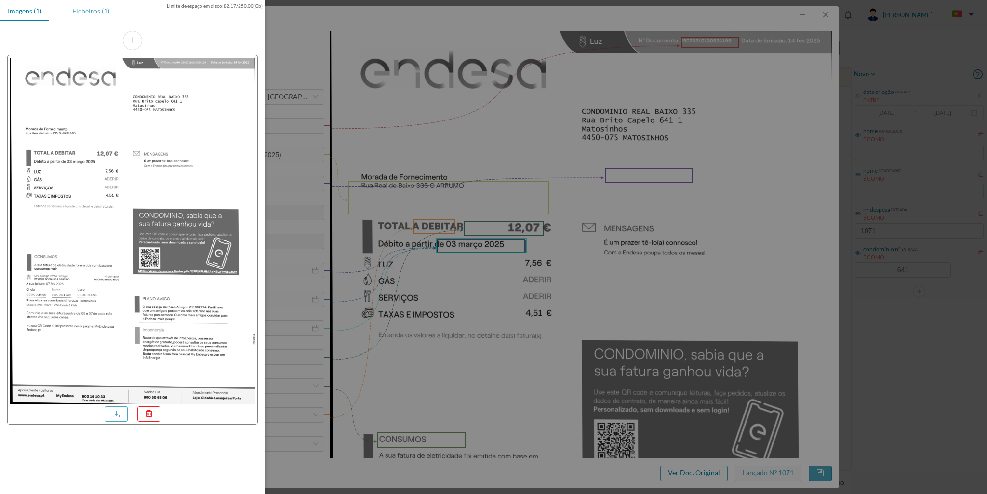
click at [91, 11] on div "Ficheiros (1)" at bounding box center [91, 11] width 53 height 22
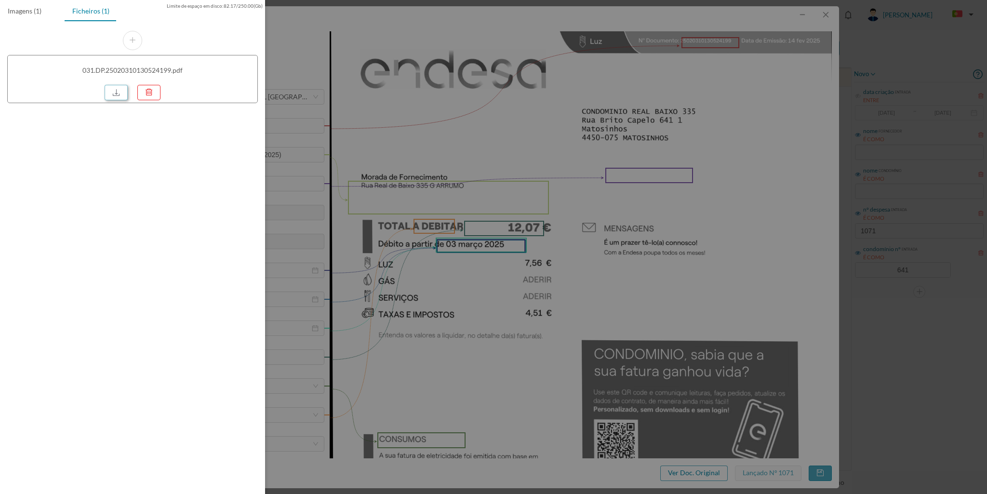
click at [112, 93] on link at bounding box center [116, 92] width 23 height 15
click at [834, 28] on div at bounding box center [493, 247] width 987 height 494
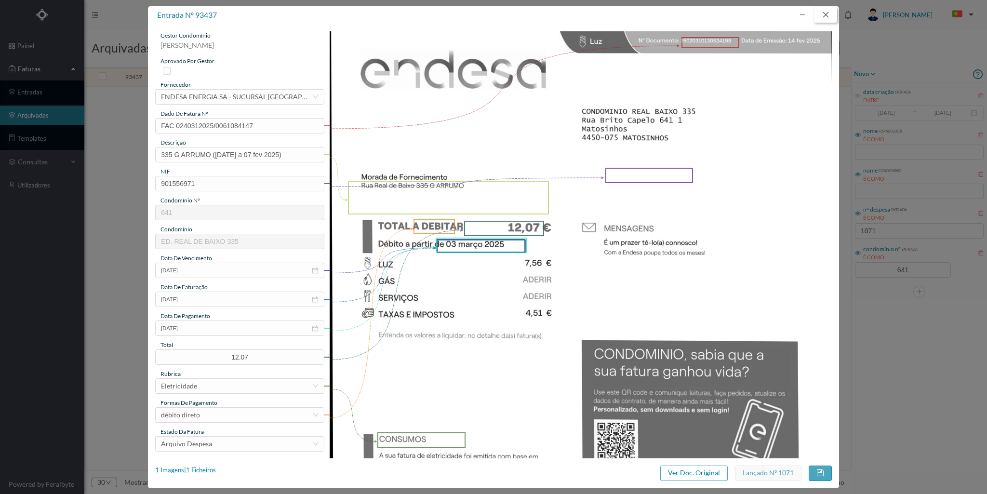
click at [829, 14] on button "button" at bounding box center [825, 14] width 23 height 15
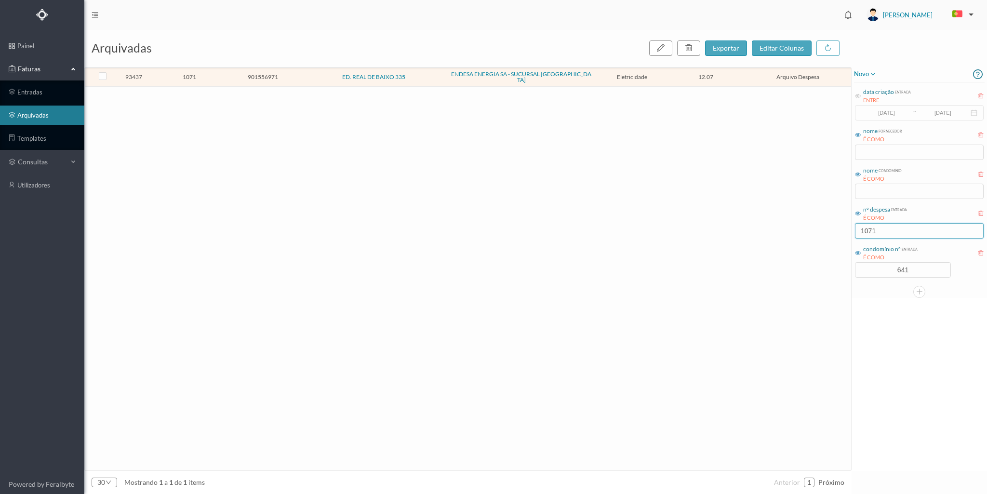
click at [890, 229] on input "1071" at bounding box center [919, 230] width 129 height 15
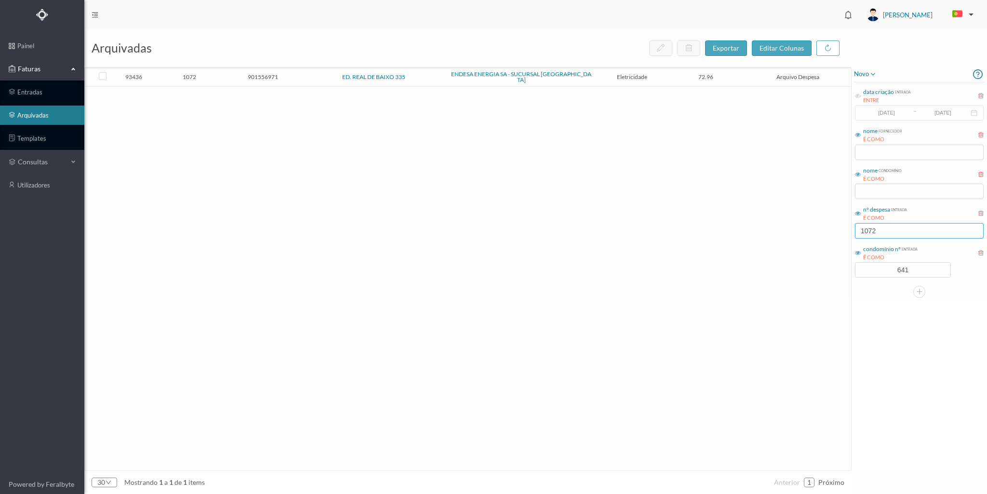
type input "1072"
click at [229, 71] on td "901556971" at bounding box center [263, 77] width 74 height 19
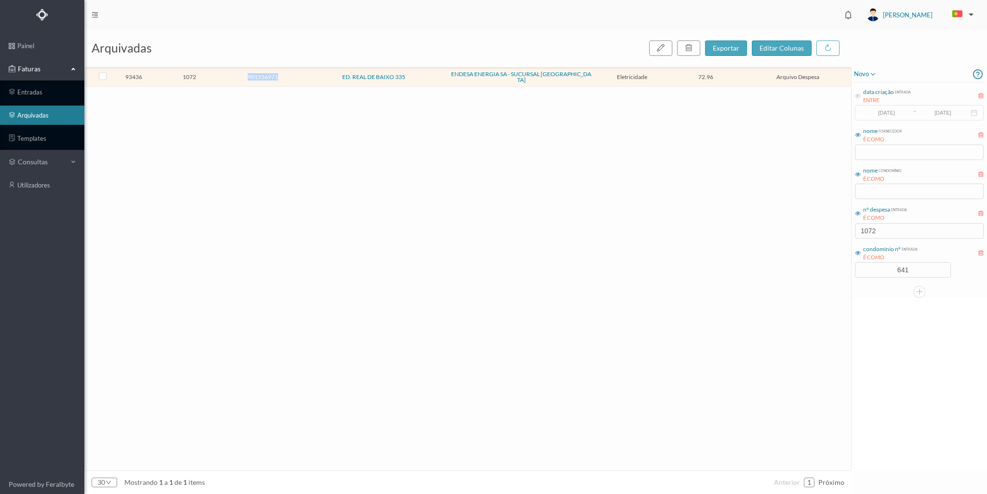
click at [229, 71] on td "901556971" at bounding box center [263, 77] width 74 height 19
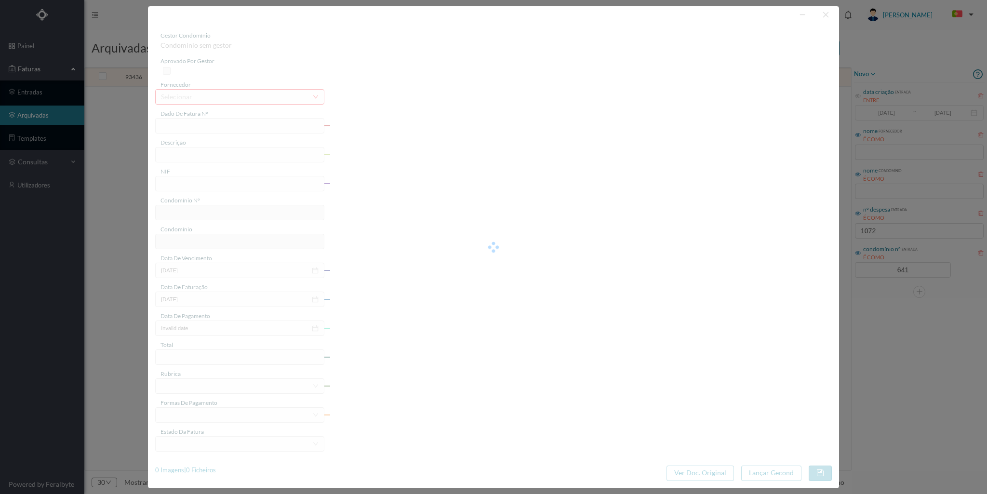
type input "FAC 0240312025/0061084148"
type input "335 G GARAGE ([DATE] a 07 fev 2025)"
type input "901556971"
type input "[DATE]"
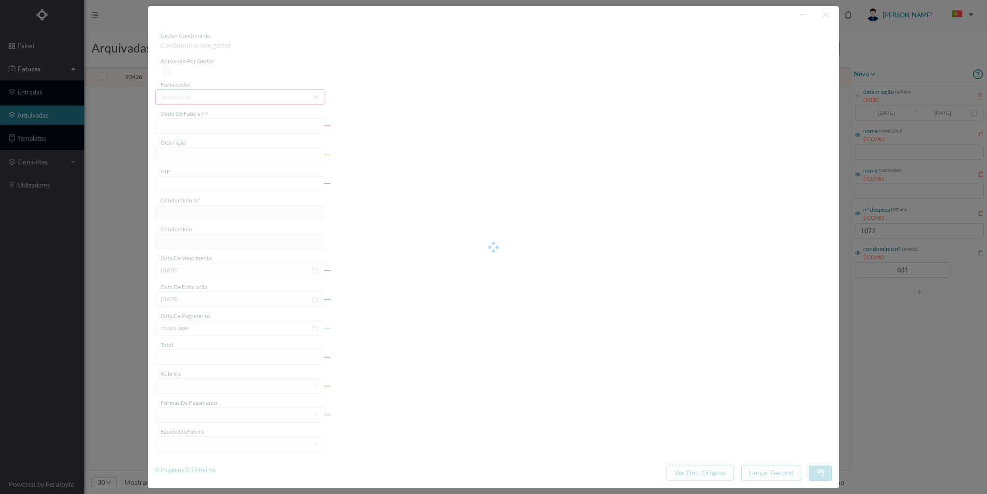
type input "[DATE]"
type input "72.96"
type input "641"
type input "ED. REAL DE BAIXO 335"
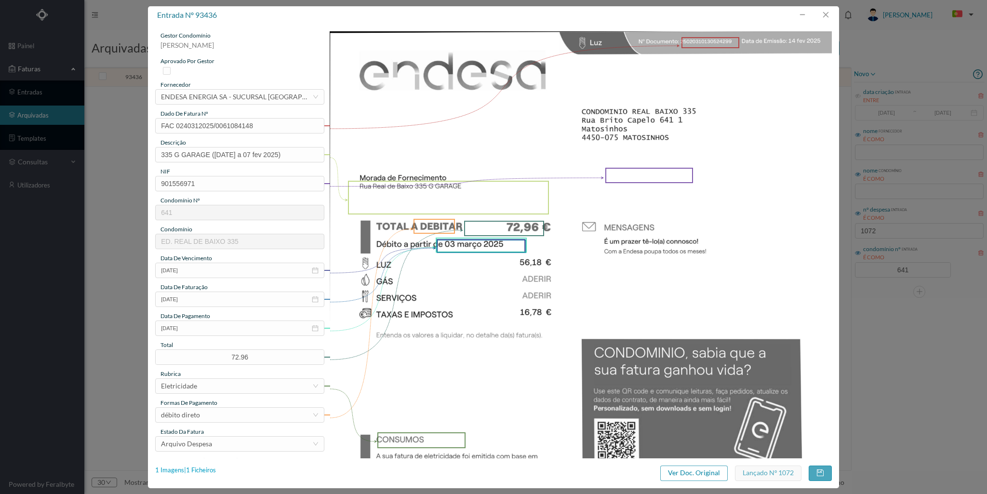
click at [211, 470] on div "1 Imagens | 1 Ficheiros" at bounding box center [185, 471] width 61 height 10
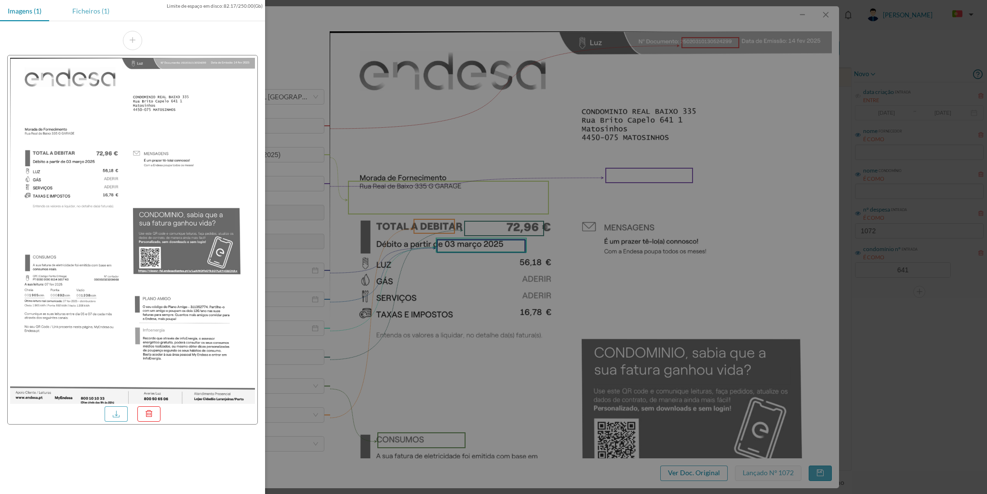
click at [97, 16] on div "Ficheiros (1)" at bounding box center [91, 11] width 53 height 22
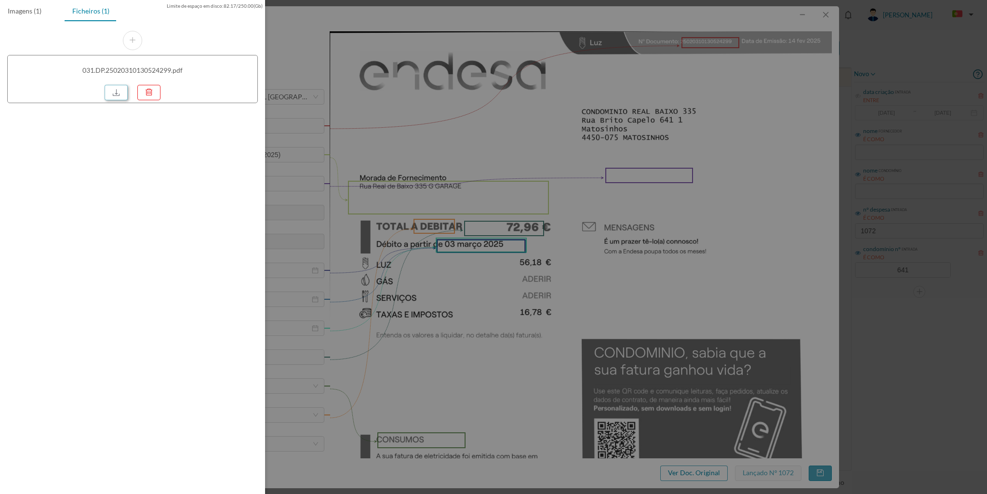
click at [114, 92] on link at bounding box center [116, 92] width 23 height 15
click at [825, 15] on div at bounding box center [493, 247] width 987 height 494
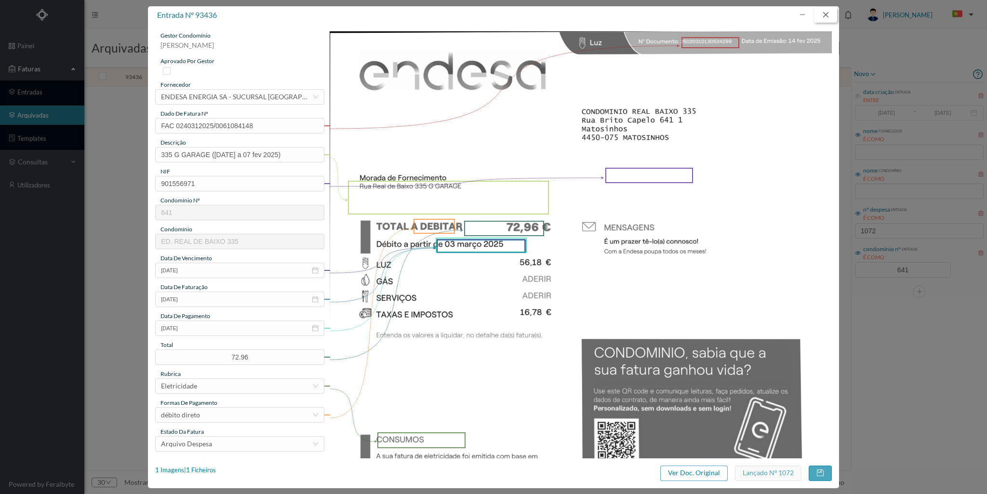
click at [826, 13] on button "button" at bounding box center [825, 14] width 23 height 15
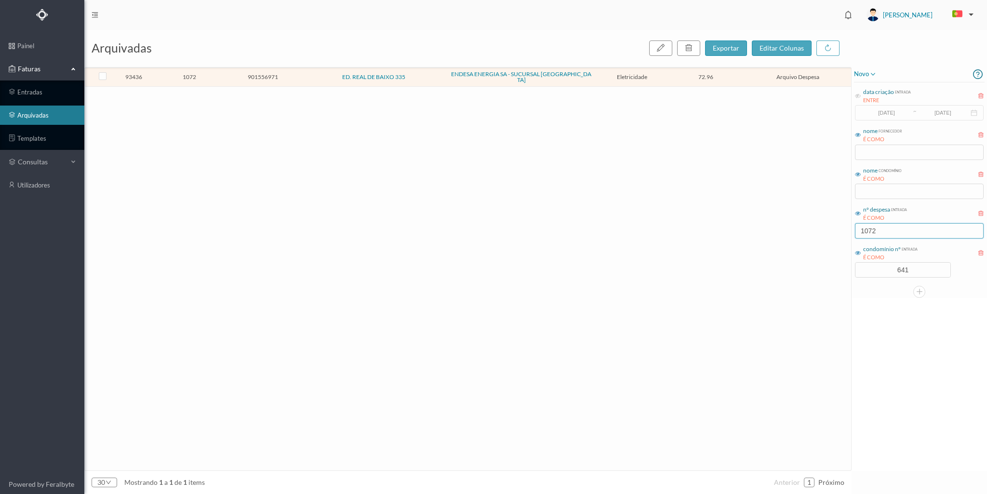
click at [883, 225] on input "1072" at bounding box center [919, 230] width 129 height 15
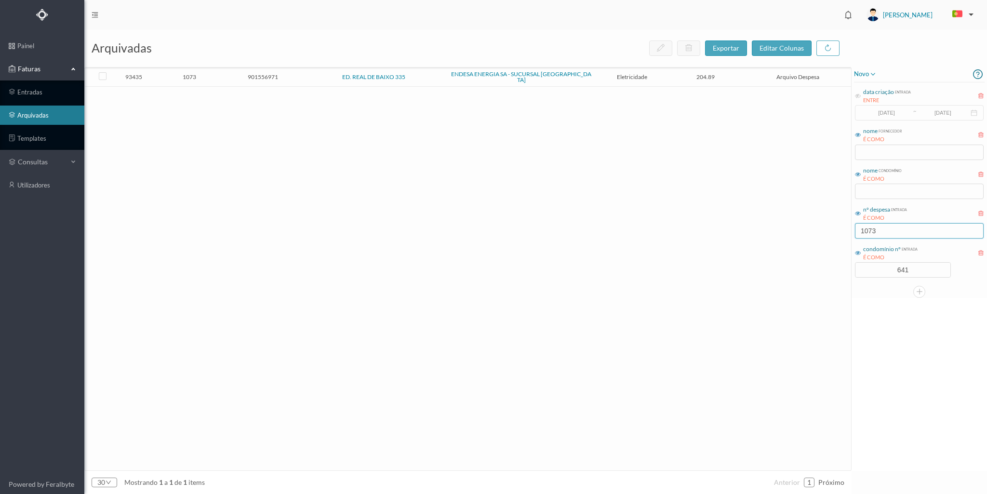
type input "1073"
click at [215, 76] on span "1073" at bounding box center [189, 76] width 69 height 7
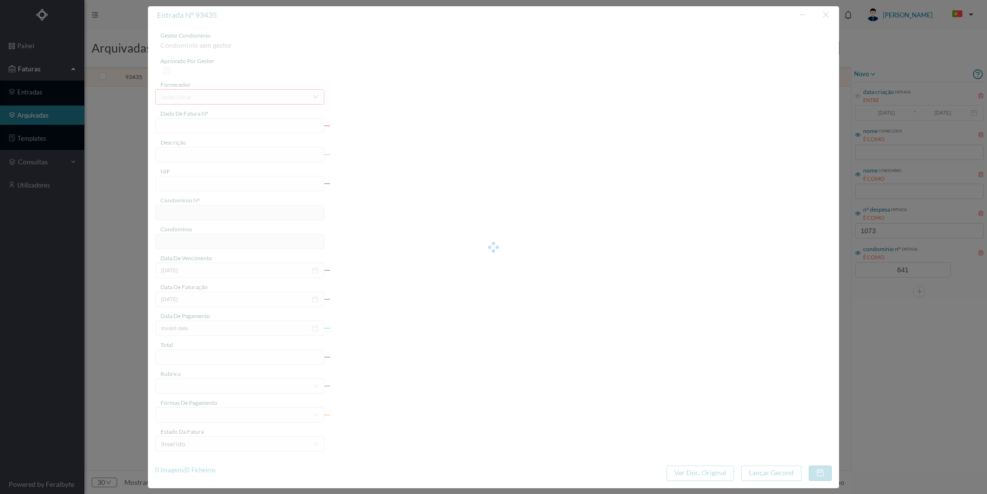
type input "FAC 0240312025/0061084156"
type input "335 COMUNS (07 jan 2025 a 07 fev 2025)"
type input "901556971"
type input "[DATE]"
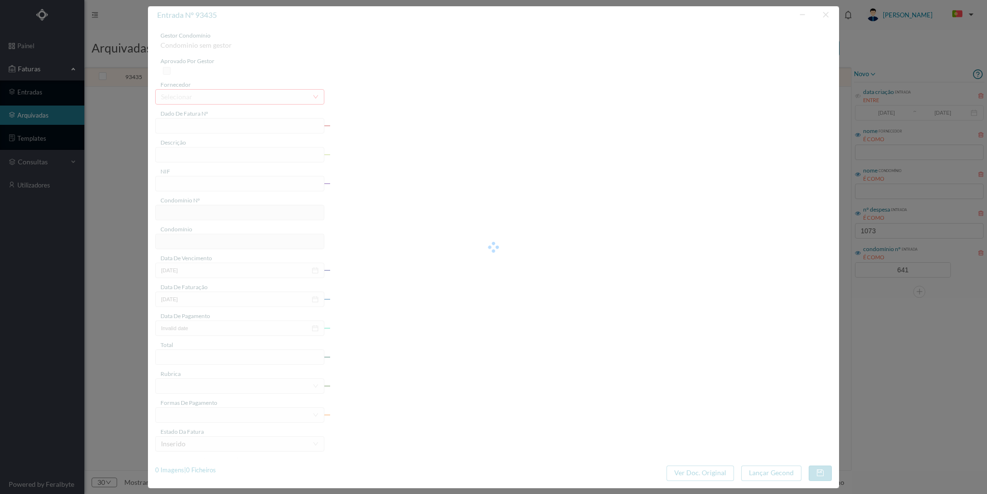
type input "[DATE]"
type input "204.89"
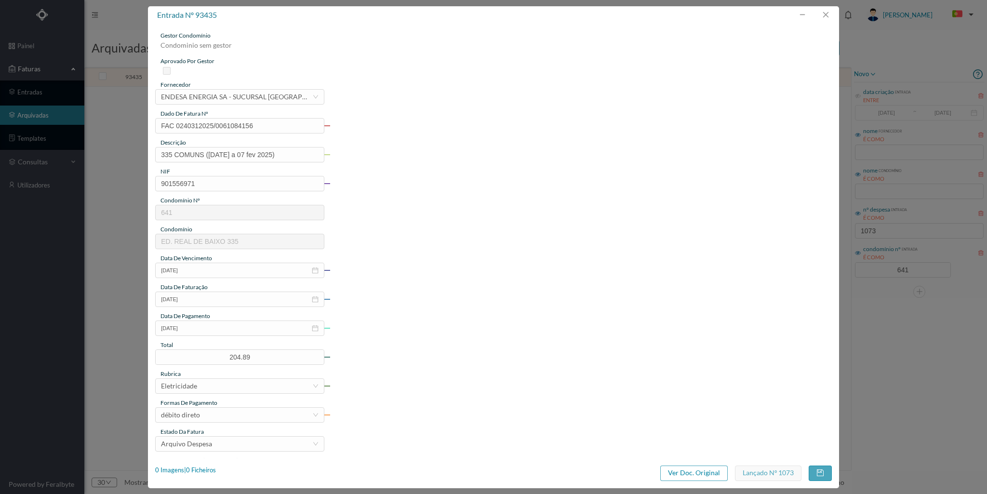
type input "641"
type input "ED. REAL DE BAIXO 335"
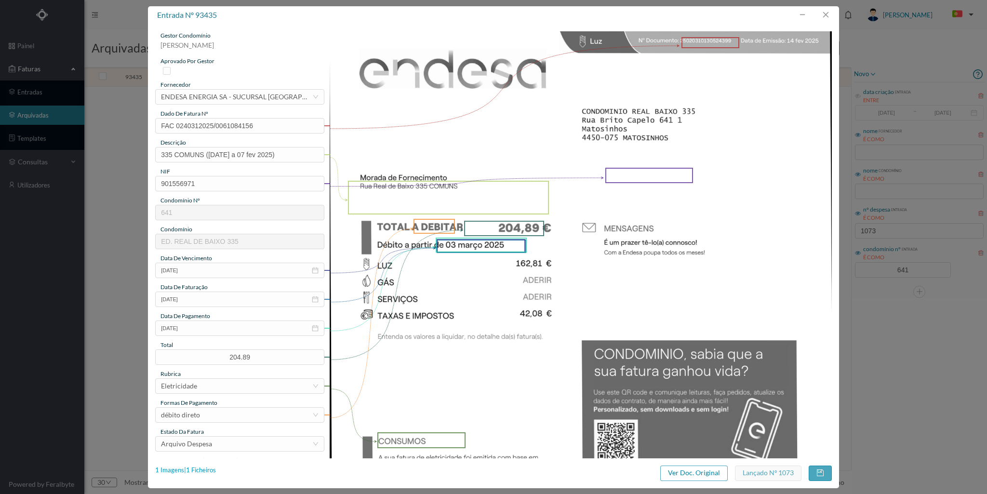
click at [200, 468] on div "1 Imagens | 1 Ficheiros" at bounding box center [185, 471] width 61 height 10
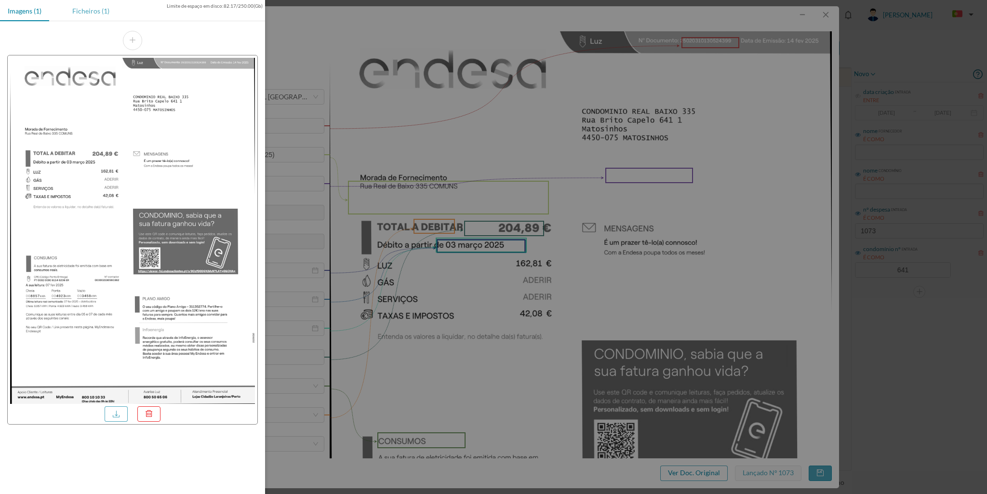
click at [93, 10] on div "Ficheiros (1)" at bounding box center [91, 11] width 53 height 22
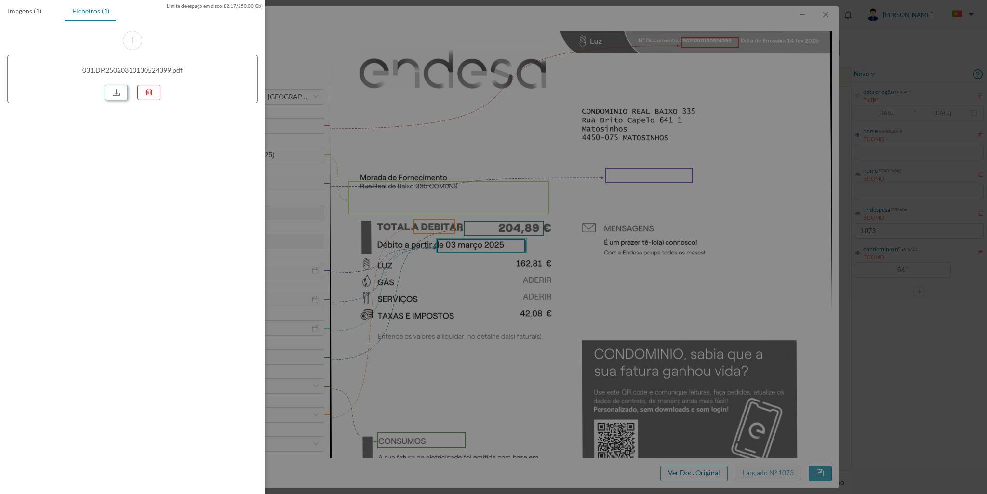
click at [115, 94] on link at bounding box center [116, 92] width 23 height 15
click at [827, 15] on div at bounding box center [493, 247] width 987 height 494
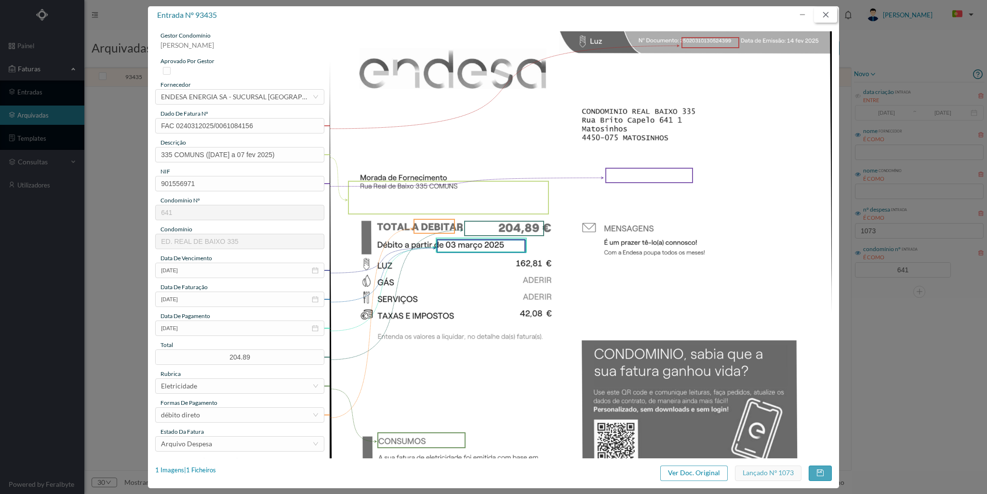
click at [827, 15] on button "button" at bounding box center [825, 14] width 23 height 15
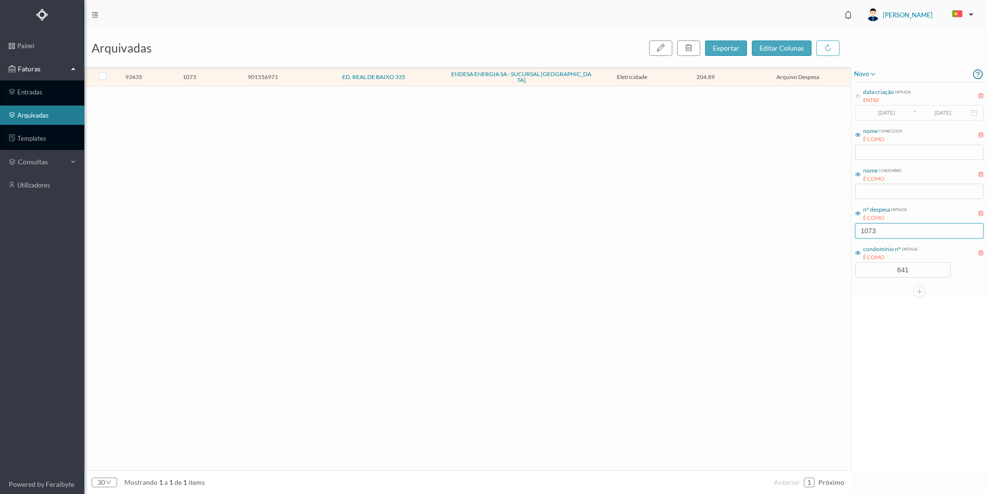
click at [880, 230] on input "1073" at bounding box center [919, 230] width 129 height 15
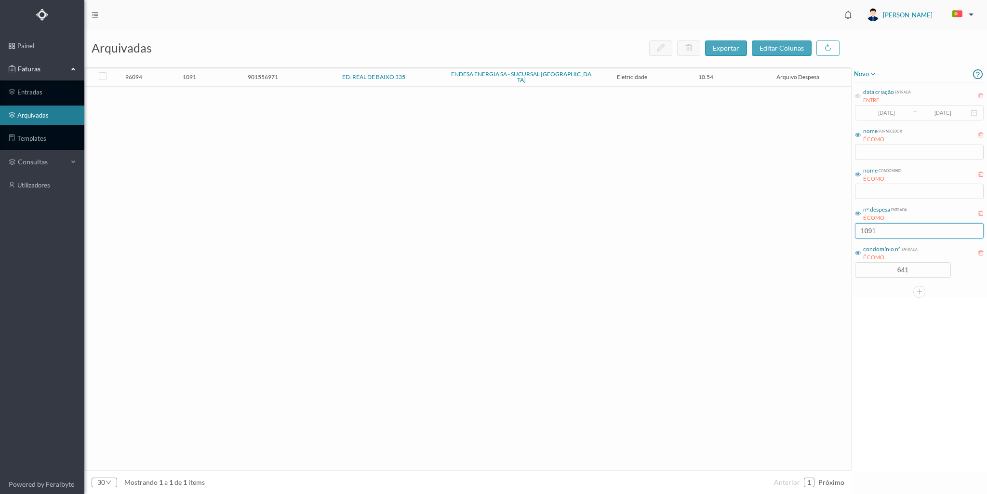
type input "1091"
click at [218, 78] on span "1091" at bounding box center [189, 76] width 69 height 7
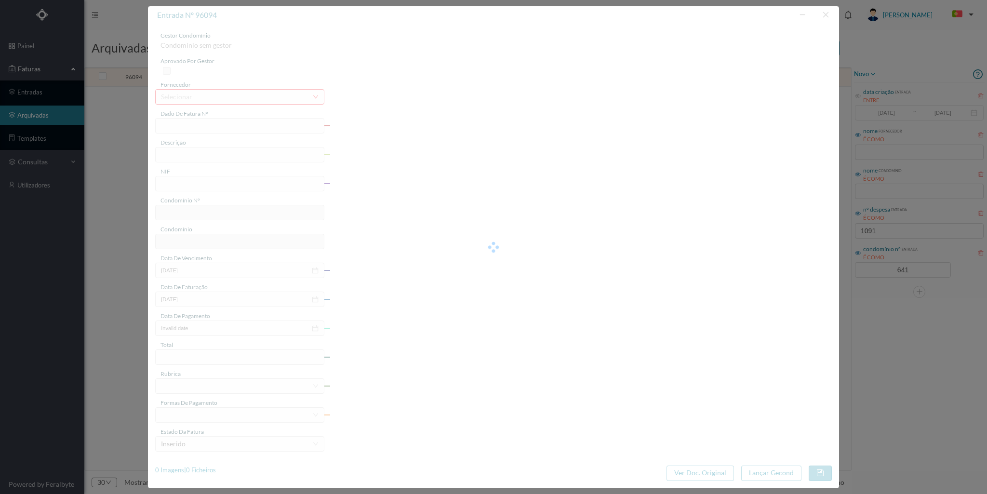
type input "FAC 0240312025/0061143046"
type input "335 G ARRUMO (30 jan 2025 a 01 mar 2025)"
type input "901556971"
type input "31-03-2025"
type input "14-03-2025"
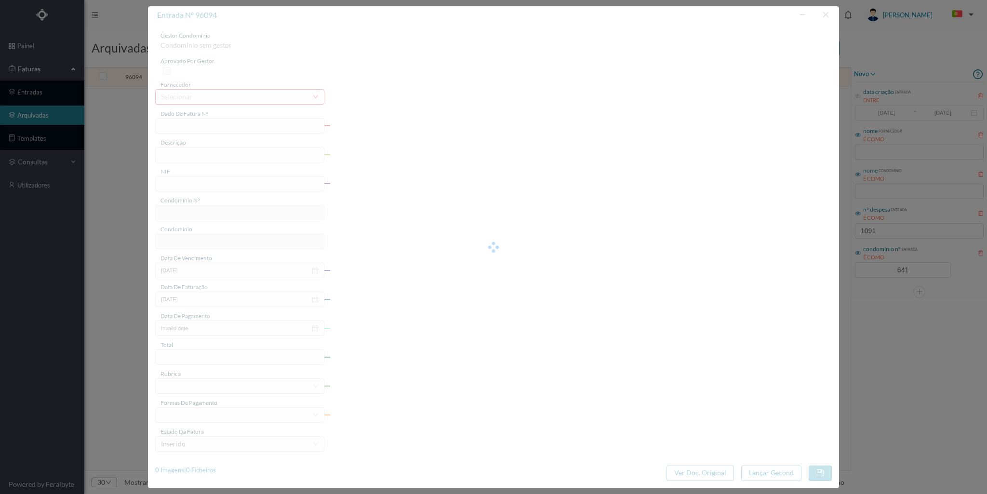
type input "31-03-2025"
type input "10.54"
type input "641"
type input "ED. REAL DE BAIXO 335"
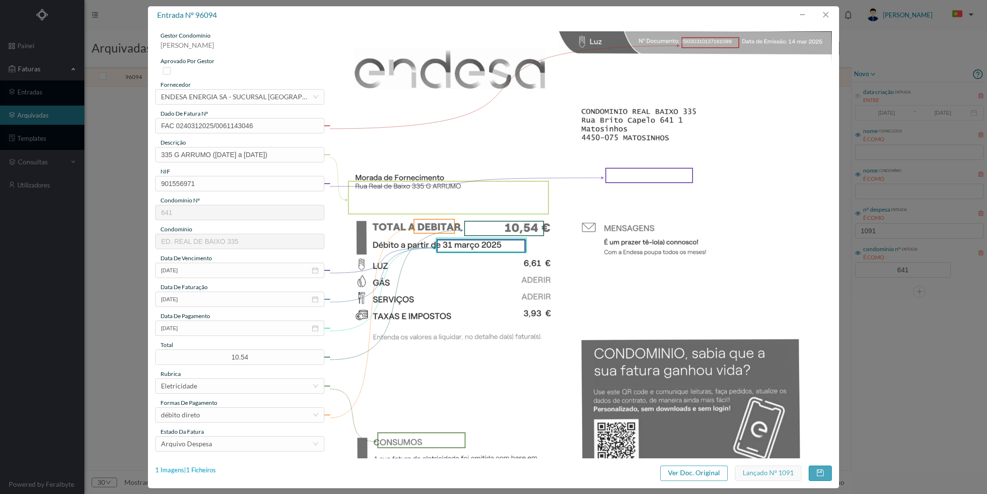
click at [211, 471] on div "1 Imagens | 1 Ficheiros" at bounding box center [185, 471] width 61 height 10
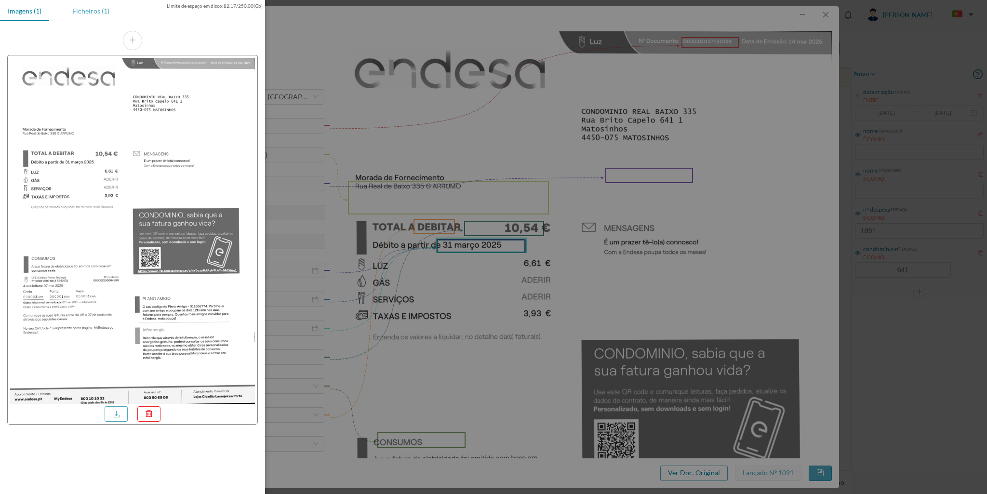
click at [100, 13] on div "Ficheiros (1)" at bounding box center [91, 11] width 53 height 22
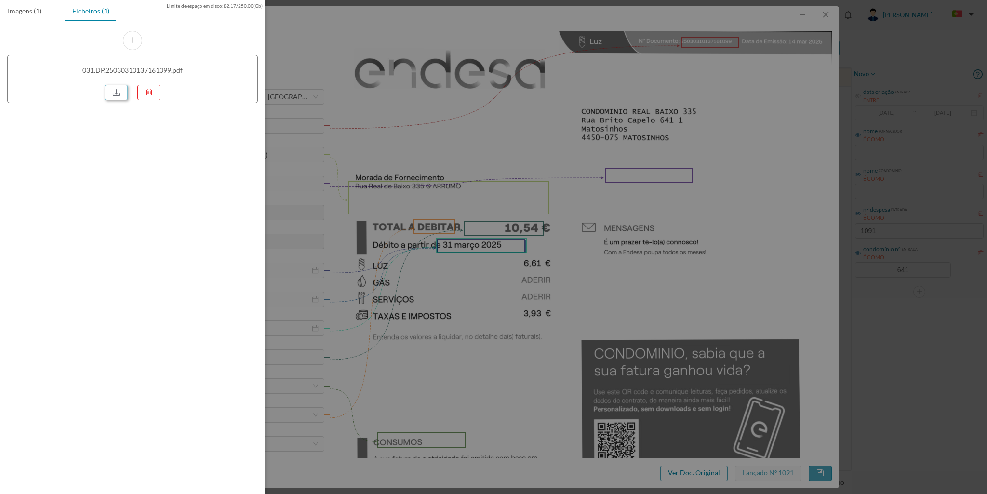
click at [125, 96] on link at bounding box center [116, 92] width 23 height 15
drag, startPoint x: 826, startPoint y: 21, endPoint x: 828, endPoint y: 14, distance: 6.6
click at [828, 14] on div at bounding box center [493, 247] width 987 height 494
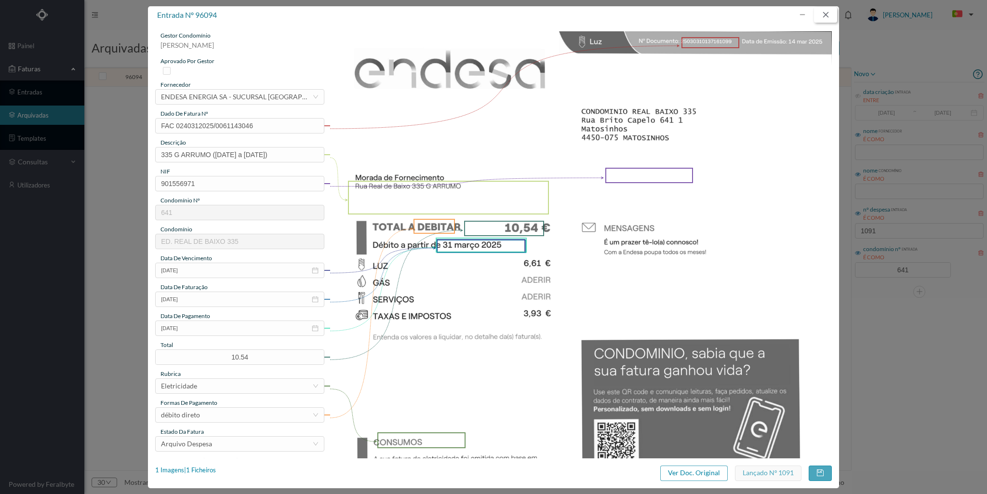
click at [828, 14] on button "button" at bounding box center [825, 14] width 23 height 15
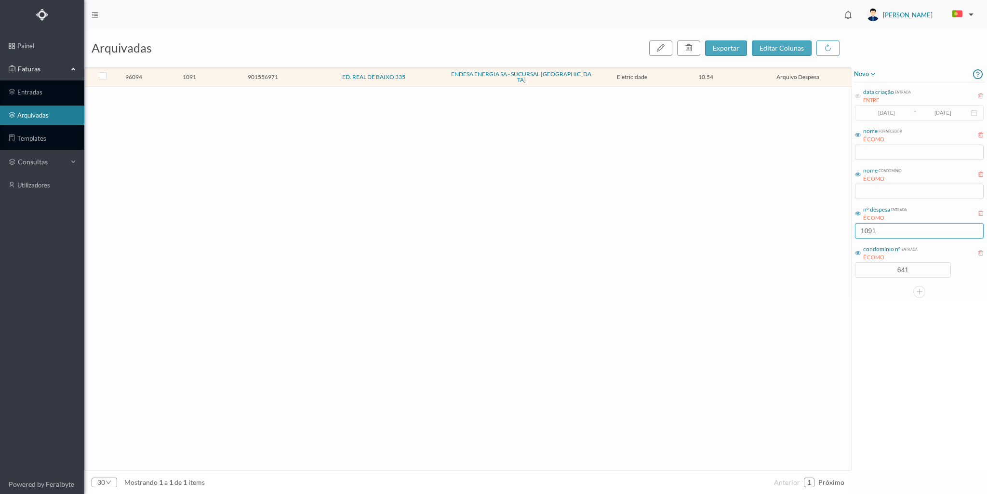
click at [879, 230] on input "1091" at bounding box center [919, 230] width 129 height 15
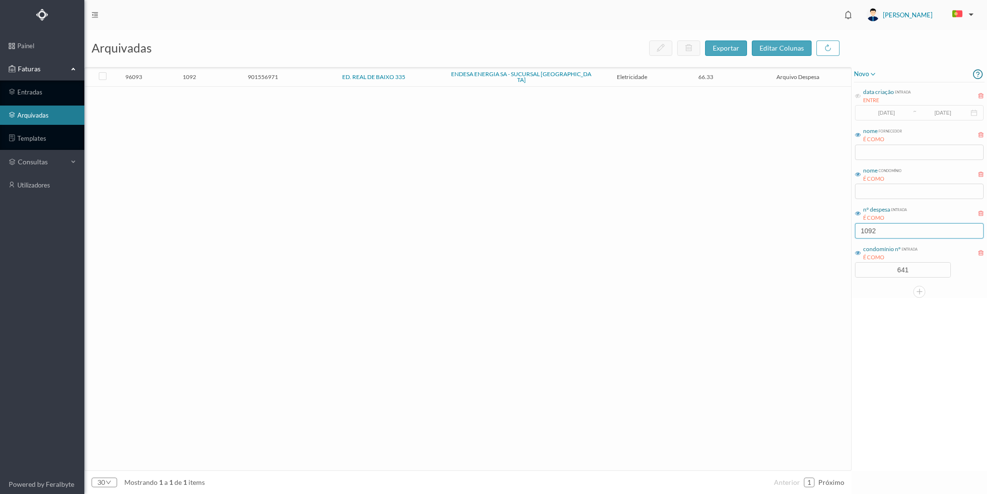
type input "1092"
click at [308, 74] on span "ED. REAL DE BAIXO 335" at bounding box center [373, 77] width 143 height 6
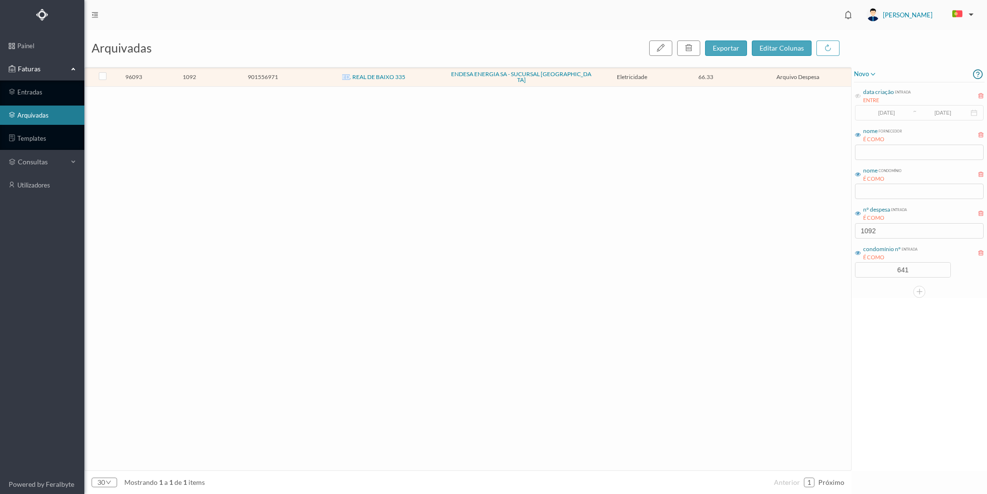
click at [308, 74] on span "ED. REAL DE BAIXO 335" at bounding box center [373, 77] width 143 height 6
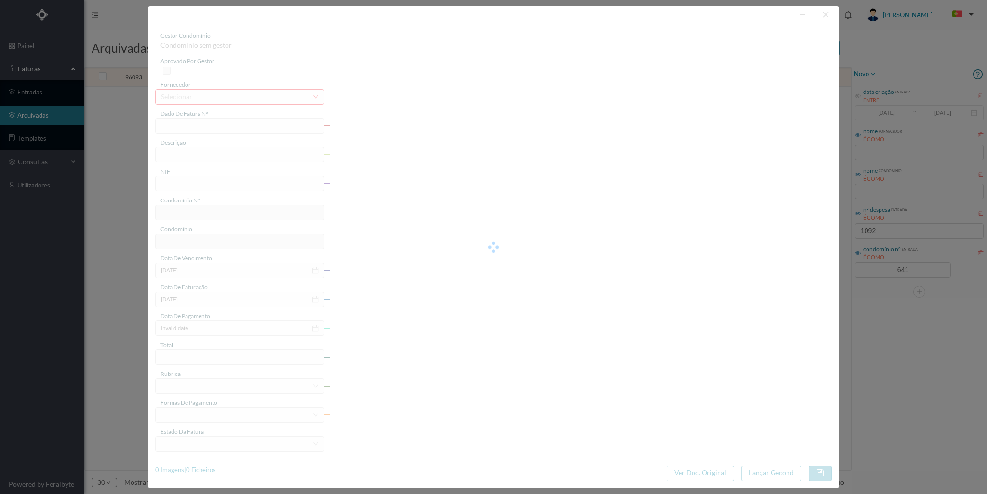
type input "FAC 0240312025/0061142349"
type input "Rua Real de Baixo 335 G GARAGE (30 jan 2025 a 01 mar 2025)"
type input "901556971"
type input "31-03-2025"
type input "14-03-2025"
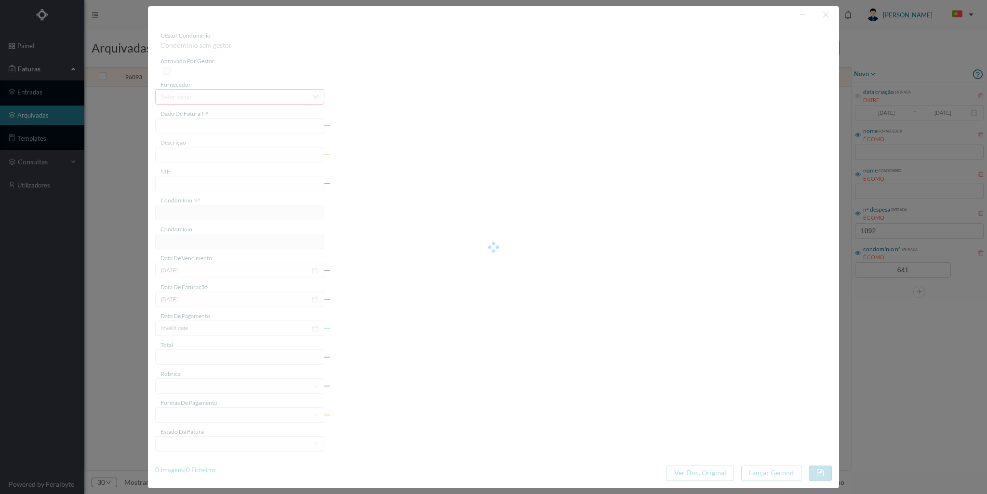
type input "31-03-2025"
type input "66.33"
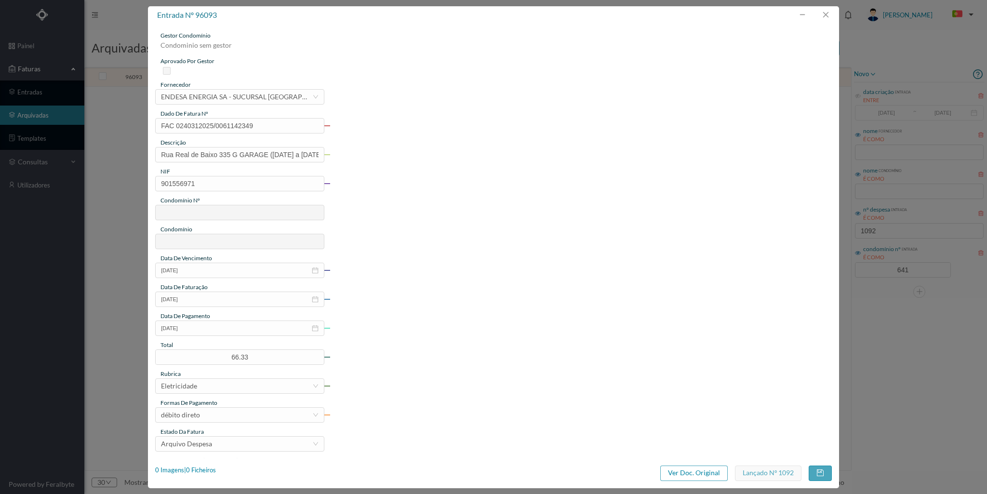
type input "641"
type input "ED. REAL DE BAIXO 335"
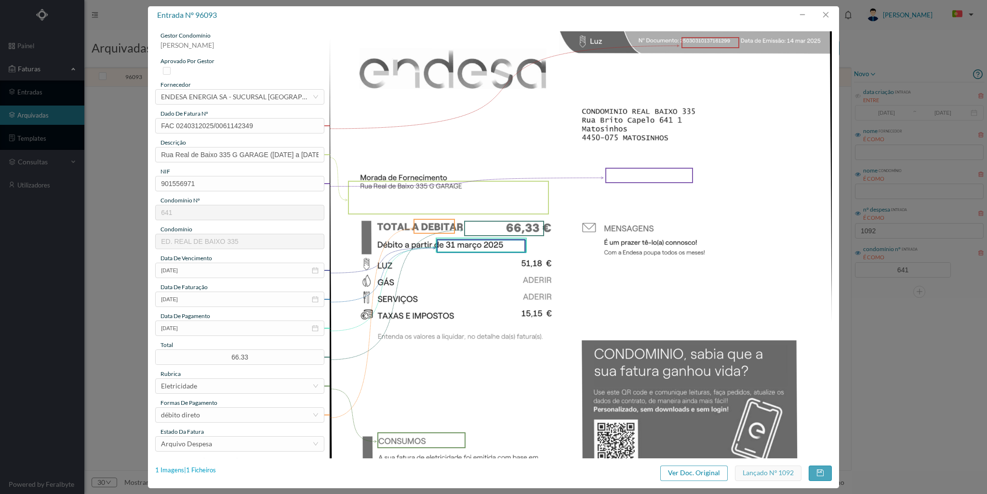
click at [211, 471] on div "1 Imagens | 1 Ficheiros" at bounding box center [185, 471] width 61 height 10
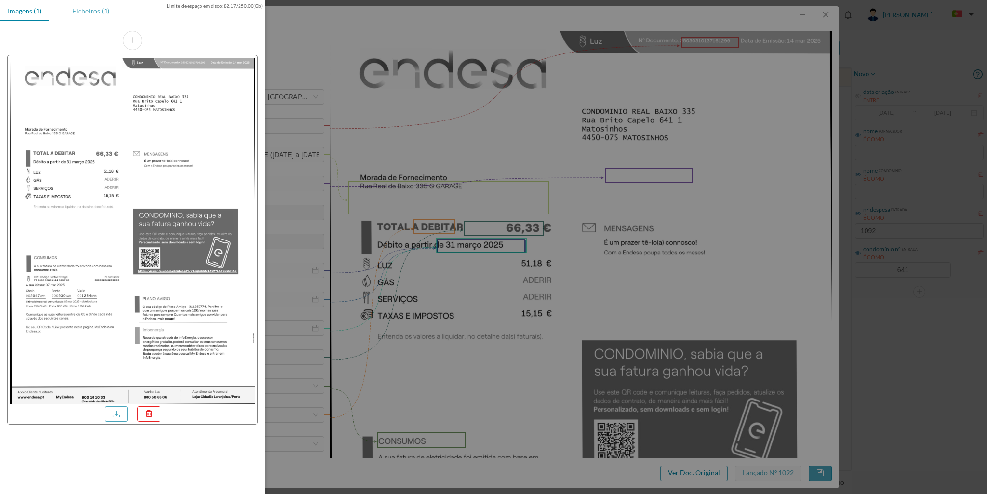
click at [85, 11] on div "Ficheiros (1)" at bounding box center [91, 11] width 53 height 22
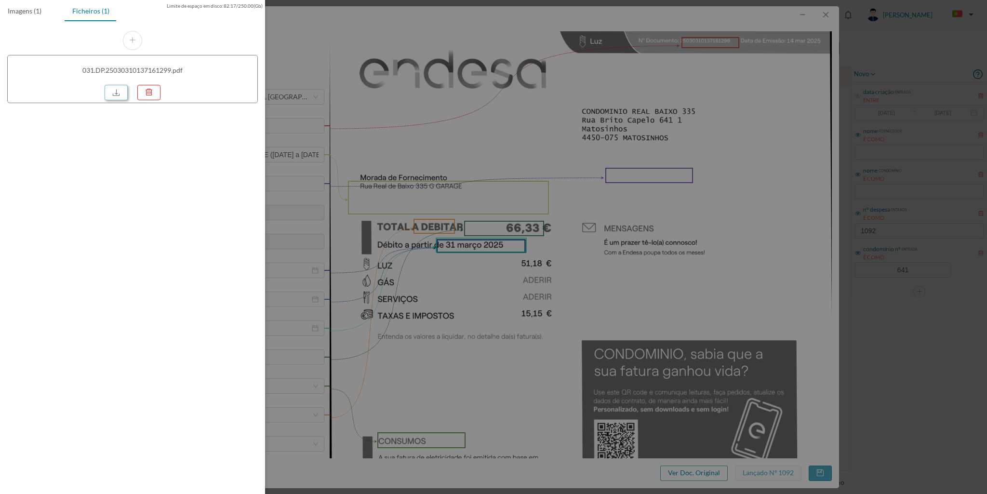
click at [117, 91] on link at bounding box center [116, 92] width 23 height 15
click at [827, 18] on div at bounding box center [493, 247] width 987 height 494
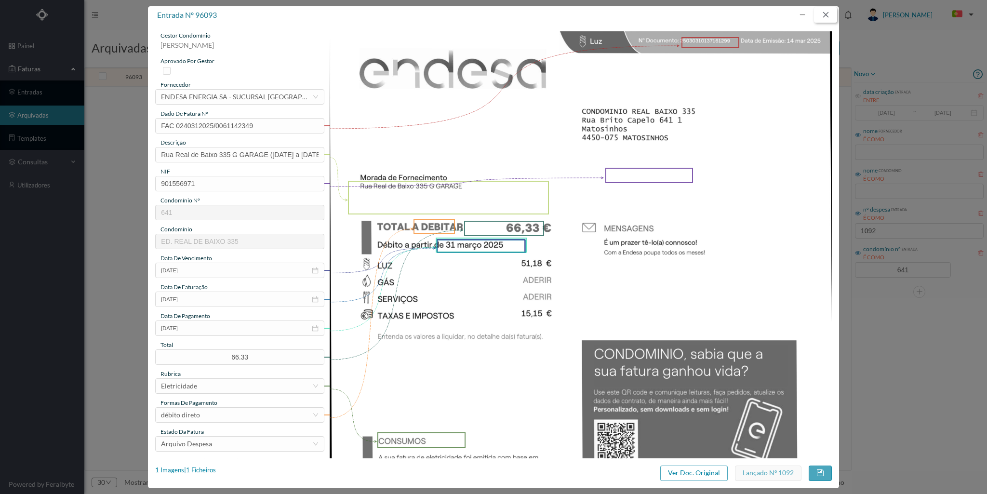
click at [826, 14] on button "button" at bounding box center [825, 14] width 23 height 15
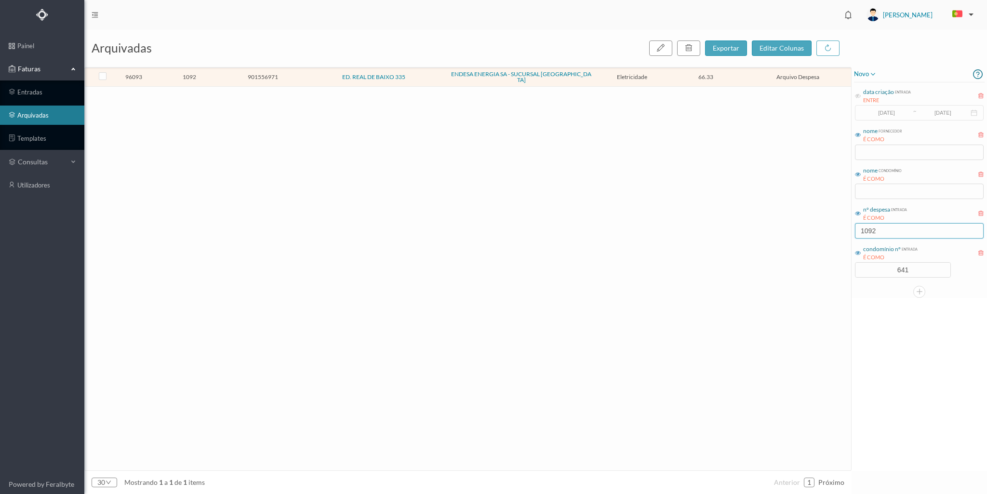
click at [882, 224] on input "1092" at bounding box center [919, 230] width 129 height 15
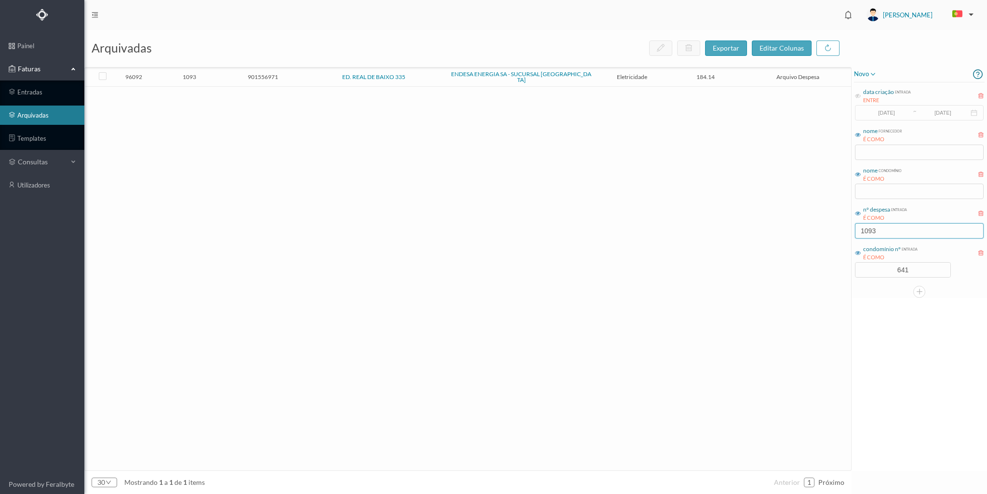
type input "1093"
click at [282, 73] on span "901556971" at bounding box center [262, 76] width 69 height 7
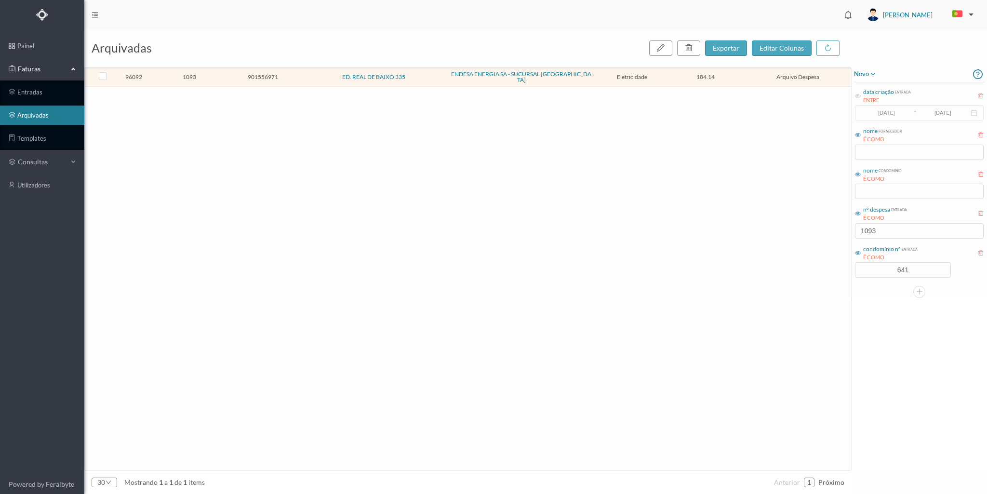
click at [282, 73] on span "901556971" at bounding box center [262, 76] width 69 height 7
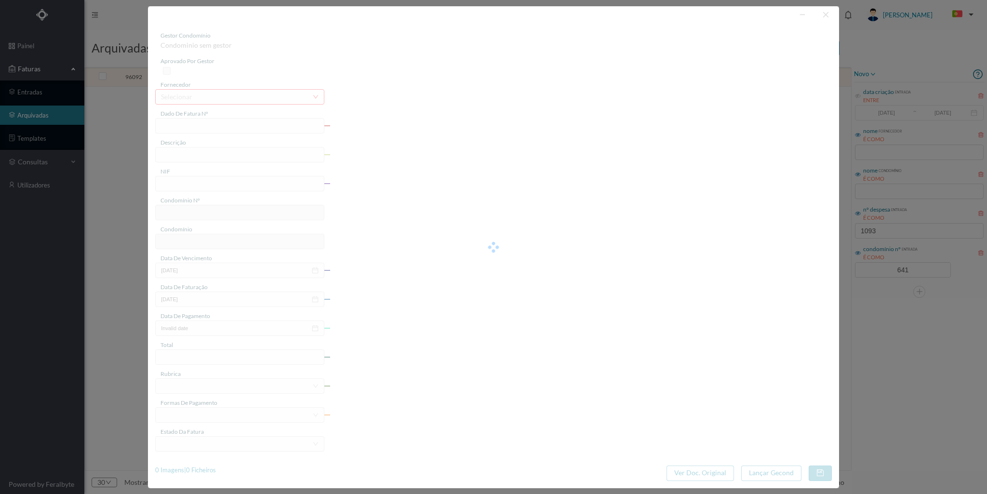
type input "FAC 0240312025/0061142355"
type input "Rua Real de Baixo 335 COMUNS (30 jan 2025 a 01 mar 2025)"
type input "901556971"
type input "31-03-2025"
type input "14-03-2025"
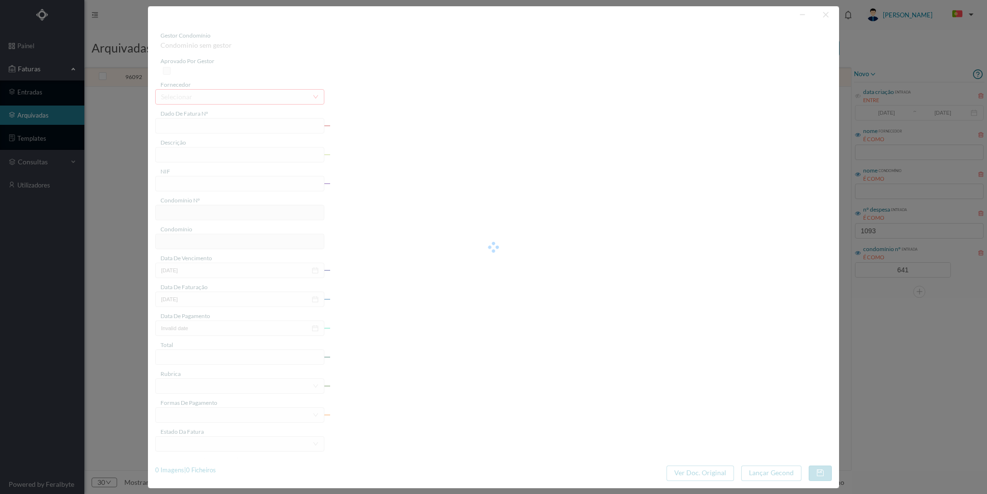
type input "31-03-2025"
type input "184.14"
type input "641"
type input "ED. REAL DE BAIXO 335"
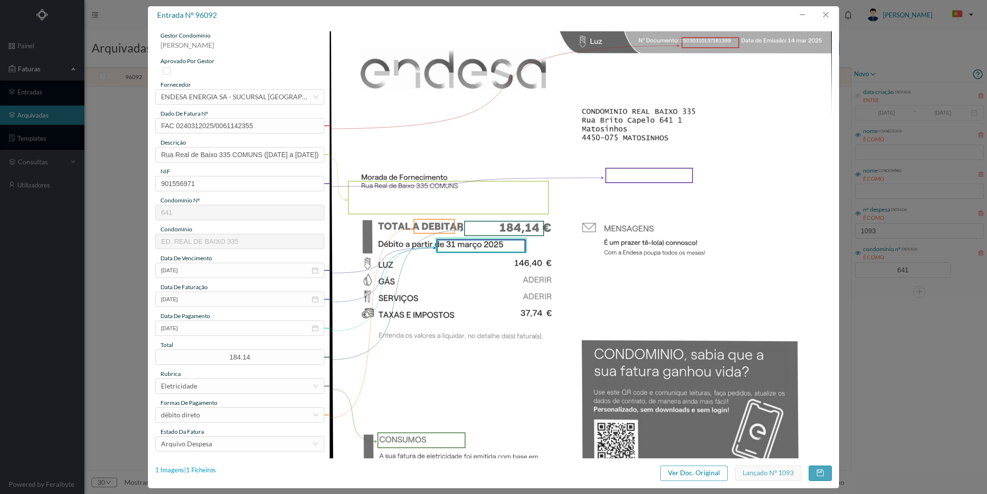
click at [197, 470] on div "1 Imagens | 1 Ficheiros" at bounding box center [185, 471] width 61 height 10
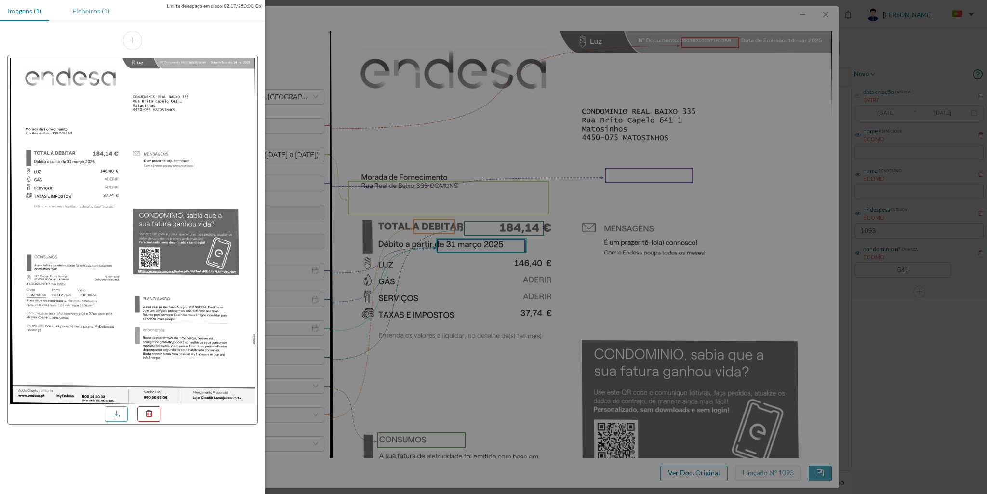
click at [86, 18] on div "Ficheiros (1)" at bounding box center [91, 11] width 53 height 22
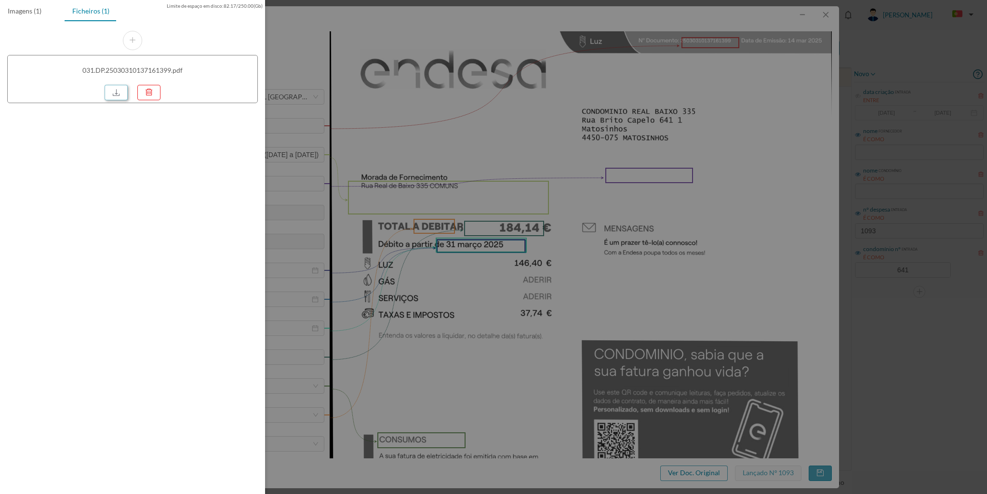
click at [118, 90] on link at bounding box center [116, 92] width 23 height 15
click at [827, 15] on div at bounding box center [493, 247] width 987 height 494
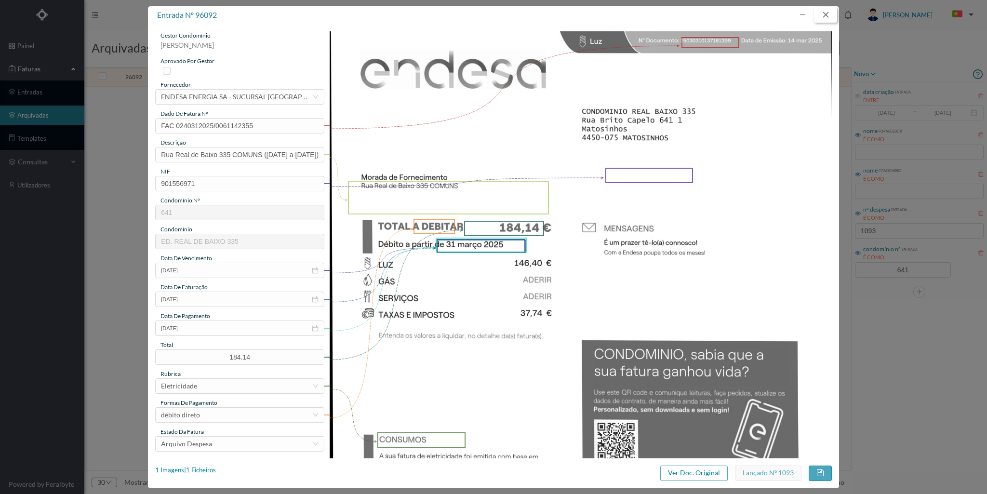
click at [826, 15] on button "button" at bounding box center [825, 14] width 23 height 15
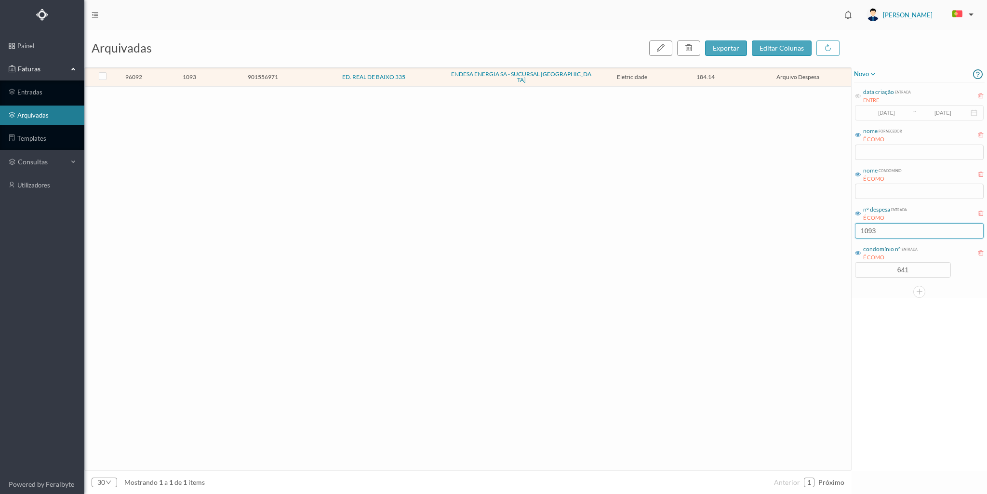
click at [878, 230] on input "1093" at bounding box center [919, 230] width 129 height 15
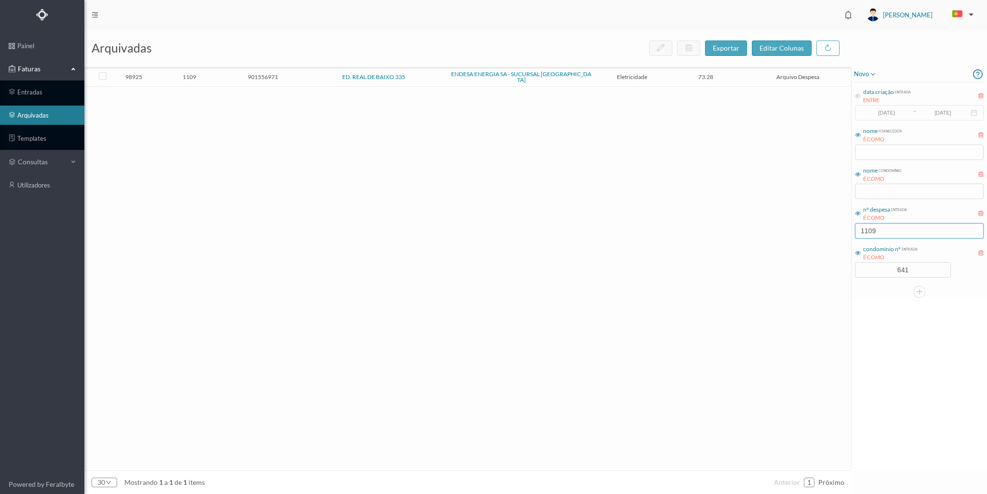
type input "1109"
click at [310, 77] on span "ED. REAL DE BAIXO 335" at bounding box center [373, 77] width 143 height 6
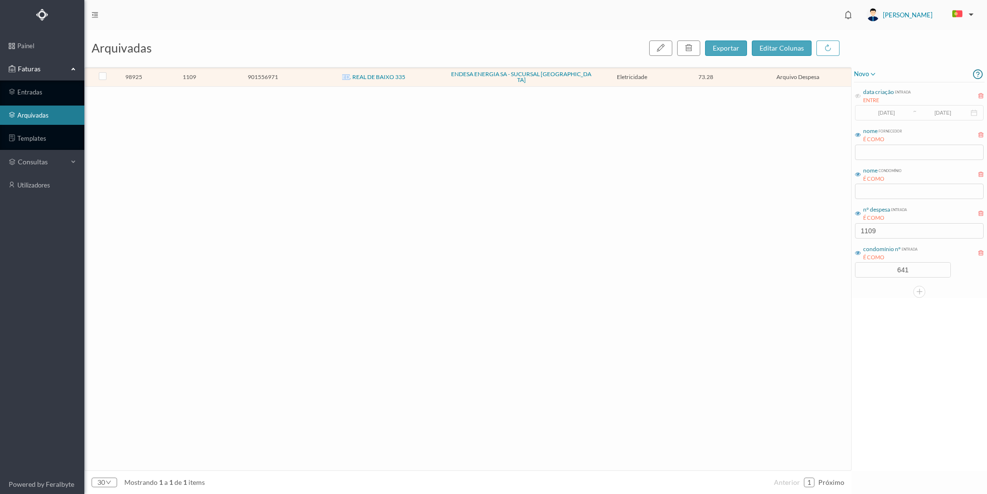
click at [310, 77] on span "ED. REAL DE BAIXO 335" at bounding box center [373, 77] width 143 height 6
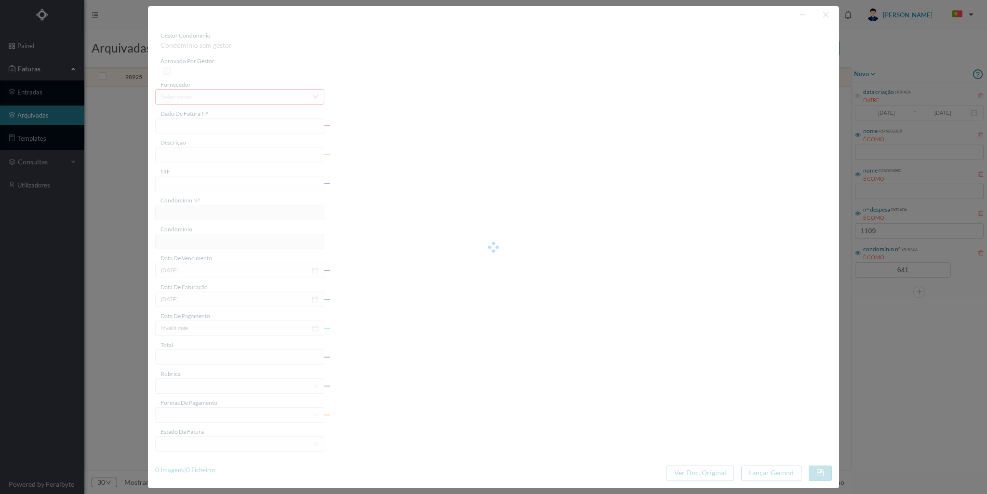
type input "FAC 0240312025/0061199600"
type input "Rua Real de Baixo 335 G GARAGE (08 mar 2025 a 07 abr 2025)"
type input "901556971"
type input "02-05-2025"
type input "14-04-2025"
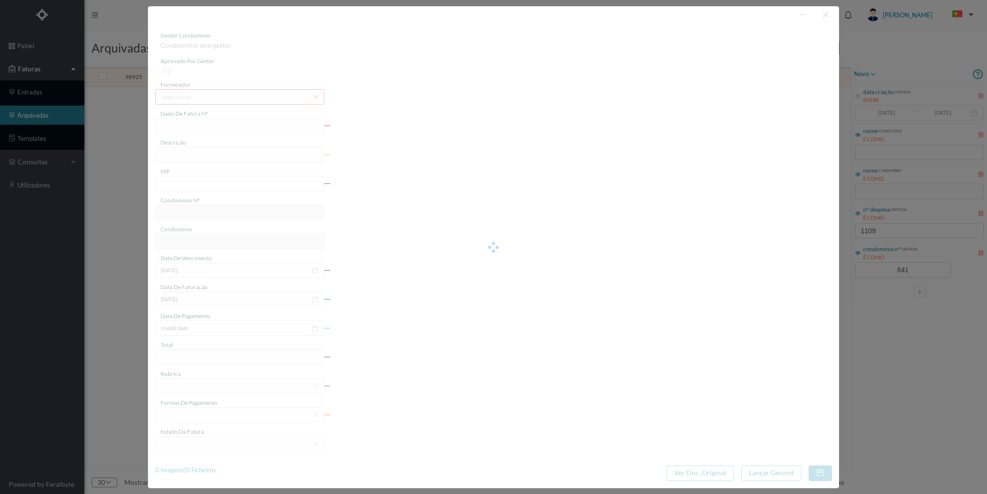
type input "02-05-2025"
type input "73.28"
type input "641"
type input "ED. REAL DE BAIXO 335"
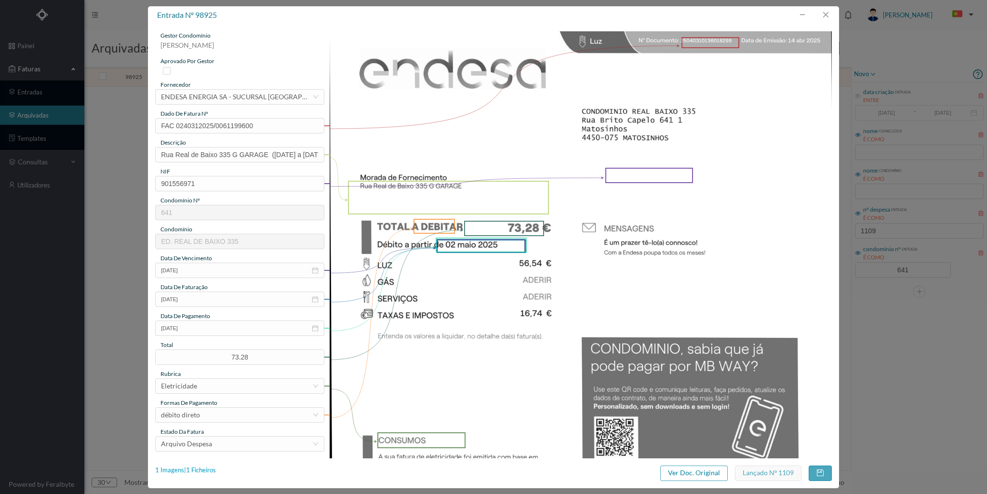
click at [211, 468] on div "1 Imagens | 1 Ficheiros" at bounding box center [185, 471] width 61 height 10
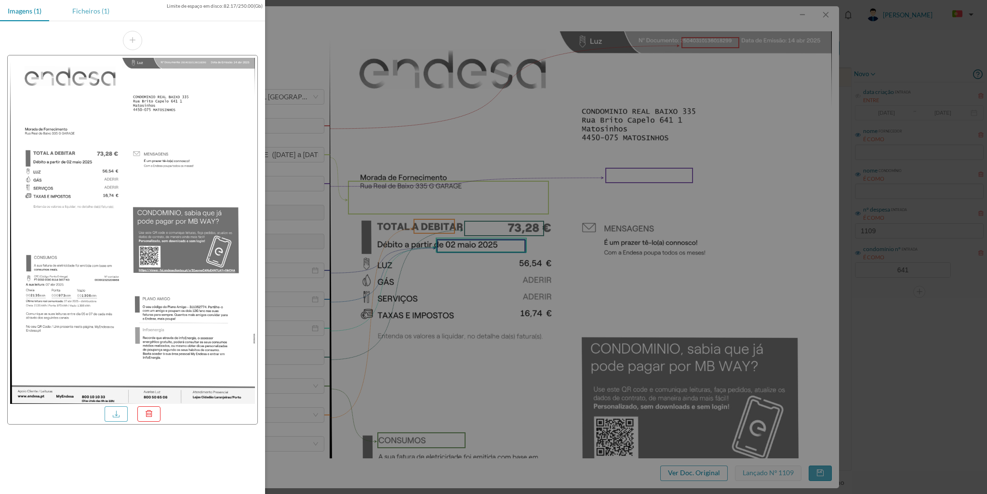
click at [96, 11] on div "Ficheiros (1)" at bounding box center [91, 11] width 53 height 22
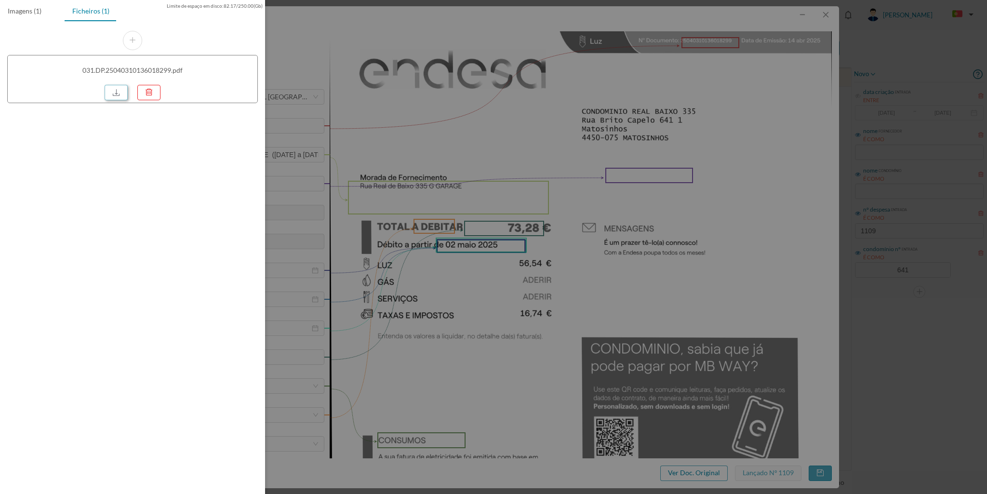
click at [115, 94] on link at bounding box center [116, 92] width 23 height 15
click at [824, 16] on div at bounding box center [493, 247] width 987 height 494
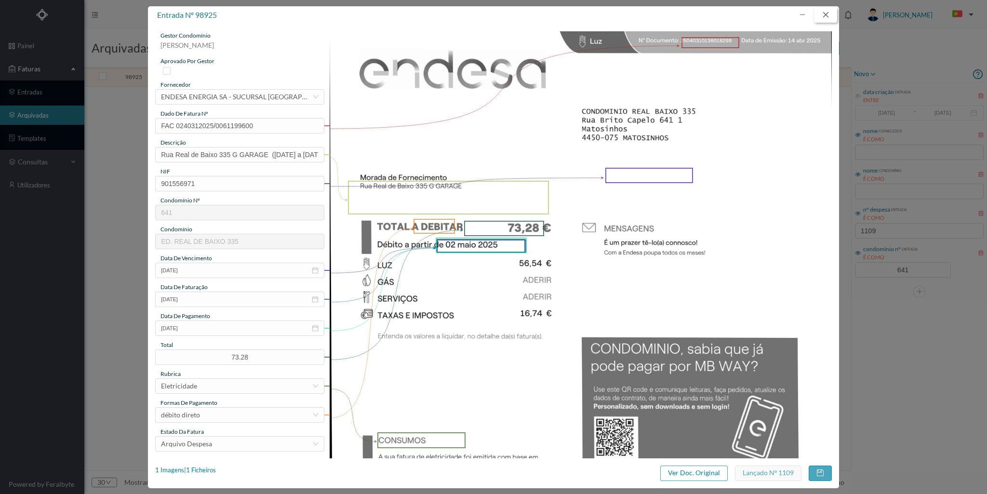
click at [826, 13] on button "button" at bounding box center [825, 14] width 23 height 15
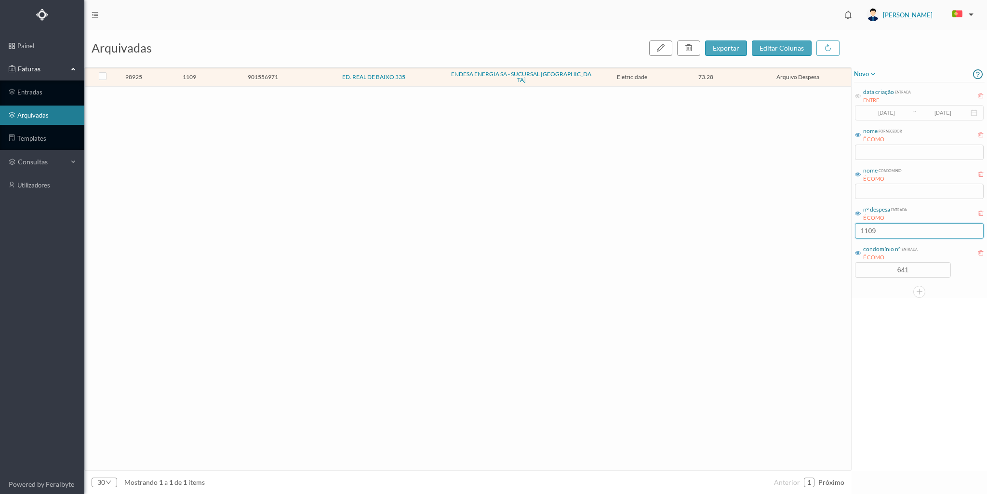
click at [892, 234] on input "1109" at bounding box center [919, 230] width 129 height 15
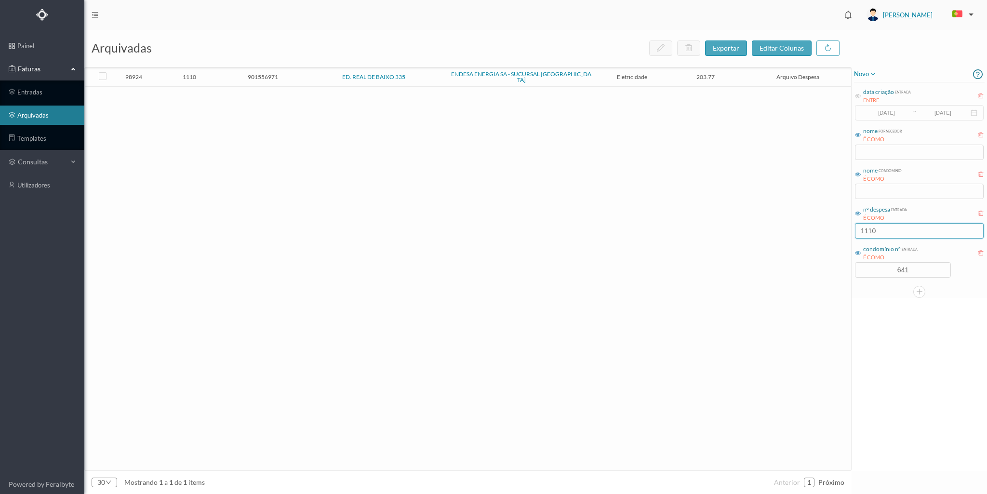
type input "1110"
click at [214, 76] on span "1110" at bounding box center [189, 76] width 69 height 7
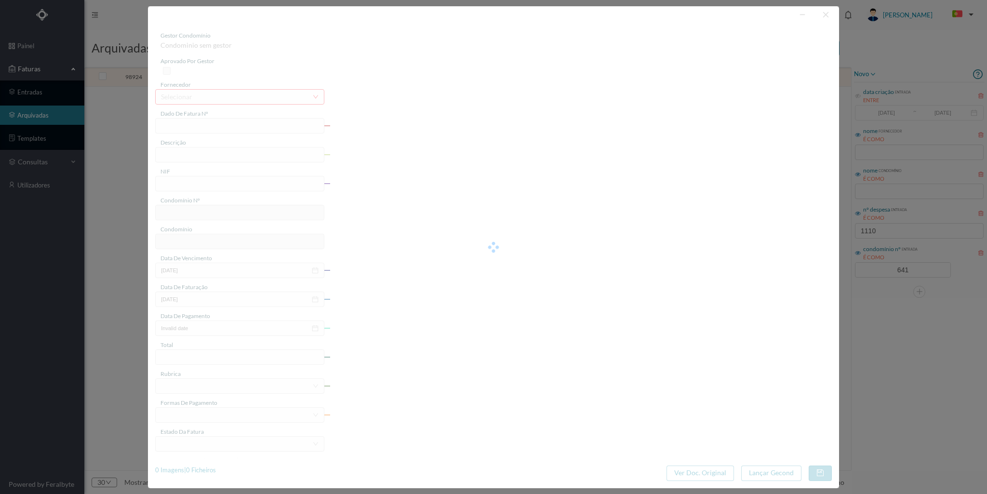
type input "FAC 0240312025/0061200109"
type input "Rua Real de Baixo 335 COMUNS (08 mar 2025 a 07 abr 2025)"
type input "901556971"
type input "02-05-2025"
type input "14-04-2025"
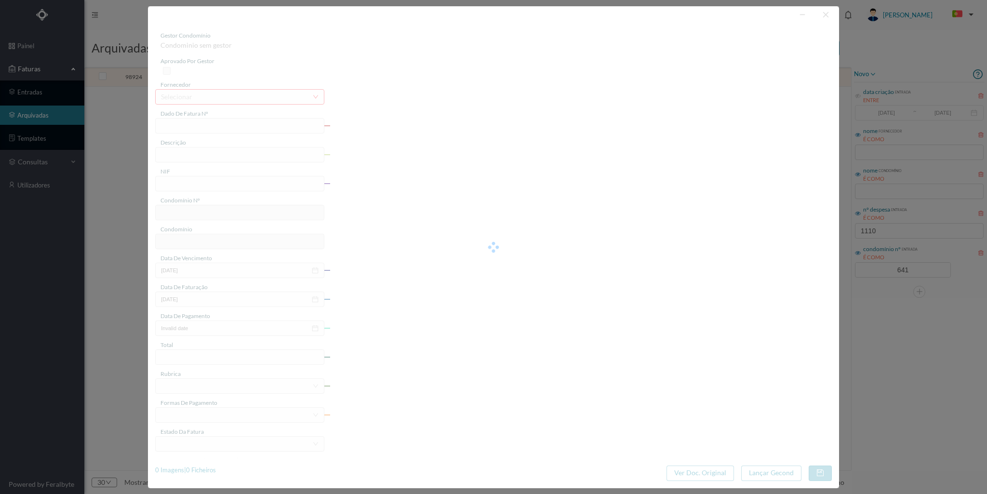
type input "02-05-2025"
type input "203.77"
type input "641"
type input "ED. REAL DE BAIXO 335"
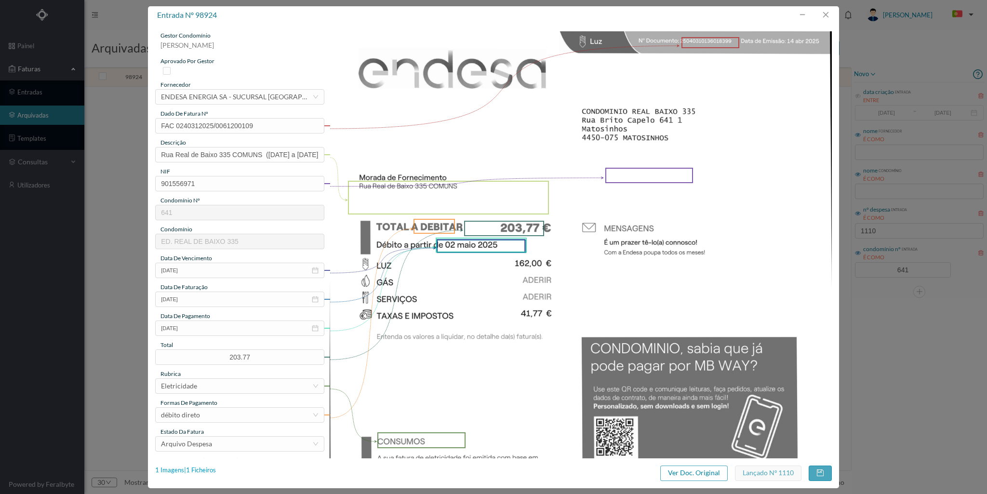
click at [207, 472] on div "1 Imagens | 1 Ficheiros" at bounding box center [185, 471] width 61 height 10
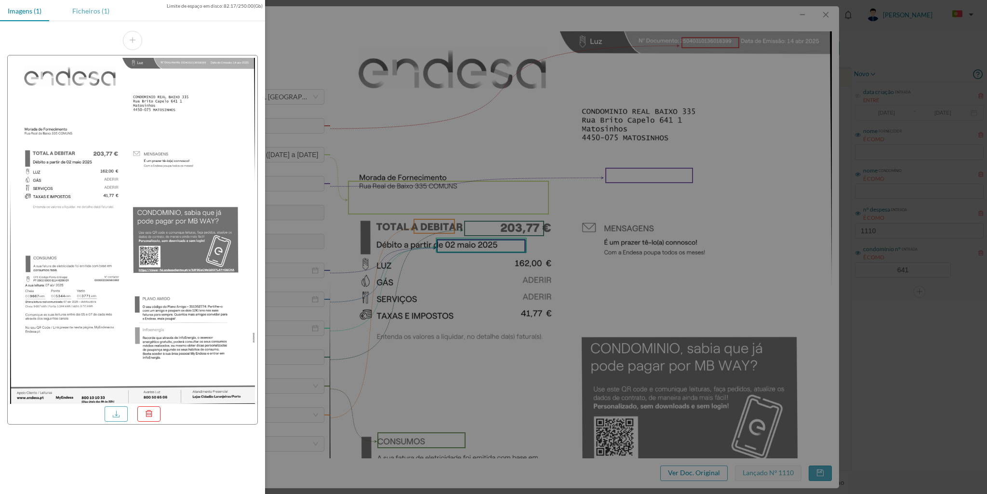
click at [94, 10] on div "Ficheiros (1)" at bounding box center [91, 11] width 53 height 22
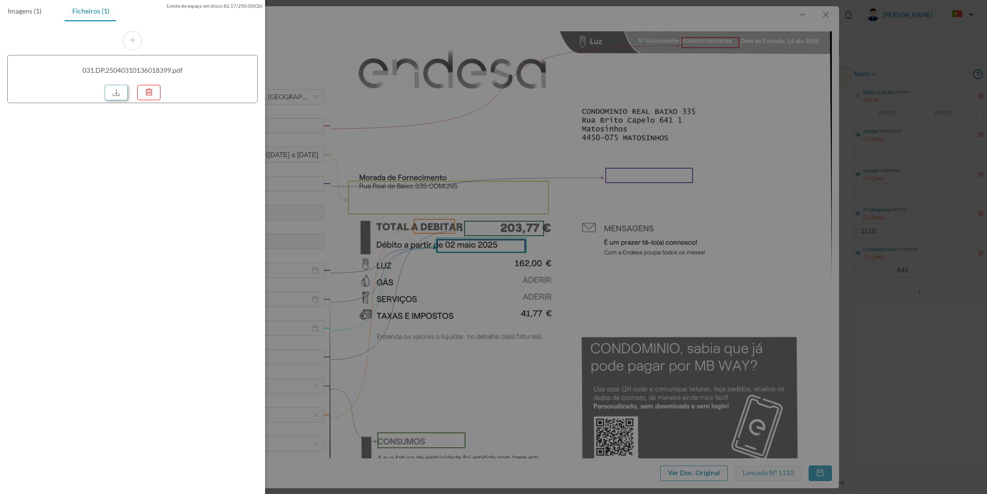
click at [118, 91] on link at bounding box center [116, 92] width 23 height 15
click at [829, 9] on div at bounding box center [493, 247] width 987 height 494
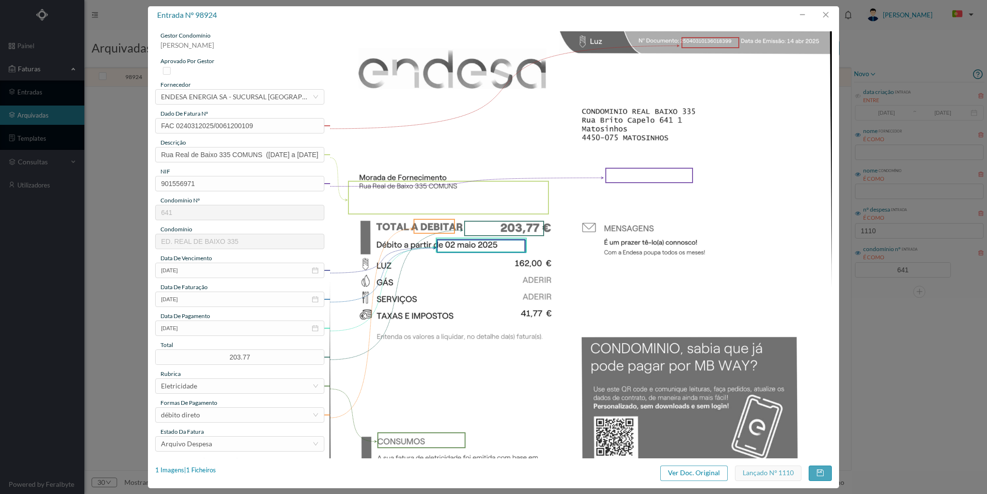
click at [827, 13] on body "painel Faturas entradas arquivadas templates consultas utilizadores Powered by …" at bounding box center [493, 247] width 987 height 494
click at [827, 13] on button "button" at bounding box center [825, 14] width 23 height 15
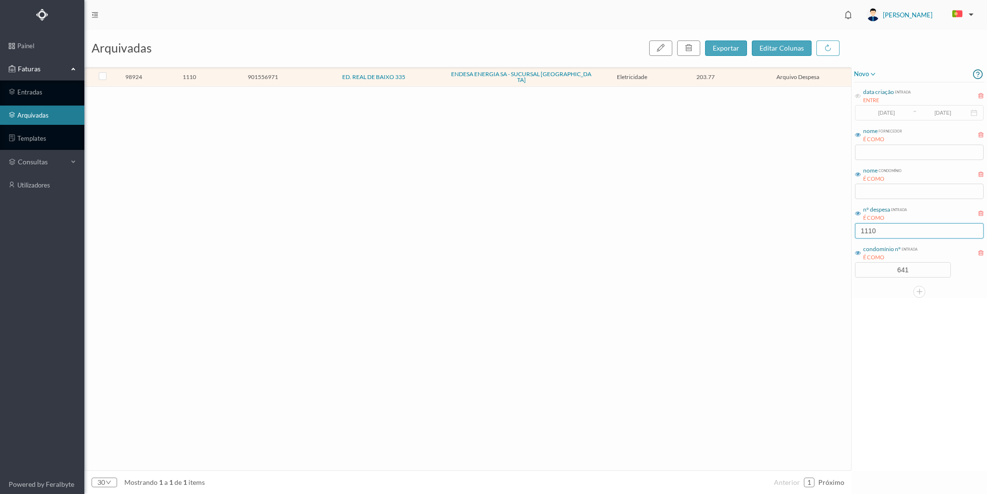
click at [876, 226] on input "1110" at bounding box center [919, 230] width 129 height 15
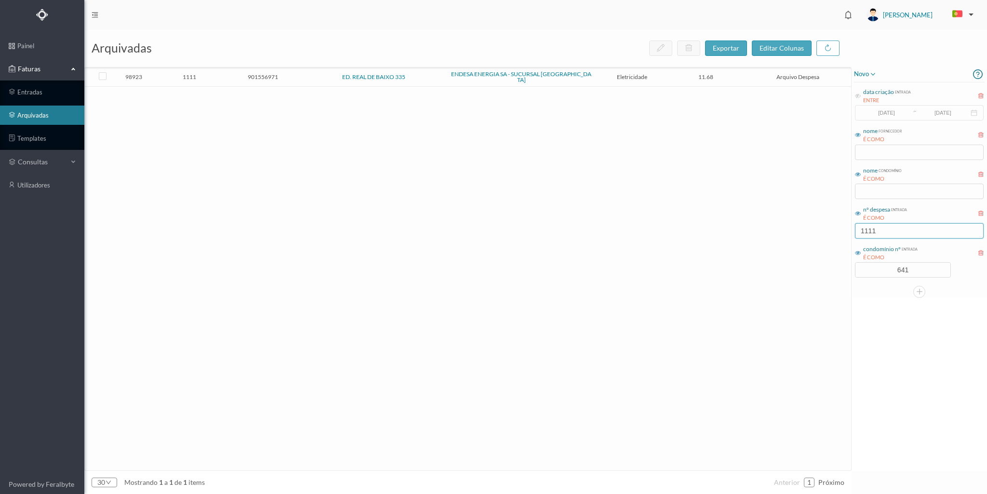
type input "1111"
click at [301, 70] on td "ED. REAL DE BAIXO 335" at bounding box center [374, 77] width 148 height 19
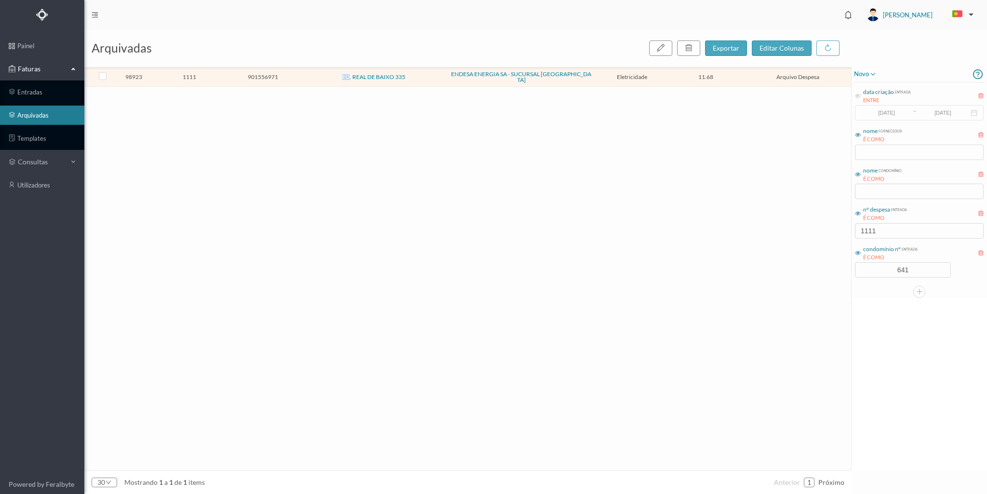
click at [301, 70] on td "ED. REAL DE BAIXO 335" at bounding box center [374, 77] width 148 height 19
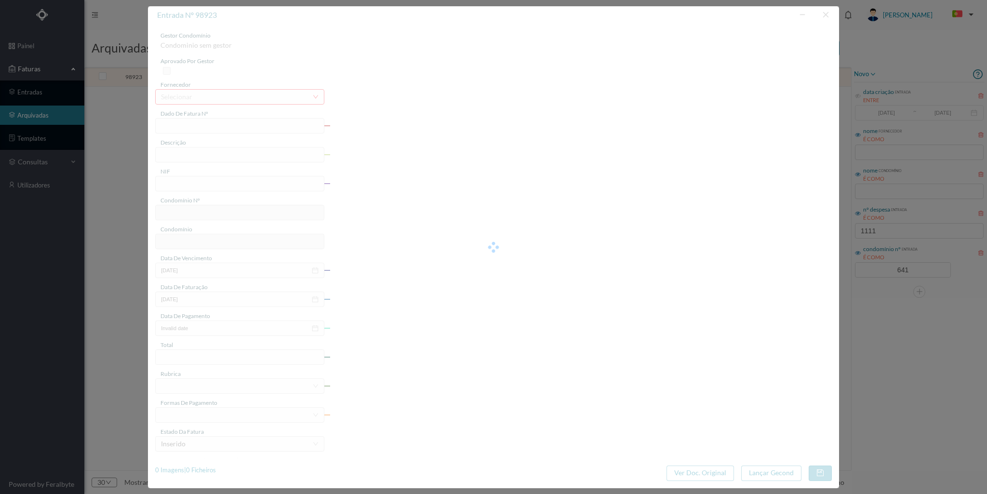
type input "FAC 0240312025/0061200662"
type input "Rua Real de Baixo 335 G ARRUMO (08 mar 2025 a 07 abr 2025)"
type input "901556971"
type input "02-05-2025"
type input "14-04-2025"
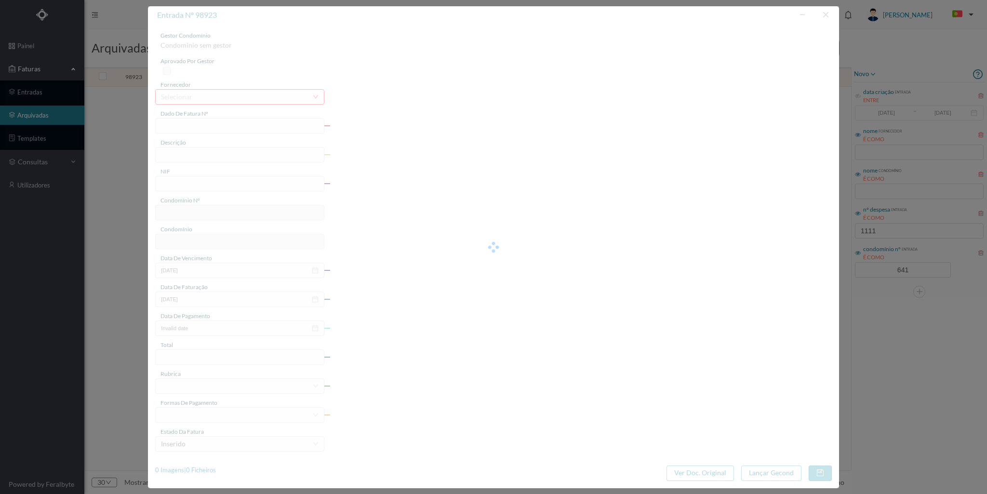
type input "02-05-2025"
type input "11.68"
type input "641"
type input "ED. REAL DE BAIXO 335"
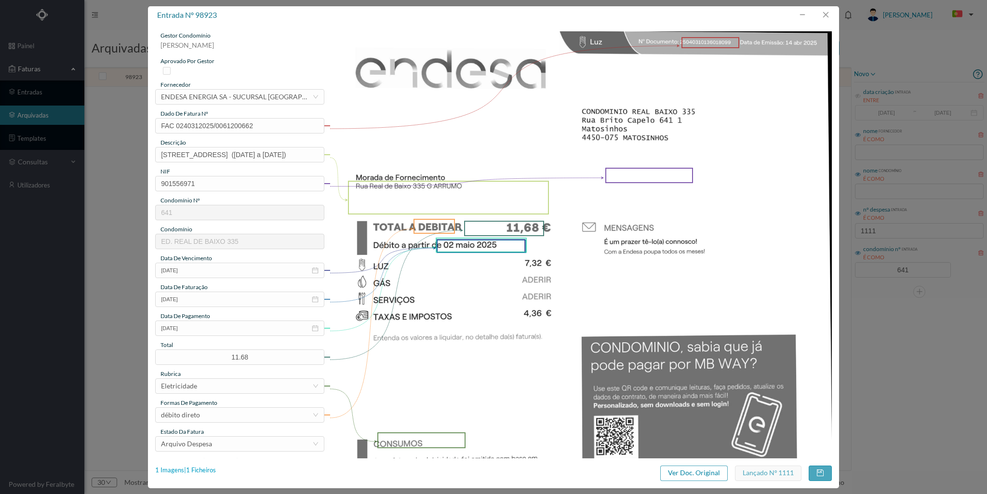
click at [207, 467] on div "1 Imagens | 1 Ficheiros" at bounding box center [185, 471] width 61 height 10
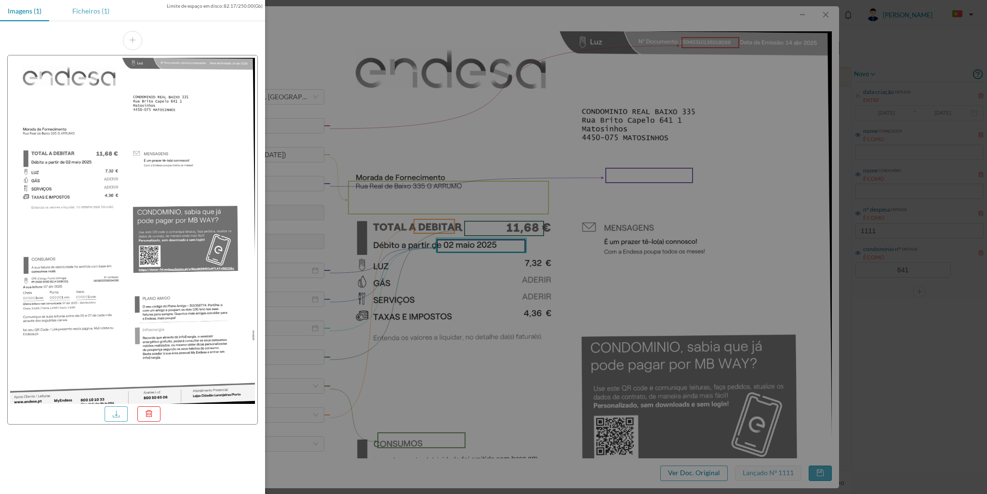
click at [95, 16] on div "Ficheiros (1)" at bounding box center [91, 11] width 53 height 22
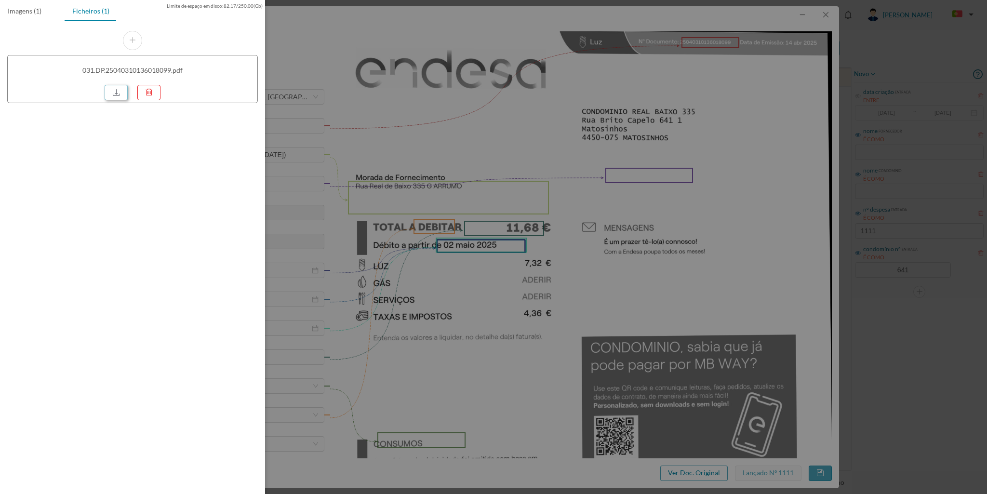
click at [109, 95] on link at bounding box center [116, 92] width 23 height 15
click at [832, 16] on div at bounding box center [493, 247] width 987 height 494
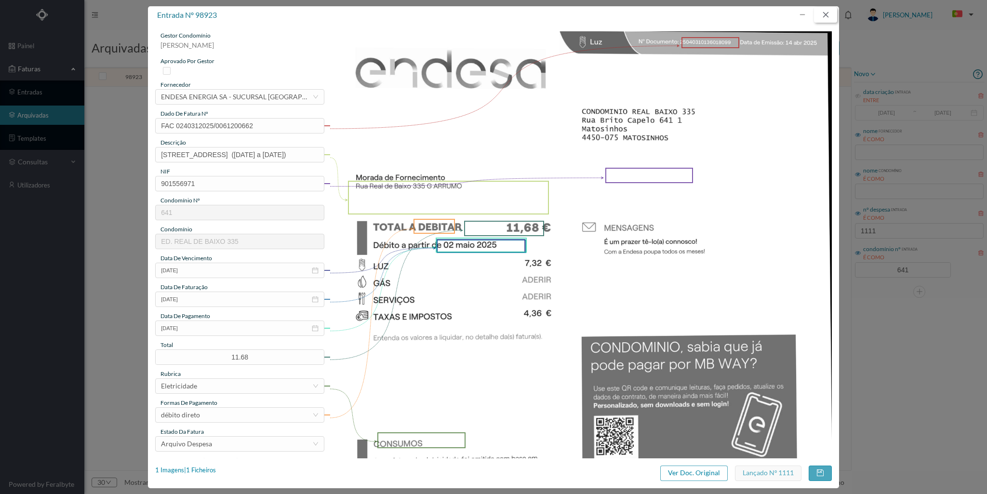
click at [825, 13] on button "button" at bounding box center [825, 14] width 23 height 15
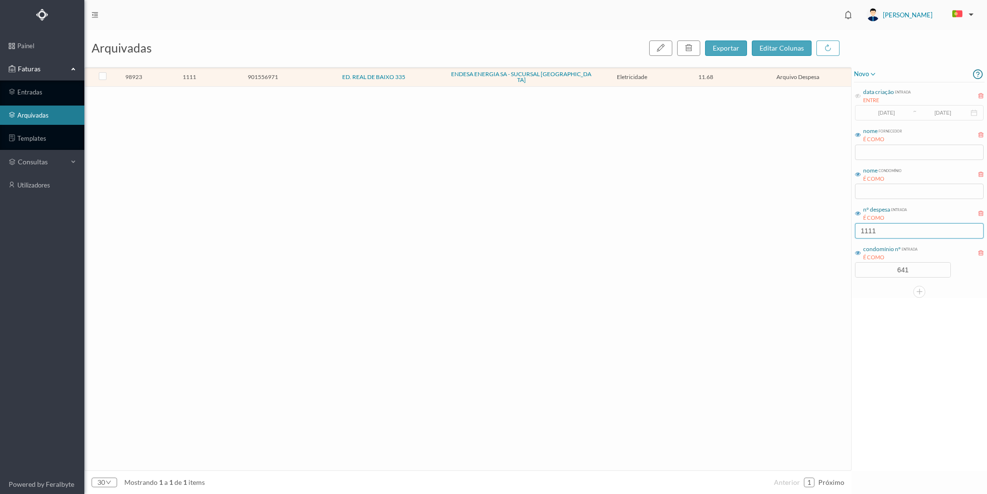
click at [880, 229] on input "1111" at bounding box center [919, 230] width 129 height 15
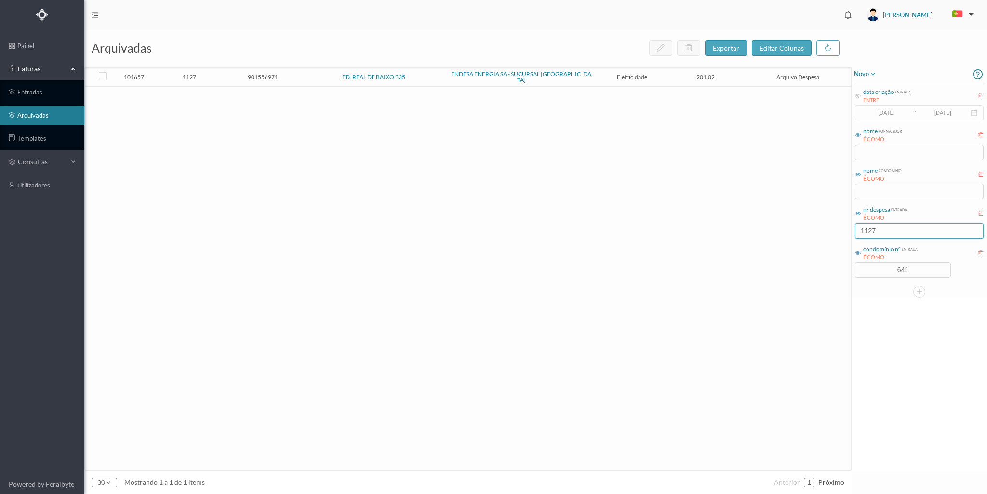
type input "1127"
click at [296, 76] on span "901556971" at bounding box center [262, 76] width 69 height 7
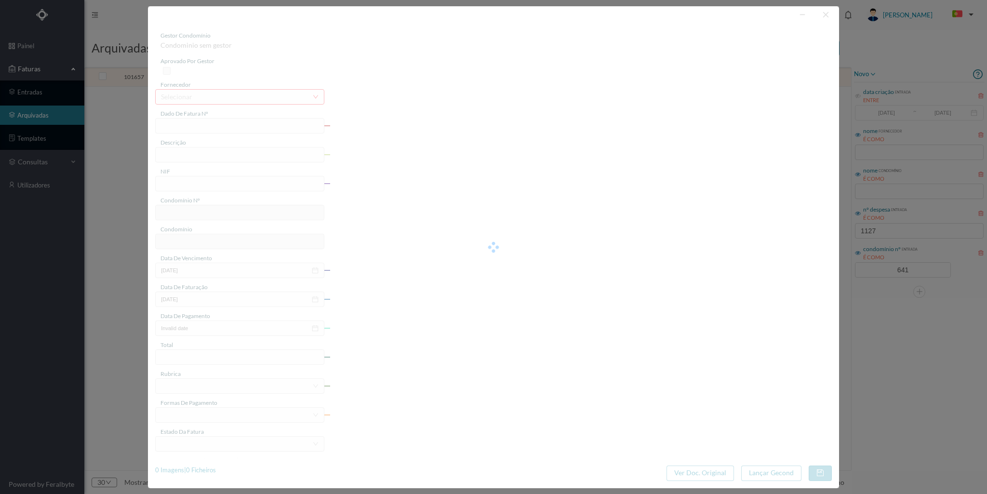
type input "FAC 0240312025/0061257234"
type input "Rua neai de Dalxo 350 COMUNS (08 abr 2025 a 08 mai 2025)"
type input "901556971"
type input "29-05-2025"
type input "14-05-2025"
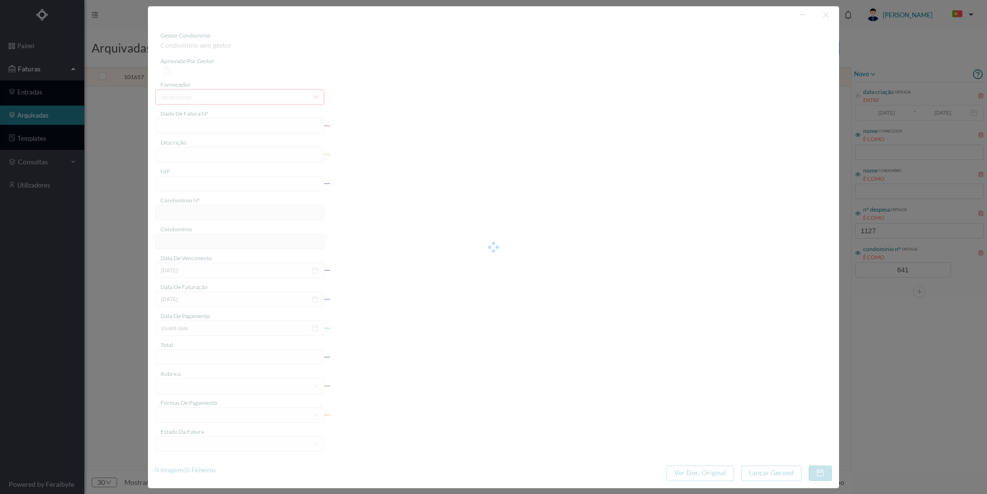
type input "29-05-2025"
type input "201.02"
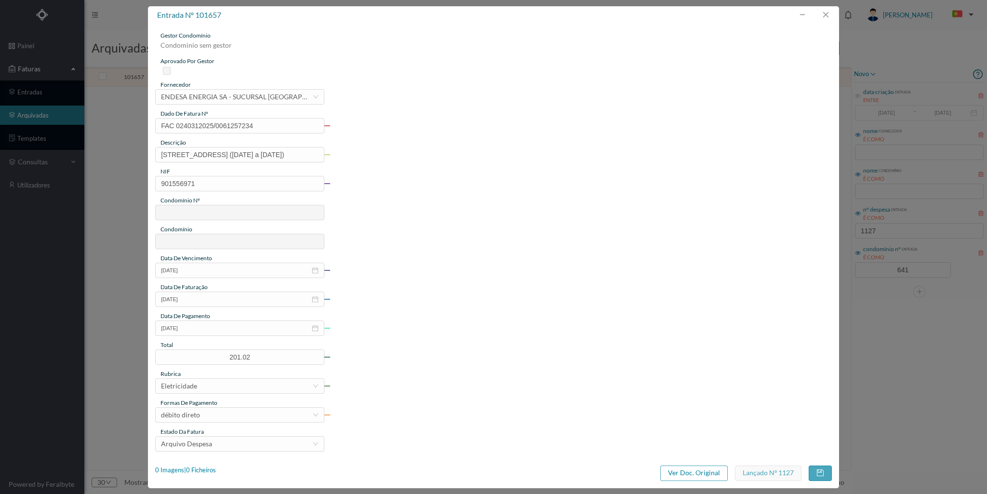
type input "641"
type input "ED. REAL DE BAIXO 335"
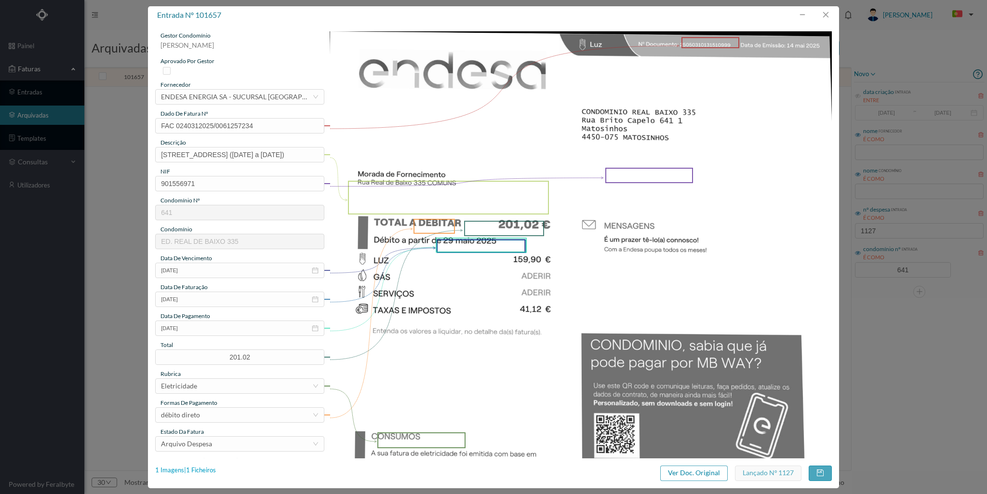
click at [197, 466] on div "1 Imagens | 1 Ficheiros" at bounding box center [185, 471] width 61 height 10
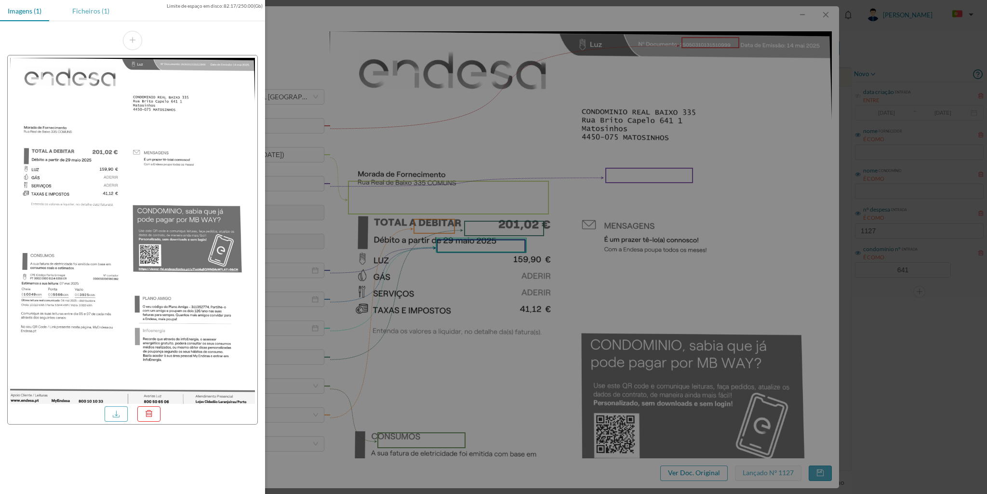
click at [91, 17] on div "Ficheiros (1)" at bounding box center [91, 11] width 53 height 22
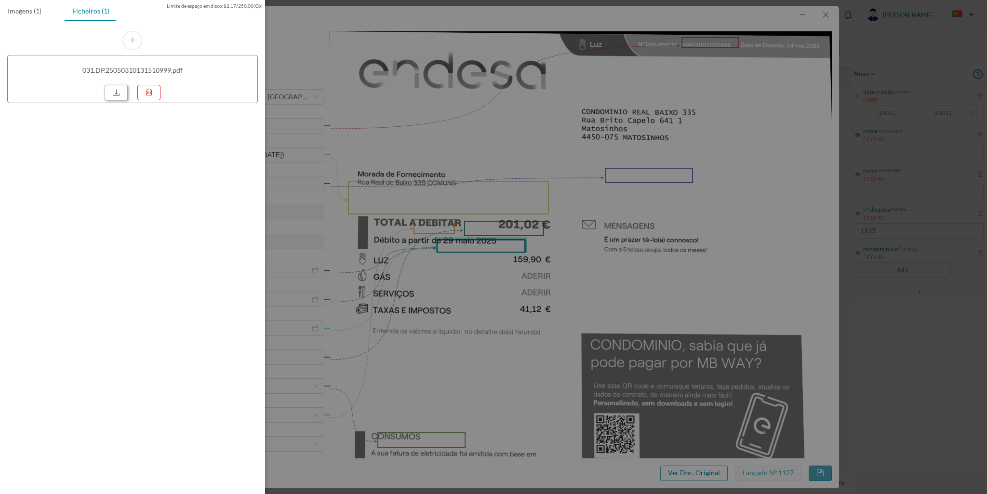
click at [118, 93] on link at bounding box center [116, 92] width 23 height 15
click at [823, 22] on div at bounding box center [493, 247] width 987 height 494
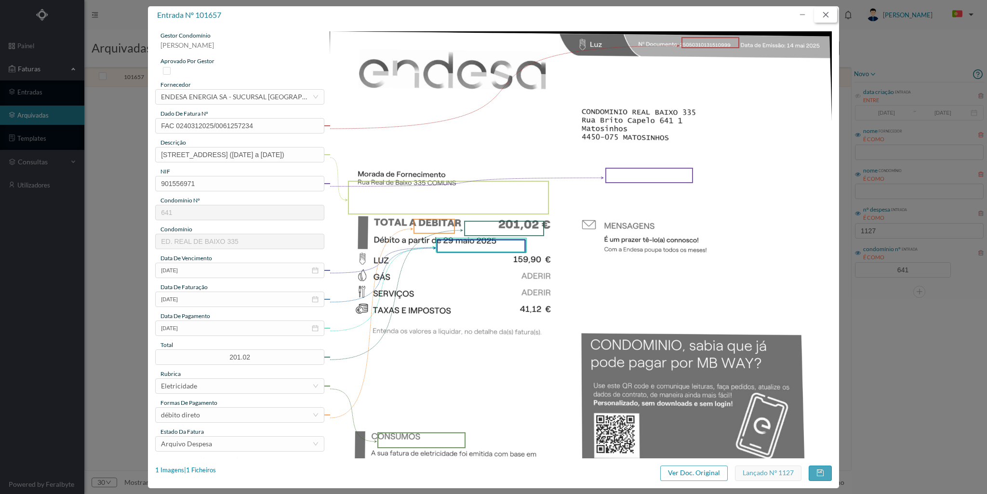
click at [826, 15] on button "button" at bounding box center [825, 14] width 23 height 15
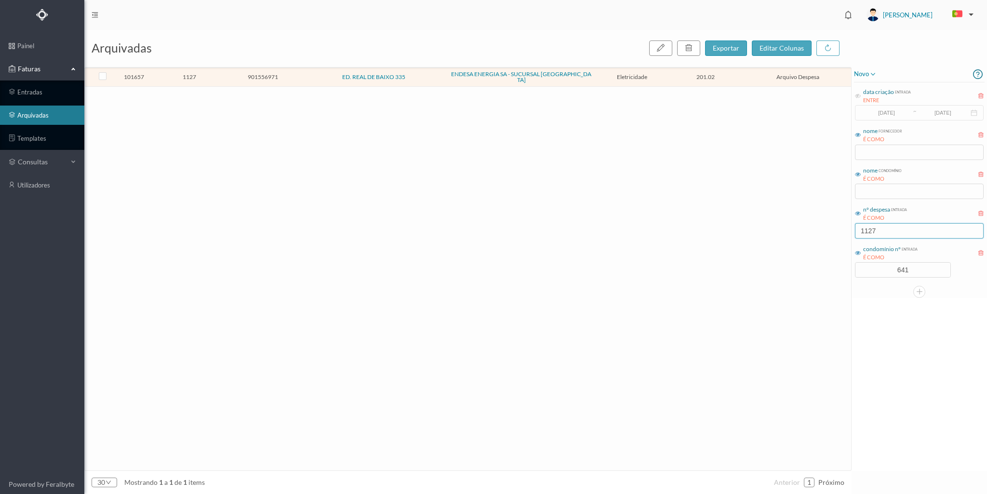
click at [883, 229] on input "1127" at bounding box center [919, 230] width 129 height 15
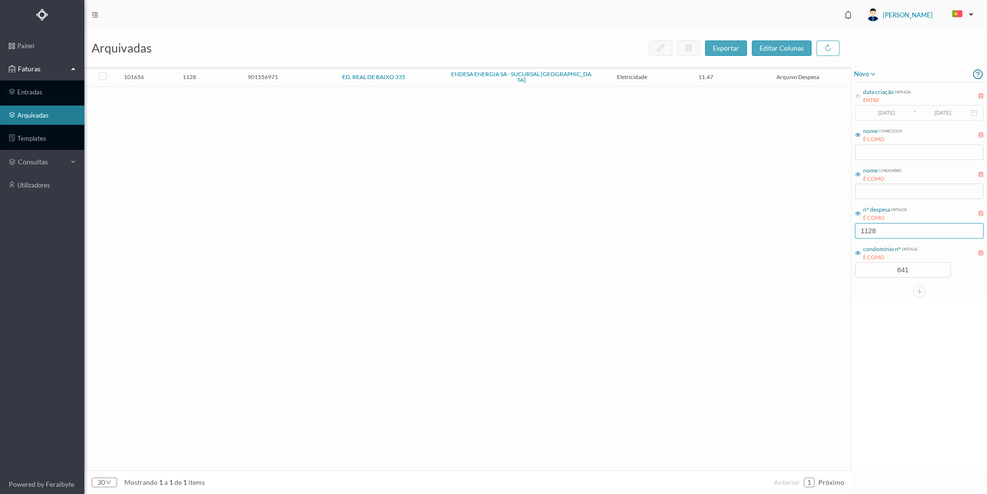
type input "1128"
click at [220, 73] on span "1128" at bounding box center [189, 76] width 69 height 7
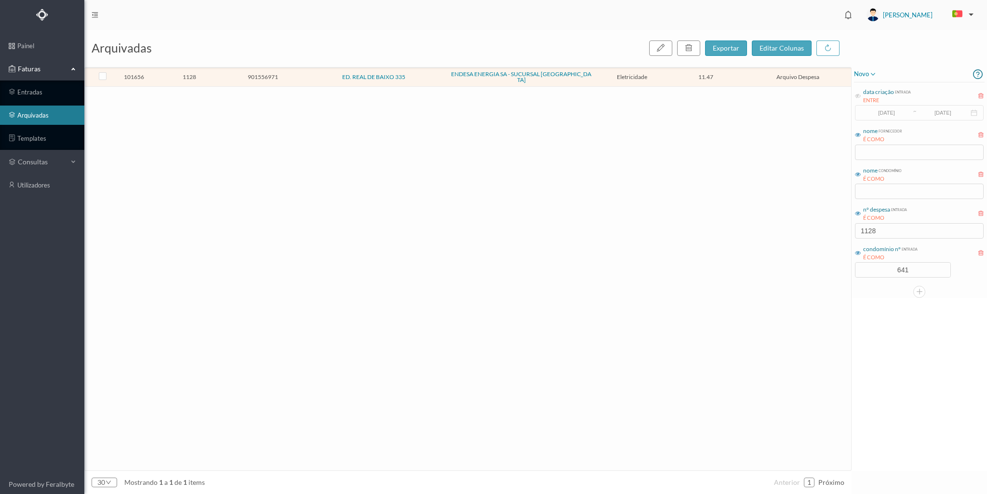
click at [220, 73] on span "1128" at bounding box center [189, 76] width 69 height 7
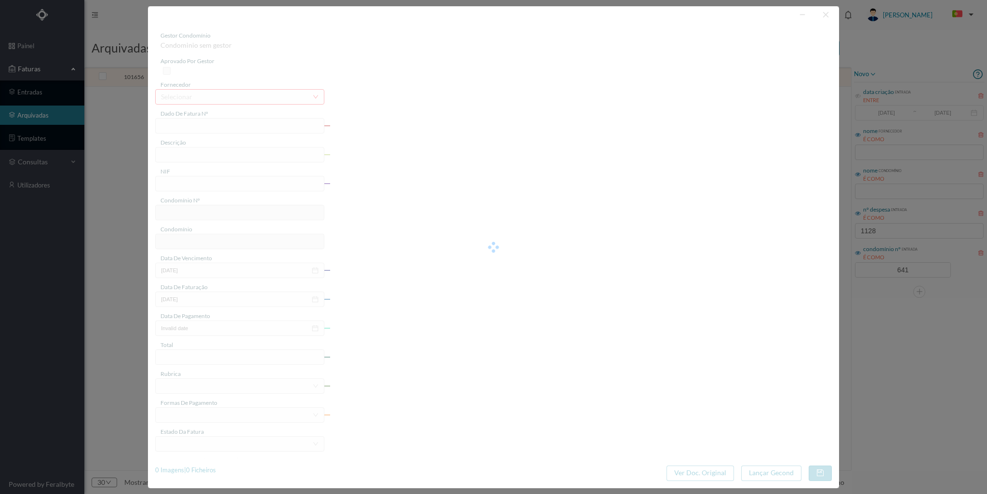
type input "FAC 0240312025/0061256211"
type input "Rua Real de Baixo 335 G ARRUMO (08 abr 2025 a 08 mai 2025)"
type input "901556971"
type input "29-05-2025"
type input "14-05-2025"
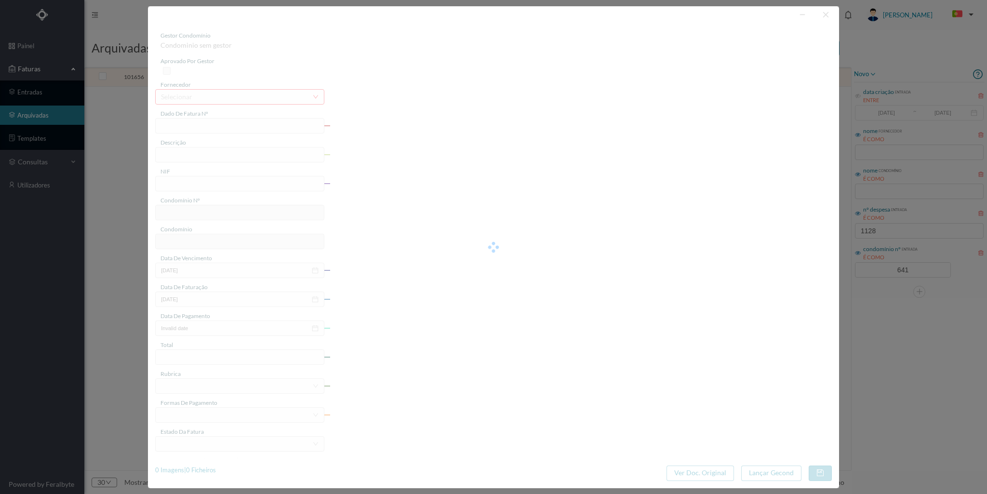
type input "29-05-2025"
type input "11.47"
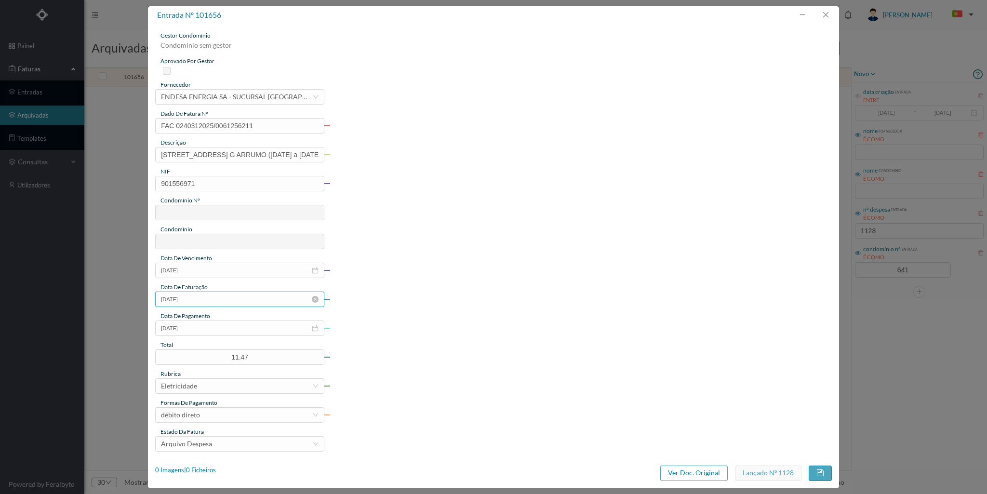
type input "641"
type input "ED. REAL DE BAIXO 335"
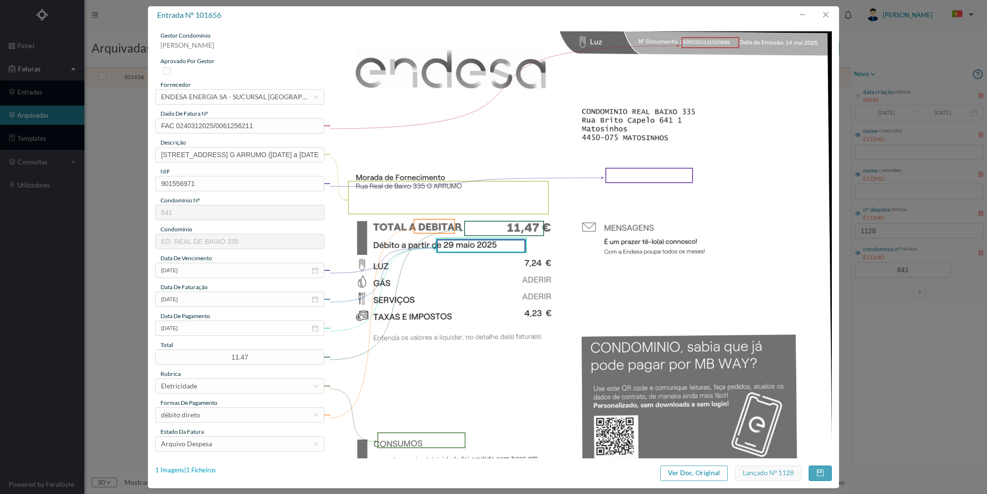
click at [202, 470] on div "1 Imagens | 1 Ficheiros" at bounding box center [185, 471] width 61 height 10
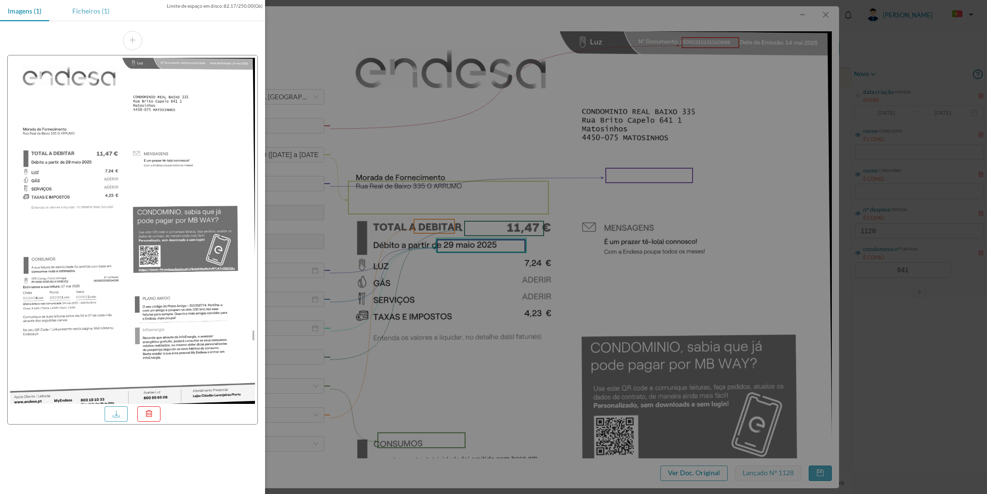
click at [81, 11] on div "Ficheiros (1)" at bounding box center [91, 11] width 53 height 22
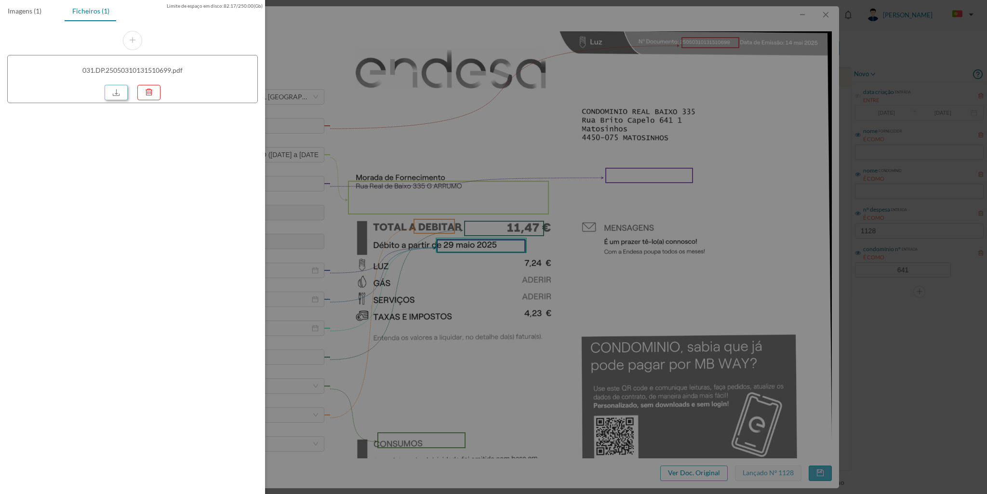
click at [116, 94] on link at bounding box center [116, 92] width 23 height 15
click at [826, 15] on div at bounding box center [493, 247] width 987 height 494
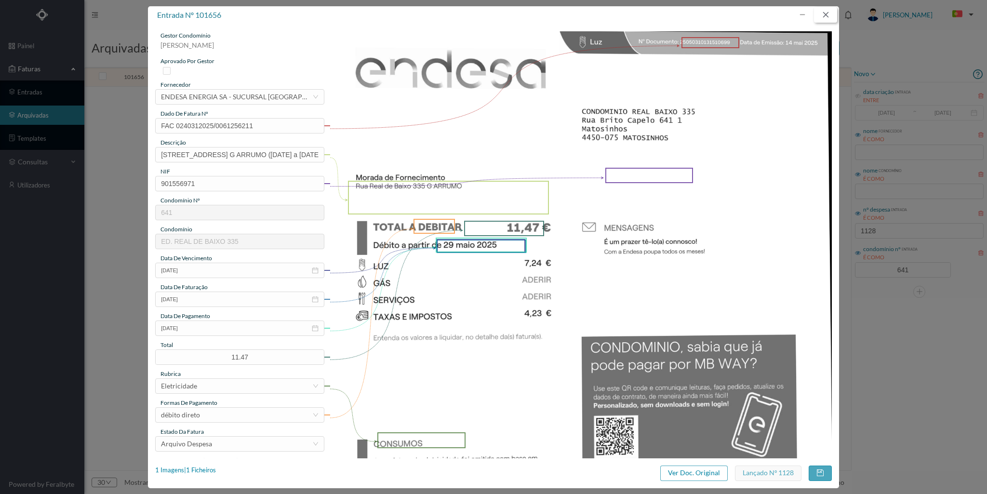
click at [826, 13] on button "button" at bounding box center [825, 14] width 23 height 15
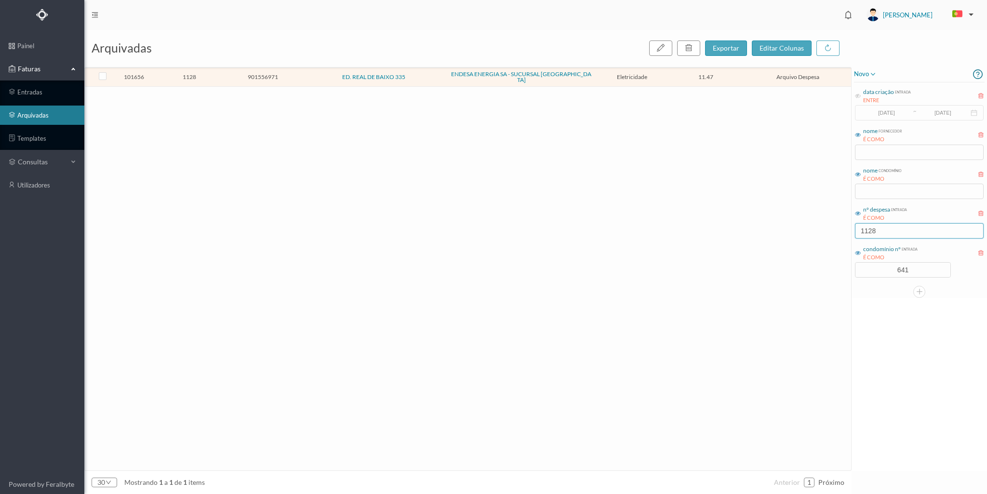
click at [882, 232] on input "1128" at bounding box center [919, 230] width 129 height 15
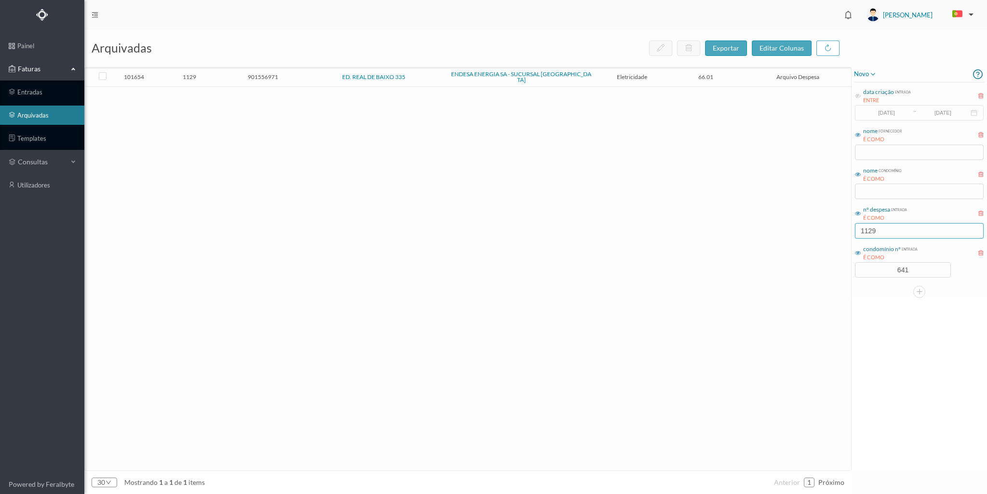
type input "1129"
click at [230, 73] on span "901556971" at bounding box center [262, 76] width 69 height 7
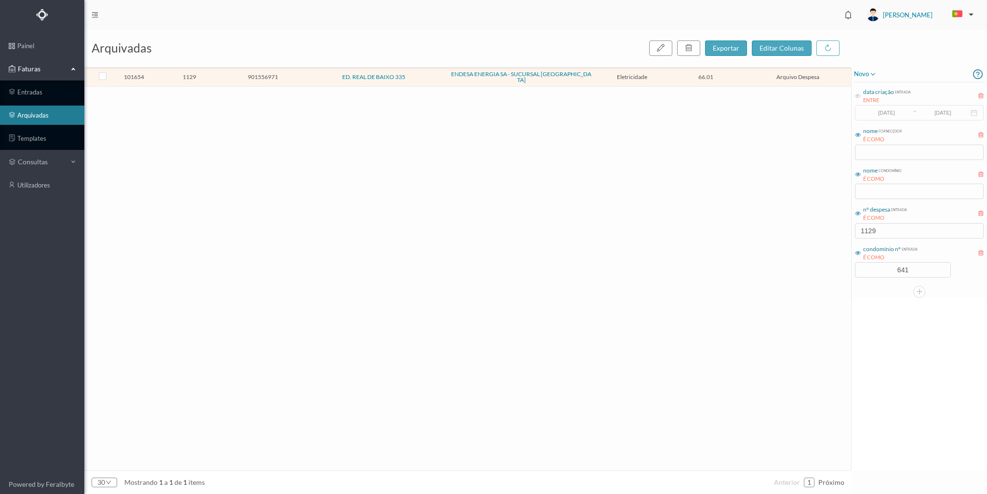
click at [230, 73] on span "901556971" at bounding box center [262, 76] width 69 height 7
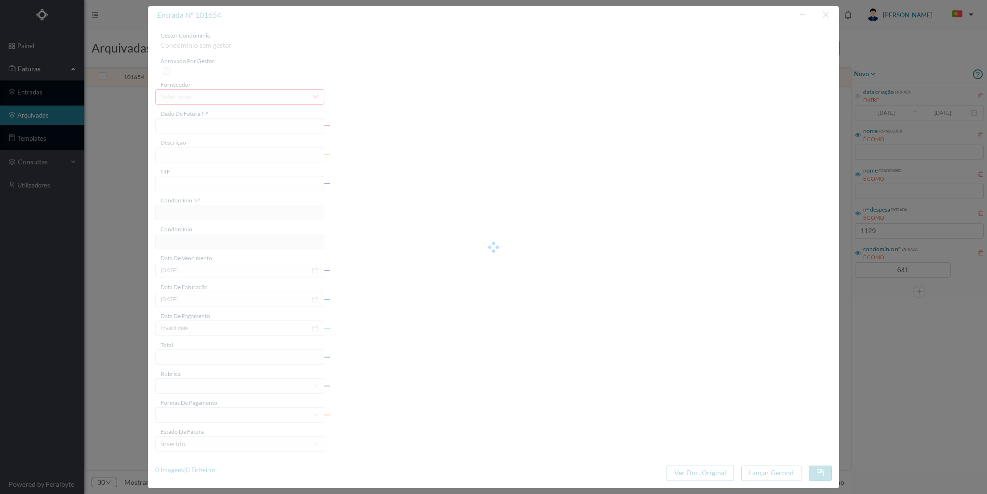
type input "FAC 0240312025/0061256716"
type input "Rua Real de Baixo 335 G GARAGE (08 abr 2025 a 08 mai 2025)"
type input "901556971"
type input "29-05-2025"
type input "14-05-2025"
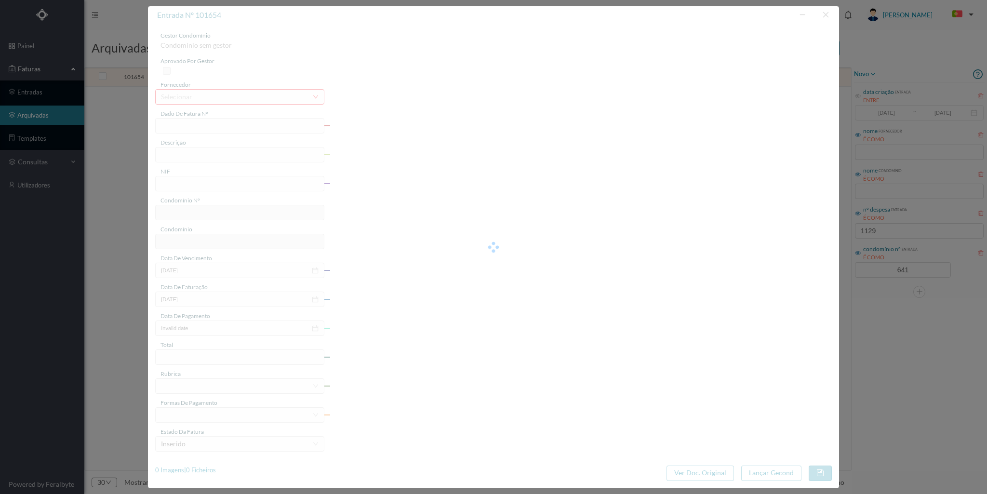
type input "29-05-2025"
type input "66.01"
type input "641"
type input "ED. REAL DE BAIXO 335"
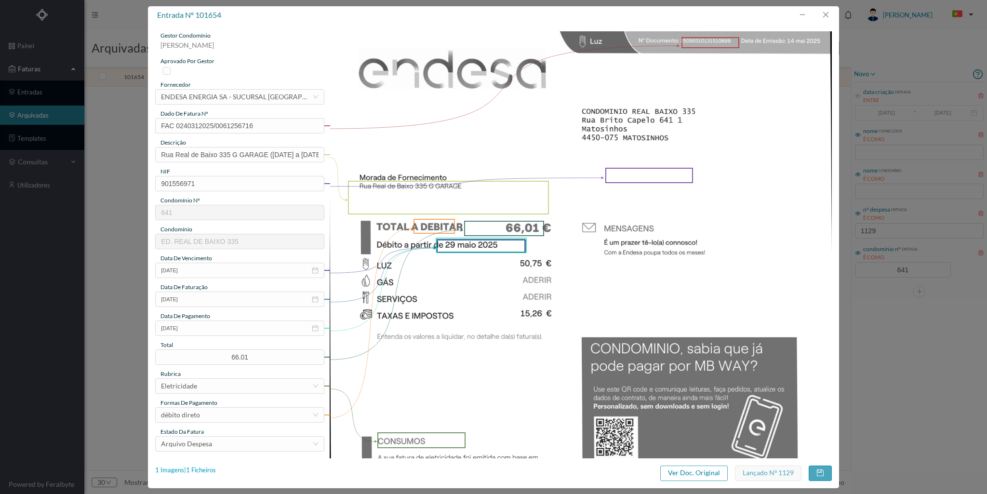
click at [210, 467] on div "1 Imagens | 1 Ficheiros" at bounding box center [185, 471] width 61 height 10
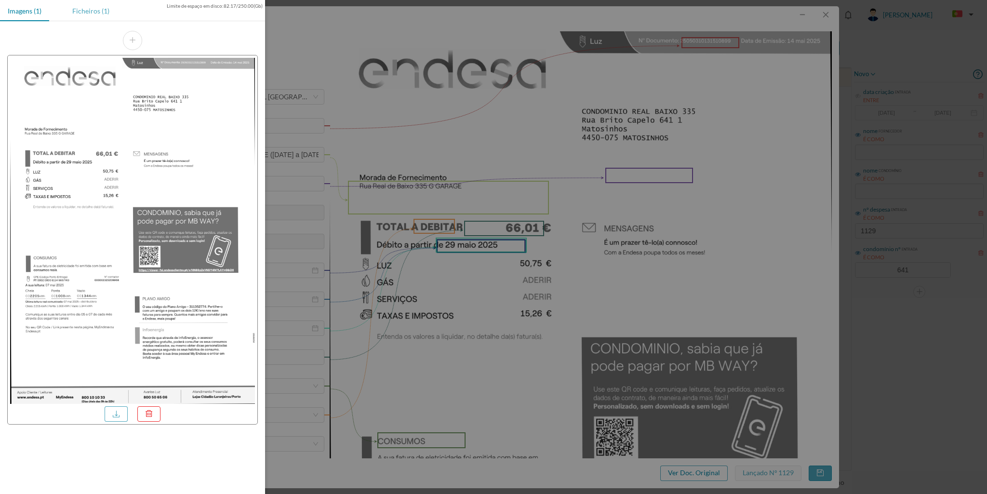
click at [102, 9] on div "Ficheiros (1)" at bounding box center [91, 11] width 53 height 22
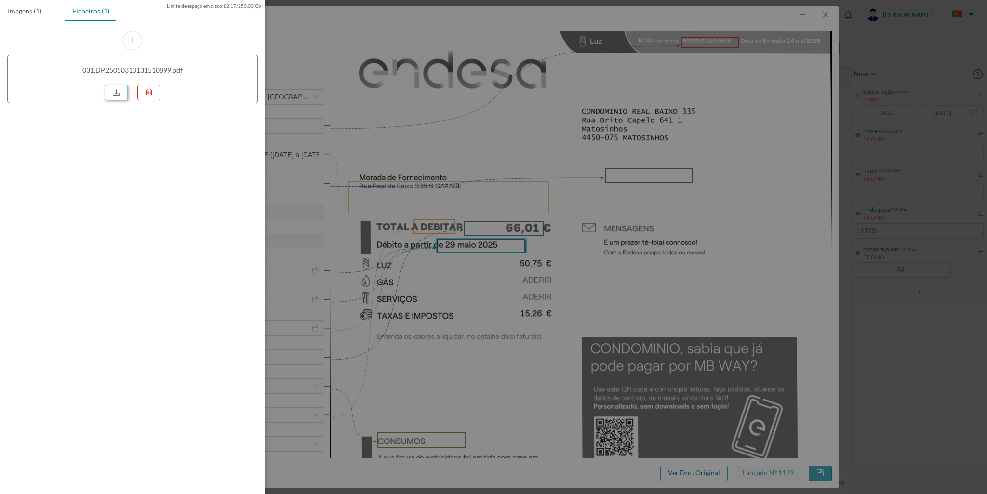
click at [108, 92] on link at bounding box center [116, 92] width 23 height 15
click at [830, 17] on div at bounding box center [493, 247] width 987 height 494
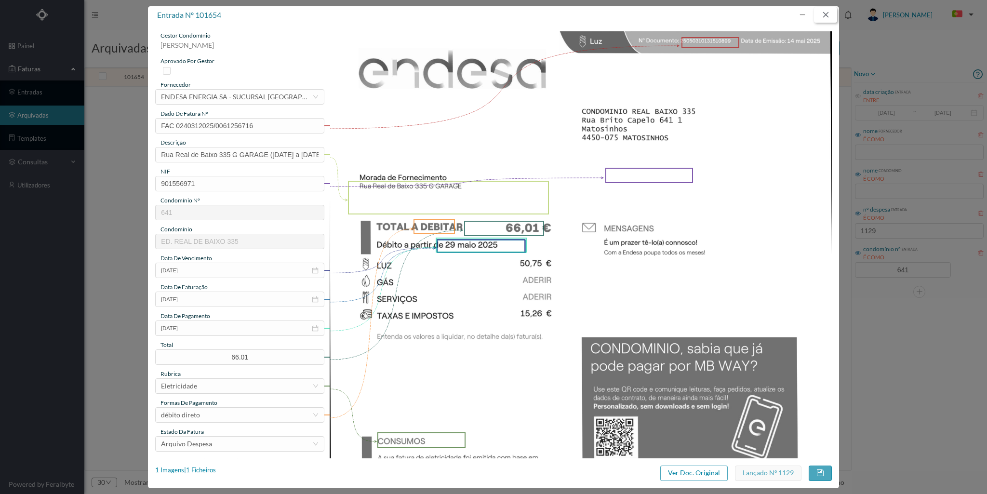
click at [826, 14] on button "button" at bounding box center [825, 14] width 23 height 15
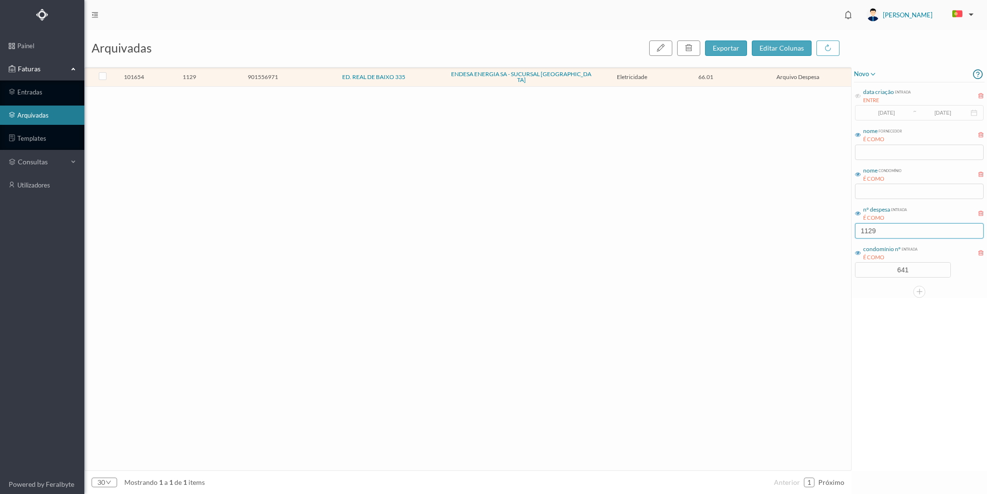
click at [879, 235] on input "1129" at bounding box center [919, 230] width 129 height 15
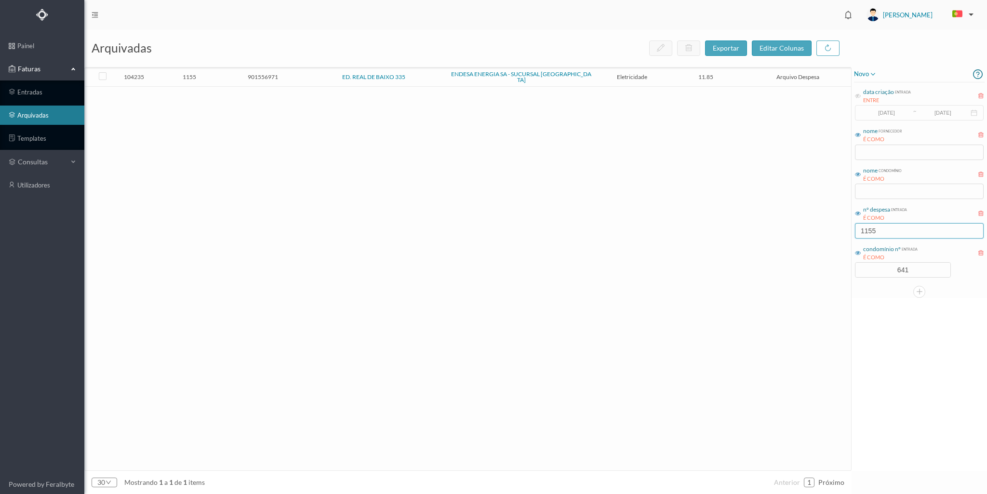
type input "1155"
click at [221, 74] on span "1155" at bounding box center [189, 76] width 69 height 7
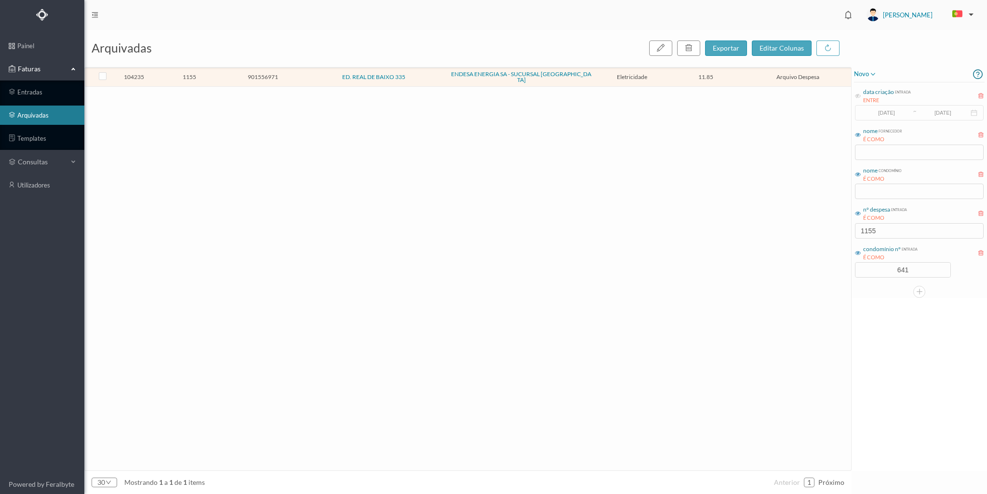
click at [221, 74] on span "1155" at bounding box center [189, 76] width 69 height 7
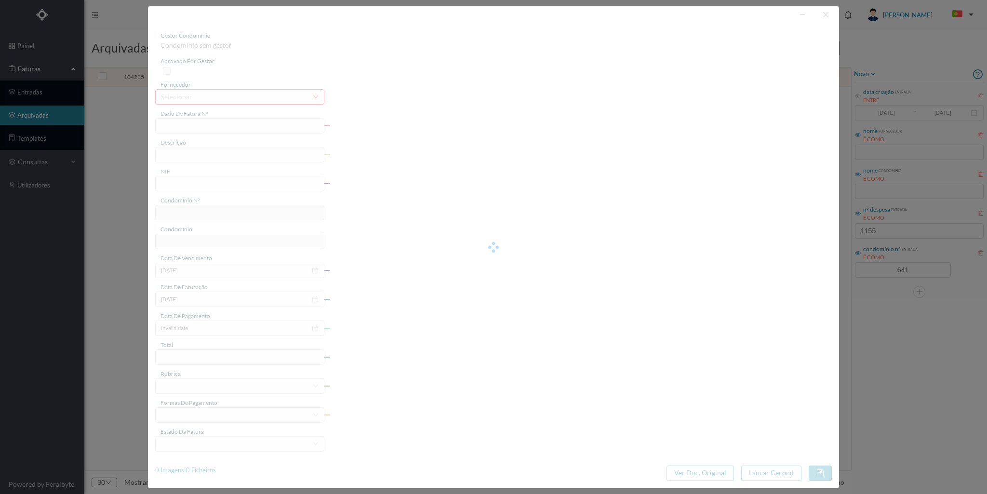
type input "FAC 0240312025/0061313831"
type input "335 G ARRUMO (09 mai 2025 a 08 jun 2025)"
type input "901556971"
type input "01-07-2025"
type input "14-06-2025"
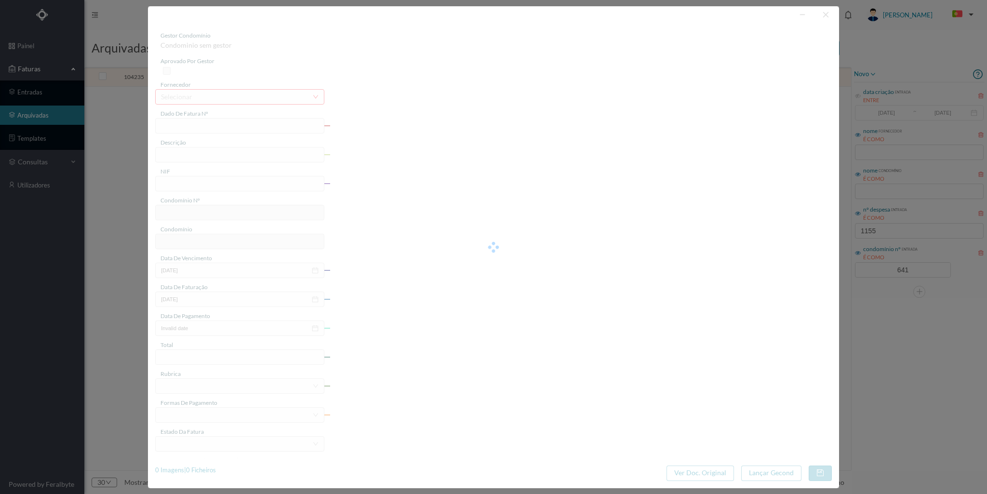
type input "01-07-2025"
type input "11.85"
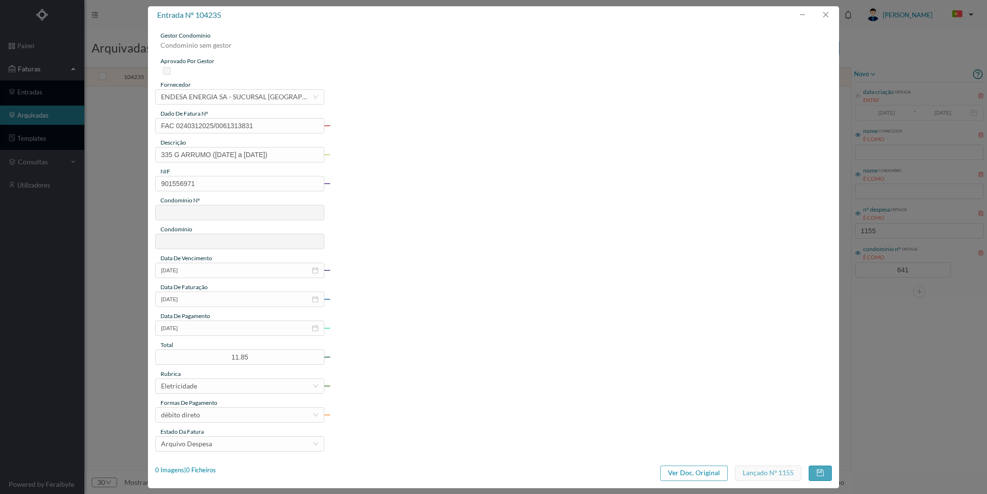
type input "641"
type input "ED. REAL DE BAIXO 335"
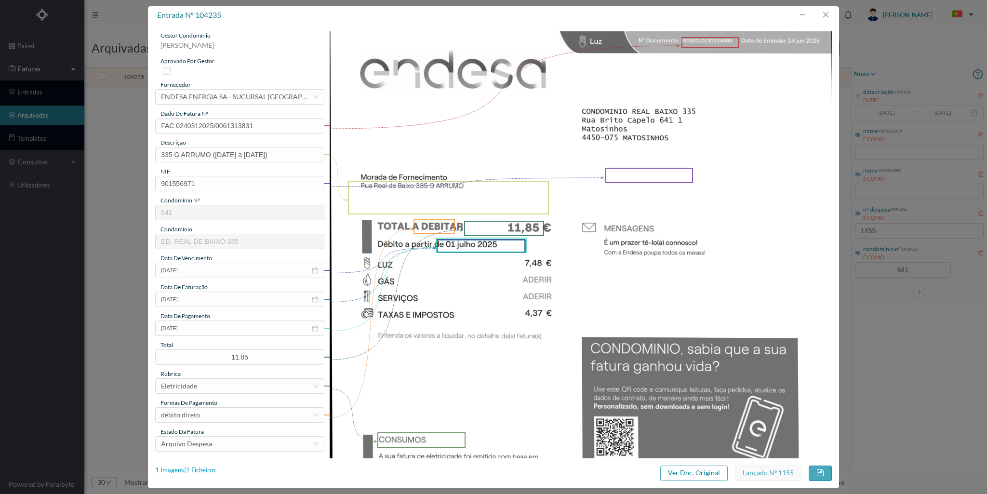
click at [211, 470] on div "1 Imagens | 1 Ficheiros" at bounding box center [185, 471] width 61 height 10
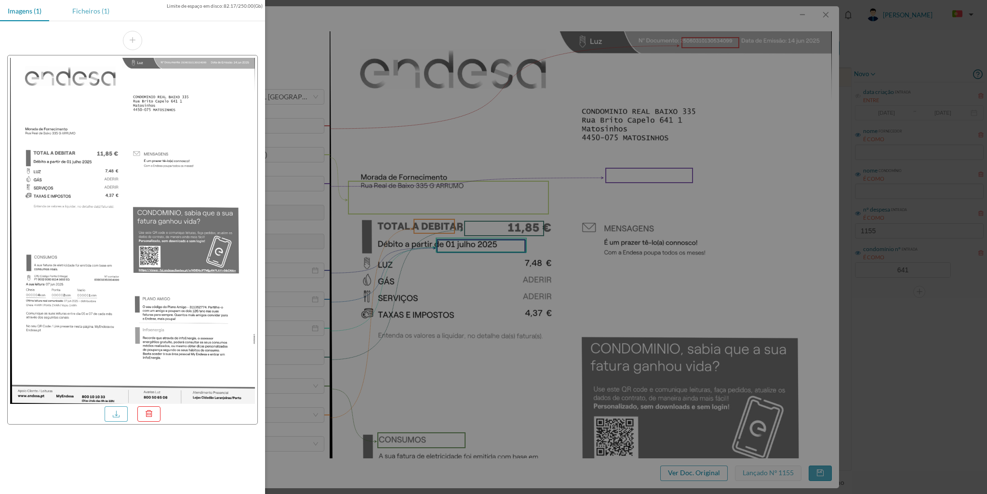
click at [91, 17] on div "Ficheiros (1)" at bounding box center [91, 11] width 53 height 22
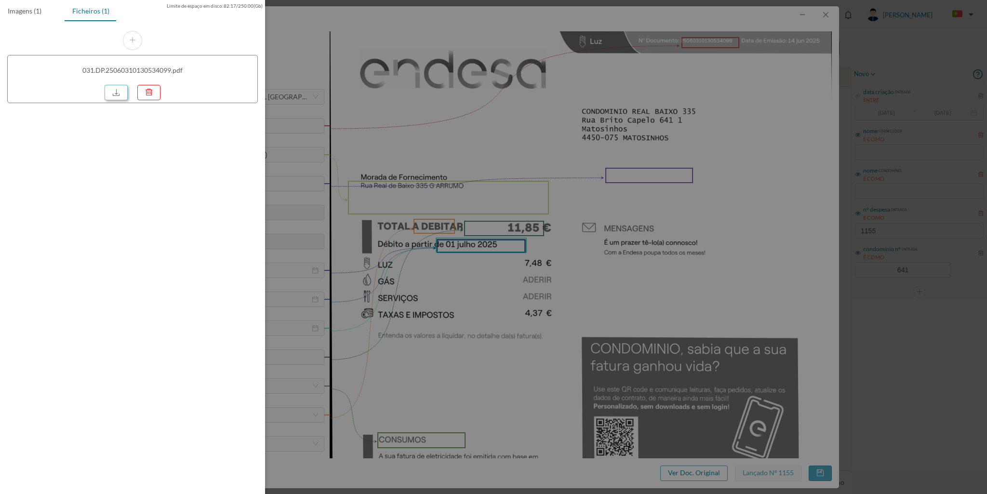
click at [105, 89] on link at bounding box center [116, 92] width 23 height 15
click at [827, 17] on div at bounding box center [493, 247] width 987 height 494
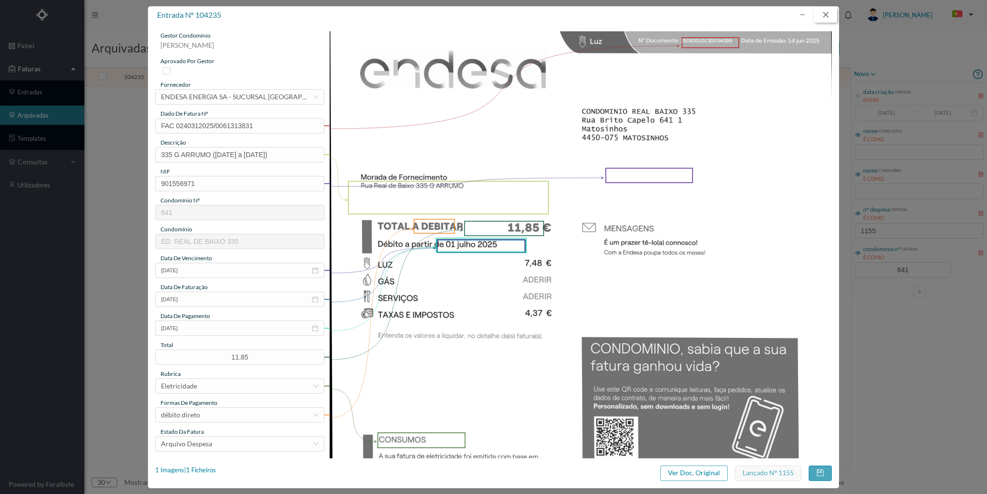
click at [829, 16] on button "button" at bounding box center [825, 14] width 23 height 15
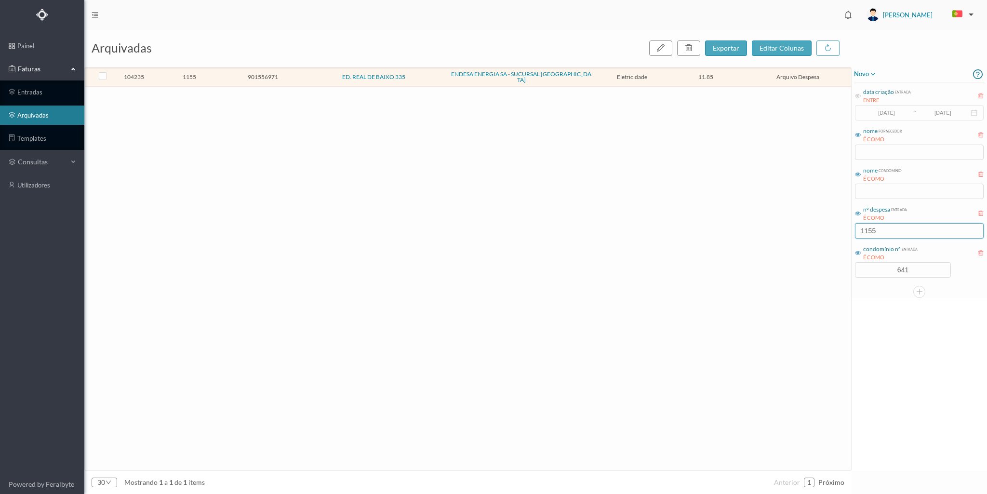
click at [876, 231] on input "1155" at bounding box center [919, 230] width 129 height 15
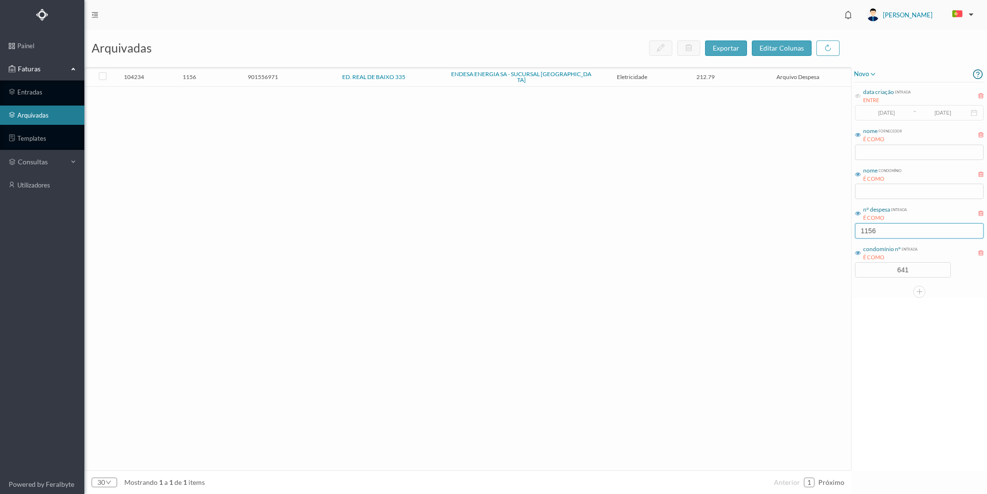
type input "1156"
click at [224, 72] on td "1156" at bounding box center [189, 77] width 74 height 19
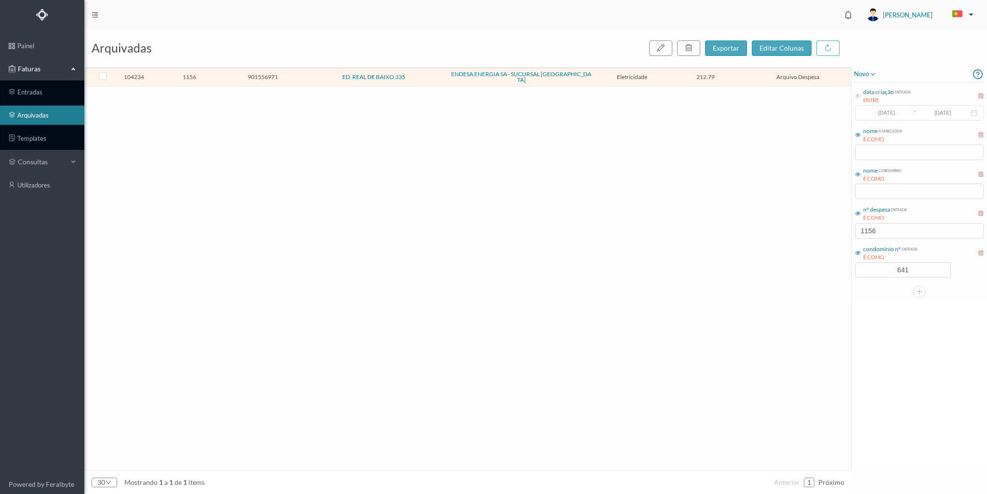
click at [224, 72] on td "1156" at bounding box center [189, 77] width 74 height 19
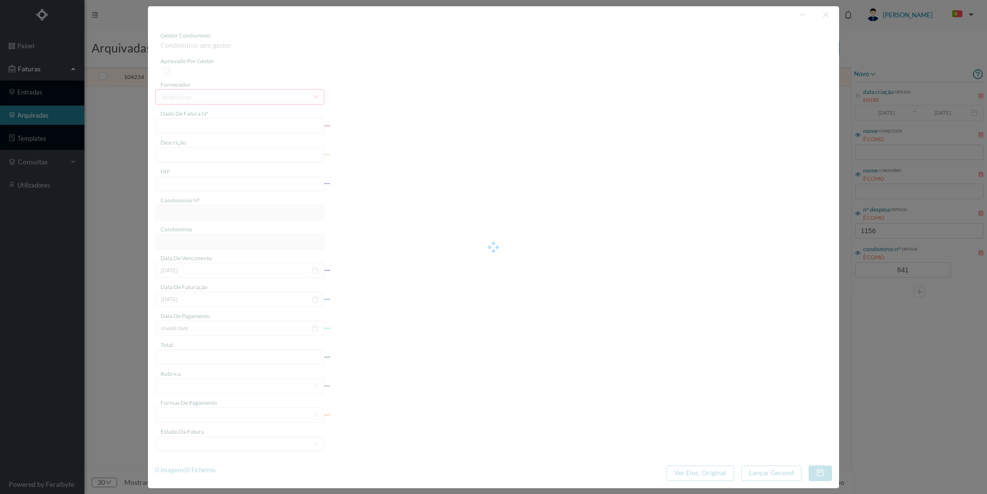
type input "FAC 0240312025/0061313270"
type input "335 COMUNS (09 mai 2025 a 08 jun 2025)"
type input "901556971"
type input "01-07-2025"
type input "14-06-2025"
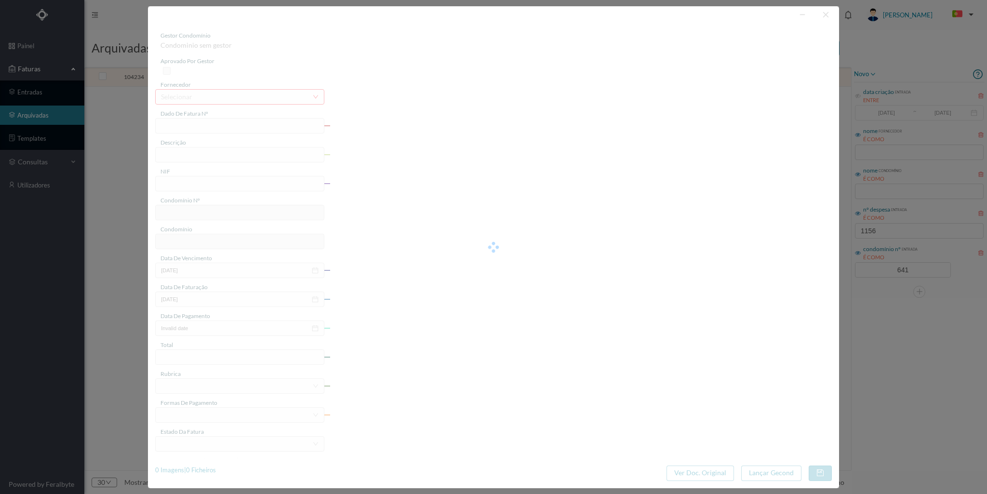
type input "01-07-2025"
type input "212.79"
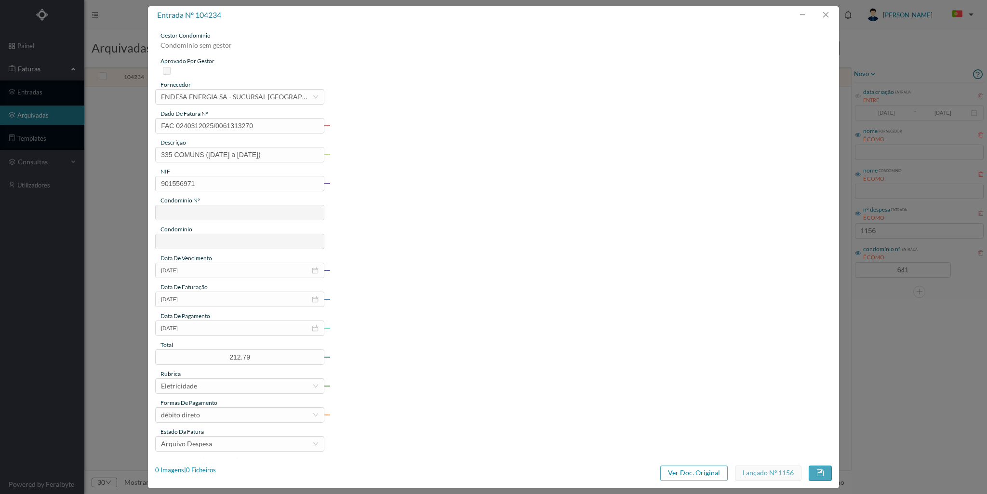
type input "641"
type input "ED. REAL DE BAIXO 335"
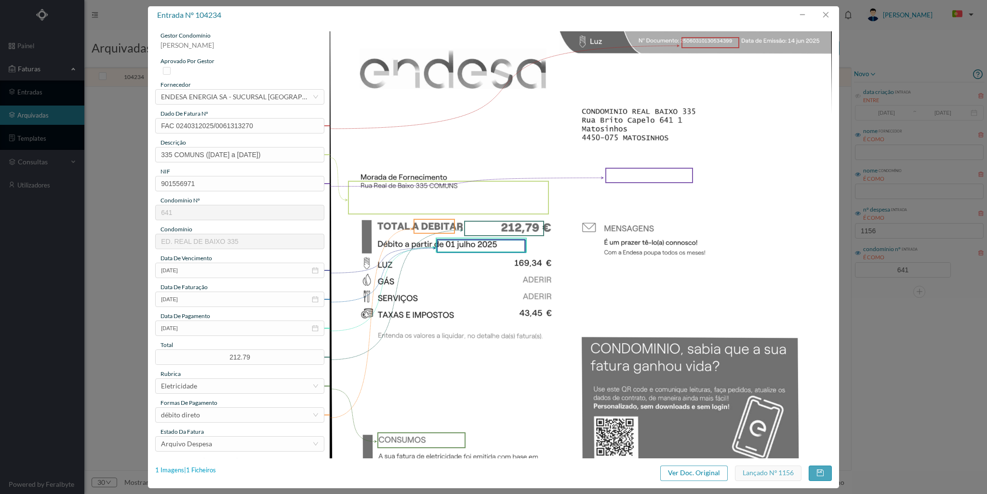
click at [190, 469] on div "1 Imagens | 1 Ficheiros" at bounding box center [185, 471] width 61 height 10
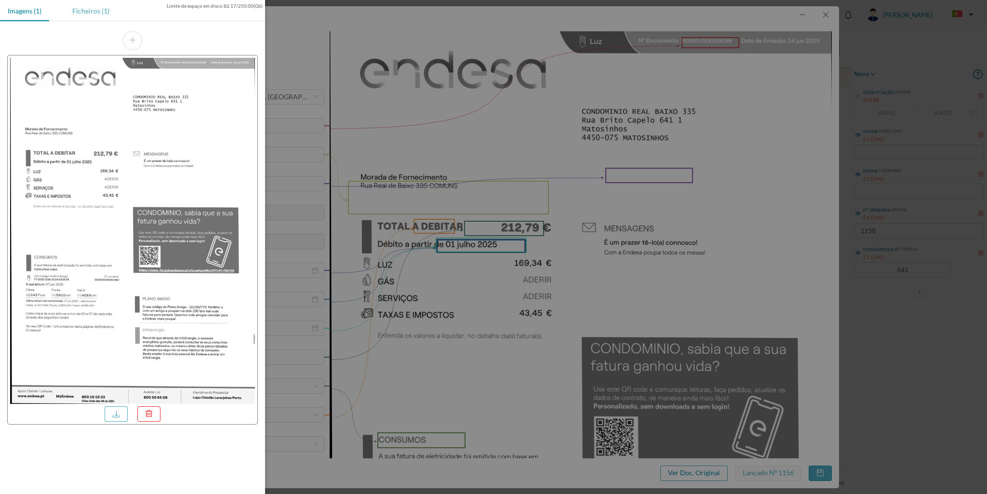
click at [96, 13] on div "Ficheiros (1)" at bounding box center [91, 11] width 53 height 22
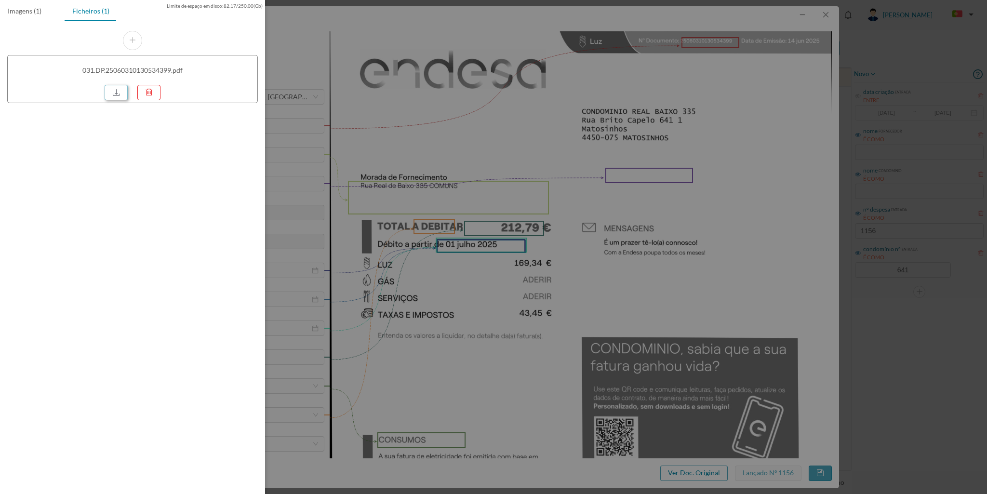
click at [116, 90] on link at bounding box center [116, 92] width 23 height 15
drag, startPoint x: 840, startPoint y: 14, endPoint x: 826, endPoint y: 14, distance: 14.5
click at [828, 14] on div at bounding box center [493, 247] width 987 height 494
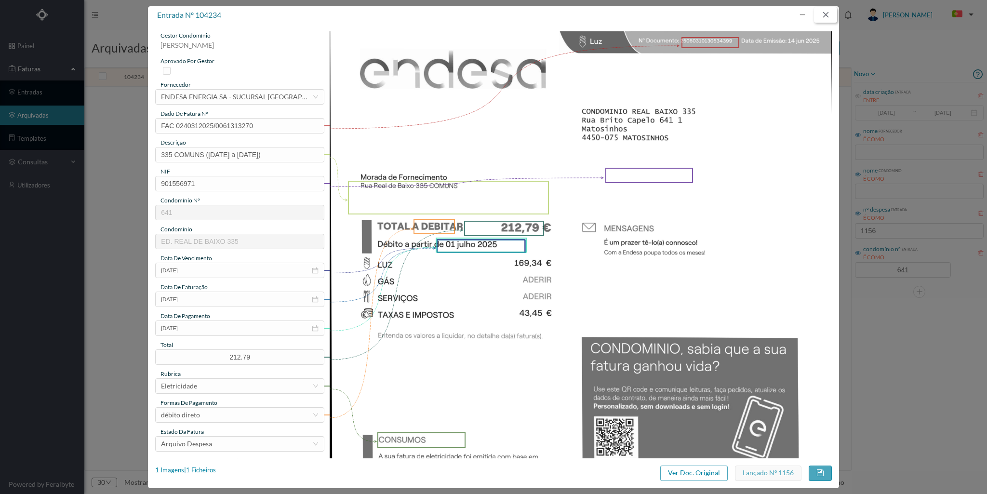
click at [825, 14] on button "button" at bounding box center [825, 14] width 23 height 15
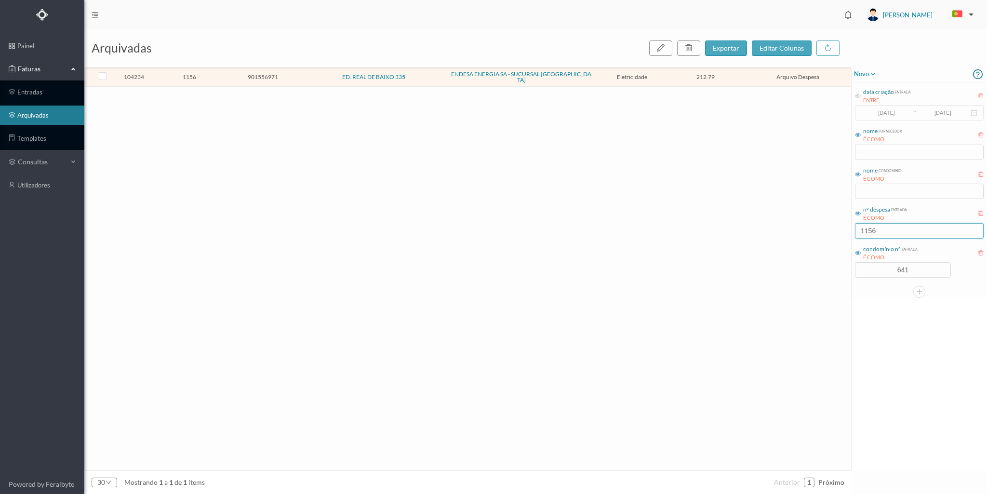
click at [888, 228] on input "1156" at bounding box center [919, 230] width 129 height 15
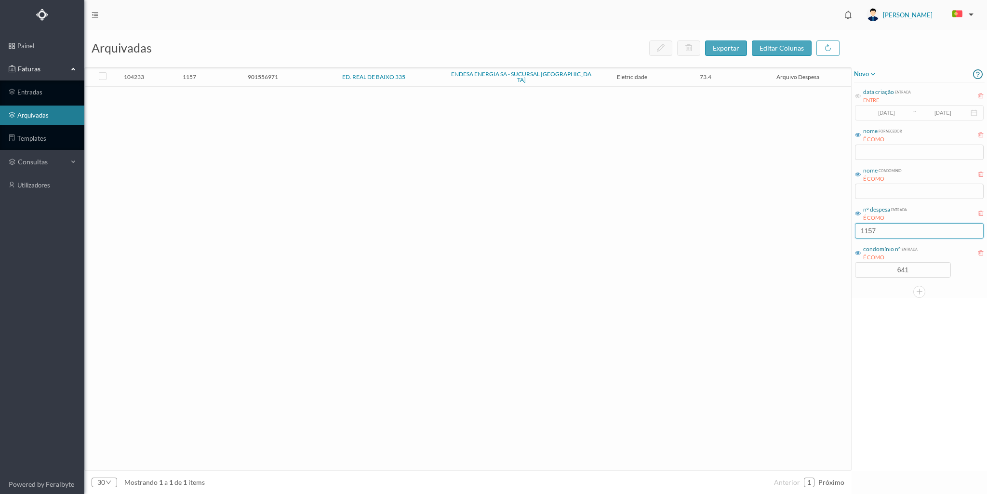
type input "1157"
click at [221, 80] on td "1157" at bounding box center [189, 77] width 74 height 19
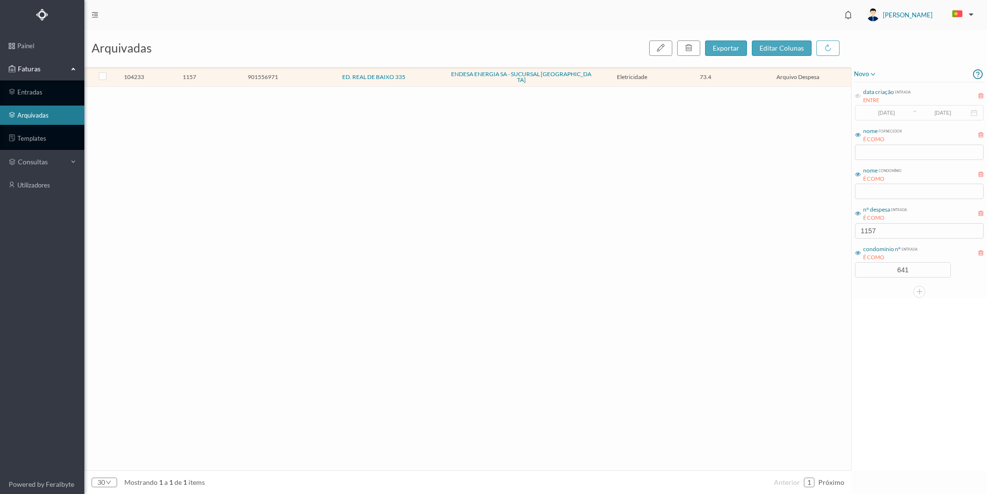
click at [221, 80] on td "1157" at bounding box center [189, 77] width 74 height 19
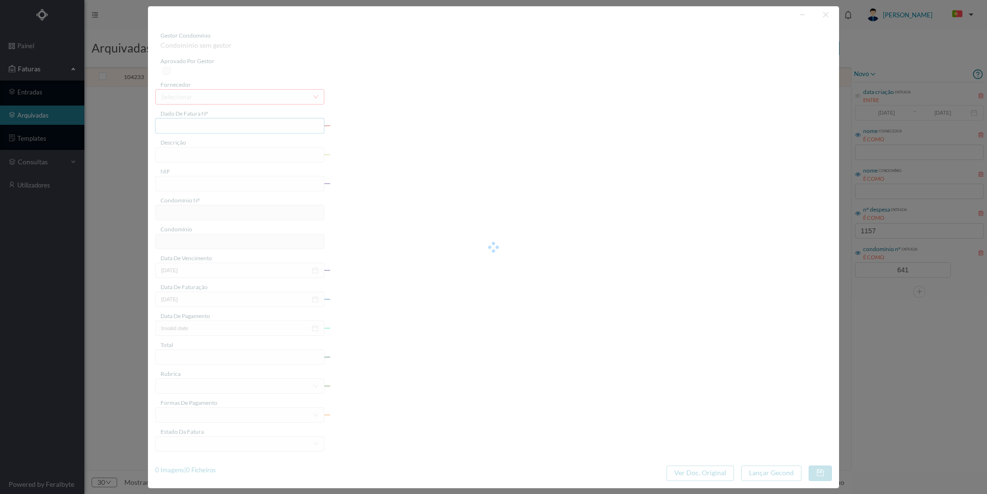
type input "FAC 0240312025/0061313830"
type input "335 G GARAGE (09 mai 2025 a 08 jun 2025)"
type input "901556971"
type input "01-07-2025"
type input "14-06-2025"
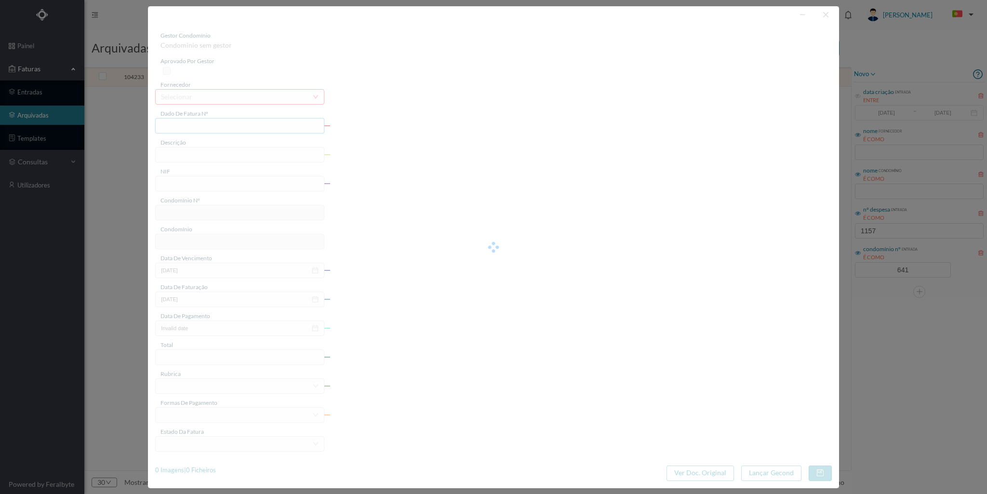
type input "01-07-2025"
type input "73.40"
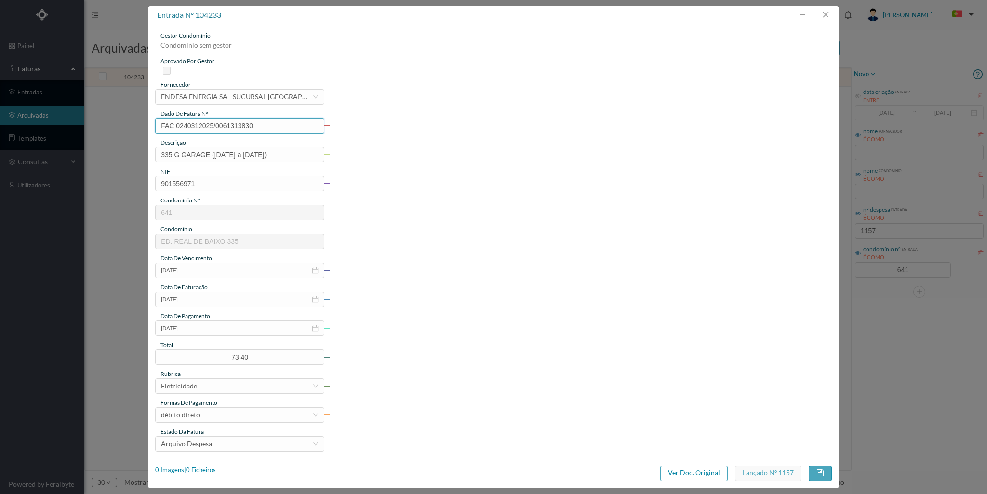
type input "641"
type input "ED. REAL DE BAIXO 335"
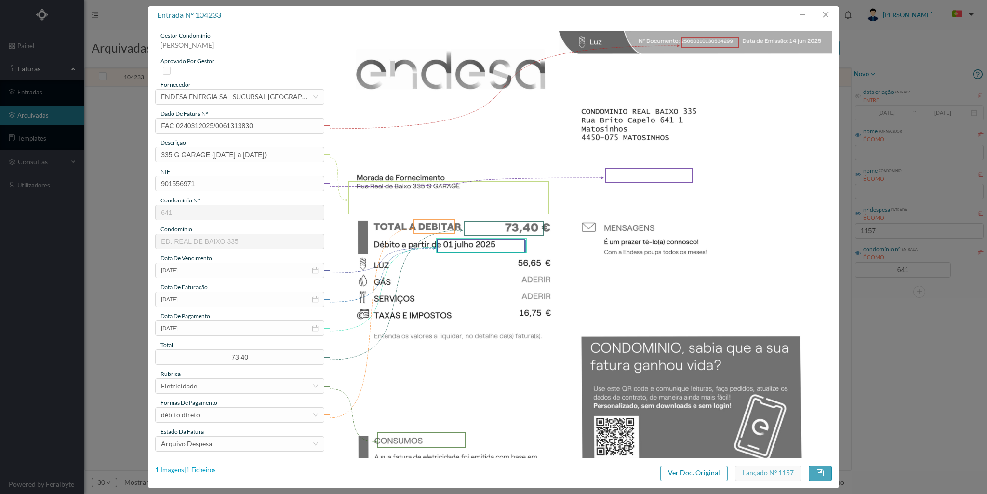
click at [210, 466] on div "1 Imagens | 1 Ficheiros" at bounding box center [185, 471] width 61 height 10
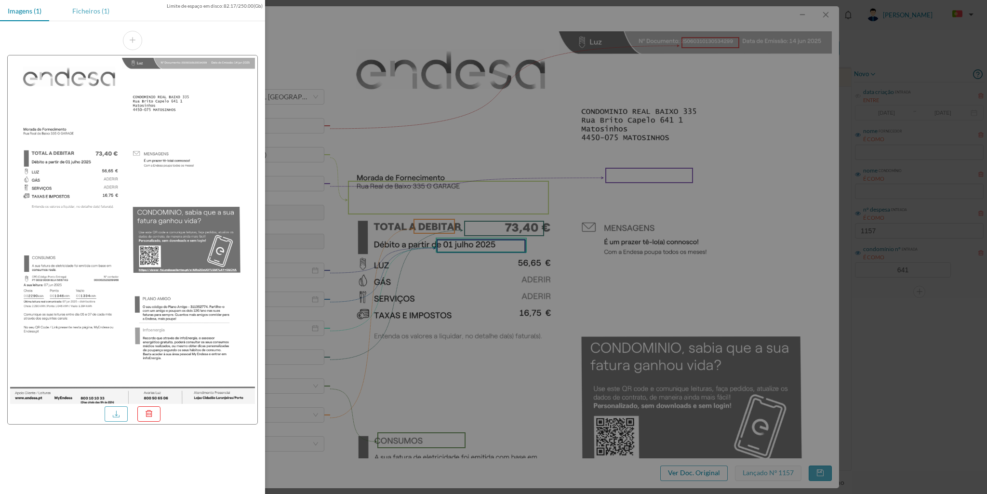
click at [87, 11] on div "Ficheiros (1)" at bounding box center [91, 11] width 53 height 22
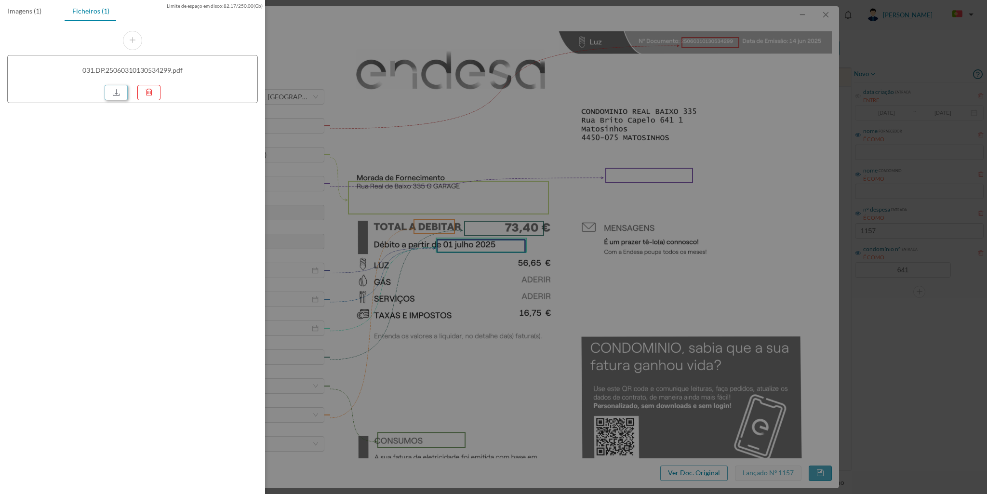
click at [118, 93] on link at bounding box center [116, 92] width 23 height 15
drag, startPoint x: 831, startPoint y: 15, endPoint x: 824, endPoint y: 13, distance: 6.6
click at [828, 14] on div at bounding box center [493, 247] width 987 height 494
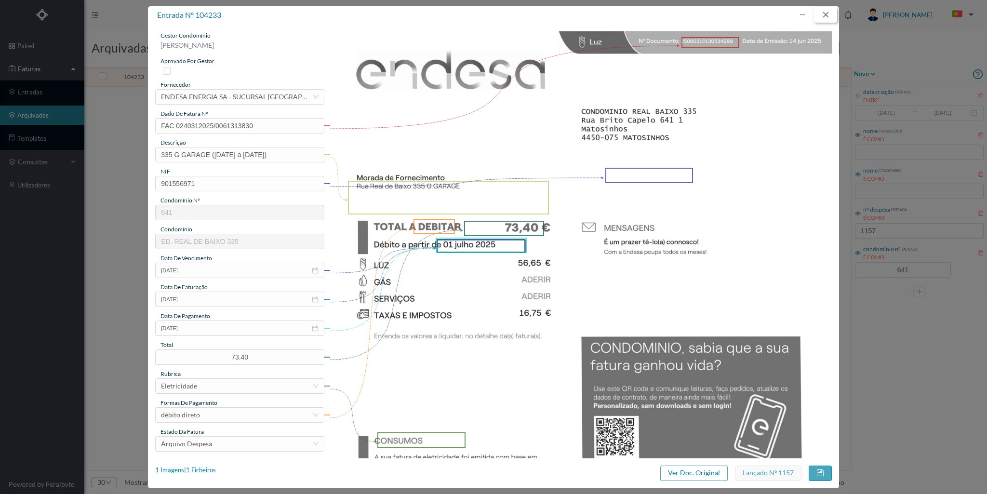
click at [824, 13] on button "button" at bounding box center [825, 14] width 23 height 15
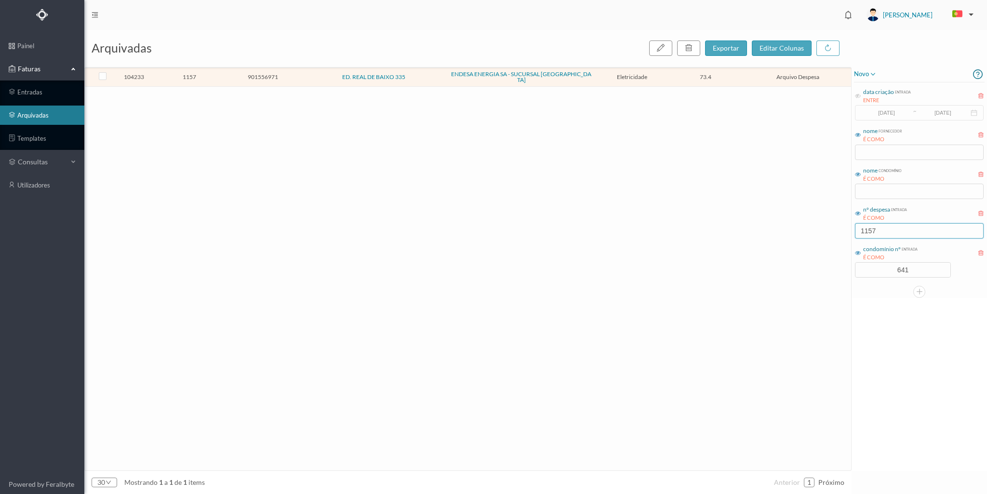
click at [884, 228] on input "1157" at bounding box center [919, 230] width 129 height 15
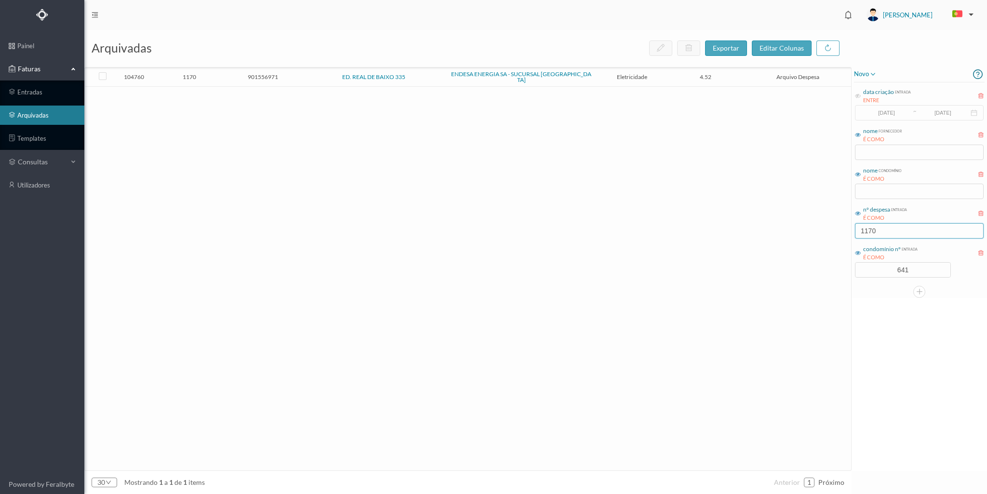
type input "1170"
click at [304, 69] on td "ED. REAL DE BAIXO 335" at bounding box center [374, 77] width 148 height 19
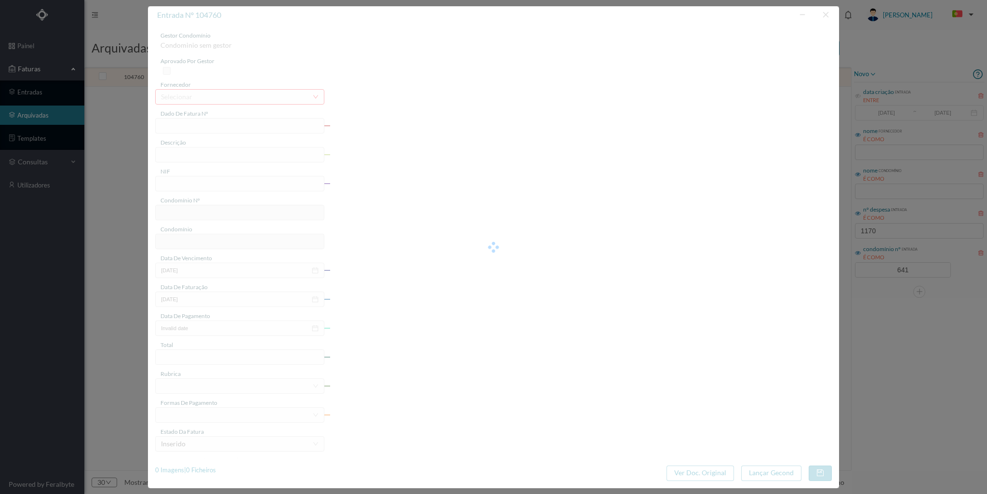
type input "FAC 0230312025/0057333119"
type input "335 G ARRUMO (28 mai 2025 a 19 jun 2025)"
type input "901556971"
type input "08-07-2025"
type input "20-06-2025"
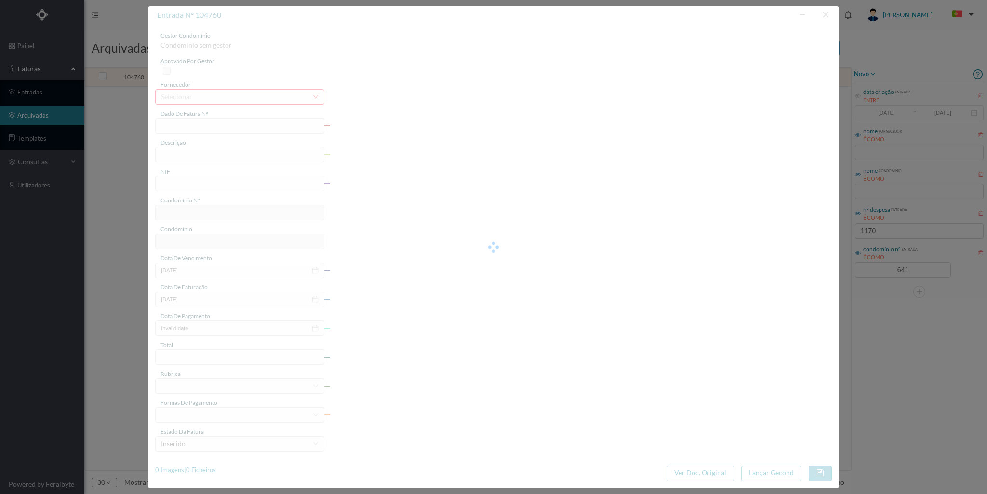
type input "08-07-2025"
type input "4.52"
type input "641"
type input "ED. REAL DE BAIXO 335"
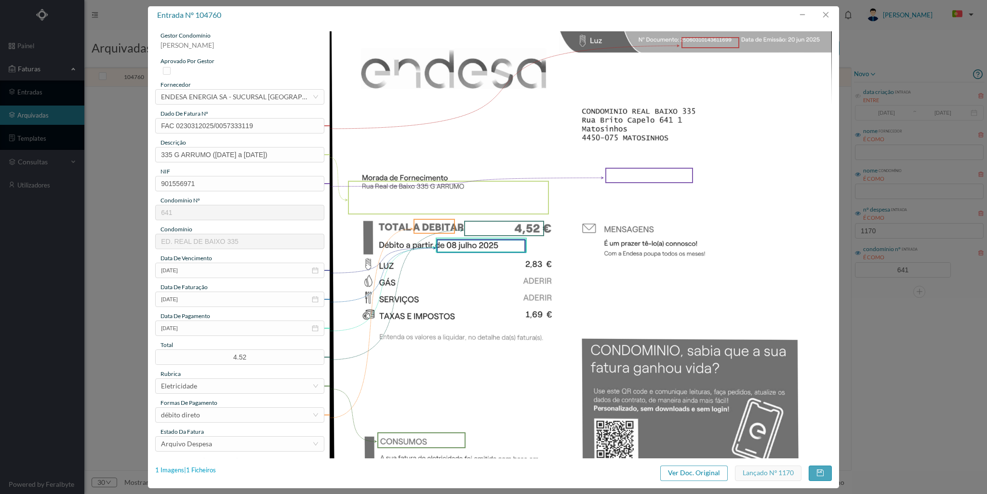
click at [210, 468] on div "1 Imagens | 1 Ficheiros" at bounding box center [185, 471] width 61 height 10
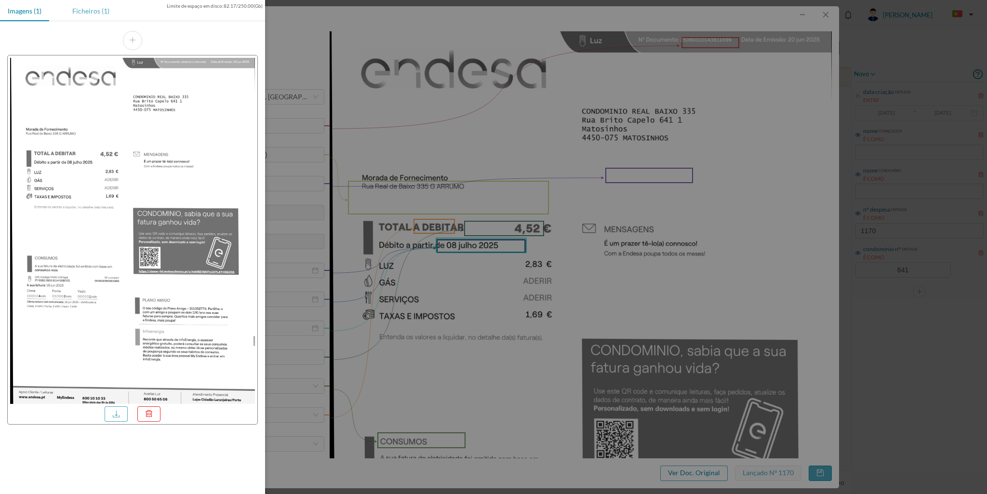
click at [103, 10] on div "Ficheiros (1)" at bounding box center [91, 11] width 53 height 22
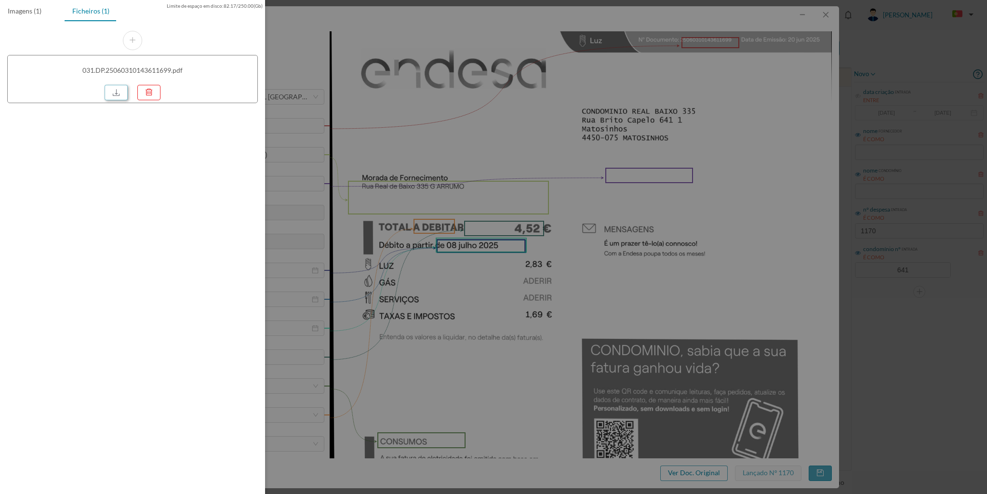
click at [118, 93] on link at bounding box center [116, 92] width 23 height 15
drag, startPoint x: 837, startPoint y: 6, endPoint x: 833, endPoint y: 13, distance: 7.9
click at [833, 12] on div at bounding box center [493, 247] width 987 height 494
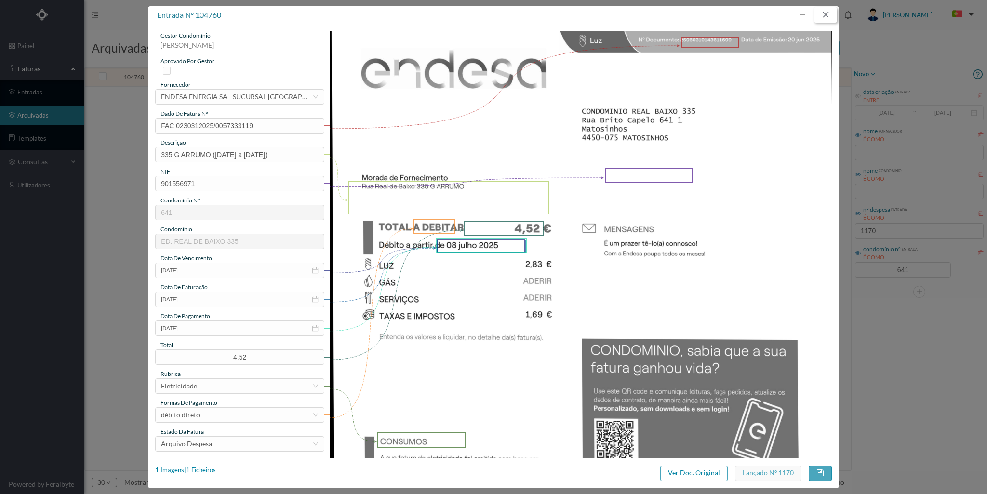
click at [826, 17] on button "button" at bounding box center [825, 14] width 23 height 15
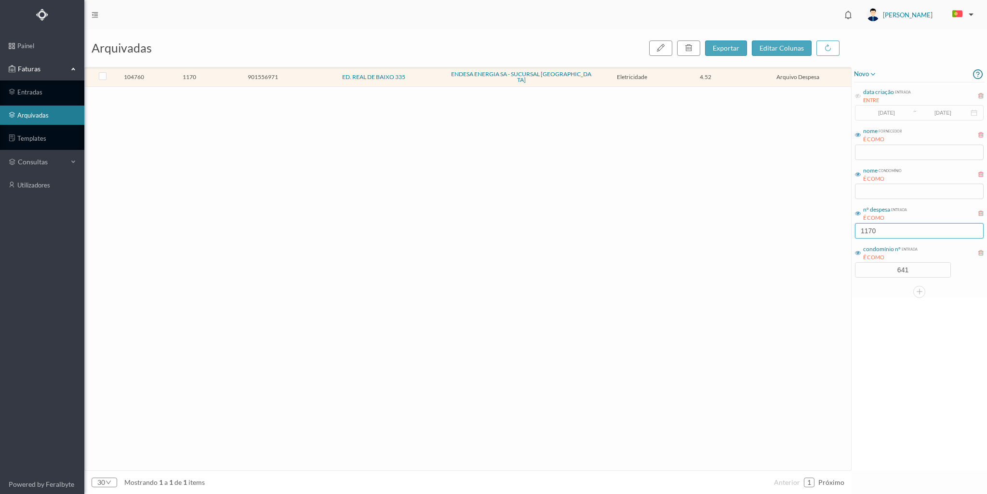
click at [887, 233] on input "1170" at bounding box center [919, 230] width 129 height 15
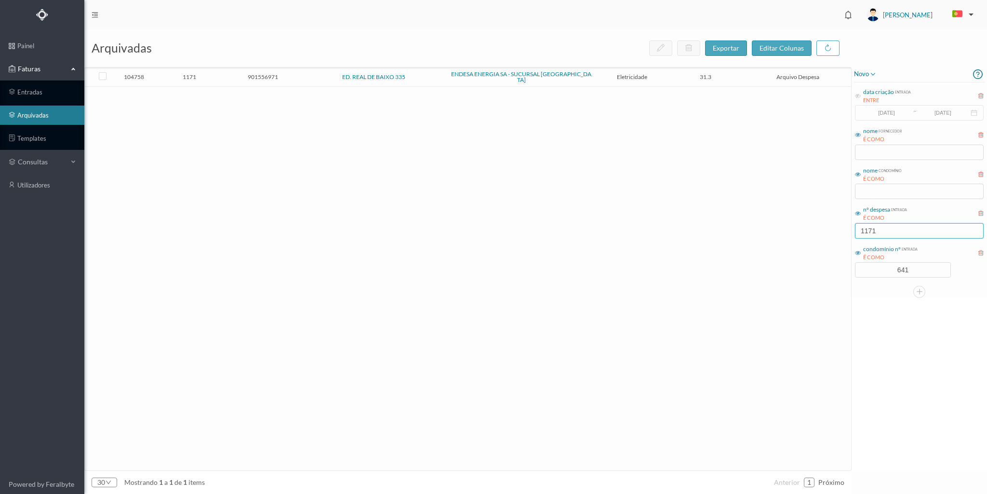
type input "1171"
click at [238, 77] on span "901556971" at bounding box center [262, 76] width 69 height 7
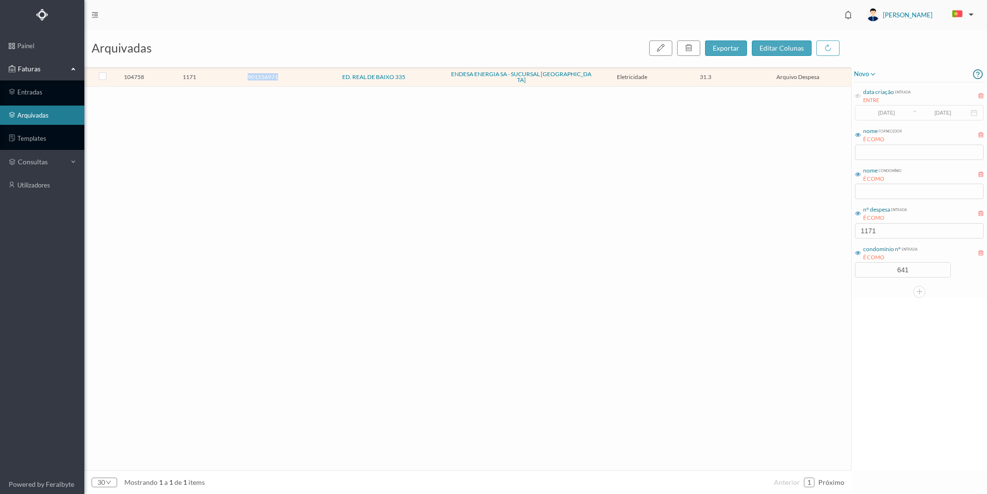
click at [238, 77] on span "901556971" at bounding box center [262, 76] width 69 height 7
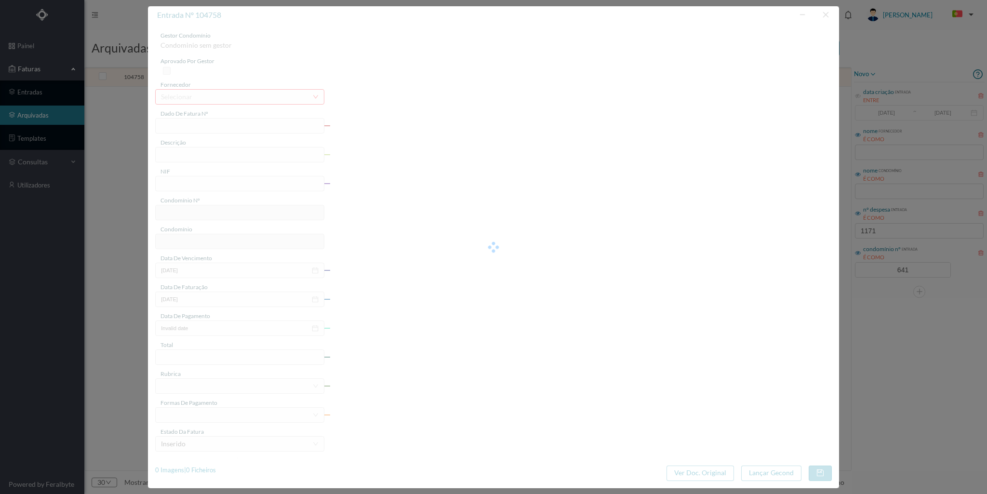
type input "FAC 0230312025/0057333139"
type input "335 G GARAGE (28 mai 2025 a 19 jun 2025)"
type input "901556971"
type input "08-07-2025"
type input "20-06-2025"
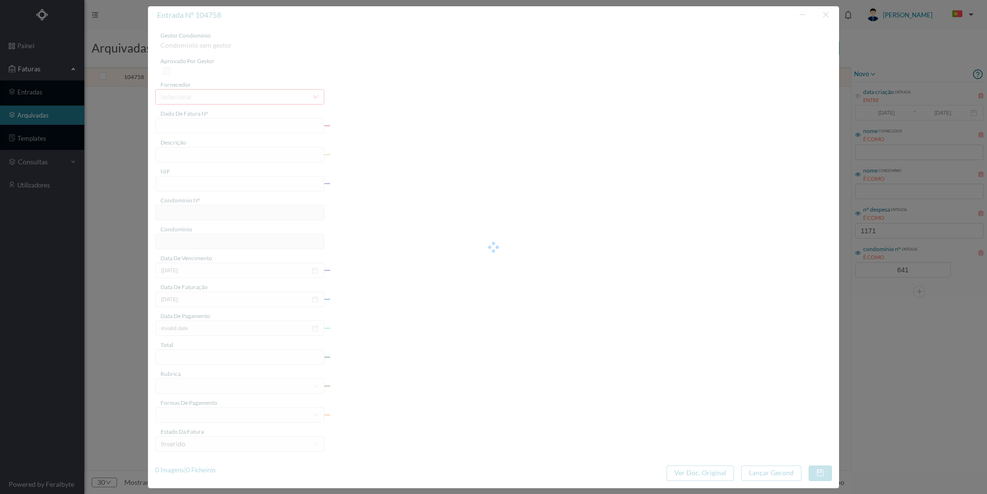
type input "08-07-2025"
type input "31.30"
type input "641"
type input "ED. REAL DE BAIXO 335"
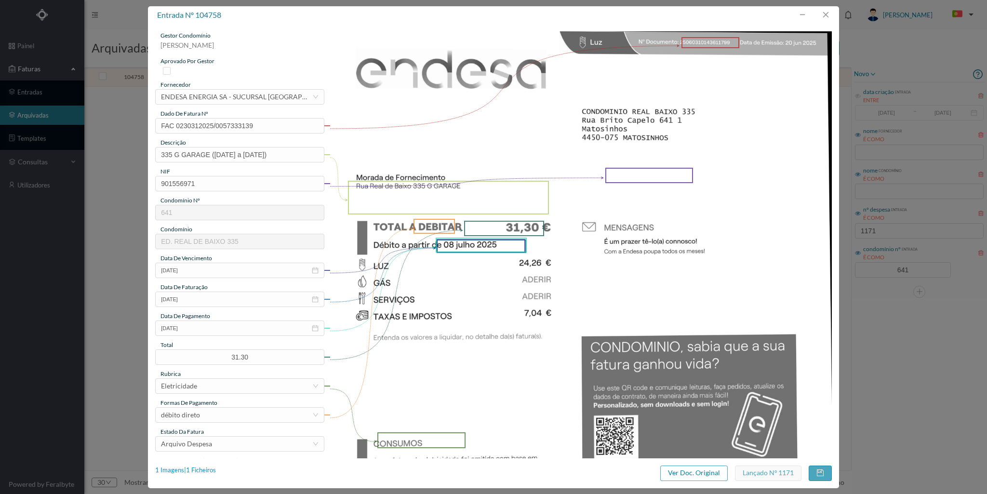
click at [207, 471] on div "1 Imagens | 1 Ficheiros" at bounding box center [185, 471] width 61 height 10
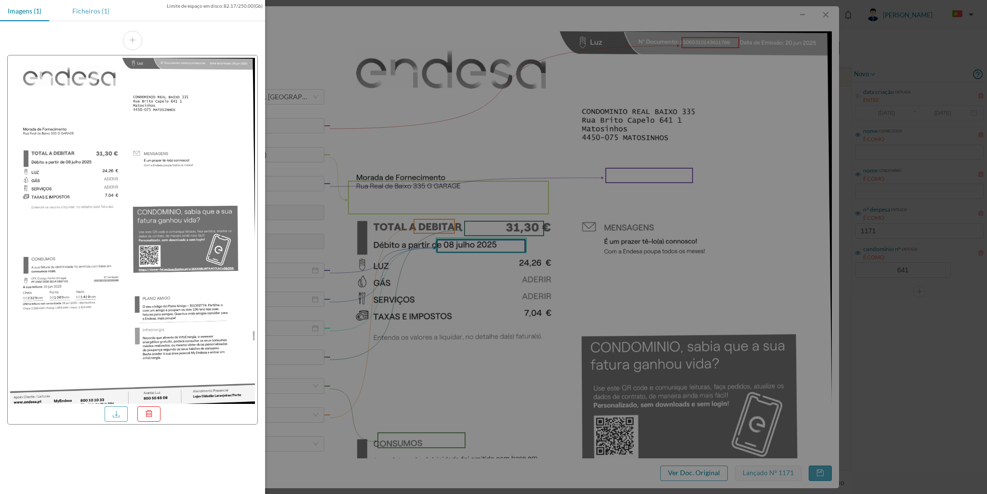
click at [95, 10] on div "Ficheiros (1)" at bounding box center [91, 11] width 53 height 22
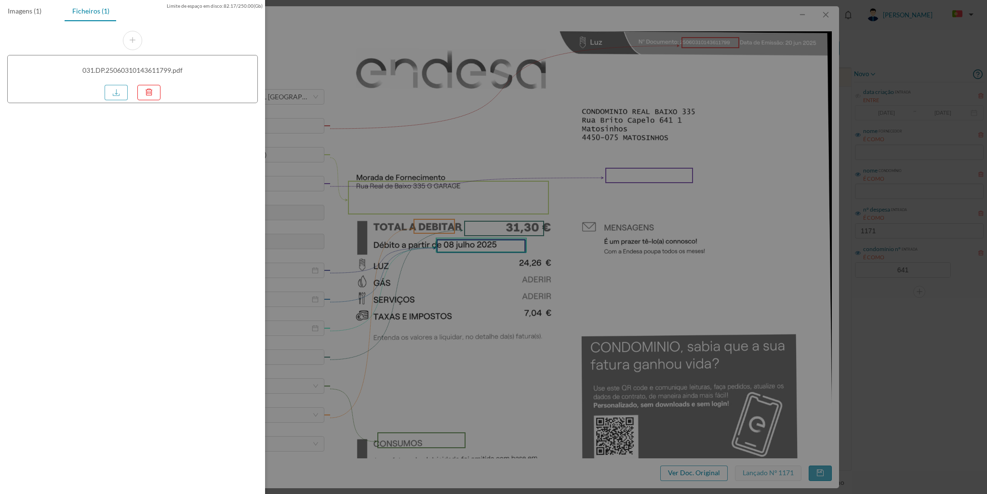
click at [103, 95] on div "031.DP.25060310143611799.pdf" at bounding box center [132, 79] width 251 height 48
click at [112, 95] on link at bounding box center [116, 92] width 23 height 15
click at [826, 13] on div at bounding box center [493, 247] width 987 height 494
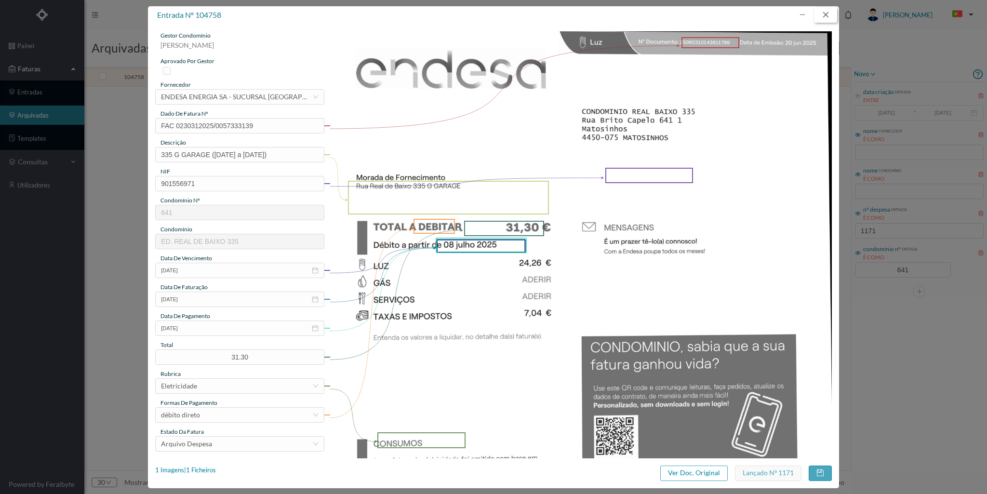
click at [827, 14] on button "button" at bounding box center [825, 14] width 23 height 15
